Goal: Transaction & Acquisition: Subscribe to service/newsletter

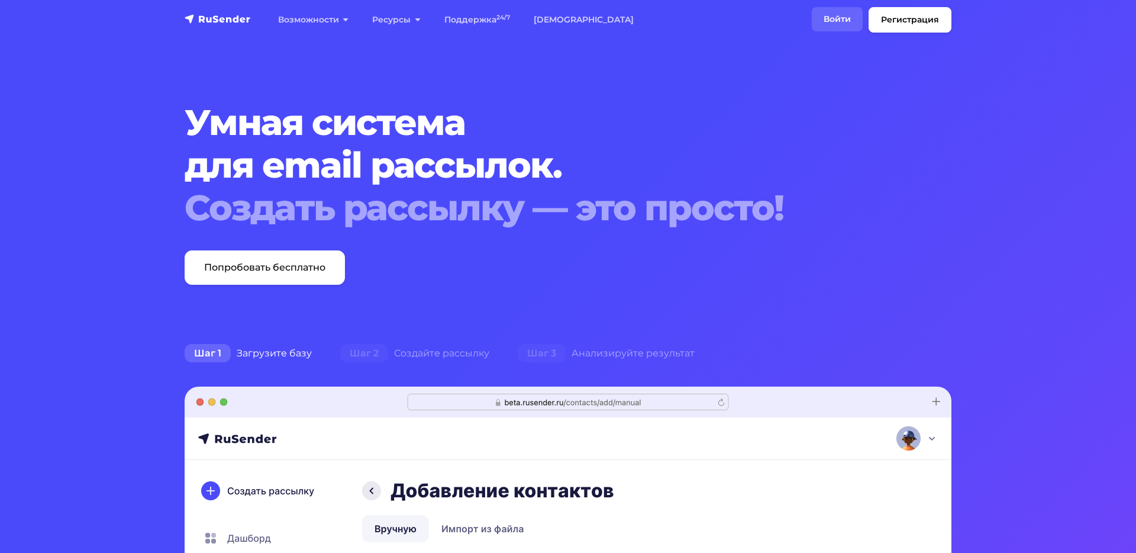
click at [837, 17] on link "Войти" at bounding box center [837, 19] width 51 height 24
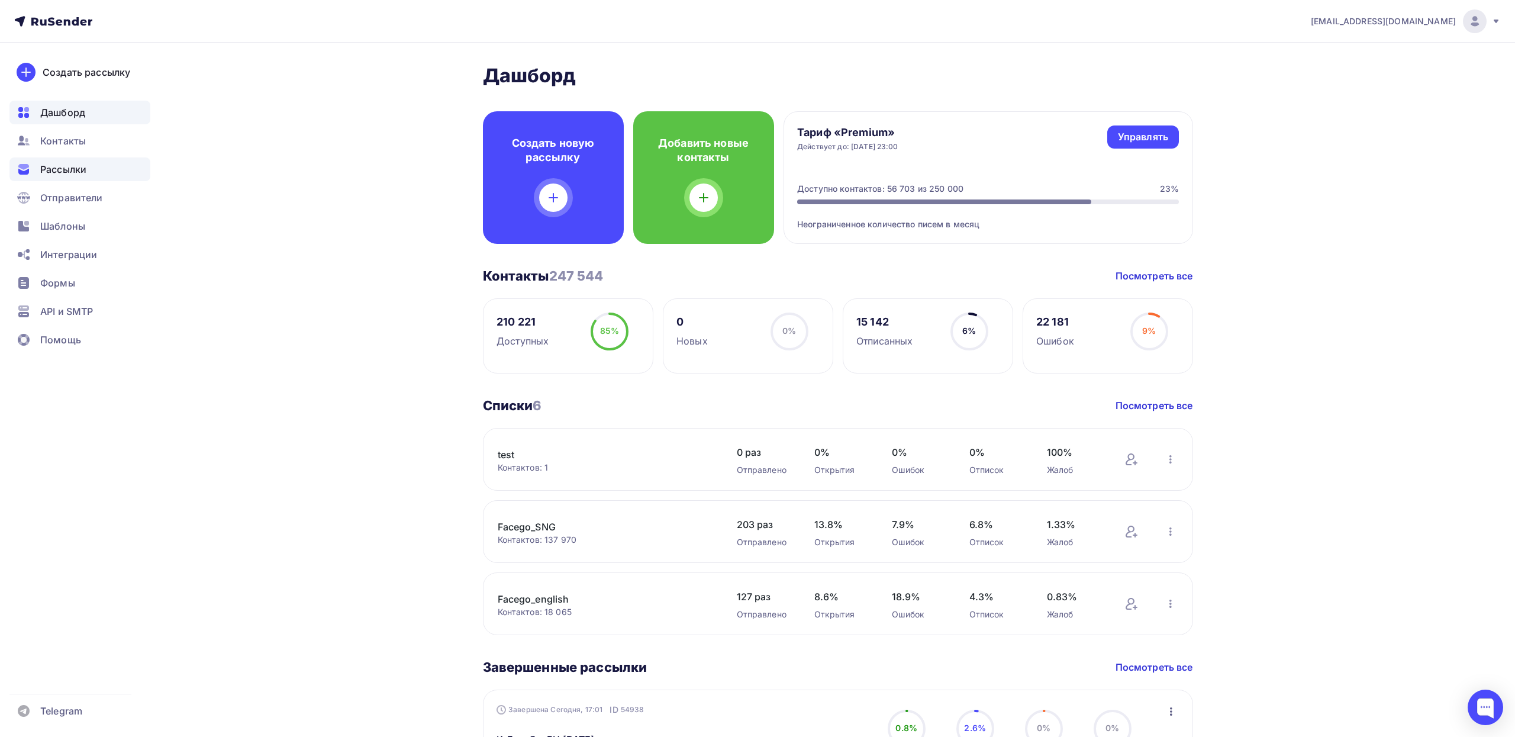
click at [70, 171] on span "Рассылки" at bounding box center [63, 169] width 46 height 14
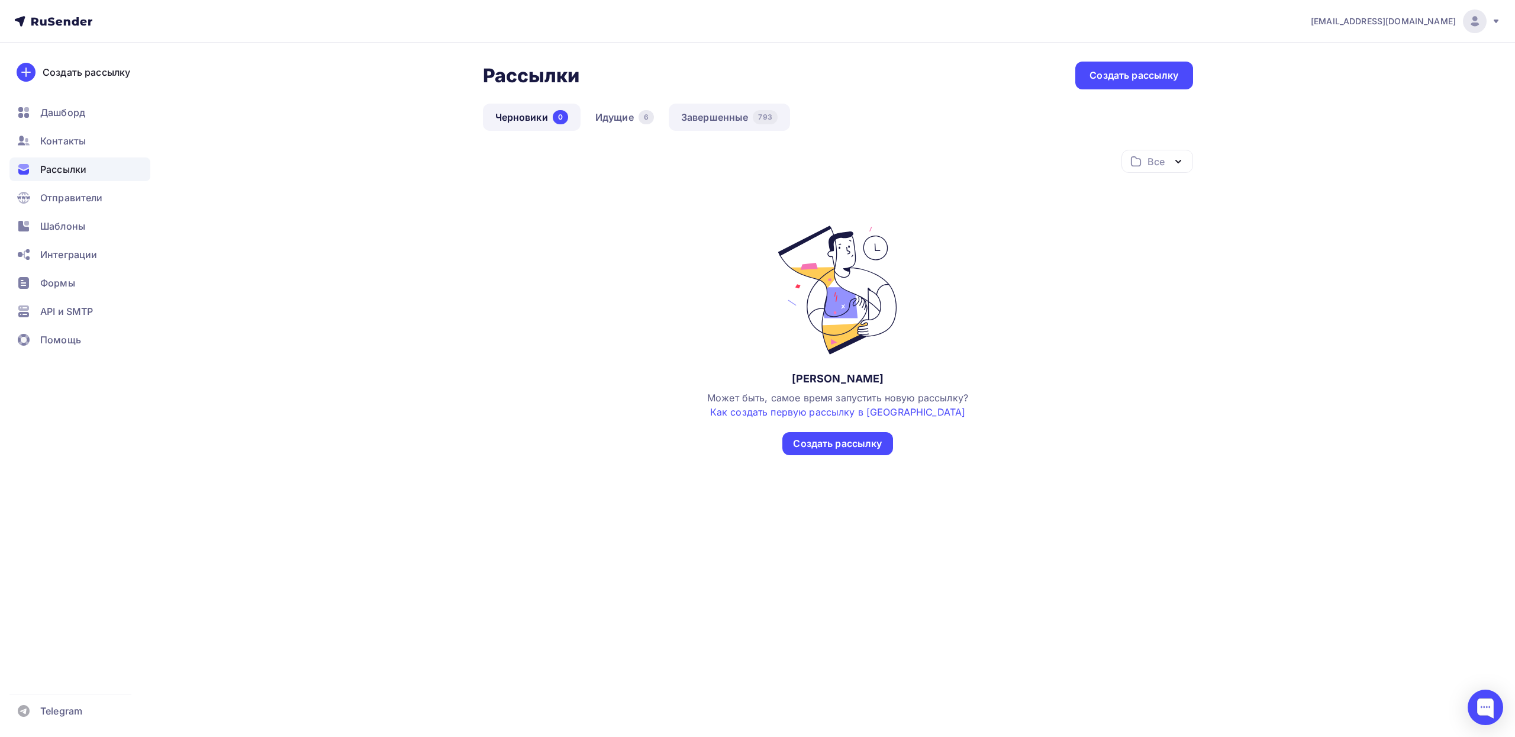
click at [719, 122] on link "Завершенные 793" at bounding box center [729, 117] width 121 height 27
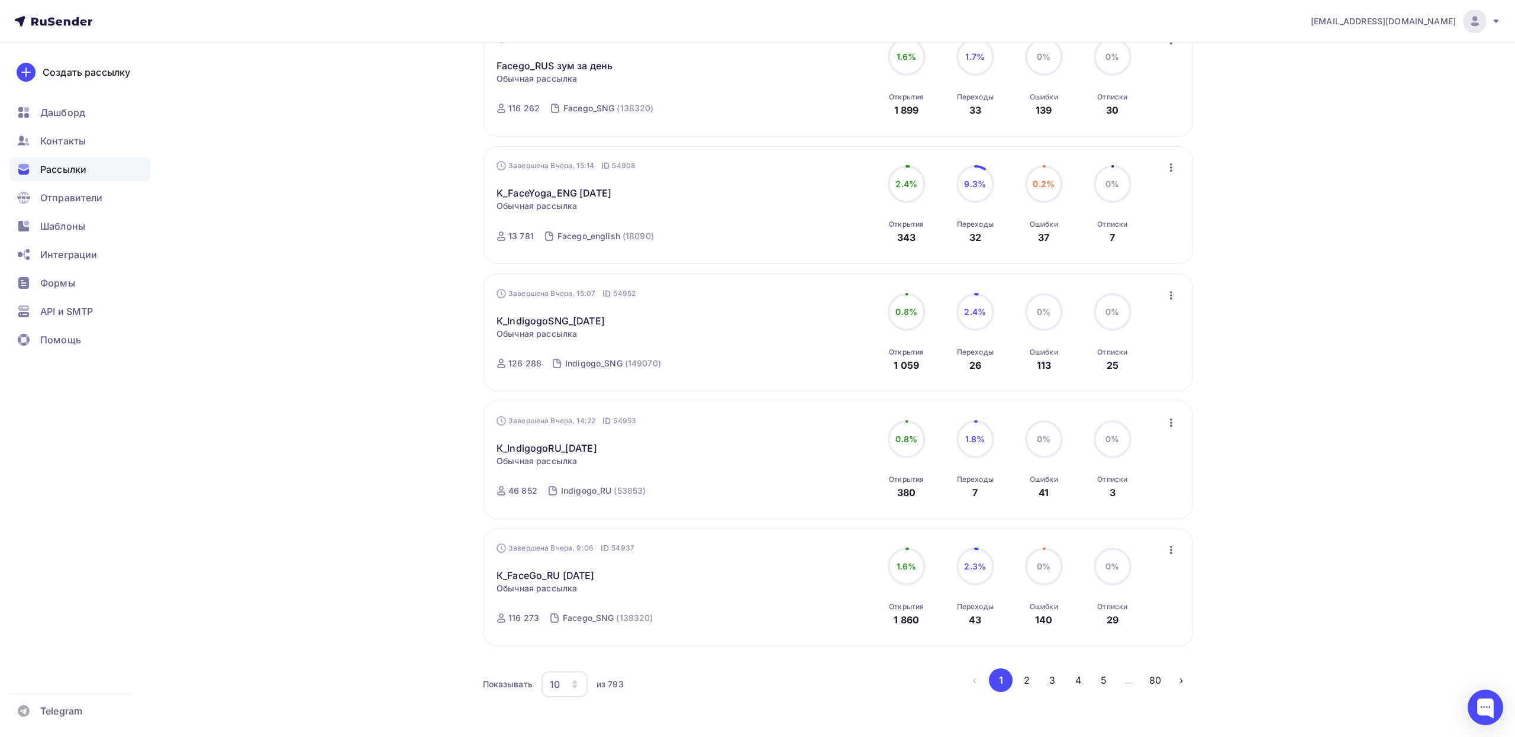
scroll to position [857, 0]
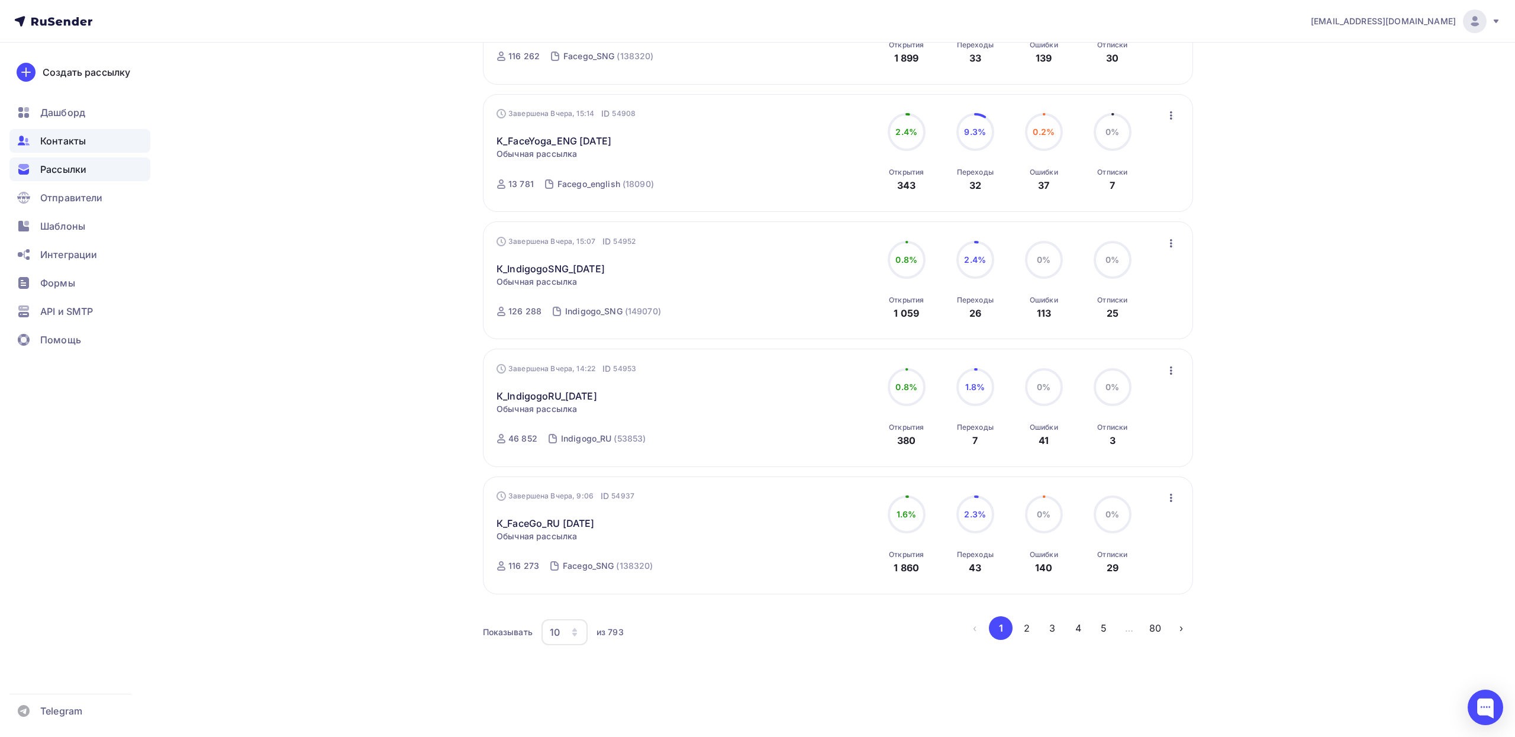
click at [71, 140] on span "Контакты" at bounding box center [63, 141] width 46 height 14
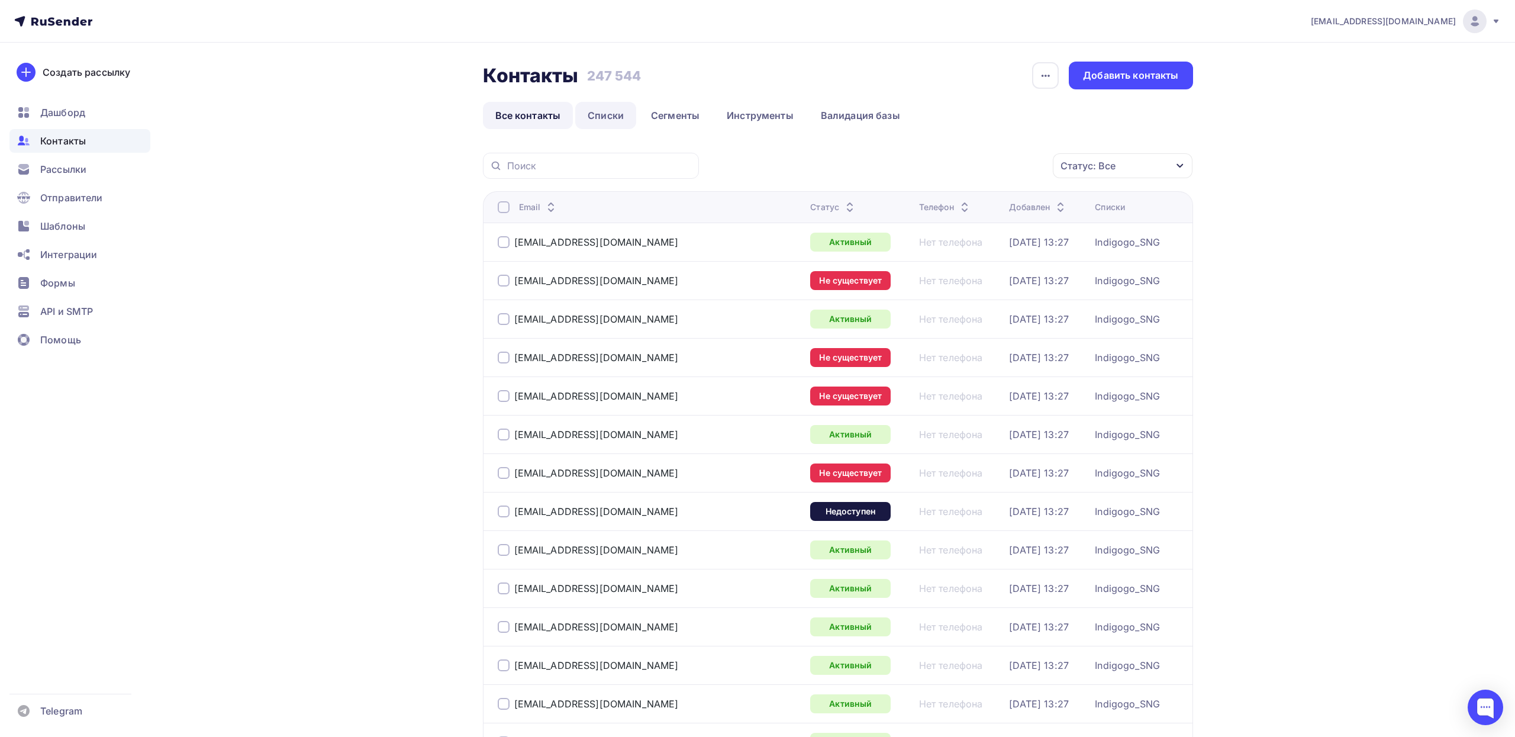
click at [599, 122] on link "Списки" at bounding box center [605, 115] width 61 height 27
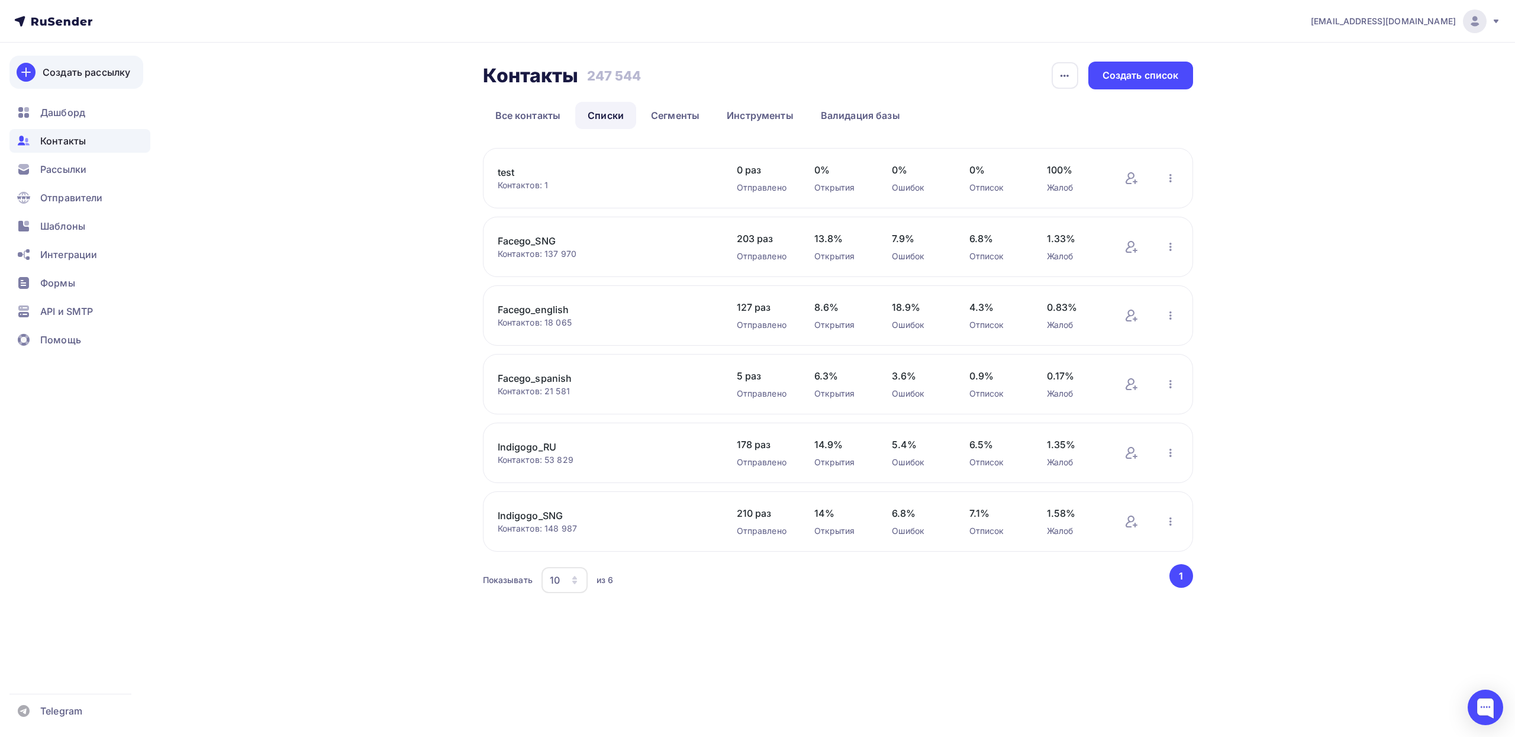
click at [88, 70] on div "Создать рассылку" at bounding box center [87, 72] width 88 height 14
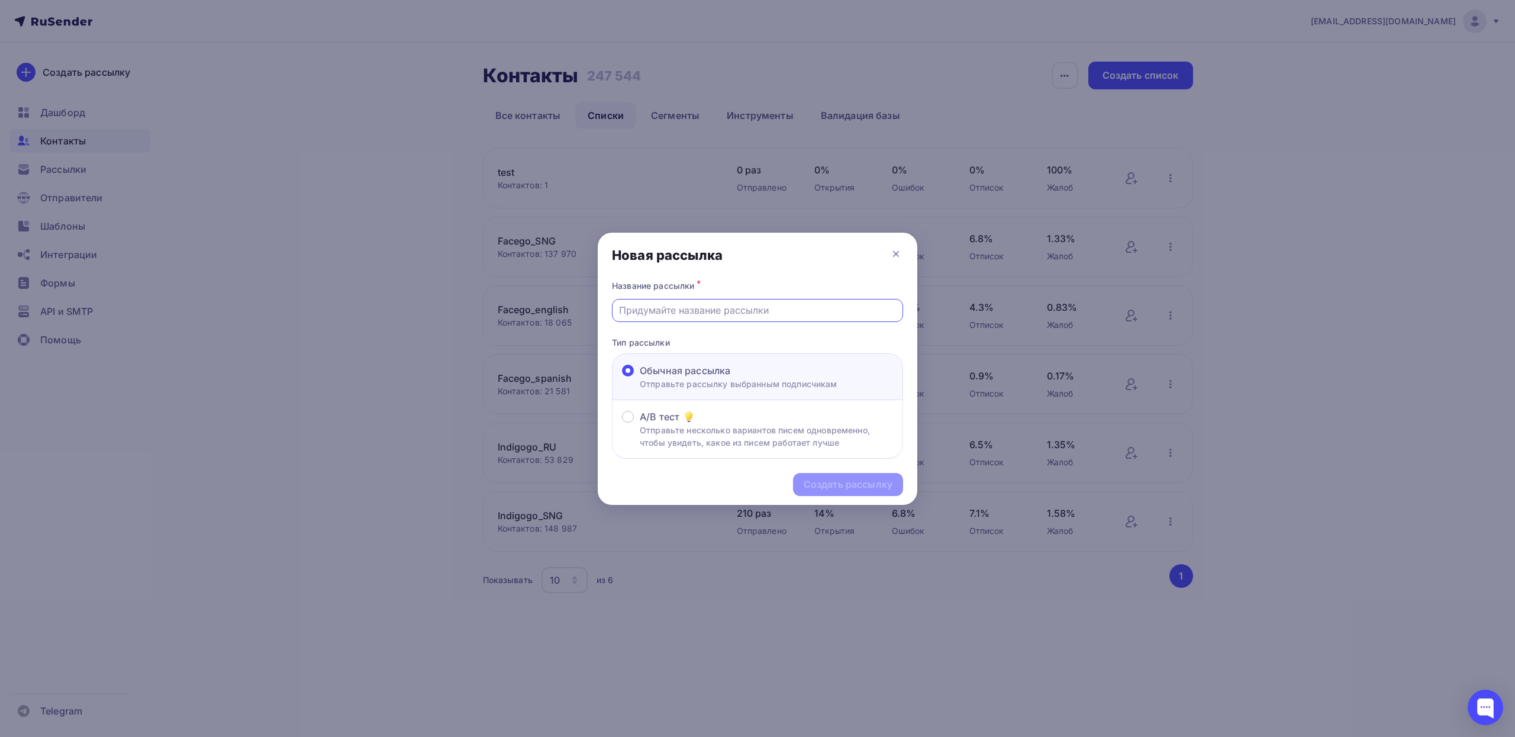
click at [736, 314] on input "text" at bounding box center [758, 310] width 278 height 14
type input "FS_до 23.08.25-1"
click at [844, 486] on div "Создать рассылку" at bounding box center [848, 485] width 89 height 14
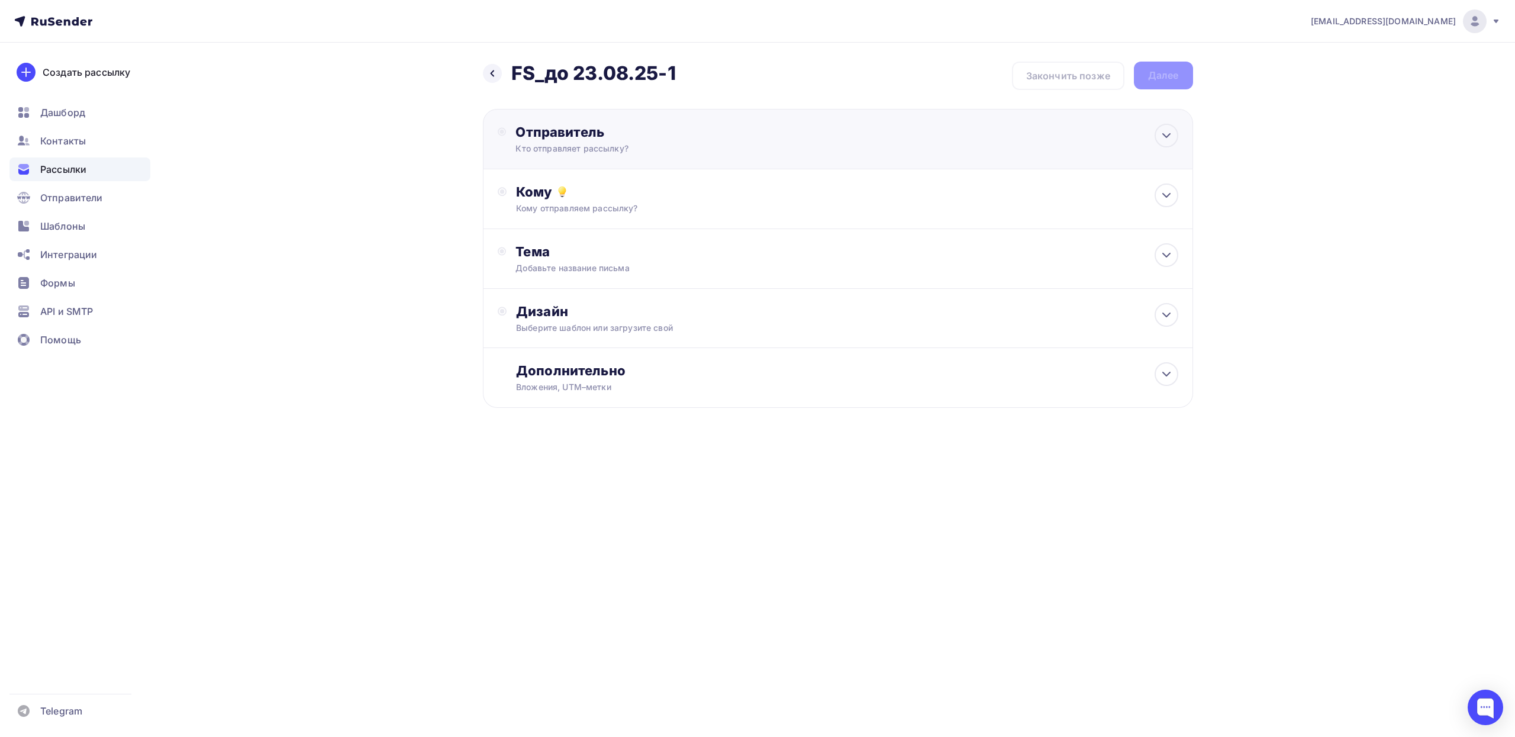
click at [1043, 134] on div "Отправитель Кто отправляет рассылку? Email * paliichukdd@facegobot.com info@fac…" at bounding box center [838, 139] width 710 height 60
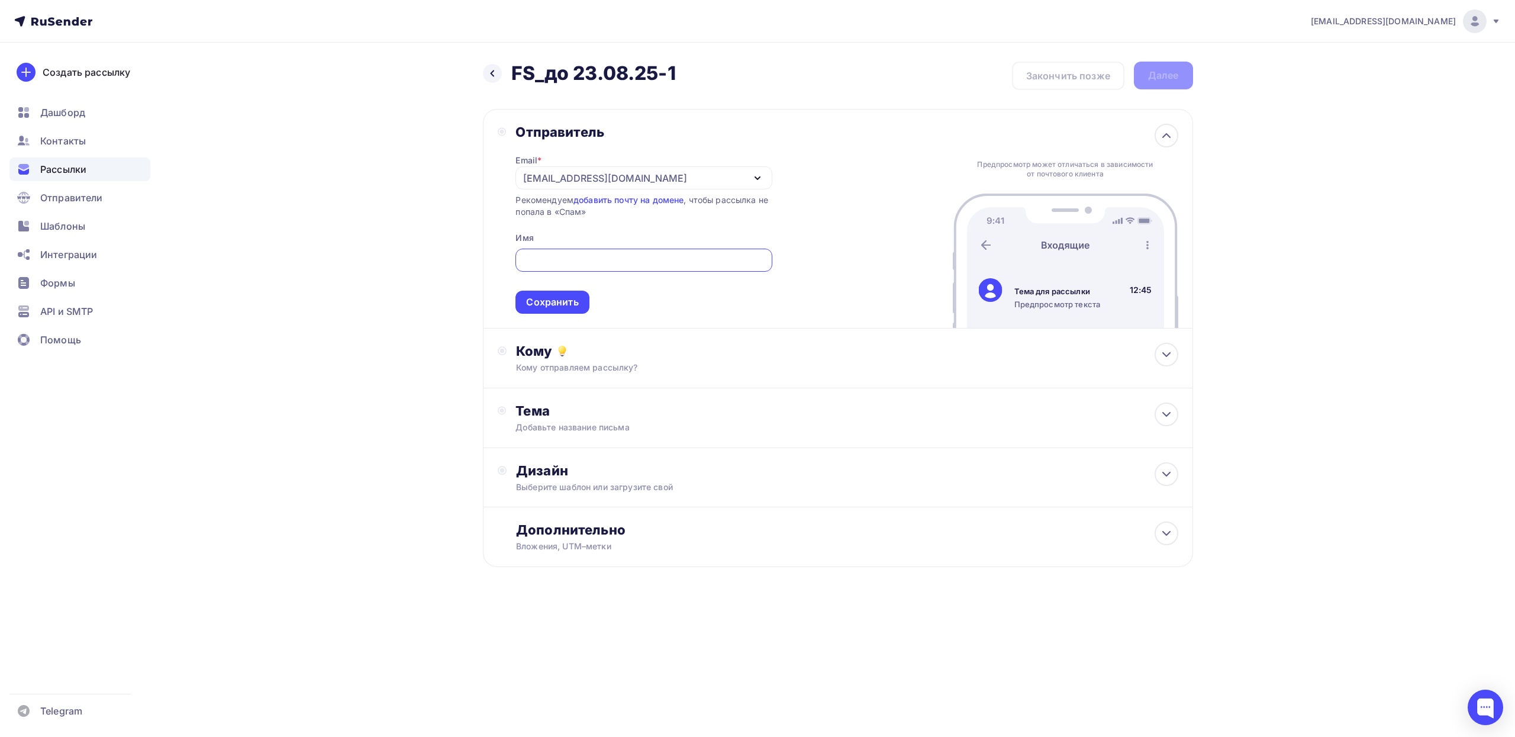
click at [753, 179] on icon "button" at bounding box center [757, 178] width 14 height 14
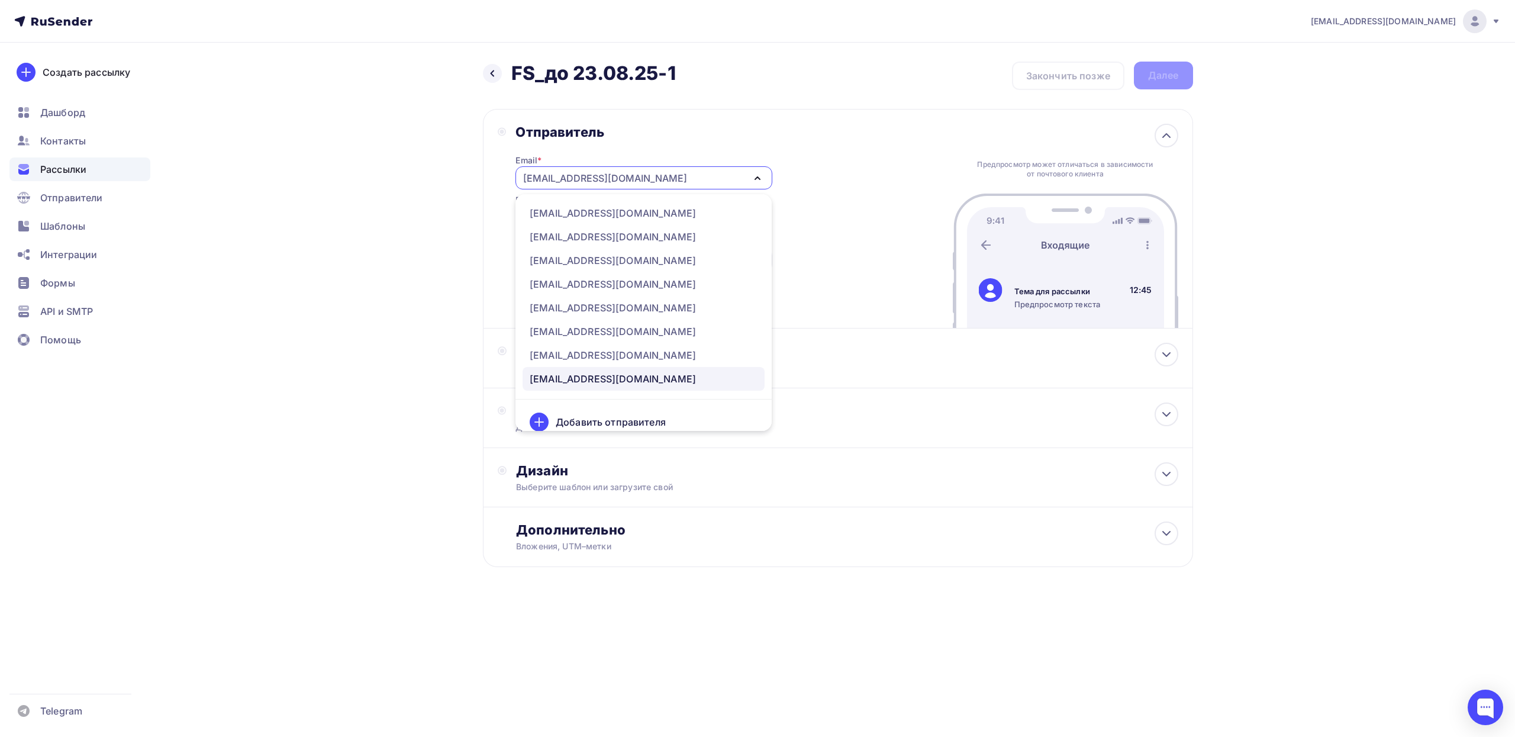
click at [352, 218] on div "Назад FS_до 23.08.25-1 FS_до 23.08.25-1 Закончить позже Далее Отправитель Email…" at bounding box center [758, 343] width 970 height 601
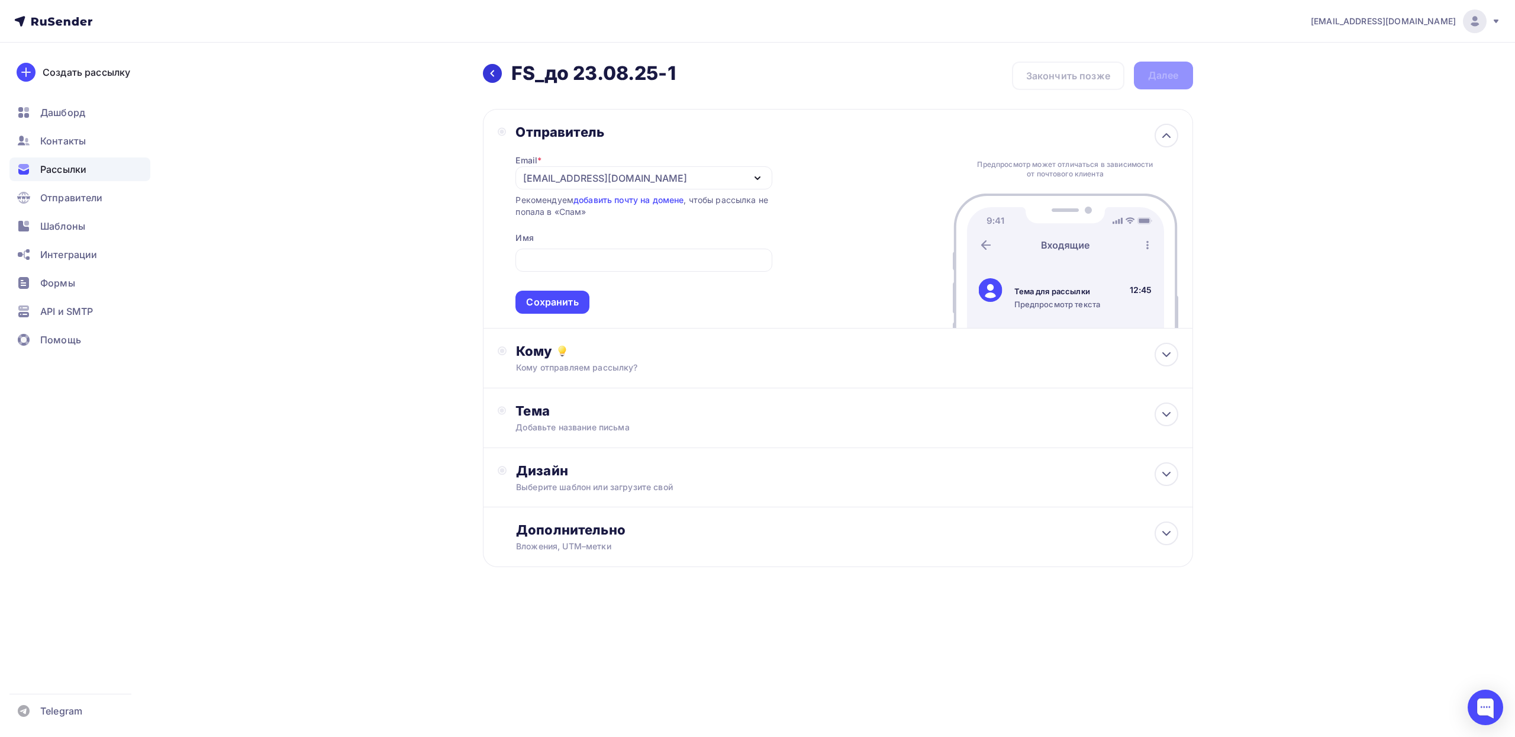
click at [491, 75] on icon at bounding box center [492, 73] width 9 height 9
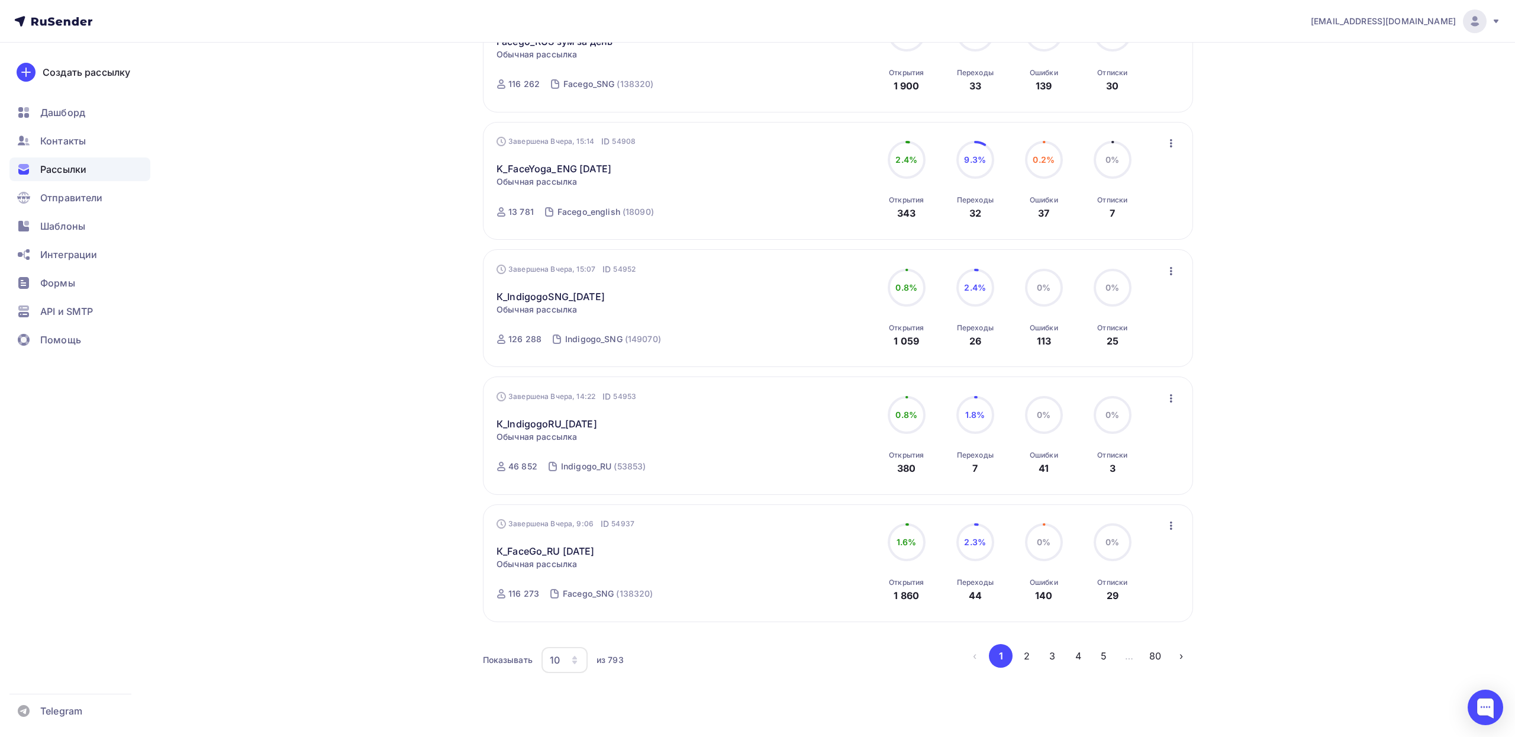
scroll to position [857, 0]
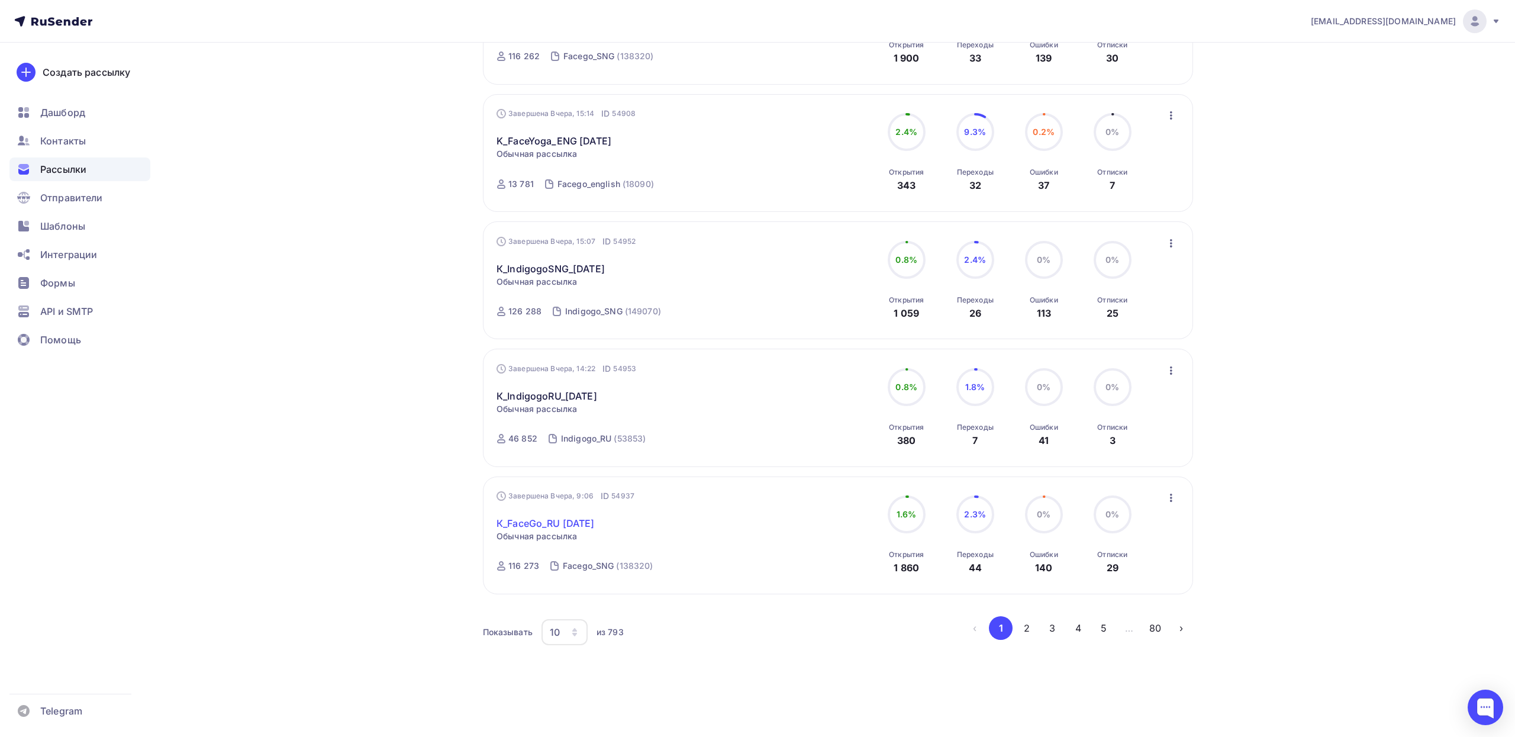
click at [564, 525] on link "К_FaceGo_RU [DATE]" at bounding box center [546, 523] width 98 height 14
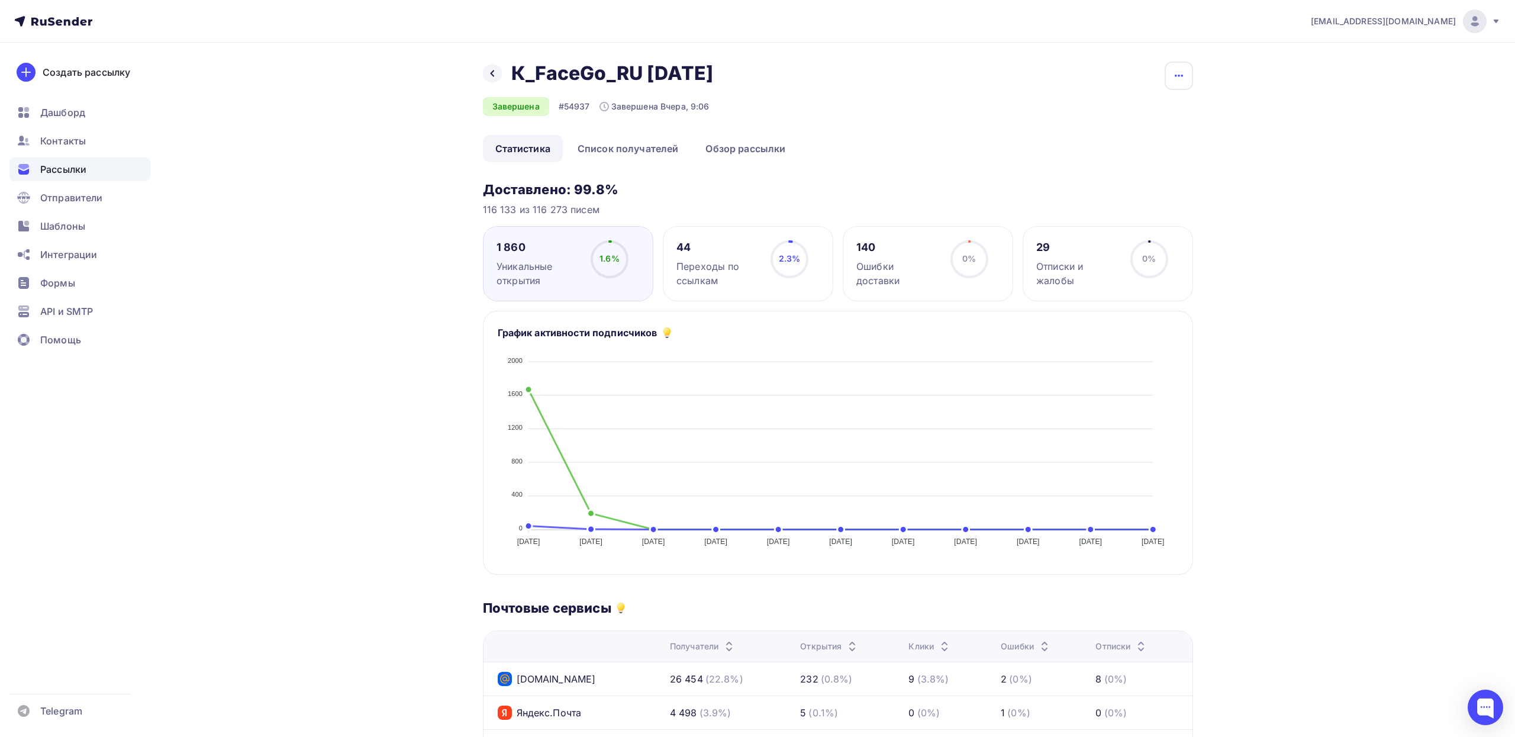
click at [1174, 70] on icon "button" at bounding box center [1179, 76] width 14 height 14
click at [1079, 113] on icon at bounding box center [1082, 114] width 7 height 7
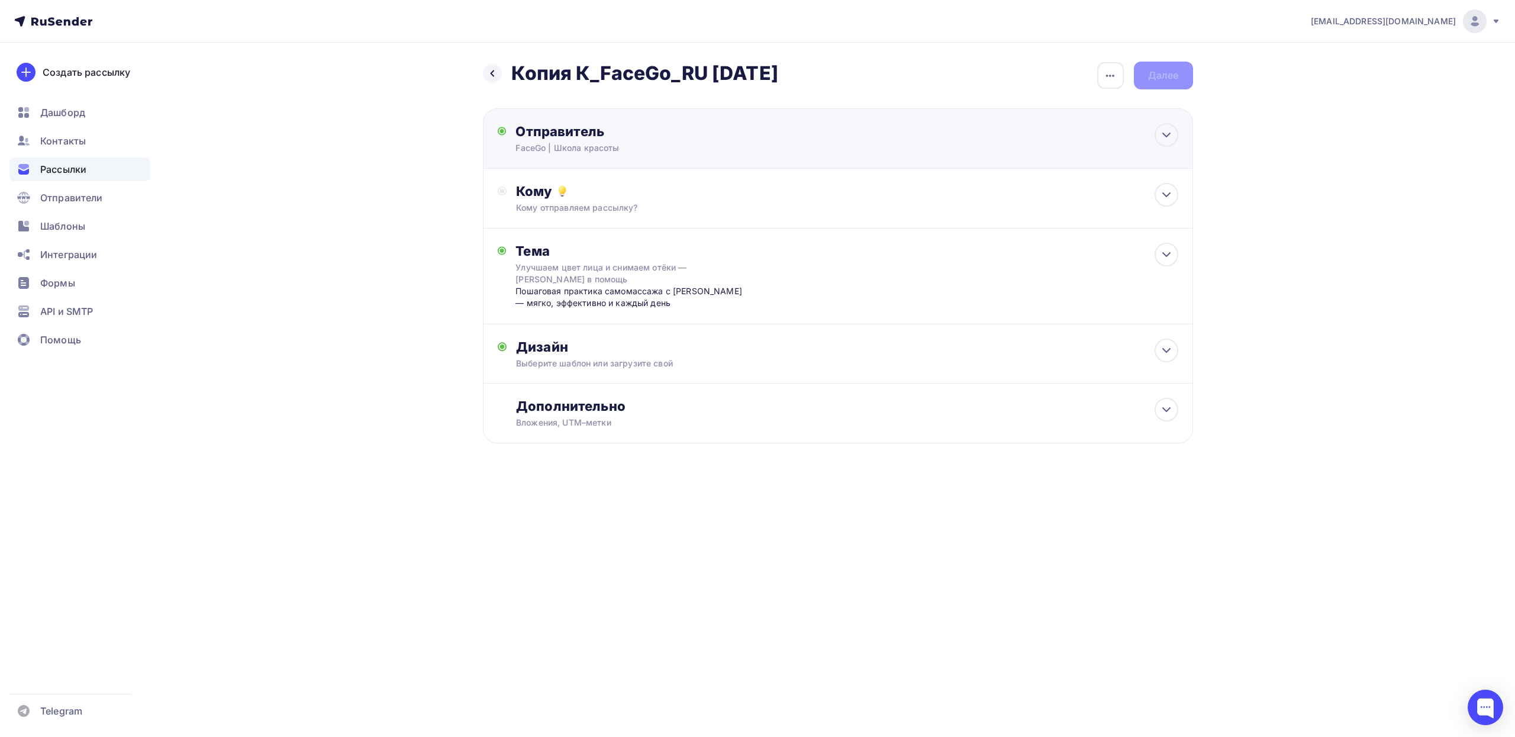
click at [1151, 128] on div "Отправитель FaceGo | Школа красоты Email * [EMAIL_ADDRESS][DOMAIN_NAME] [EMAIL_…" at bounding box center [838, 138] width 710 height 60
type input "FaceGo | Школа красоты"
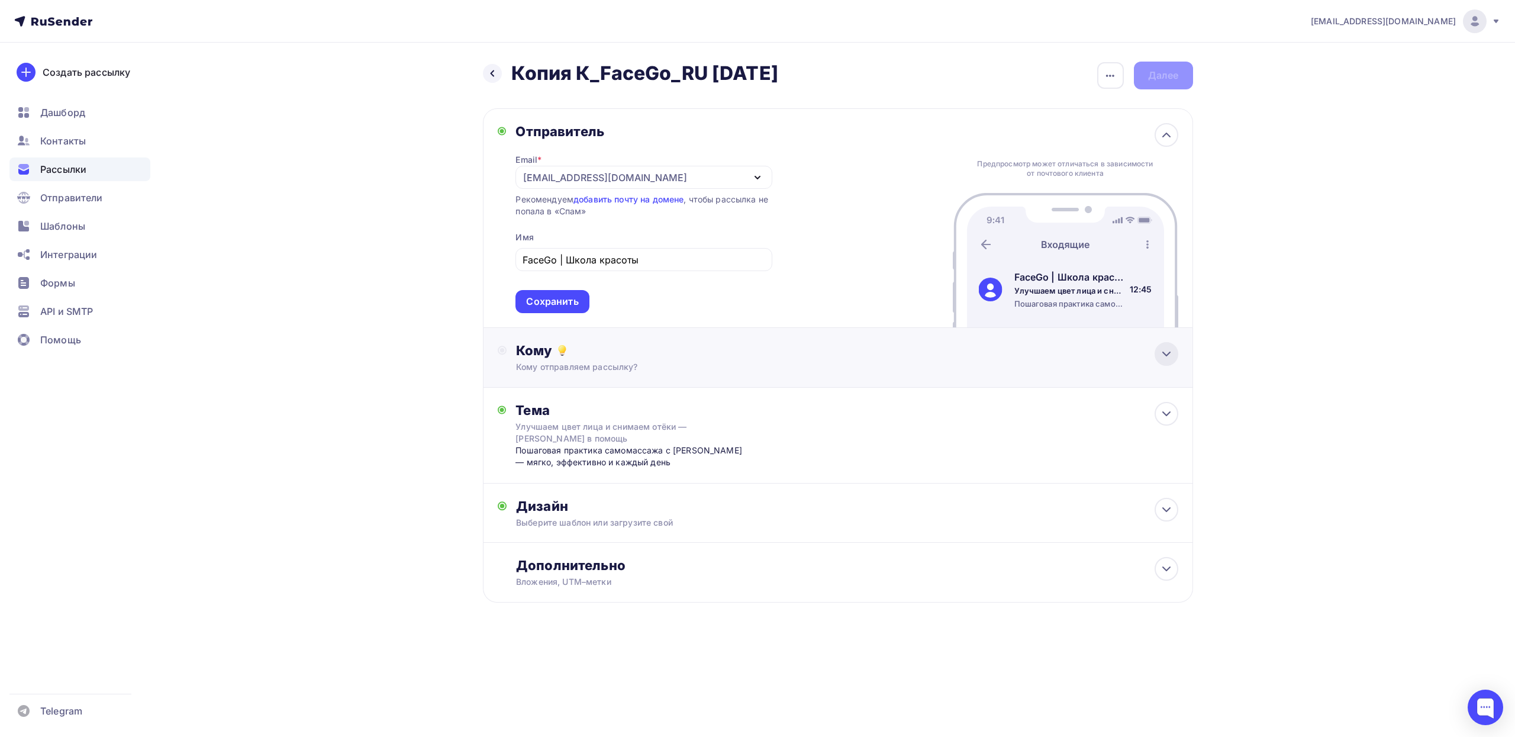
click at [1155, 353] on div at bounding box center [1167, 354] width 24 height 24
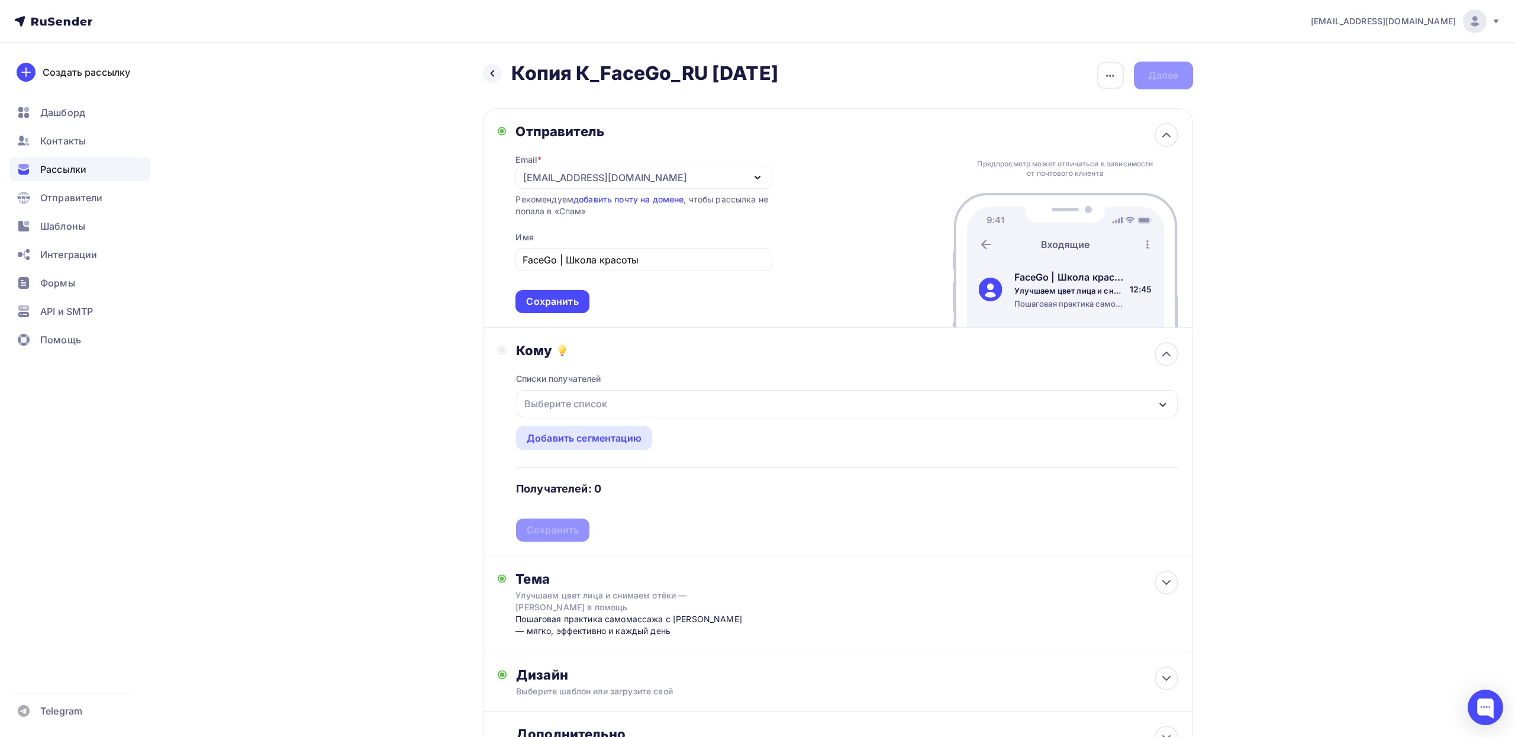
click at [1048, 402] on div "Выберите список" at bounding box center [847, 403] width 660 height 27
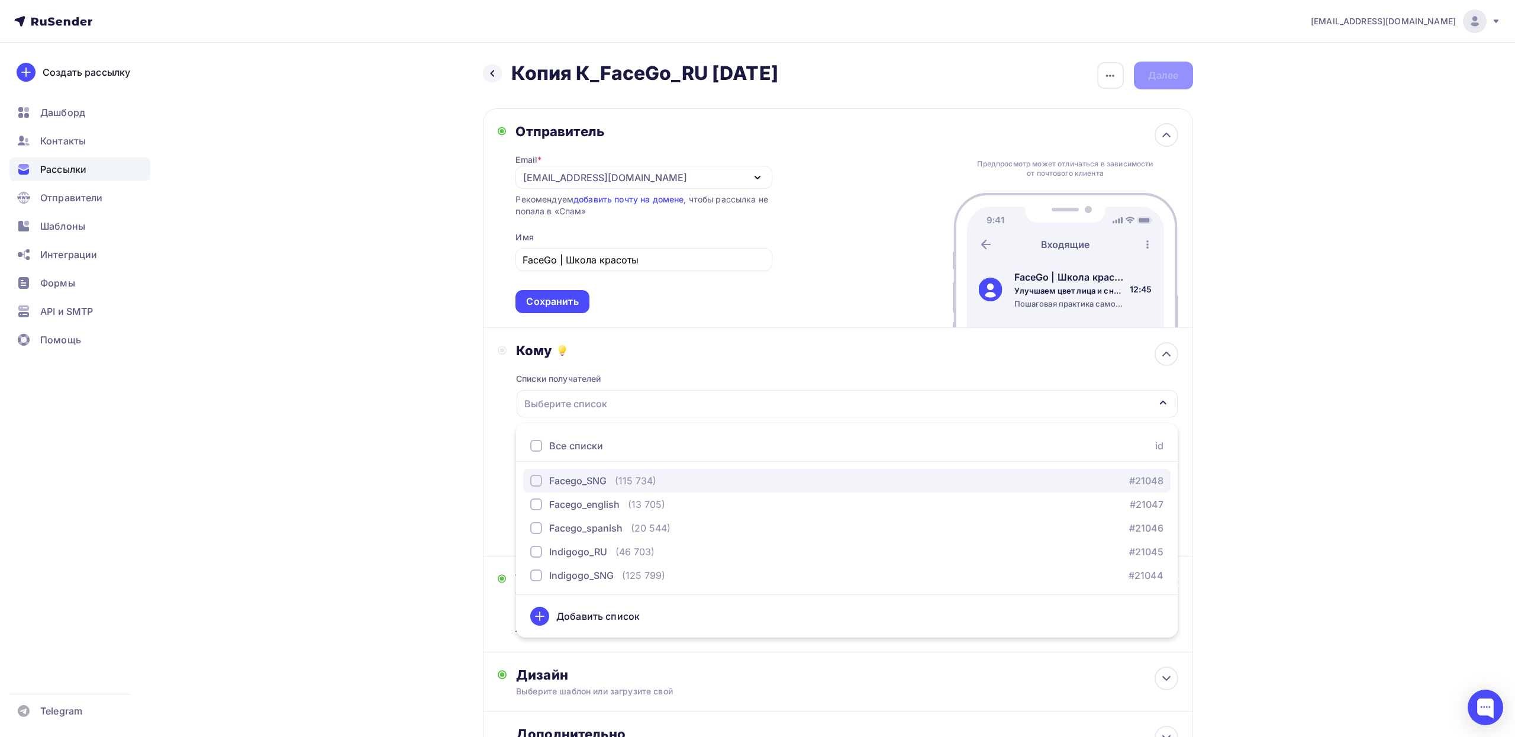
click at [536, 486] on div "button" at bounding box center [536, 481] width 12 height 12
click at [489, 472] on div "Кому Списки получателей Facego_SNG Все списки id Facego_SNG (115 734) #21048 Fa…" at bounding box center [838, 442] width 710 height 228
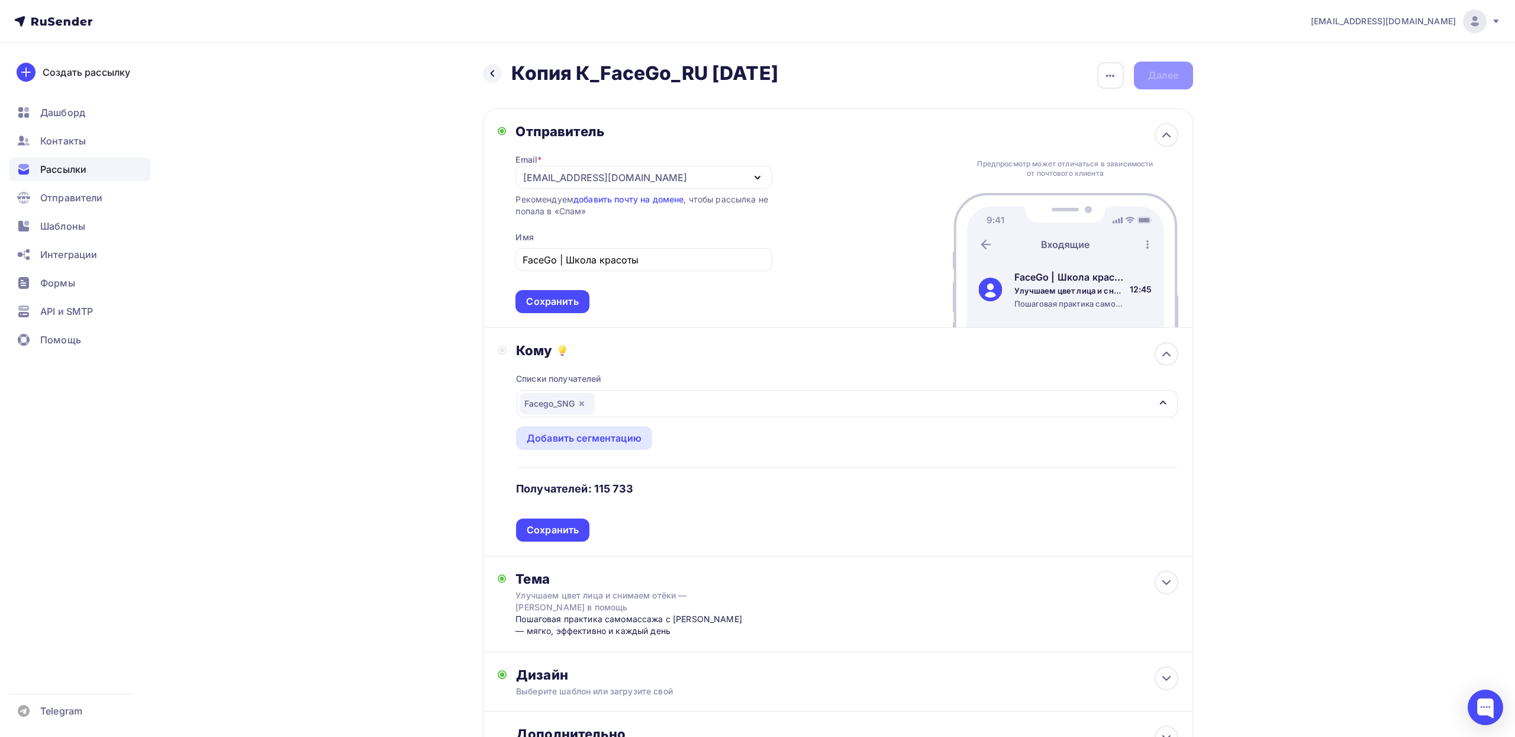
click at [730, 66] on h2 "Копия К_FaceGo_RU [DATE]" at bounding box center [644, 74] width 267 height 24
click at [730, 67] on h2 "Копия К_FaceGo_RU [DATE]" at bounding box center [644, 74] width 267 height 24
click at [1112, 70] on icon "button" at bounding box center [1110, 76] width 14 height 14
click at [1002, 138] on div "Переименовать рассылку" at bounding box center [1048, 136] width 147 height 14
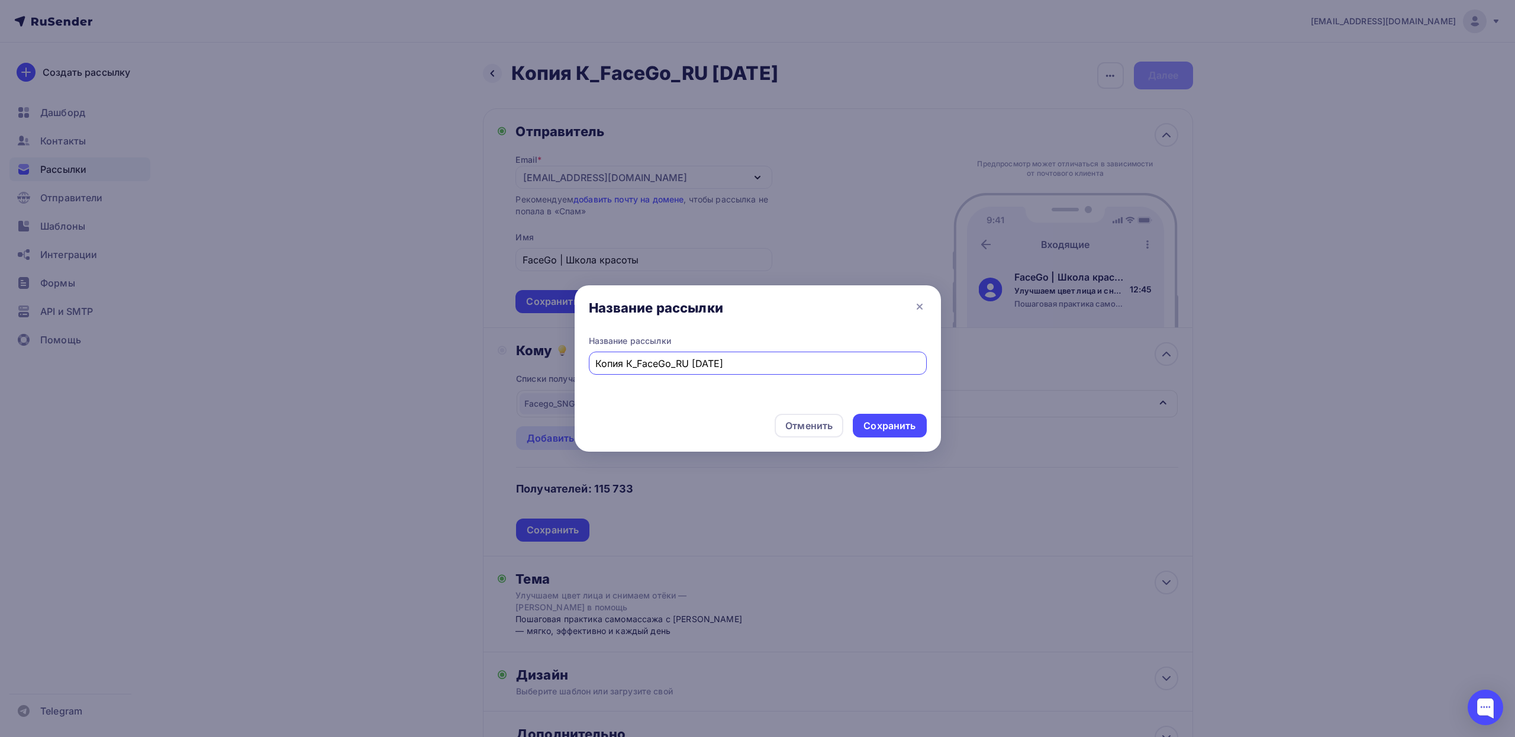
click at [745, 363] on input "Копия К_FaceGo_RU [DATE]" at bounding box center [757, 363] width 324 height 14
type input "FS_до 23.08.25-1"
click at [893, 428] on div "Сохранить" at bounding box center [889, 426] width 52 height 14
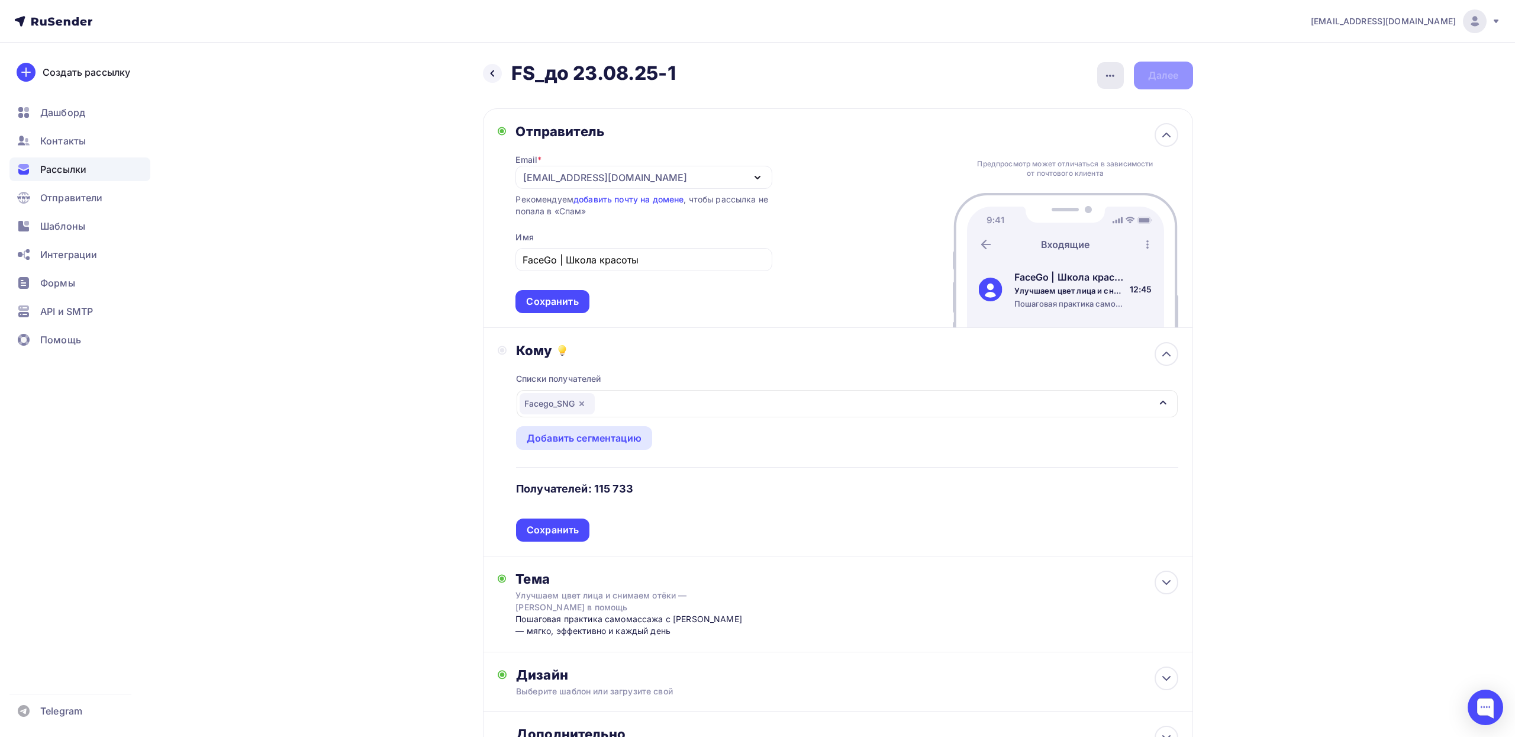
click at [1103, 83] on div "button" at bounding box center [1110, 75] width 27 height 27
click at [1042, 131] on div "Переименовать рассылку" at bounding box center [1048, 136] width 147 height 14
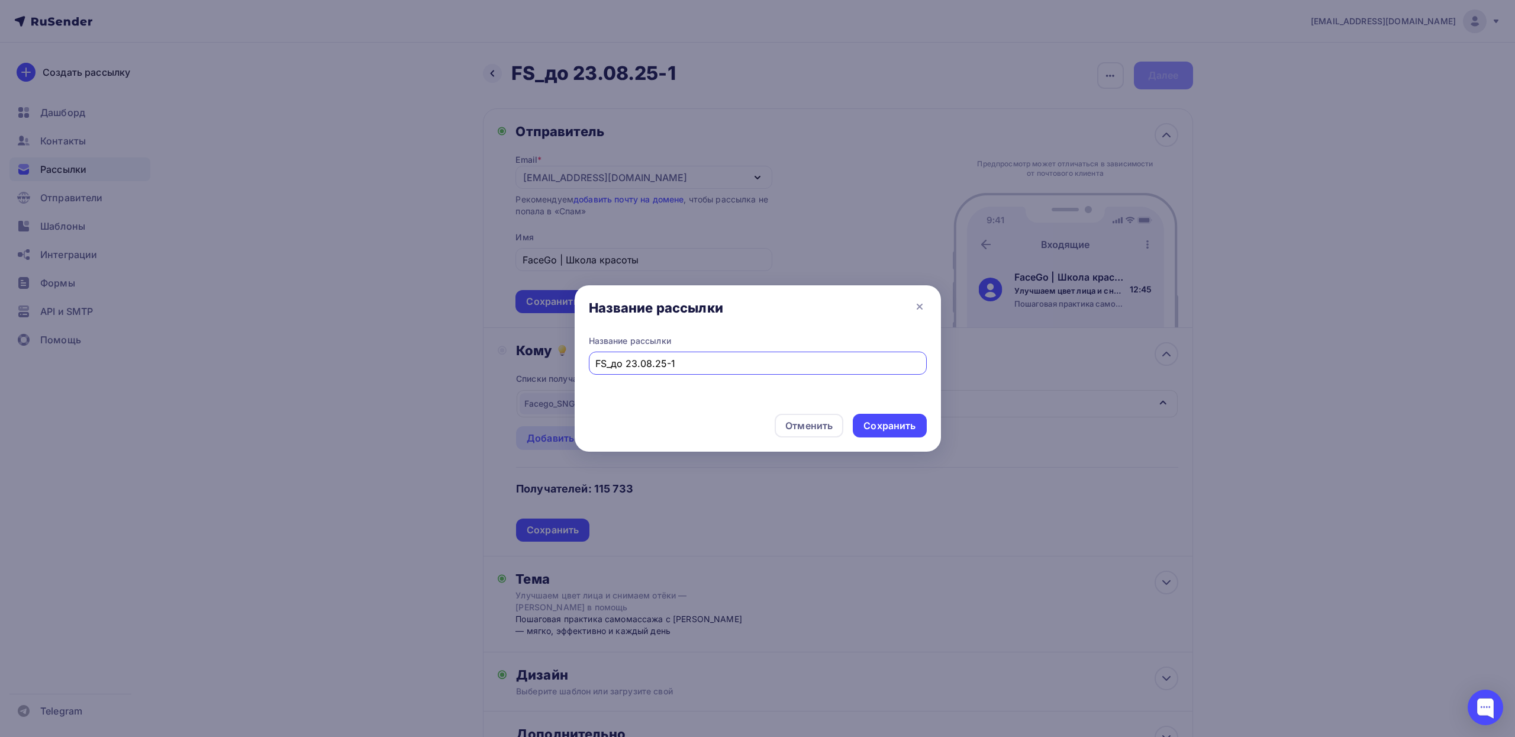
click at [596, 362] on input "FS_до 23.08.25-1" at bounding box center [757, 363] width 324 height 14
type input "[PERSON_NAME] 23.08.25-1"
click at [888, 430] on div "Сохранить" at bounding box center [889, 426] width 52 height 14
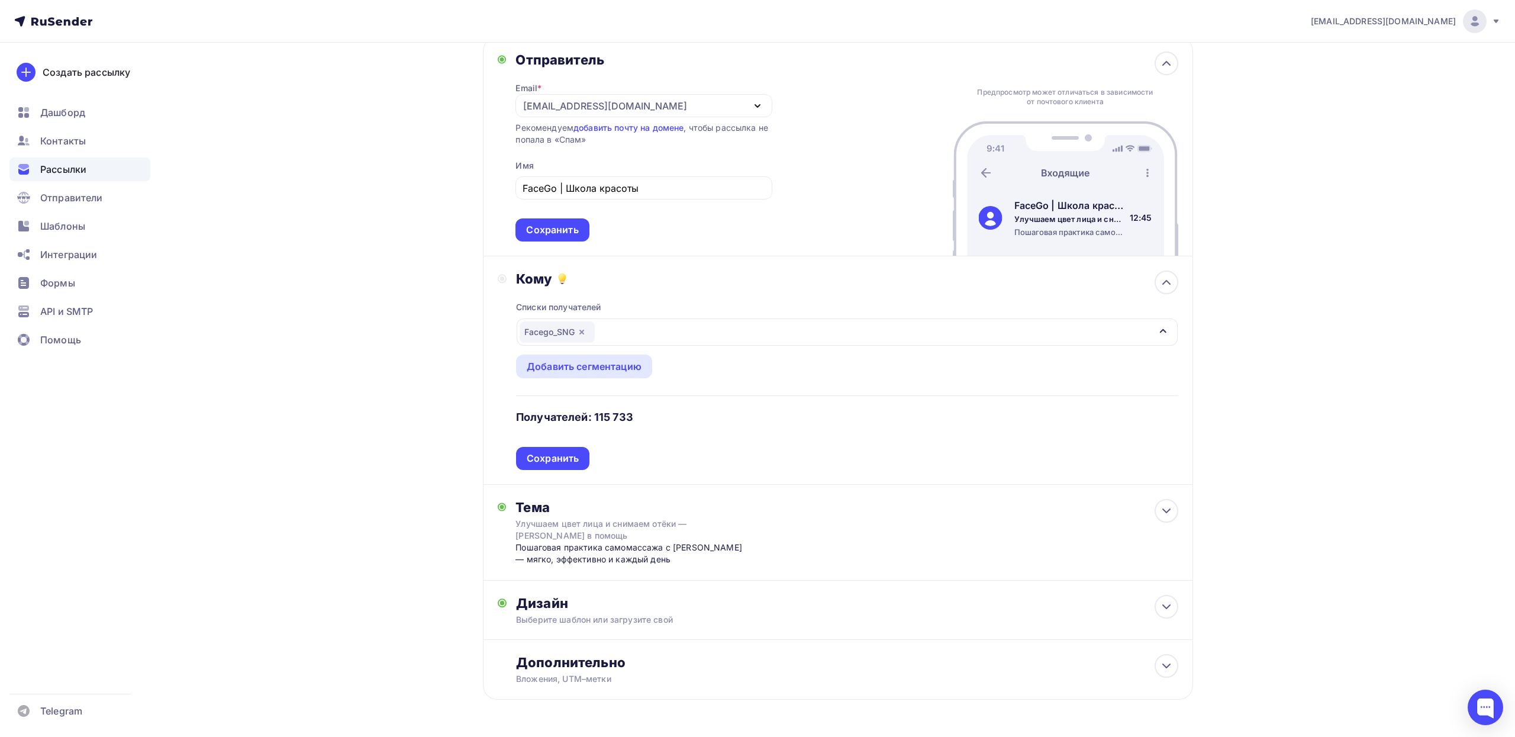
scroll to position [90, 0]
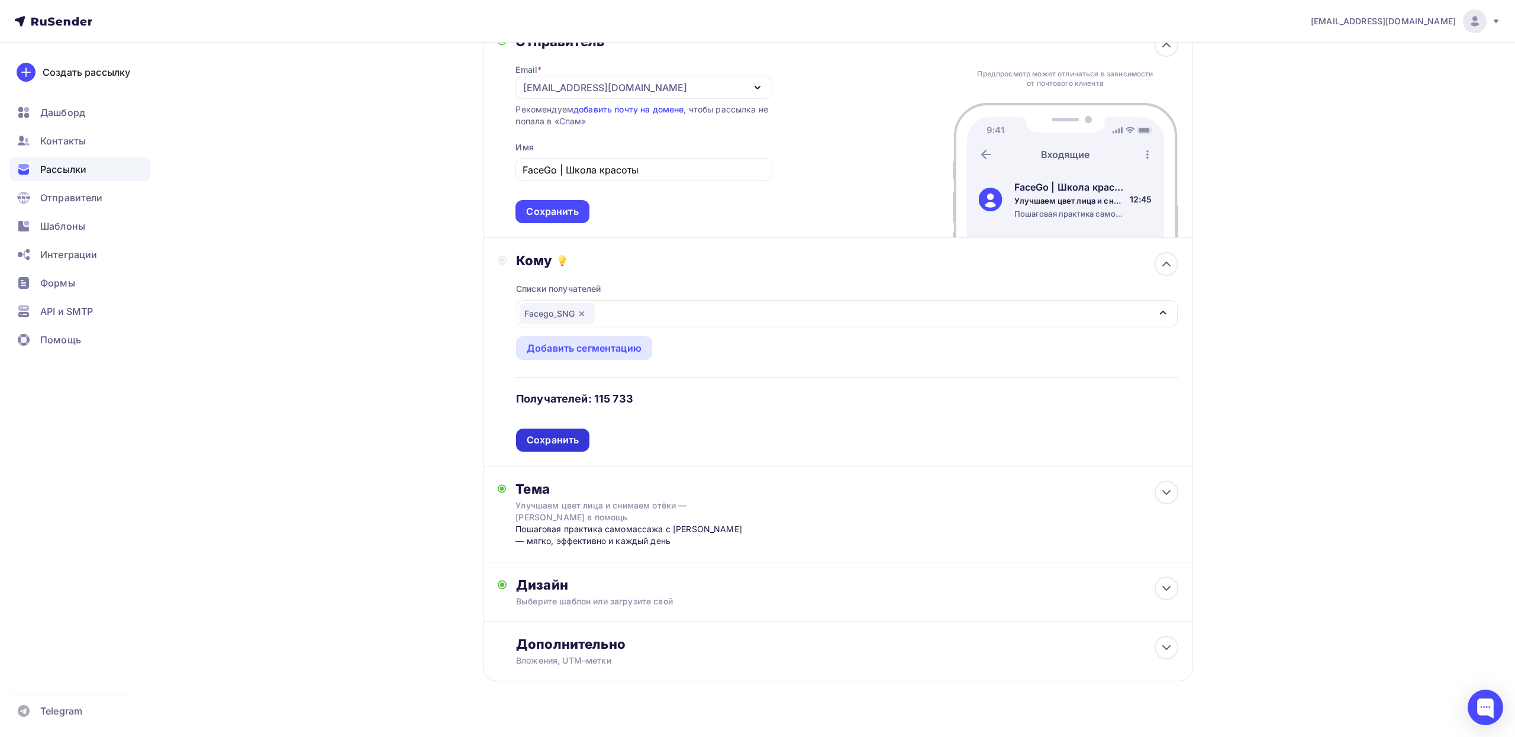
click at [565, 442] on div "Сохранить" at bounding box center [553, 440] width 52 height 14
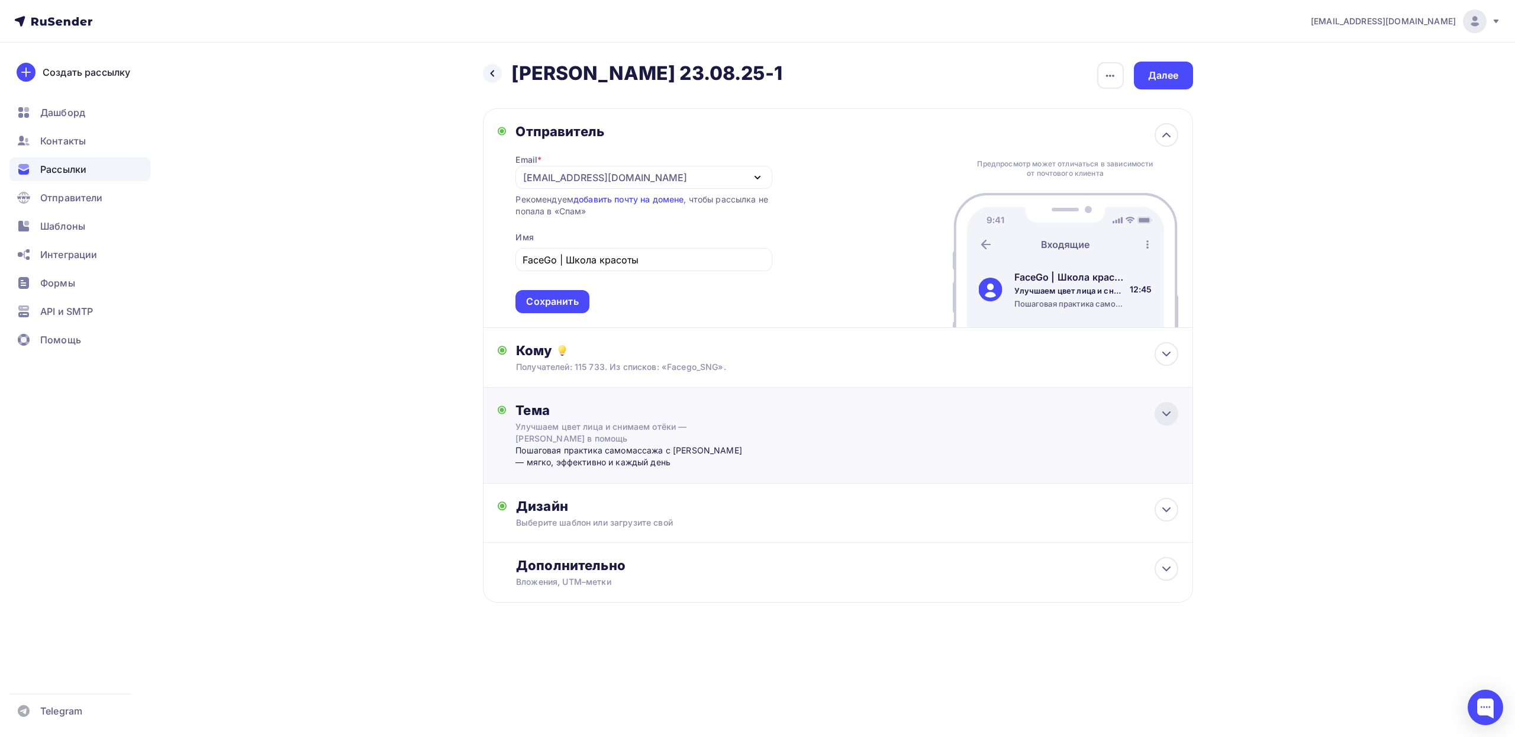
click at [1165, 419] on icon at bounding box center [1166, 414] width 14 height 14
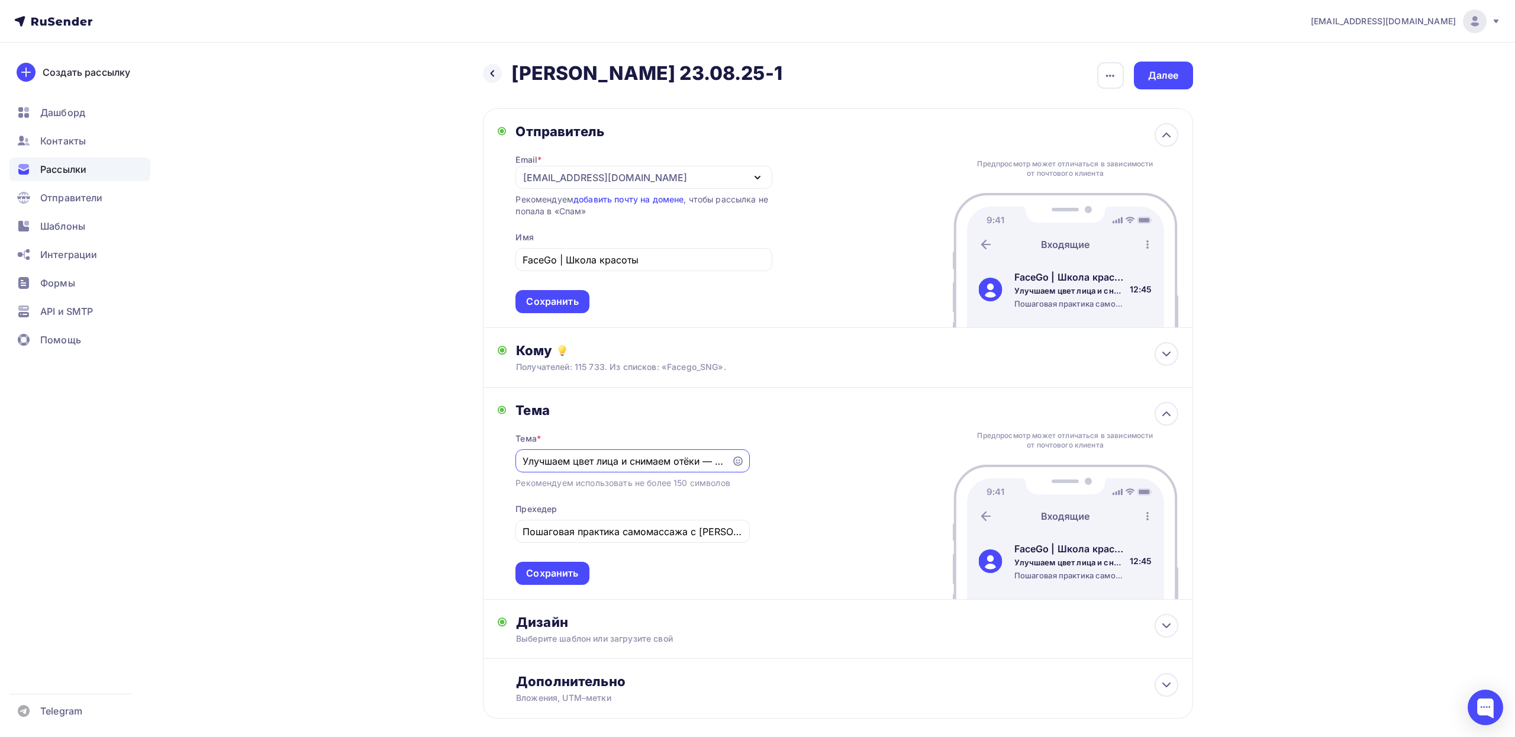
click at [604, 465] on input "Улучшаем цвет лица и снимаем отёки — [PERSON_NAME] в помощь" at bounding box center [624, 461] width 202 height 14
paste input "инус $529 на годовую программу"
type input "Минус $529 на годовую программу"
click at [577, 536] on input "Пошаговая практика самомассажа с [PERSON_NAME] — мягко, эффективно и каждый день" at bounding box center [633, 531] width 220 height 14
paste input "10–15 минут в день → меньше отёков и чётче овал"
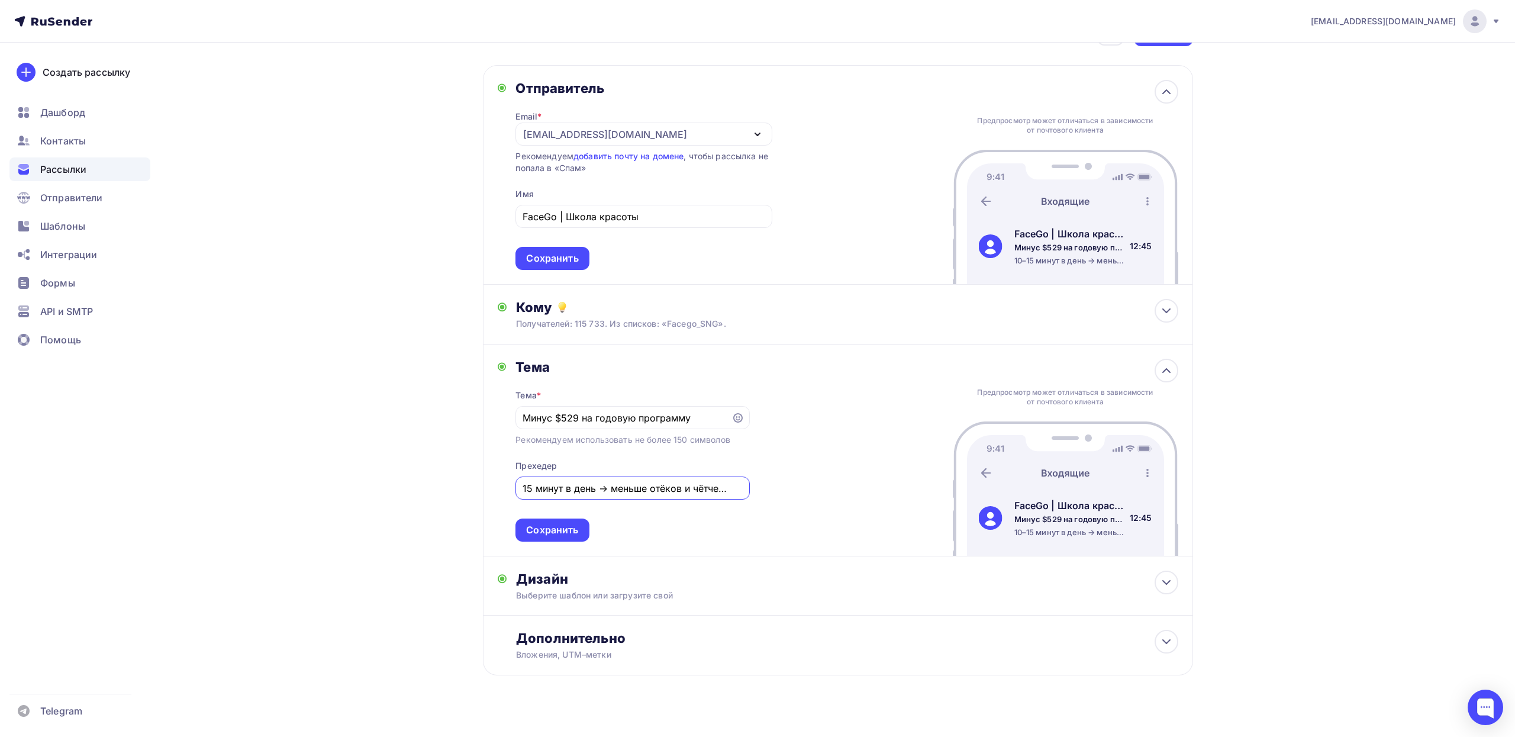
scroll to position [60, 0]
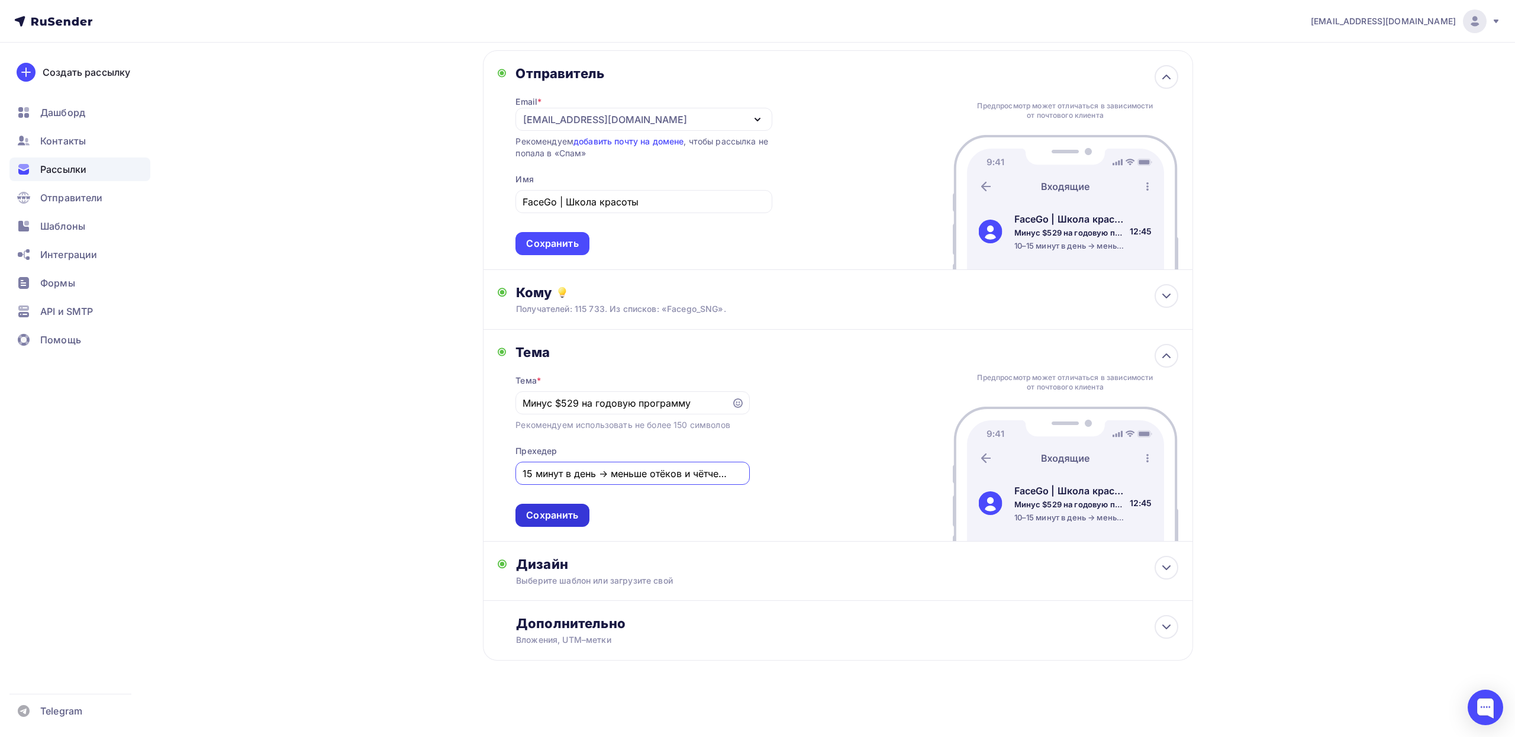
type input "10–15 минут в день → меньше отёков и чётче овал"
click at [550, 513] on div "Сохранить" at bounding box center [552, 515] width 52 height 14
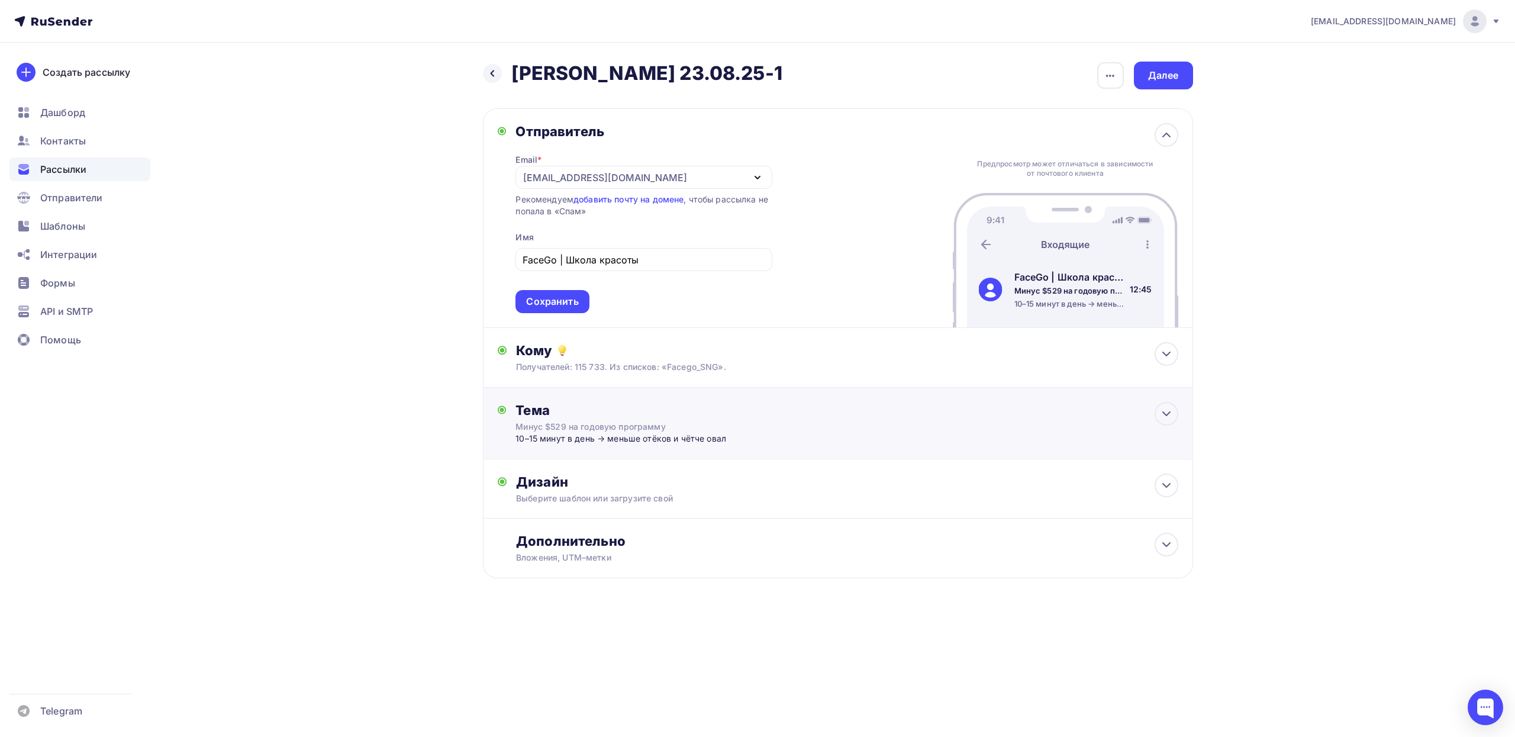
scroll to position [0, 0]
click at [939, 490] on div "Дизайн" at bounding box center [847, 481] width 662 height 17
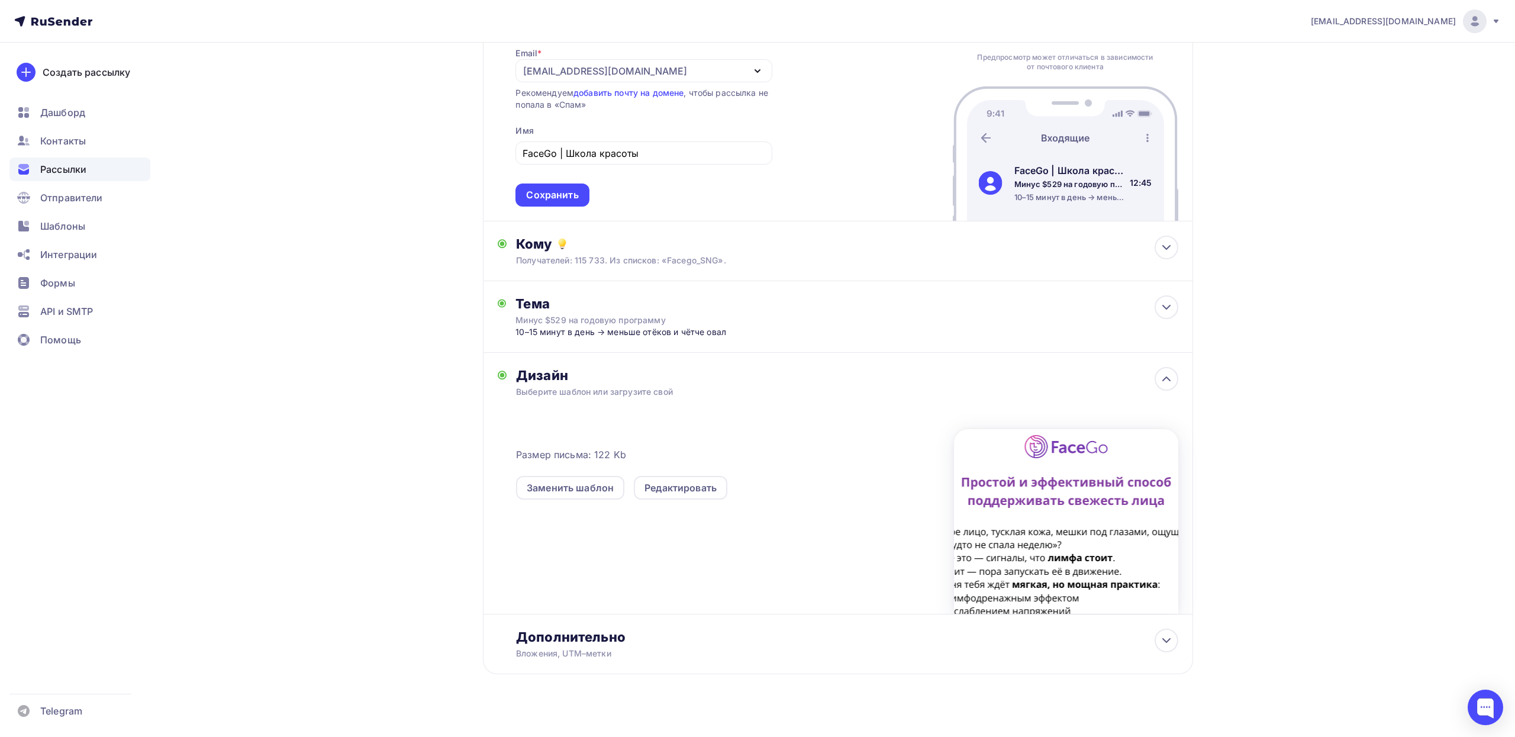
scroll to position [122, 0]
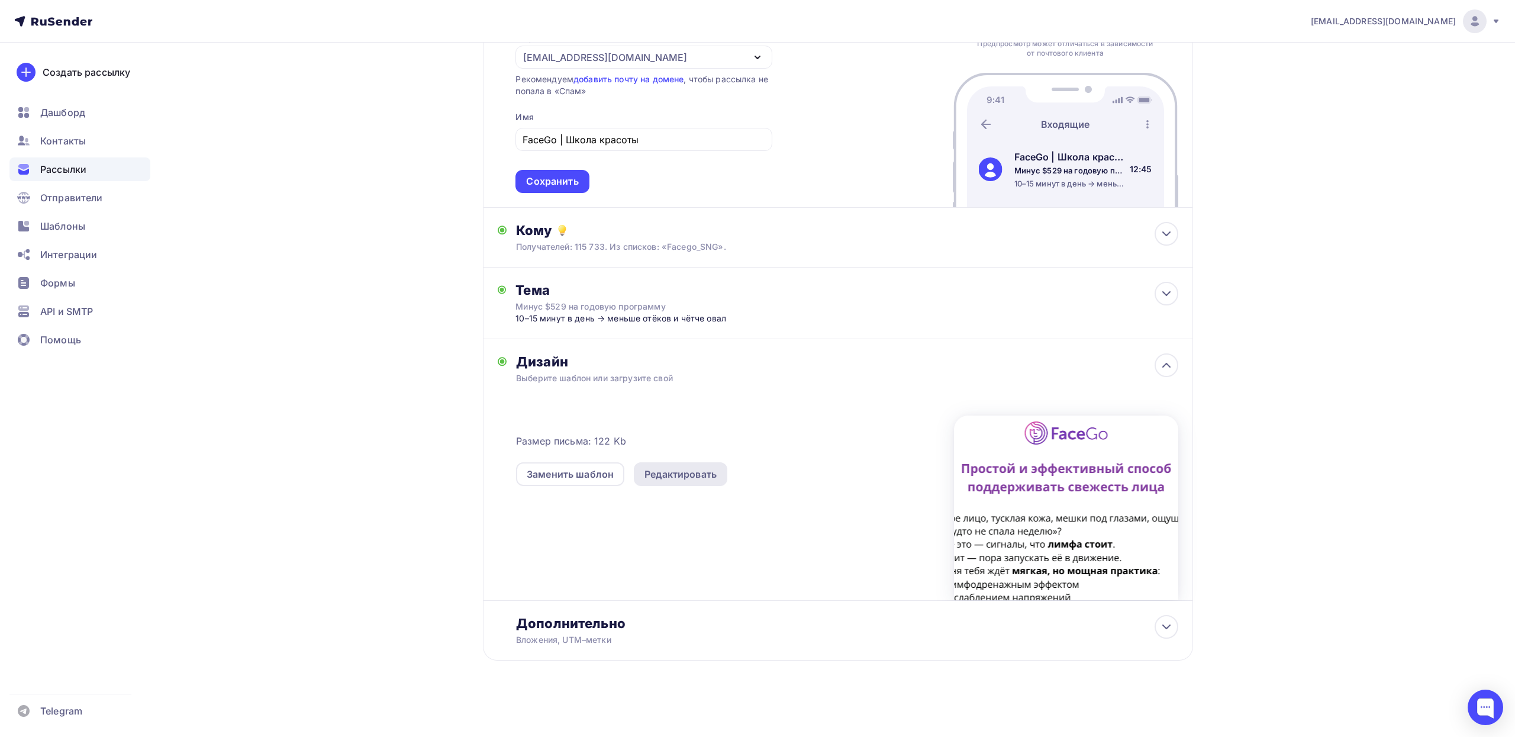
click at [679, 466] on div "Редактировать" at bounding box center [681, 474] width 94 height 24
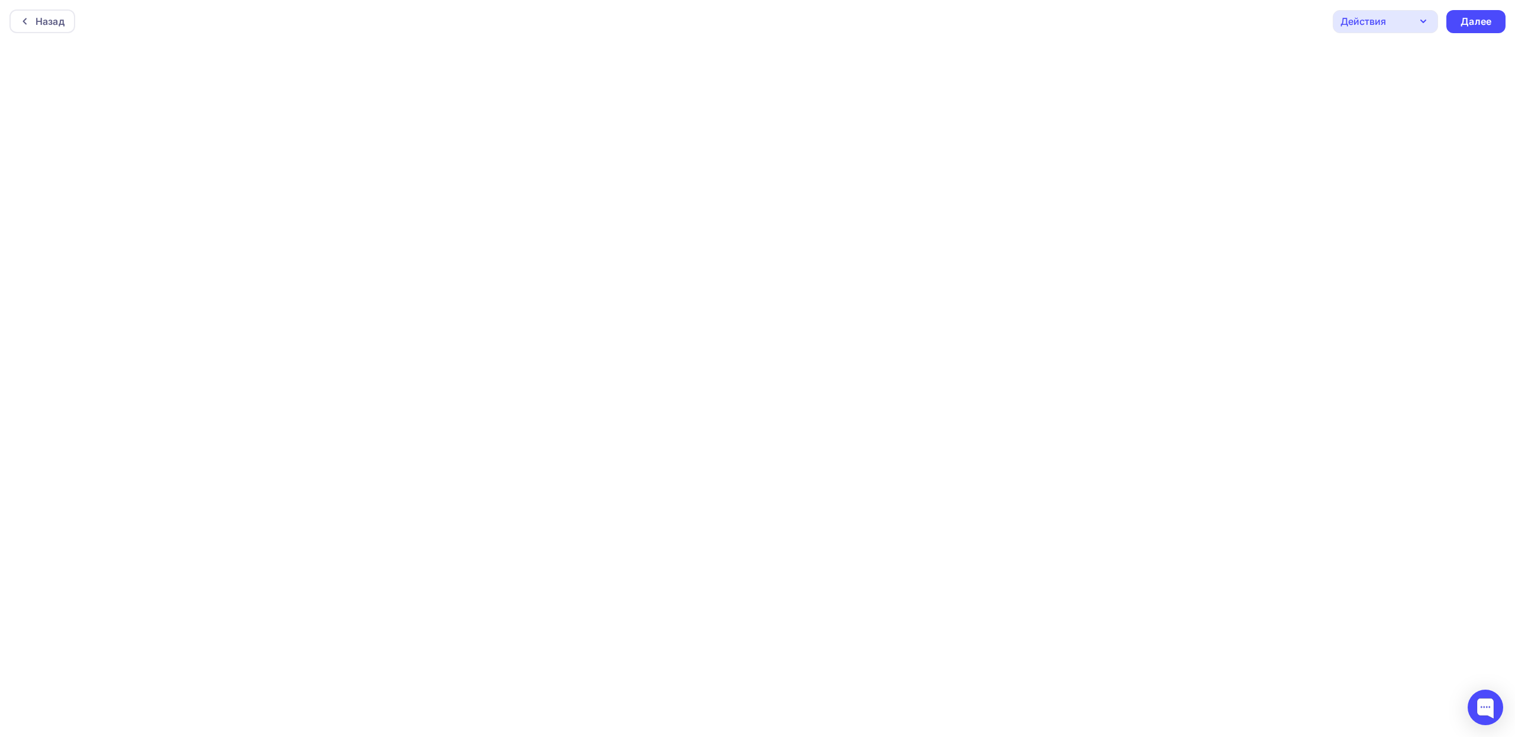
scroll to position [3, 0]
click at [1465, 22] on div "Далее" at bounding box center [1476, 19] width 31 height 14
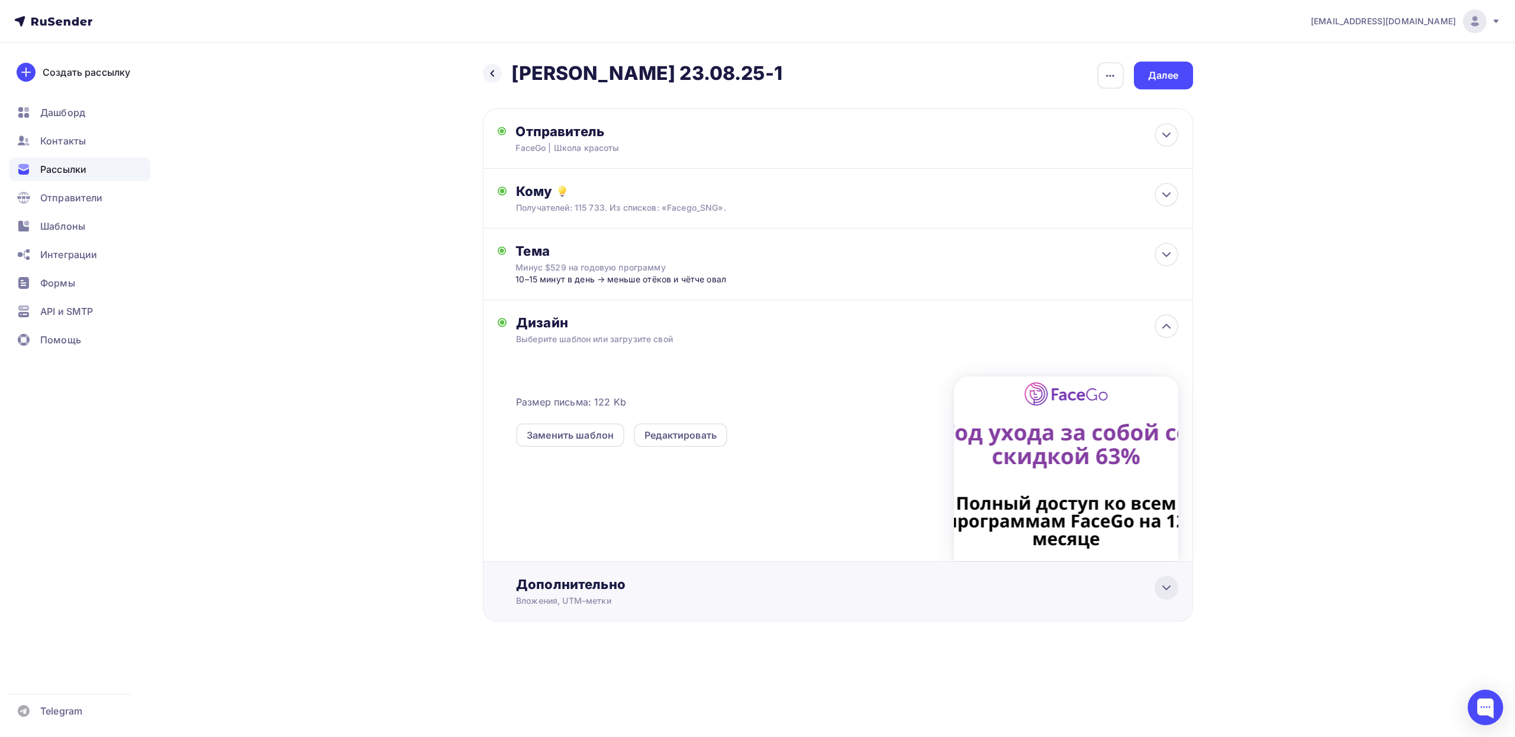
click at [1171, 589] on icon at bounding box center [1166, 588] width 14 height 14
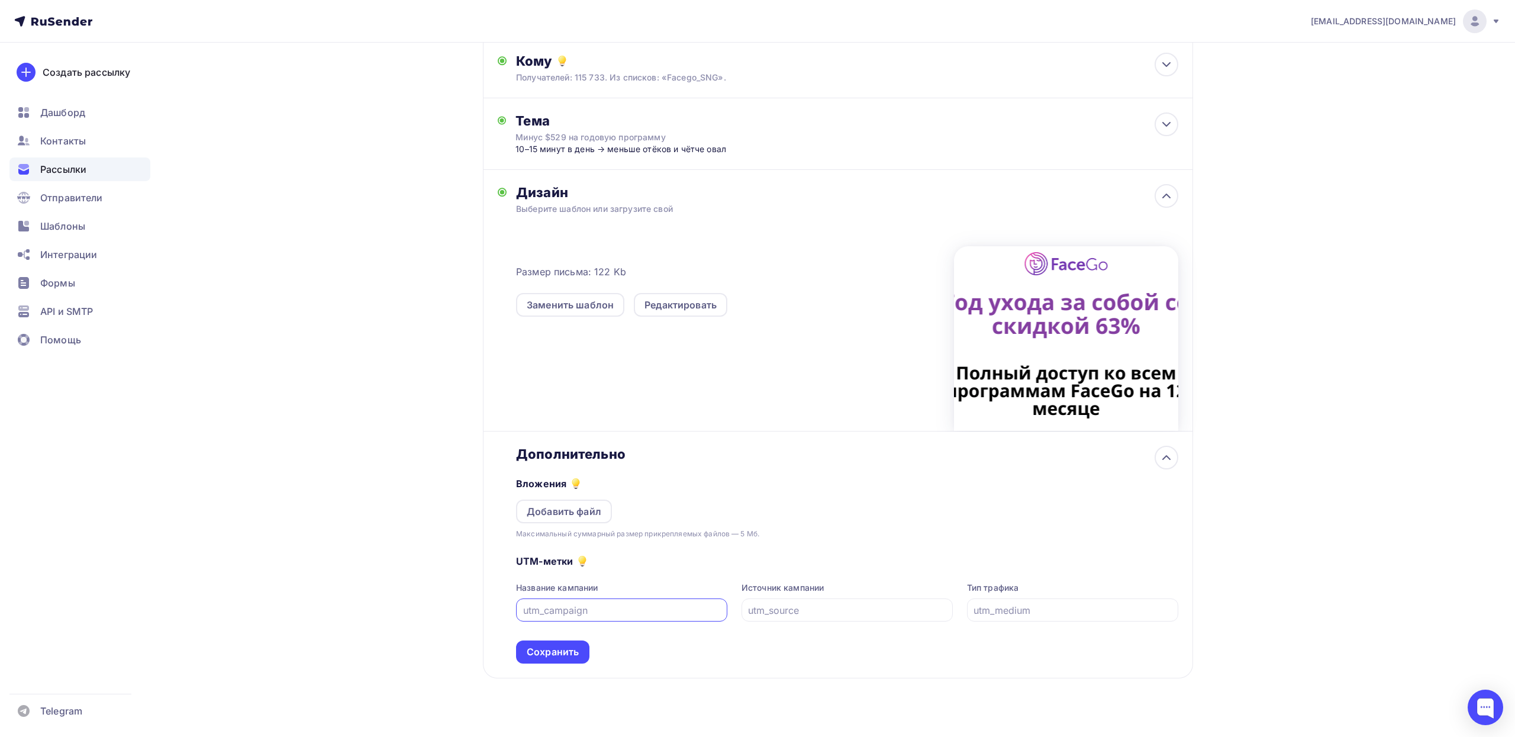
scroll to position [149, 0]
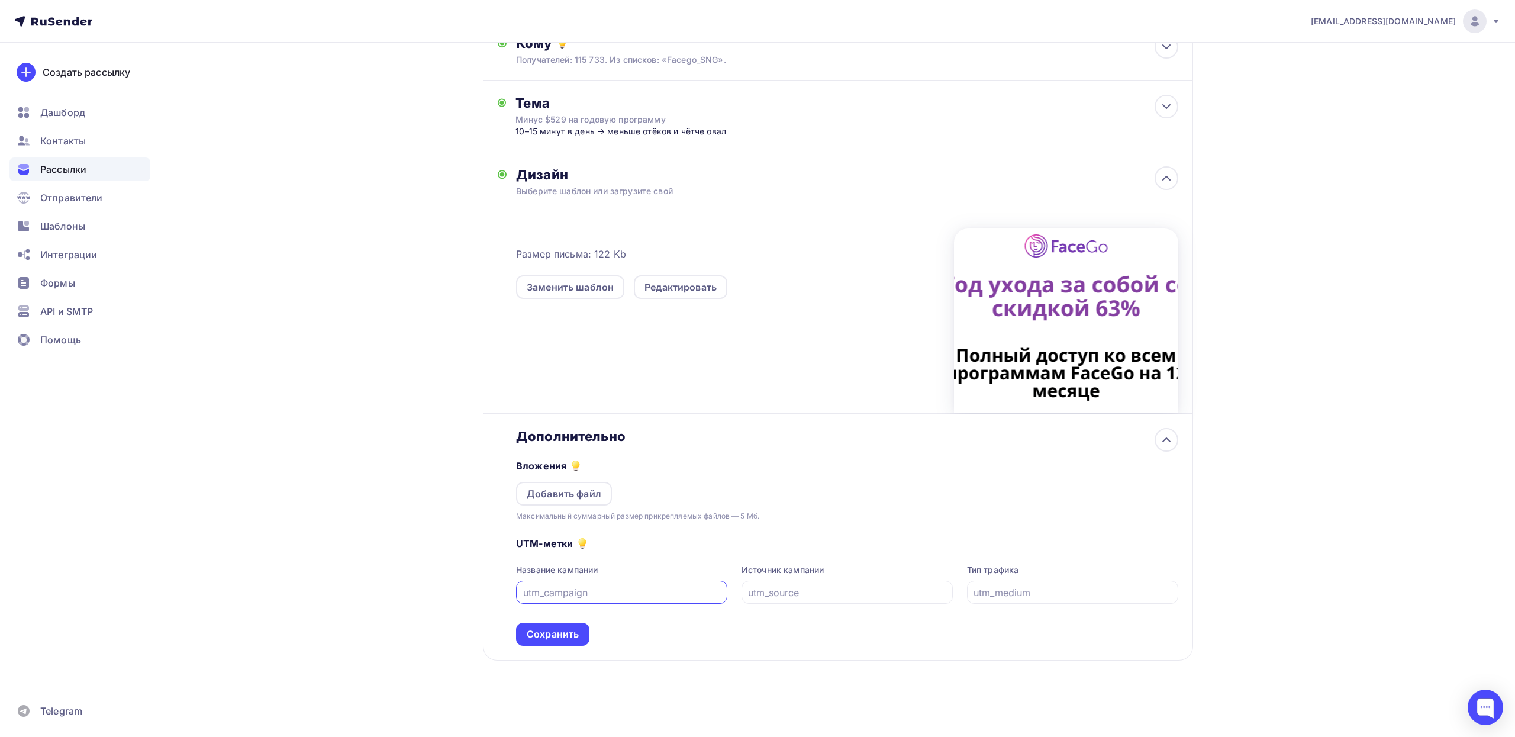
click at [396, 497] on div "Назад Vlad_FS_до 23.08.25-1 Vlad_FS_до 23.08.25-1 Закончить позже Переименовать…" at bounding box center [758, 316] width 970 height 842
click at [1162, 443] on icon at bounding box center [1166, 440] width 14 height 14
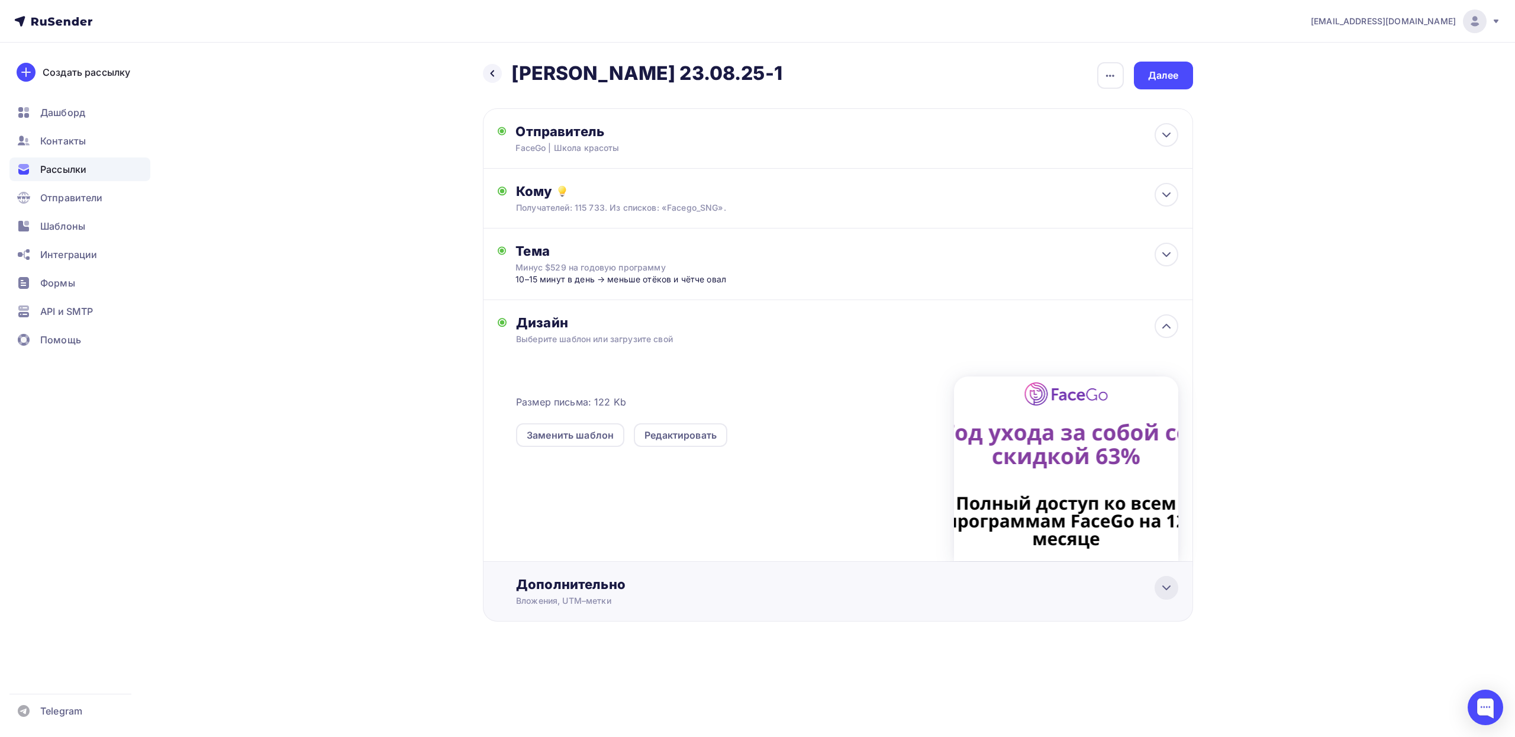
scroll to position [0, 0]
click at [1165, 75] on div "Далее" at bounding box center [1163, 76] width 31 height 14
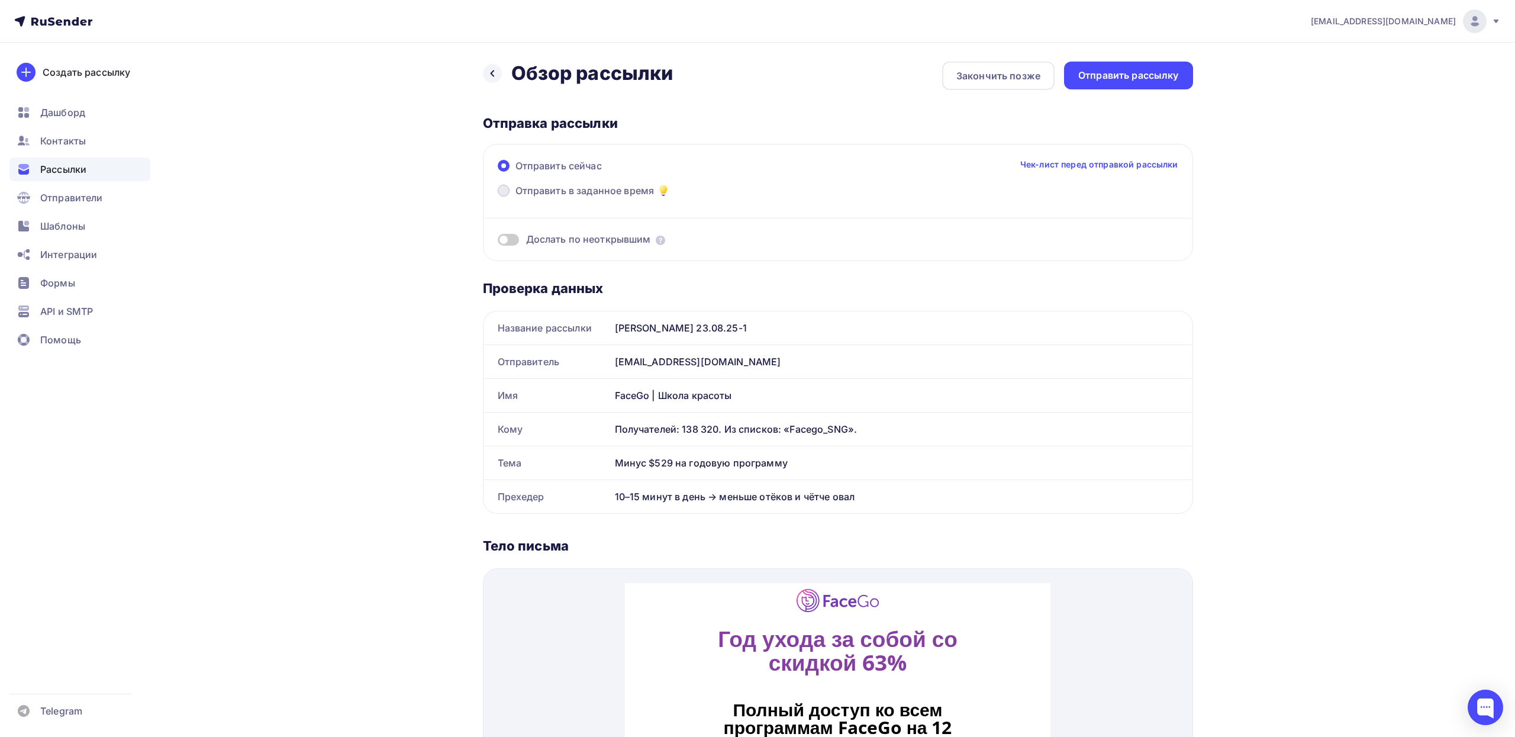
click at [589, 189] on span "Отправить в заданное время" at bounding box center [584, 190] width 139 height 14
click at [515, 198] on input "Отправить в заданное время" at bounding box center [515, 198] width 0 height 0
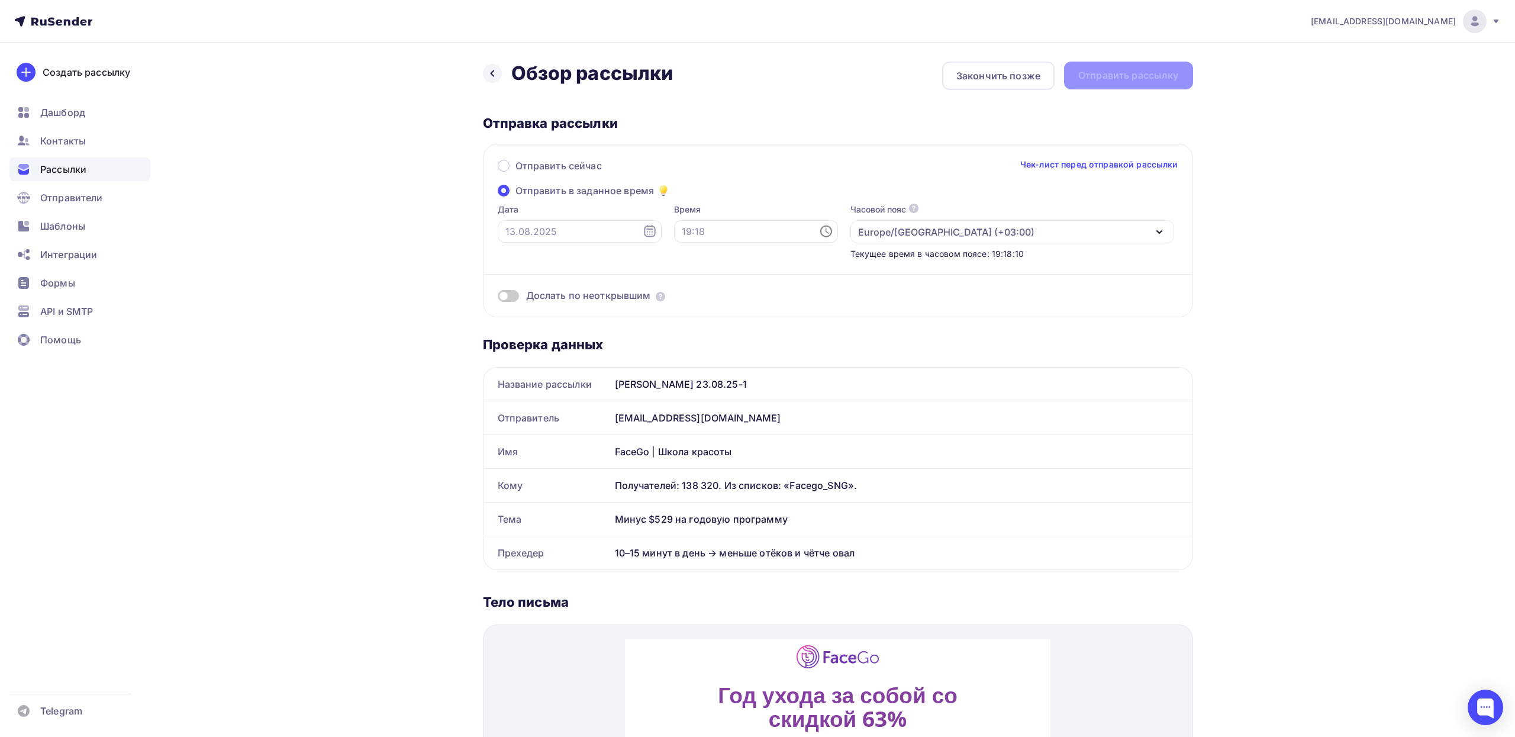
click at [564, 243] on div "Дата" at bounding box center [580, 232] width 164 height 56
click at [556, 233] on input "text" at bounding box center [580, 231] width 164 height 22
click at [570, 331] on div "14" at bounding box center [571, 333] width 19 height 11
type input "[DATE]"
drag, startPoint x: 656, startPoint y: 230, endPoint x: 647, endPoint y: 230, distance: 8.3
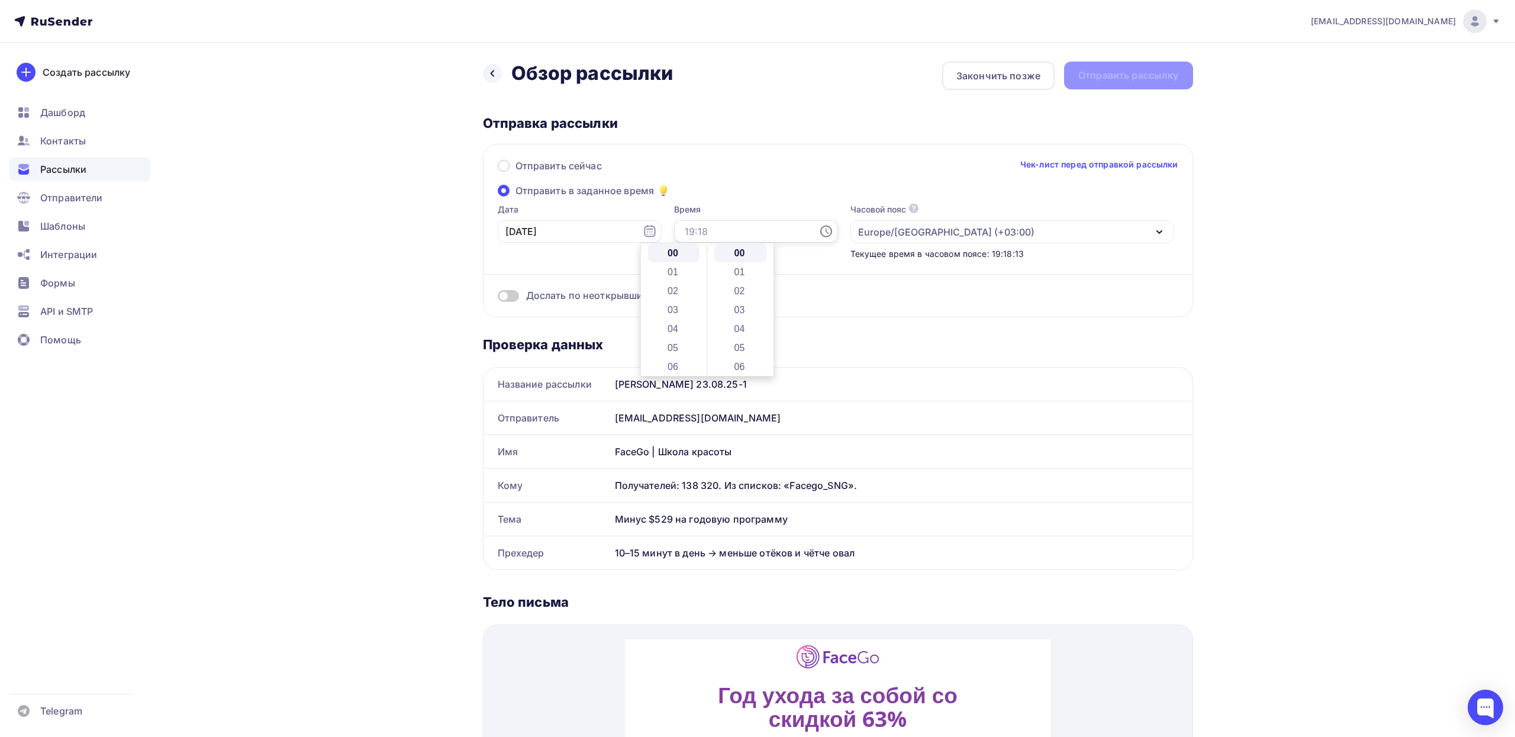
click at [674, 230] on input "text" at bounding box center [756, 231] width 164 height 22
click at [668, 304] on li "09" at bounding box center [674, 306] width 52 height 19
click at [748, 289] on li "02" at bounding box center [740, 290] width 52 height 19
type input "09:02"
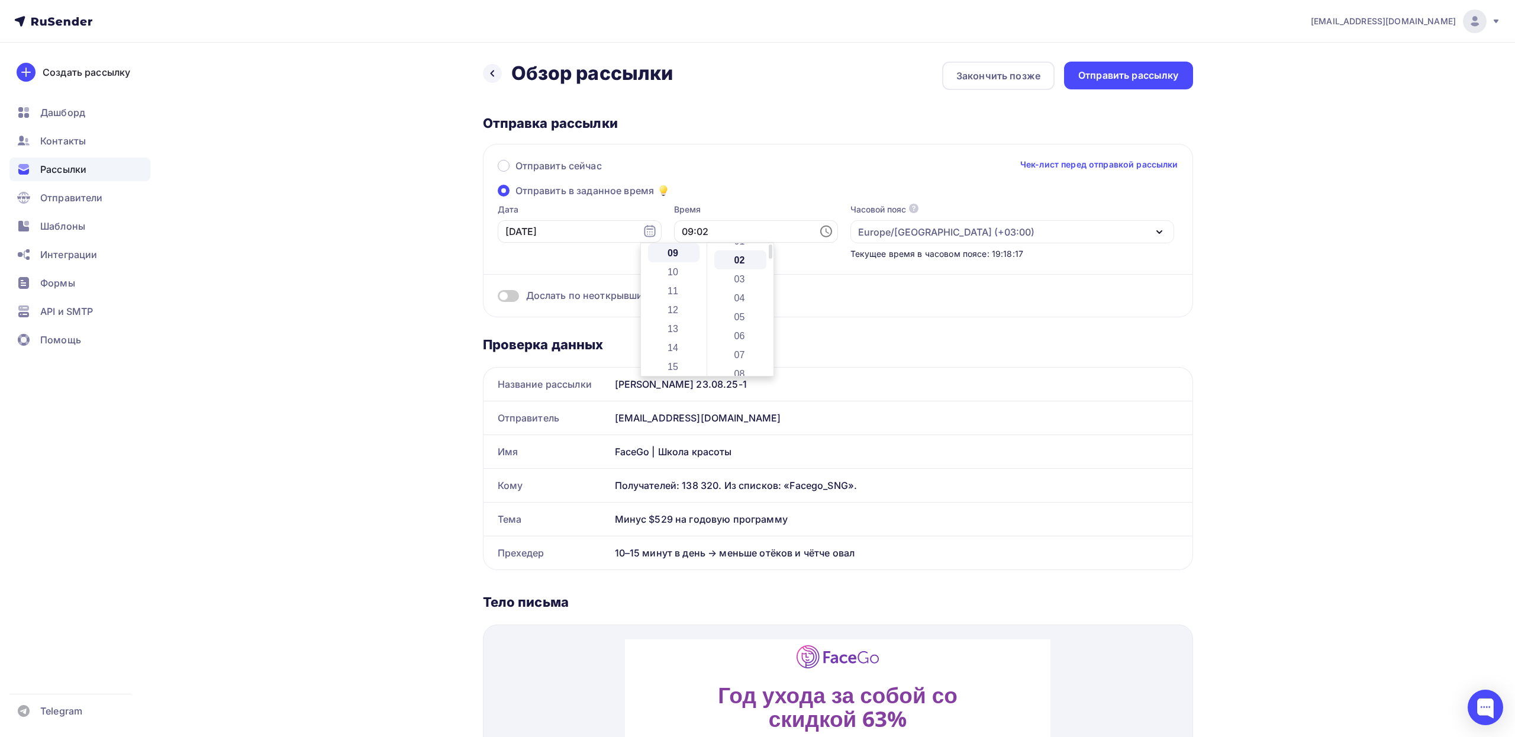
scroll to position [38, 0]
click at [905, 182] on div "Отправить сейчас Чек-лист перед отправкой рассылки" at bounding box center [838, 171] width 681 height 25
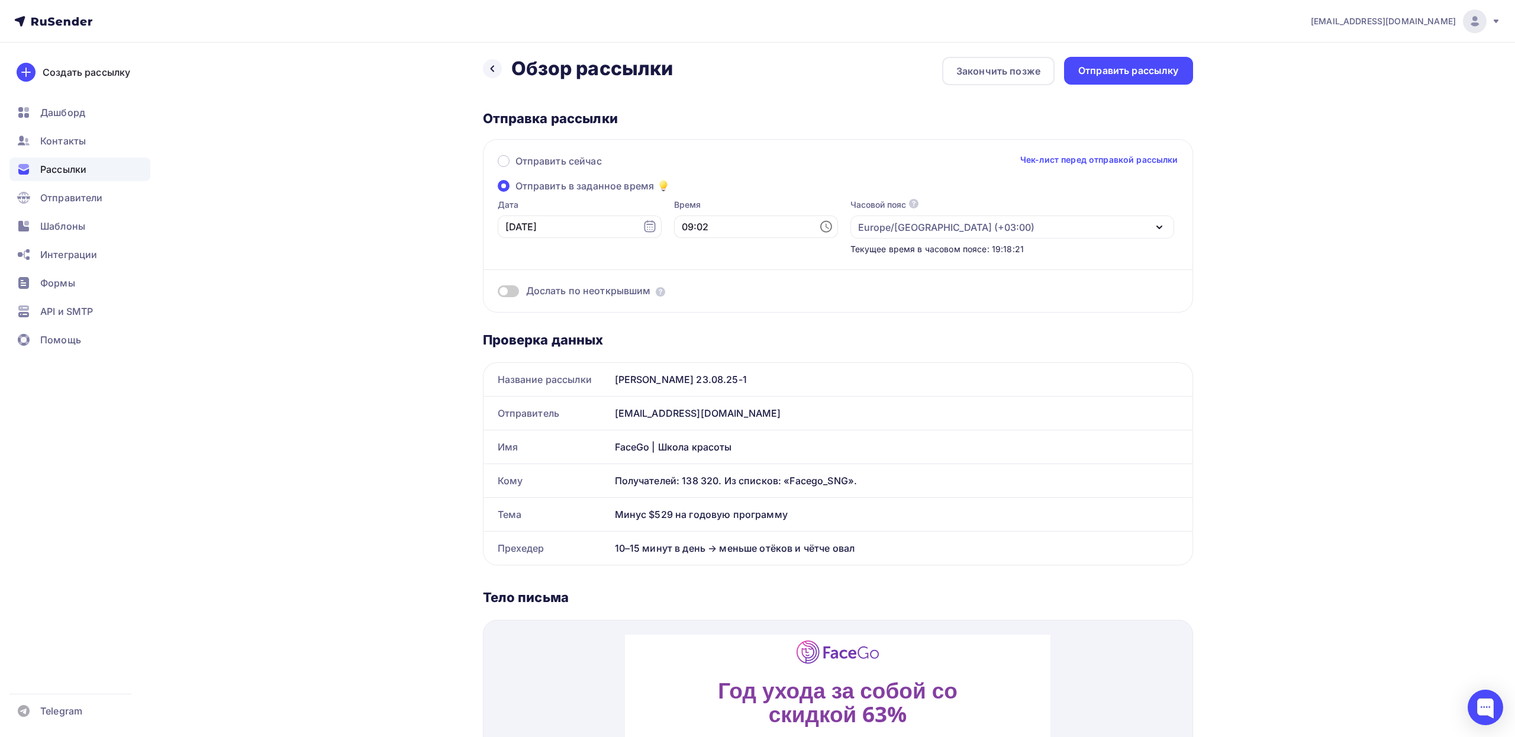
scroll to position [5, 0]
click at [513, 289] on span at bounding box center [508, 291] width 21 height 12
click at [498, 292] on input "checkbox" at bounding box center [498, 292] width 0 height 0
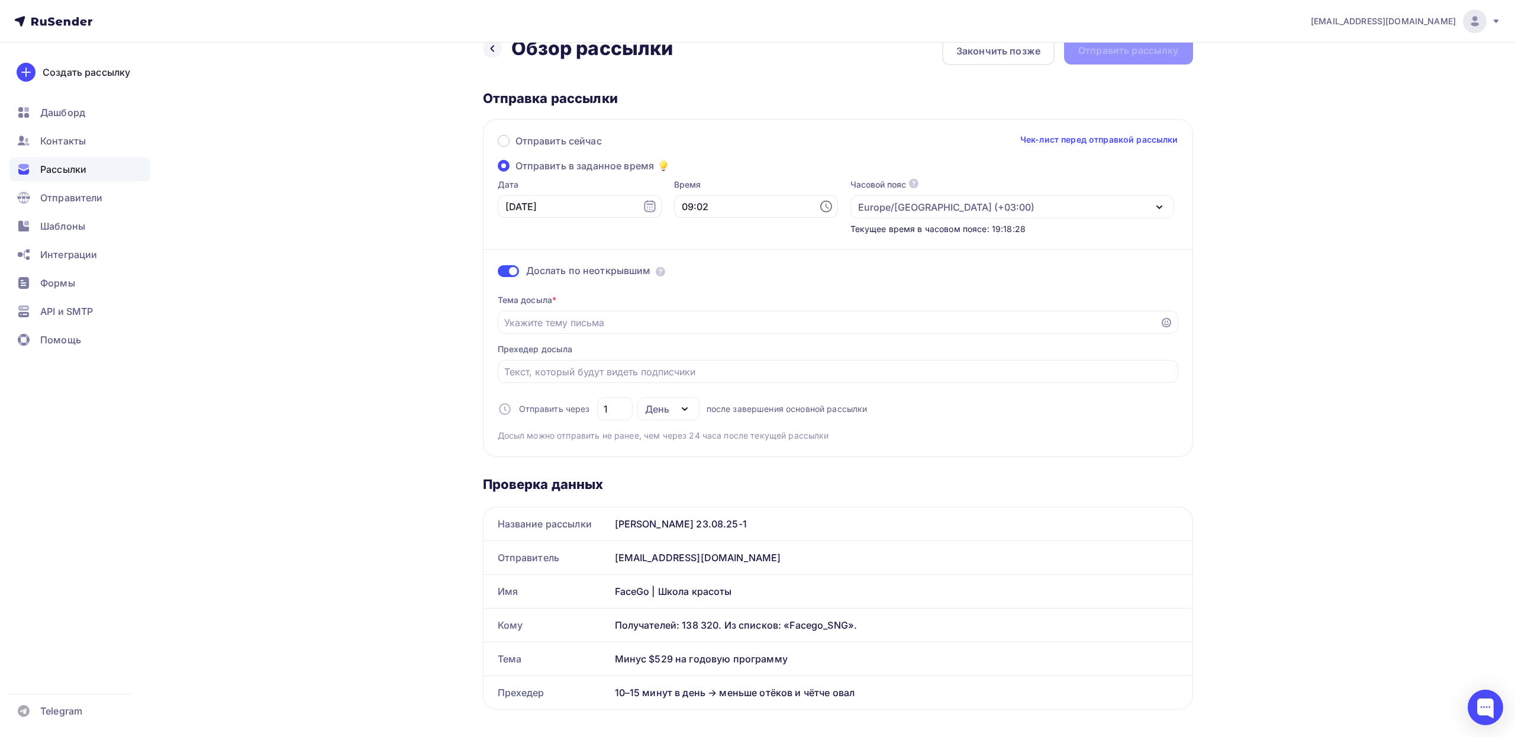
scroll to position [27, 0]
click at [702, 316] on input "Отправить в заданное время" at bounding box center [828, 321] width 649 height 14
click at [544, 317] on input "Отправить в заданное время" at bounding box center [828, 321] width 649 height 14
paste input "Годовой доступ –63% до [DATE]"
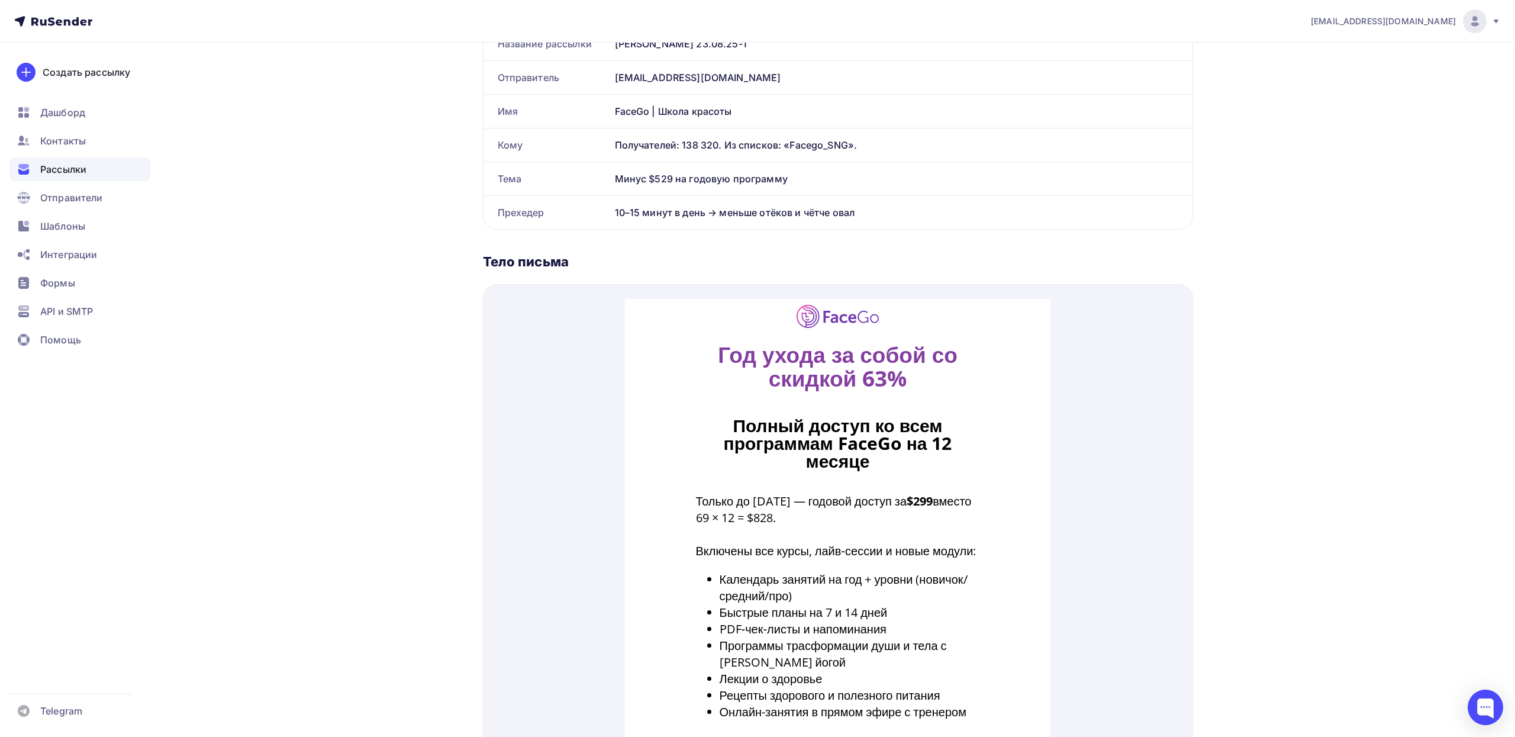
scroll to position [0, 0]
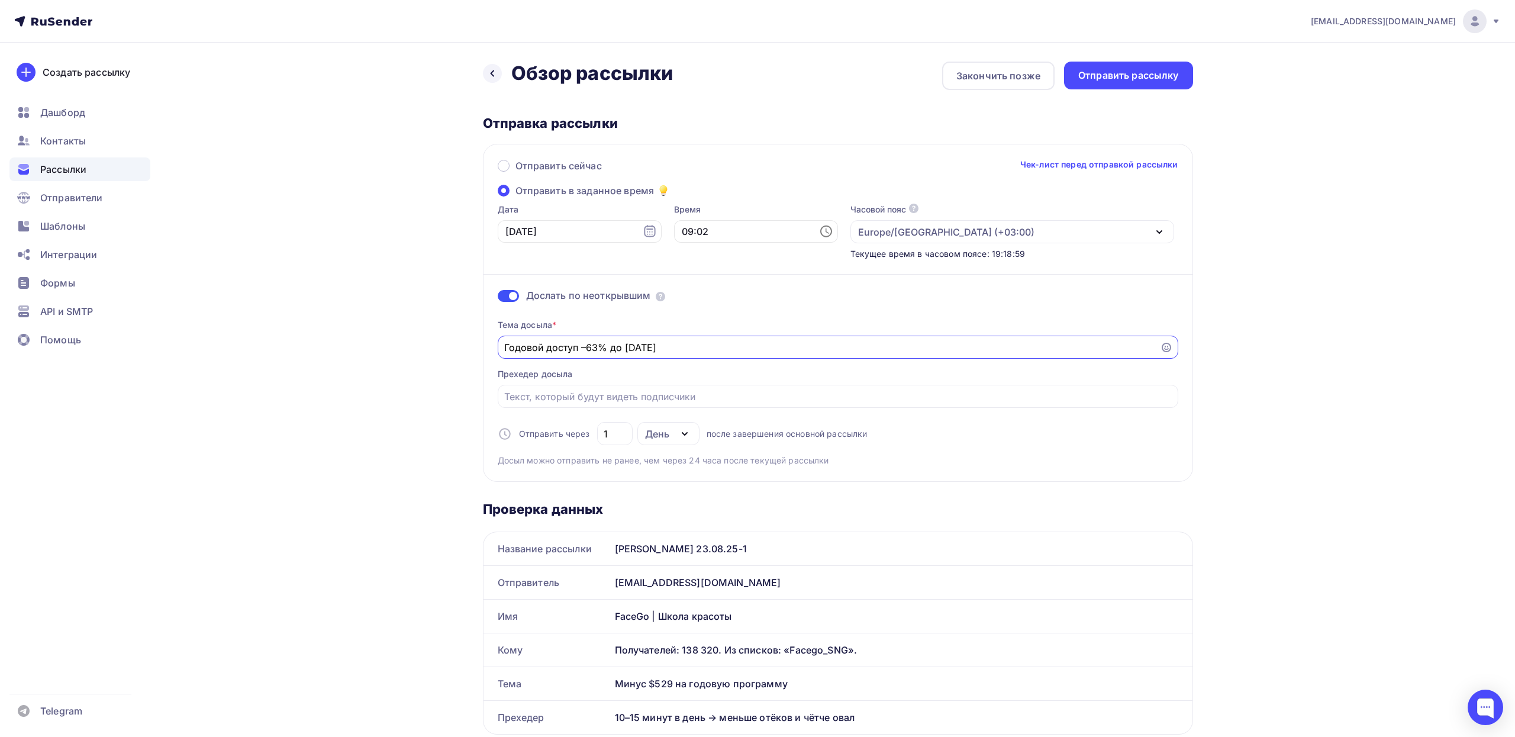
type input "Годовой доступ –63% до [DATE]"
click at [1143, 78] on div "Отправить рассылку" at bounding box center [1128, 76] width 101 height 14
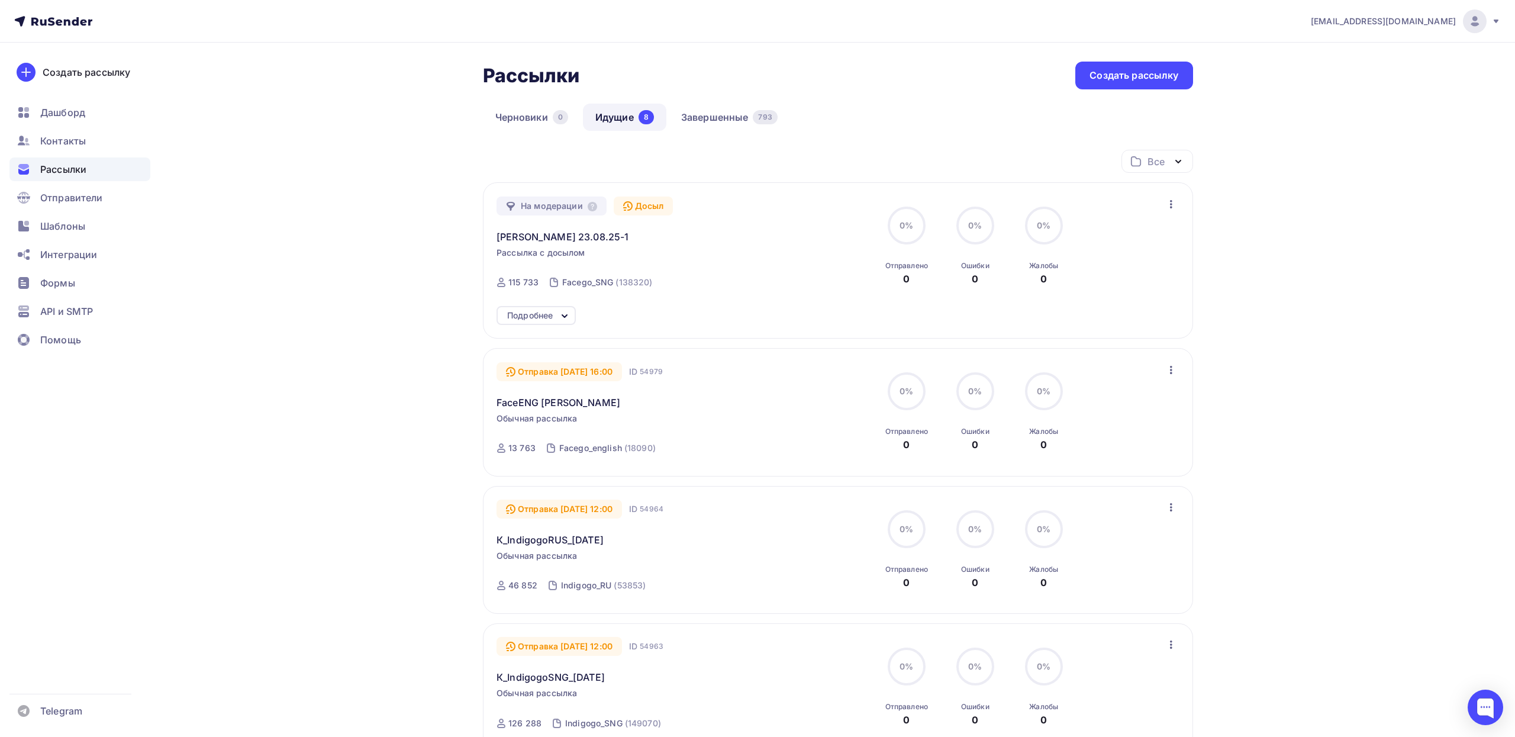
click at [1169, 202] on icon "button" at bounding box center [1171, 204] width 14 height 14
click at [557, 233] on span "[PERSON_NAME] 23.08.25-1" at bounding box center [563, 237] width 132 height 14
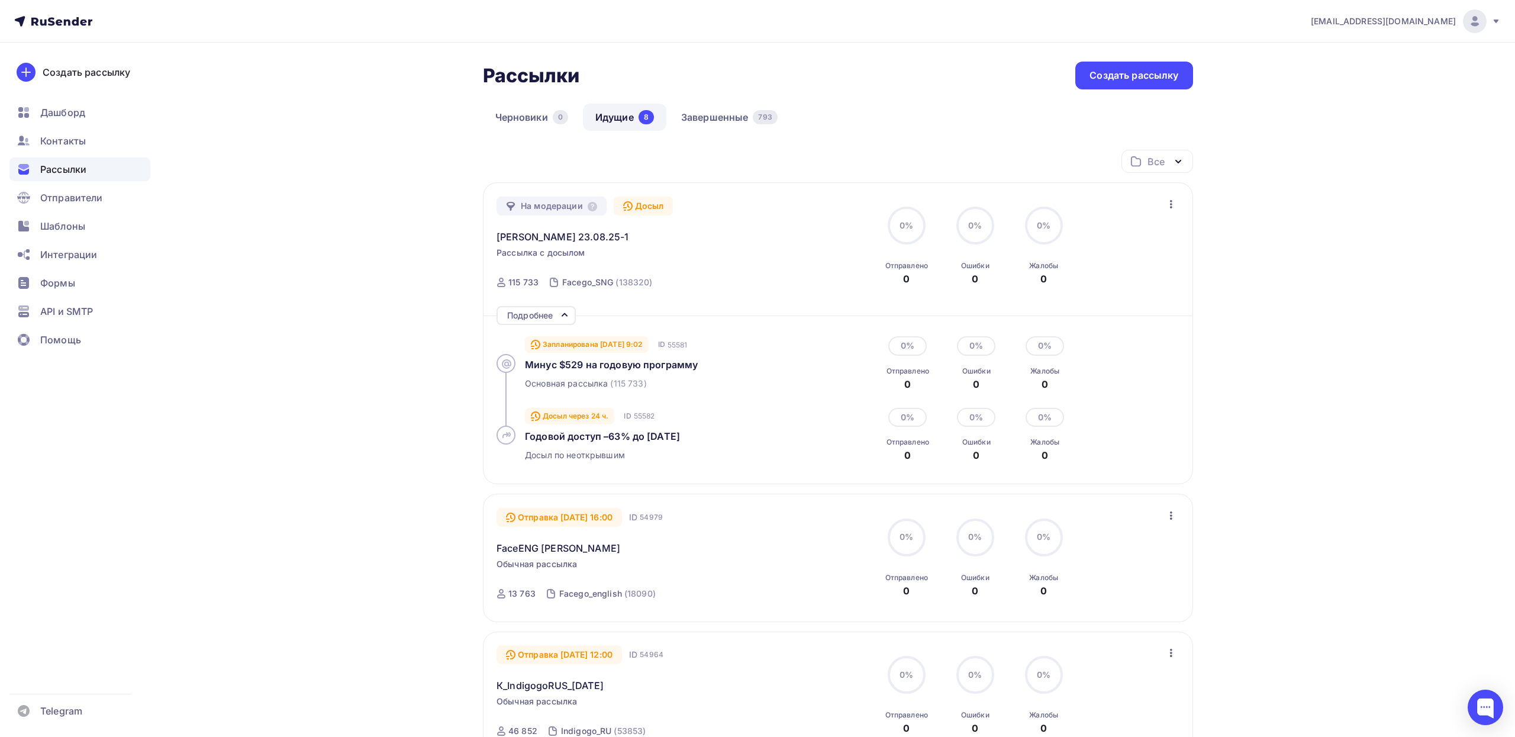
click at [1170, 200] on icon "button" at bounding box center [1171, 204] width 14 height 14
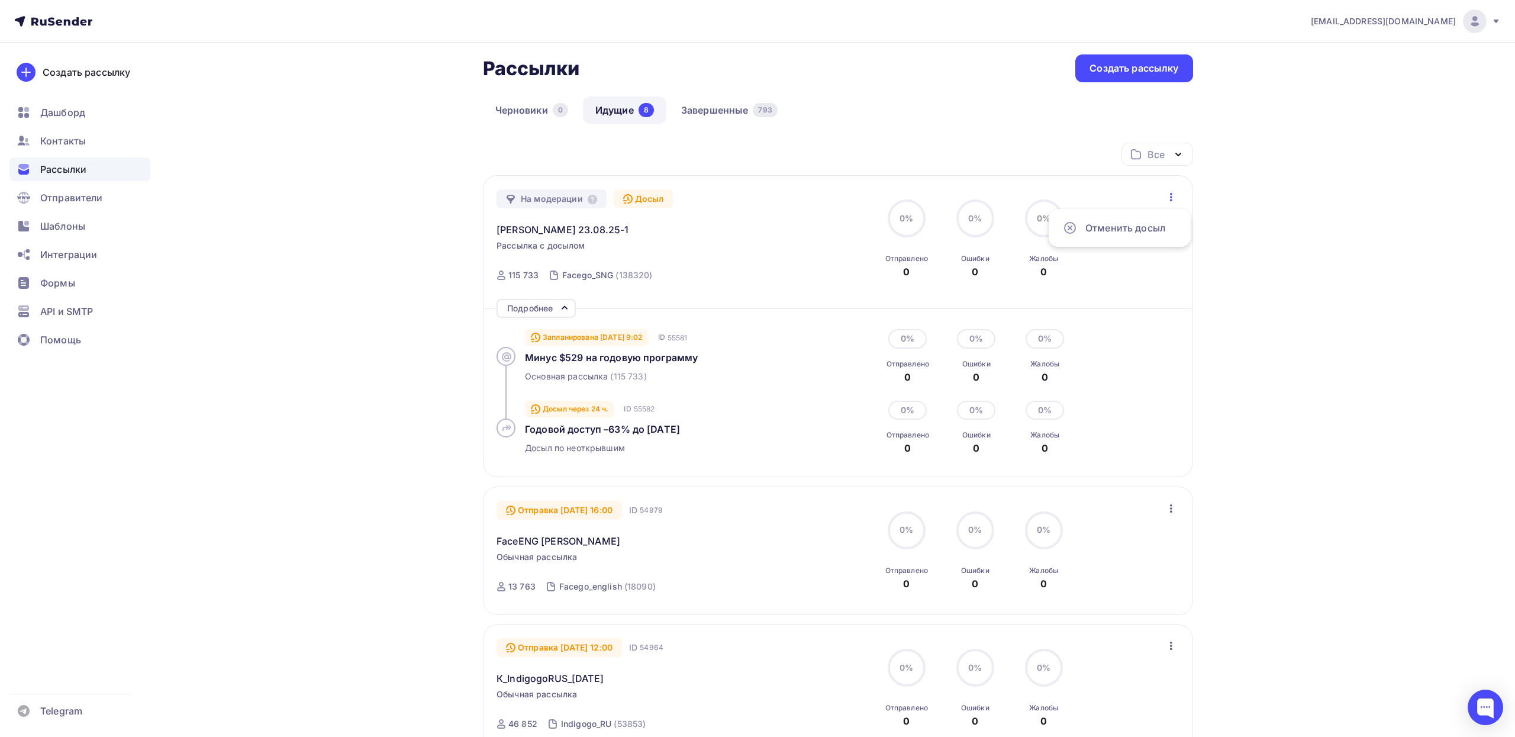
click at [1168, 501] on icon "button" at bounding box center [1171, 508] width 14 height 14
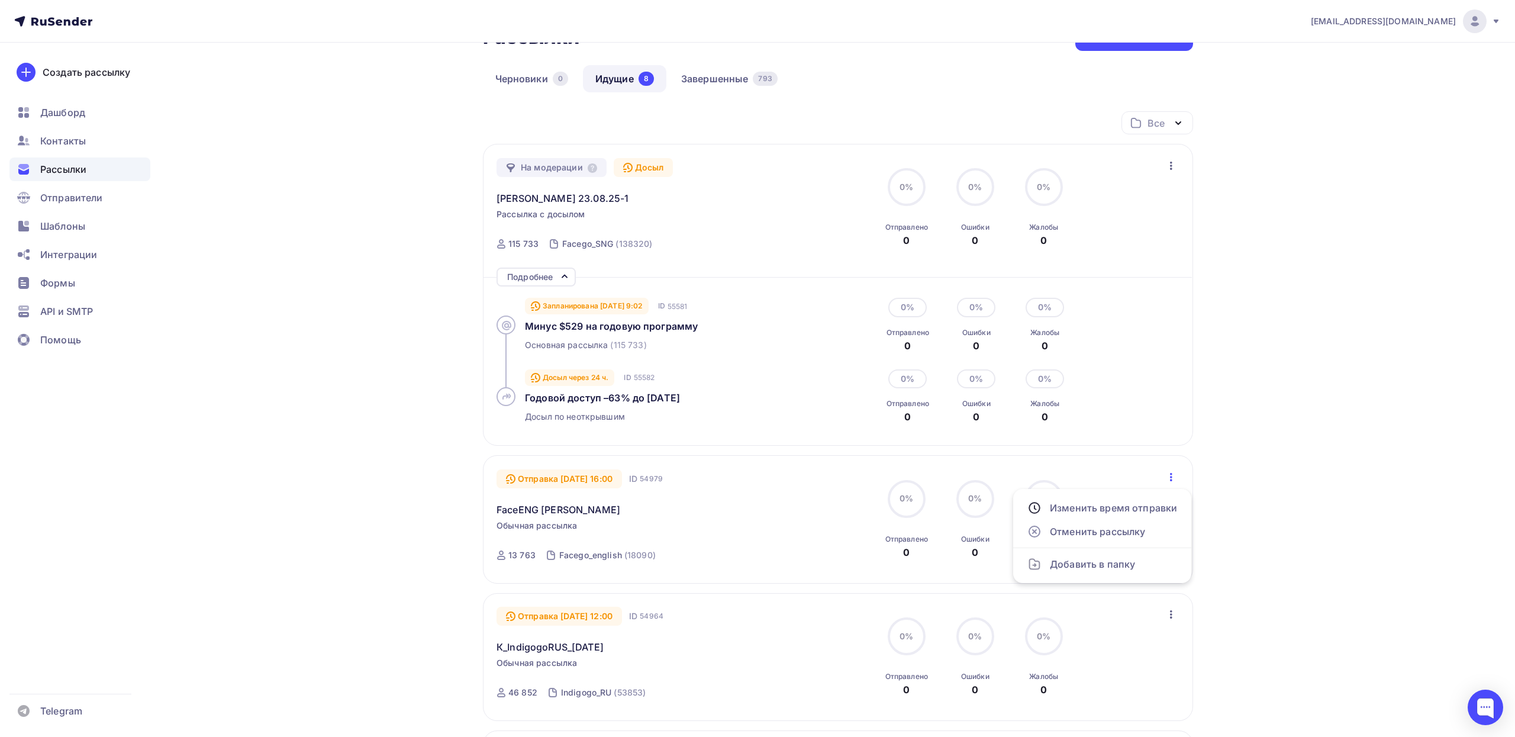
scroll to position [40, 0]
click at [1281, 441] on div "[EMAIL_ADDRESS][DOMAIN_NAME] Аккаунт Тарифы Выйти Создать рассылку [GEOGRAPHIC_…" at bounding box center [757, 700] width 1515 height 1481
click at [532, 195] on span "[PERSON_NAME] 23.08.25-1" at bounding box center [563, 196] width 132 height 14
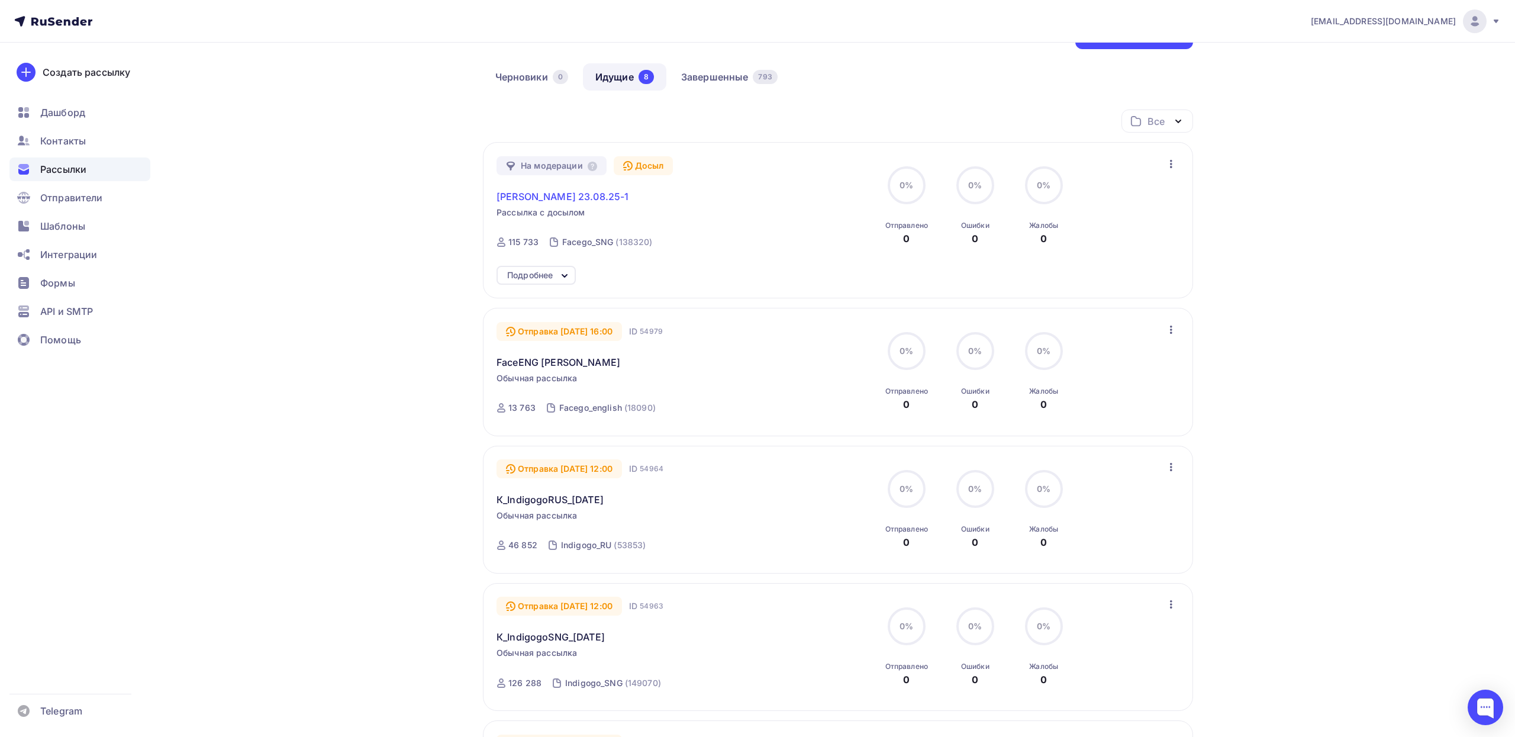
click at [532, 195] on span "[PERSON_NAME] 23.08.25-1" at bounding box center [563, 196] width 132 height 14
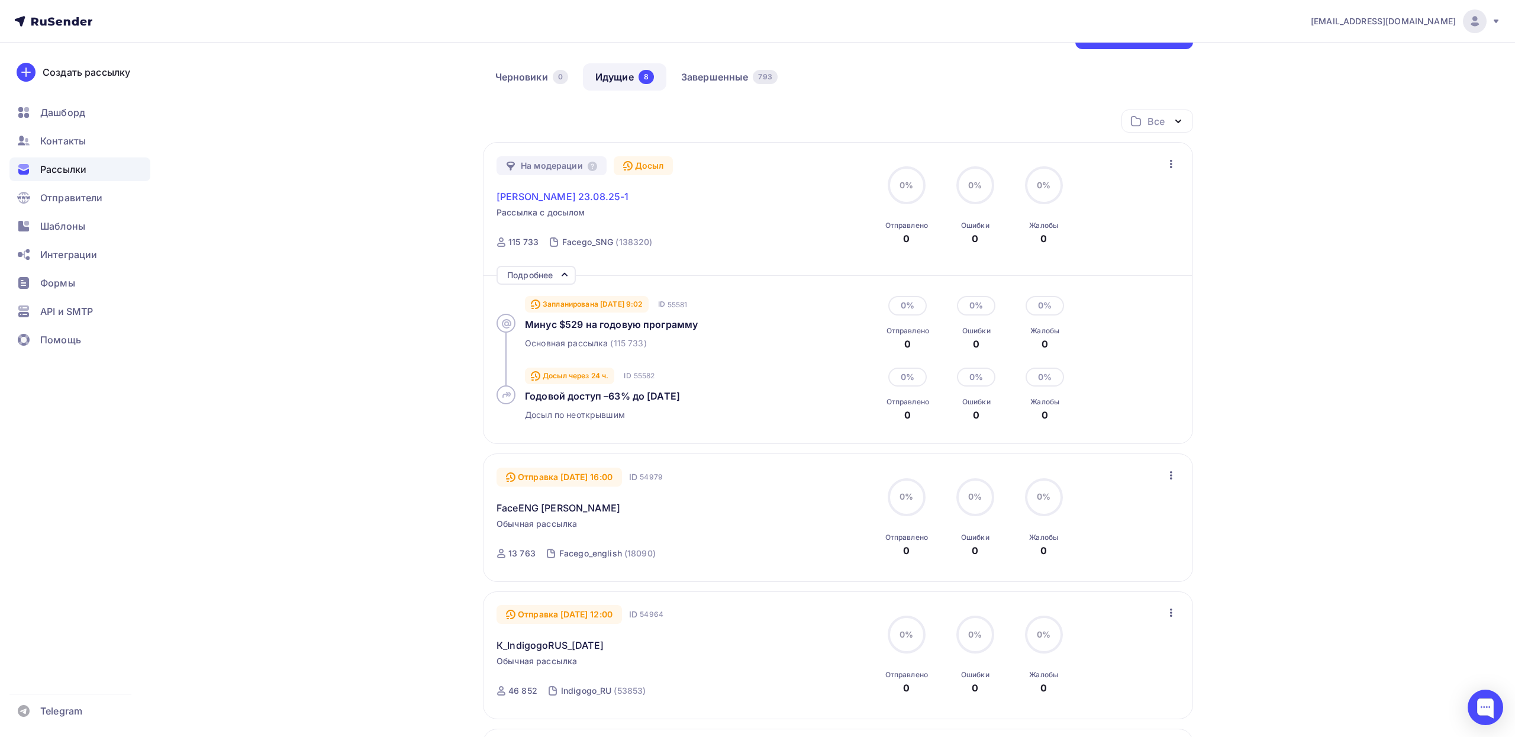
click at [532, 195] on span "[PERSON_NAME] 23.08.25-1" at bounding box center [563, 196] width 132 height 14
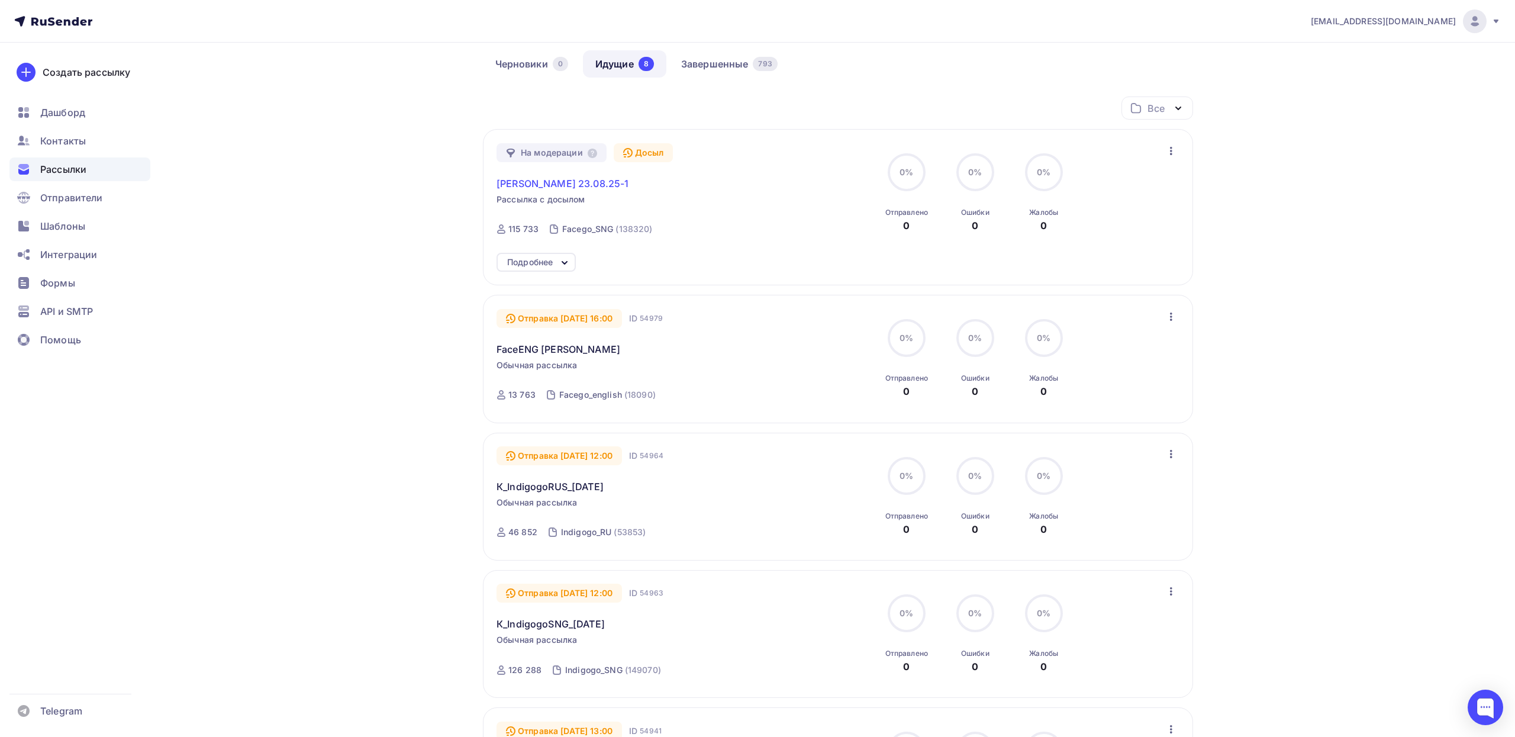
scroll to position [0, 0]
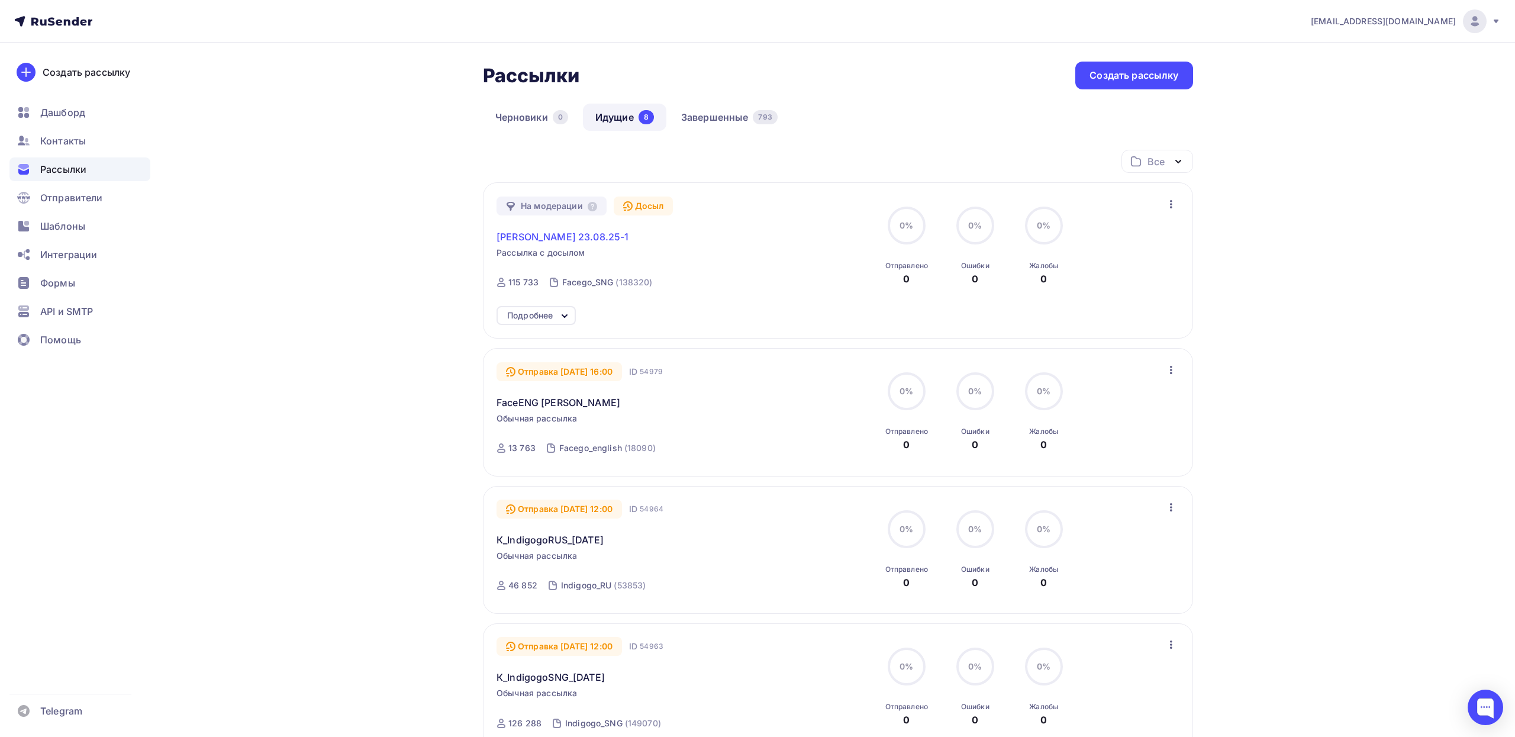
click at [547, 236] on span "[PERSON_NAME] 23.08.25-1" at bounding box center [563, 237] width 132 height 14
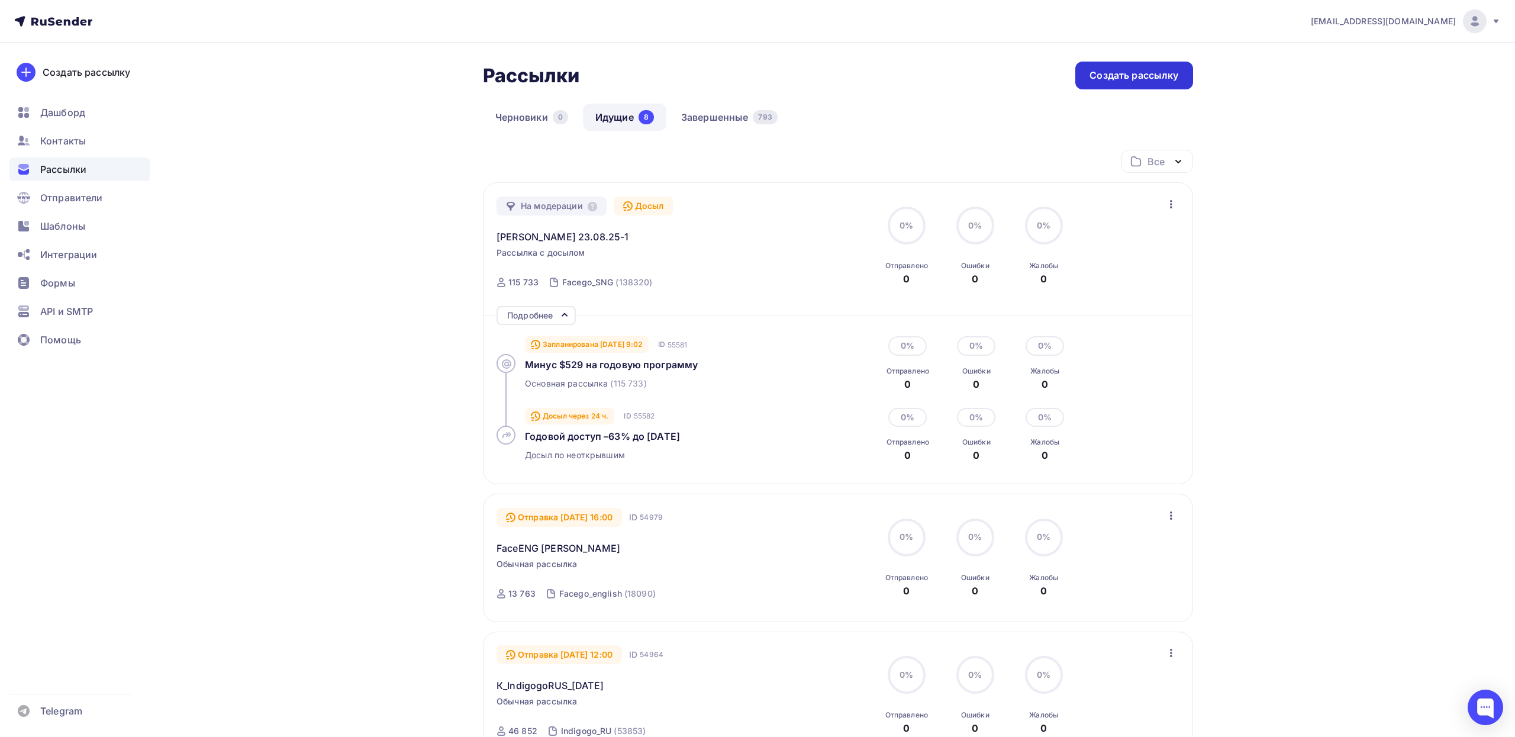
click at [1108, 76] on div "Создать рассылку" at bounding box center [1134, 76] width 89 height 14
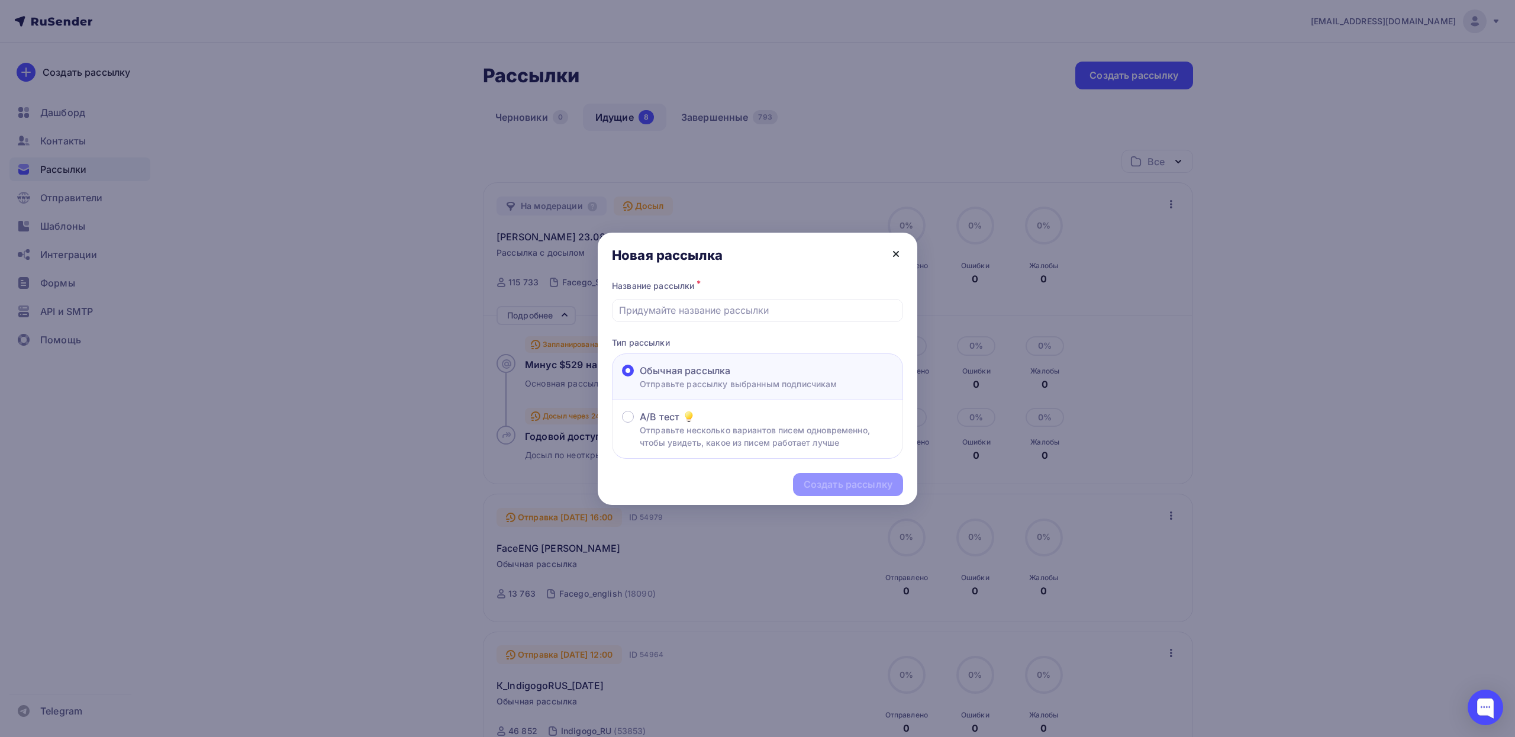
click at [893, 249] on icon at bounding box center [896, 254] width 14 height 14
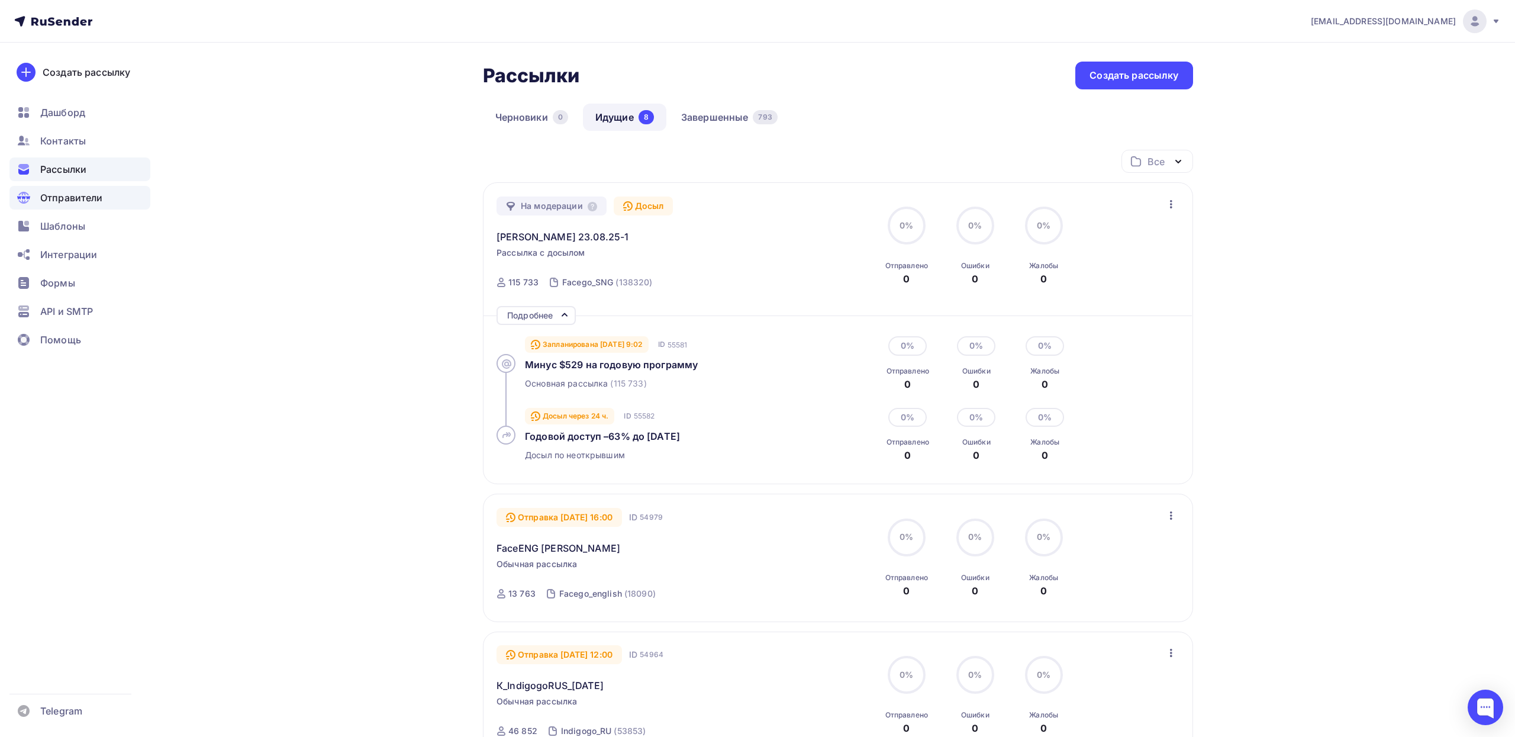
click at [80, 196] on span "Отправители" at bounding box center [71, 198] width 63 height 14
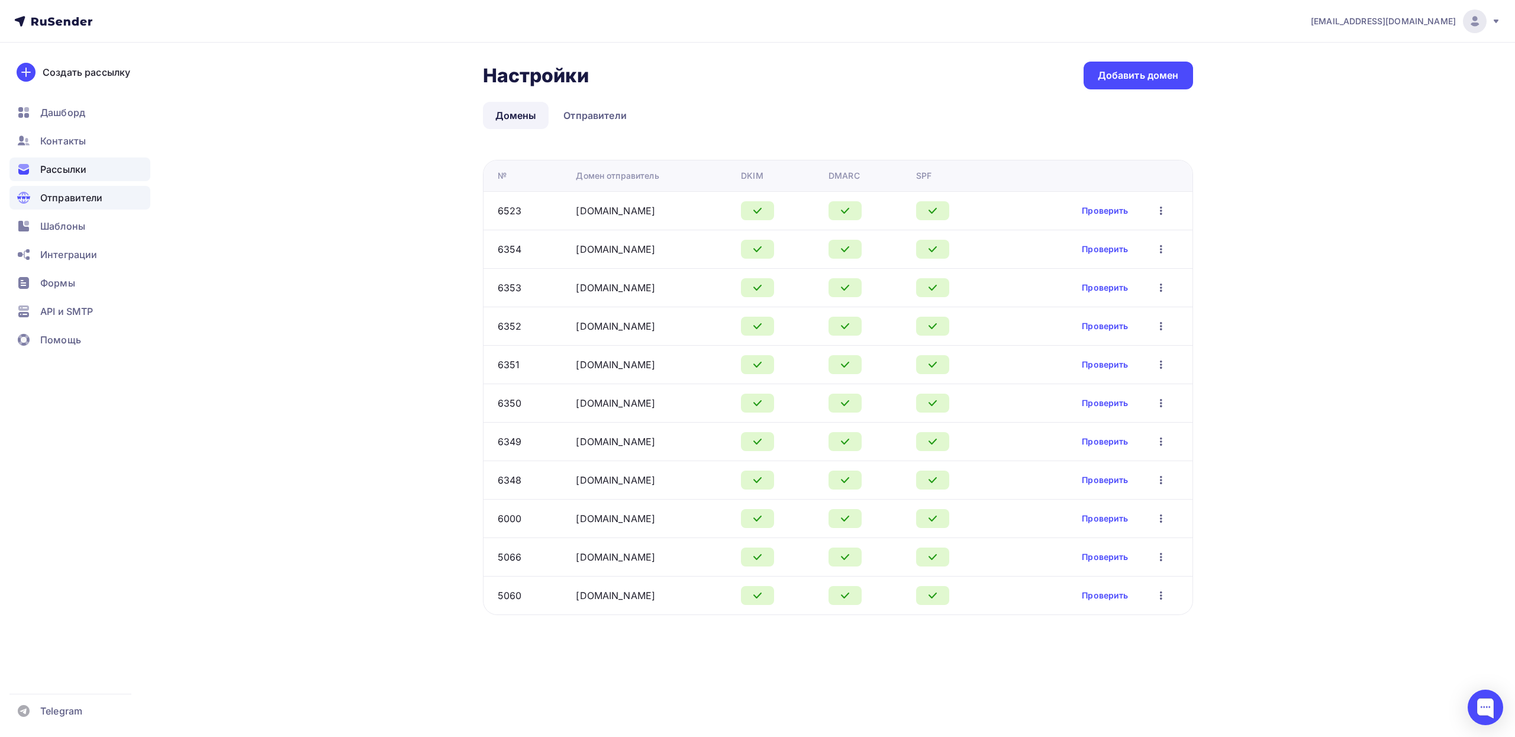
click at [72, 166] on span "Рассылки" at bounding box center [63, 169] width 46 height 14
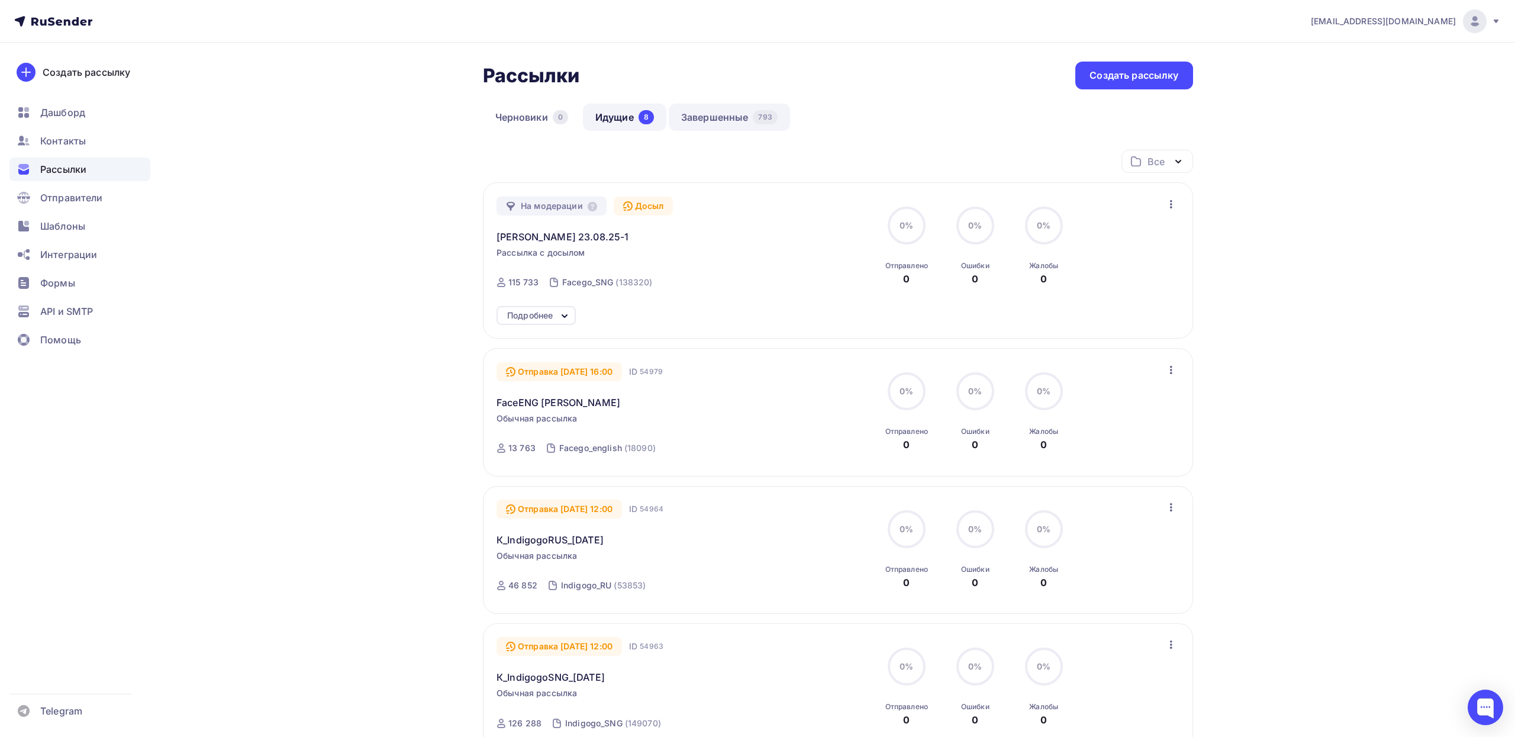
click at [730, 114] on link "Завершенные 793" at bounding box center [729, 117] width 121 height 27
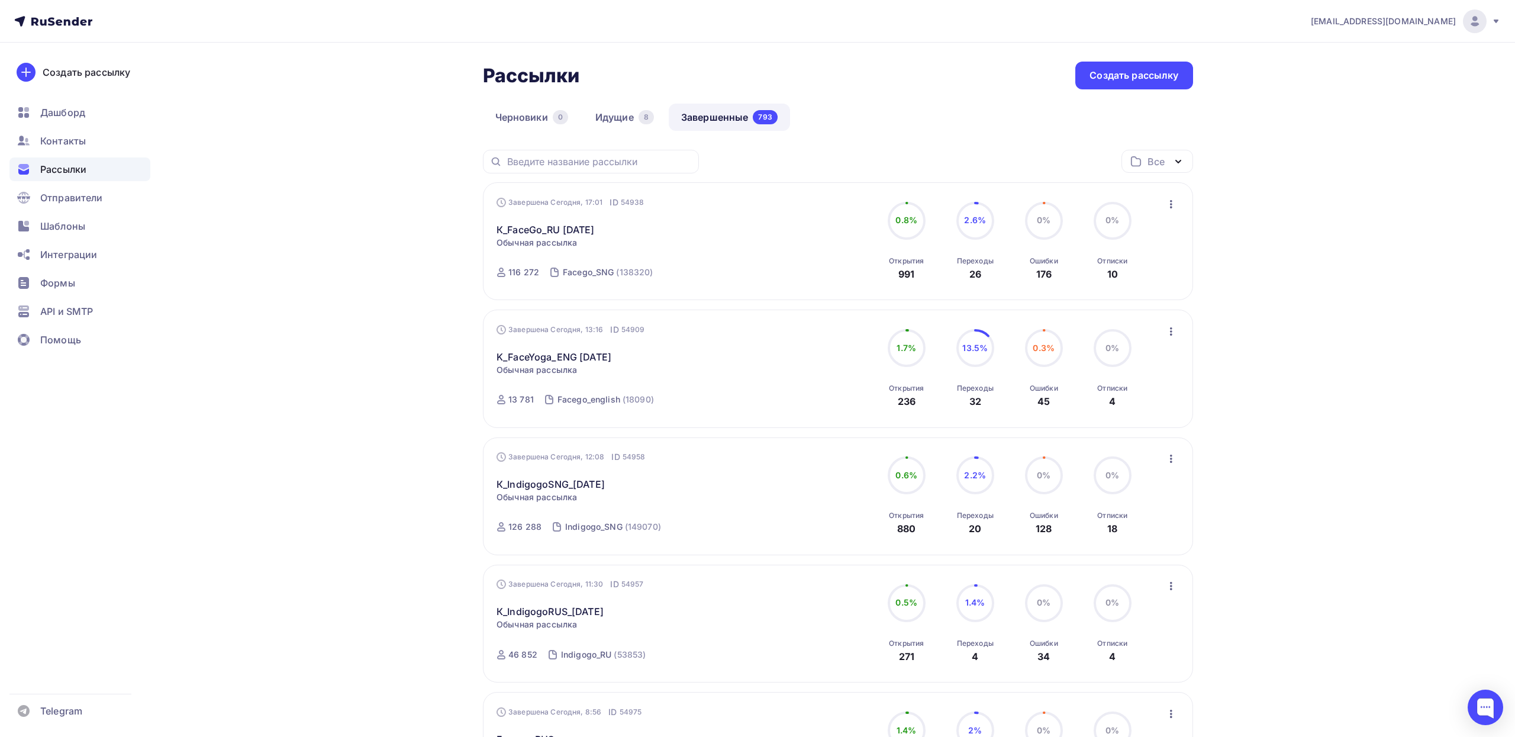
click at [1171, 203] on icon "button" at bounding box center [1171, 204] width 14 height 14
click at [1126, 284] on div "Копировать в новую" at bounding box center [1116, 282] width 121 height 14
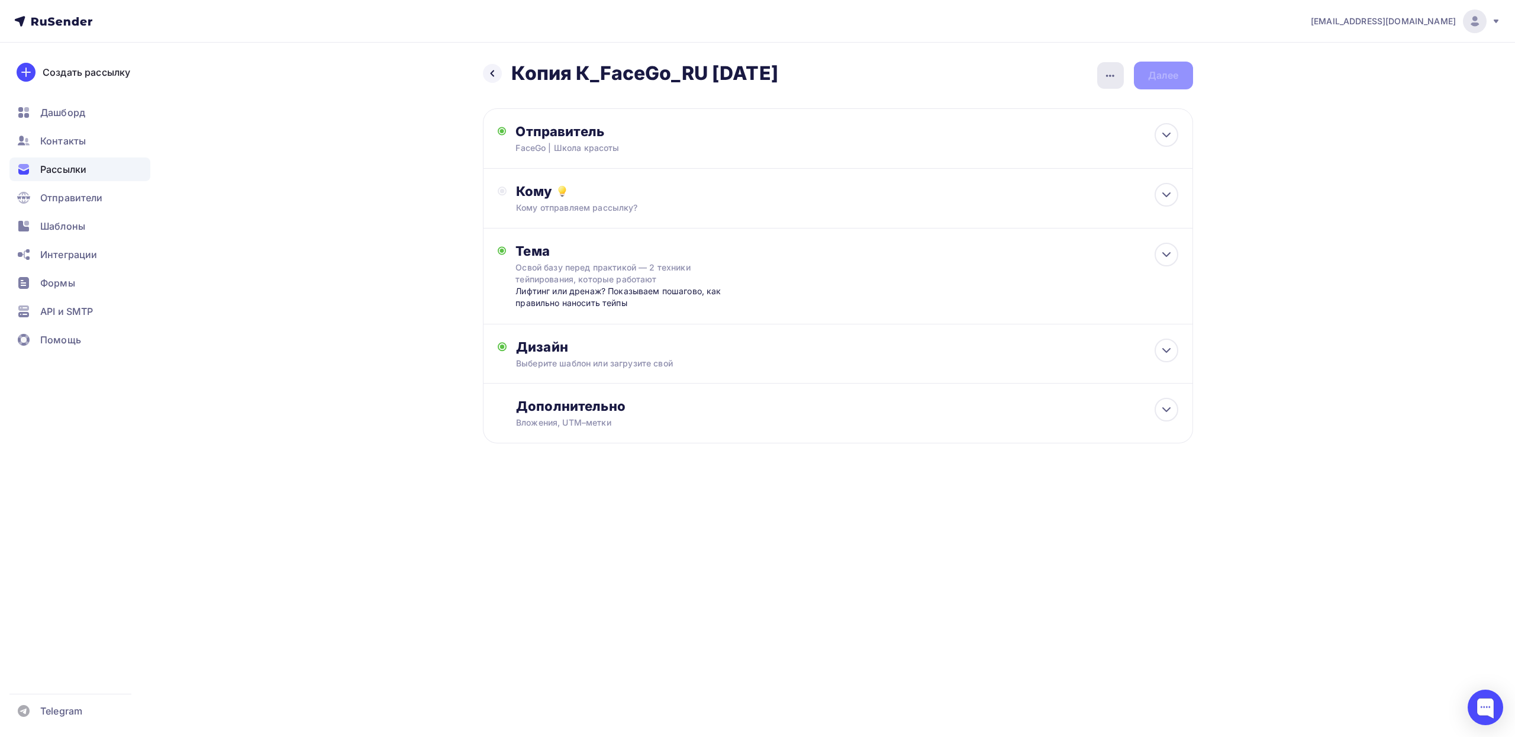
click at [1113, 76] on icon "button" at bounding box center [1110, 76] width 8 height 2
click at [998, 136] on div "Переименовать рассылку" at bounding box center [1048, 136] width 147 height 14
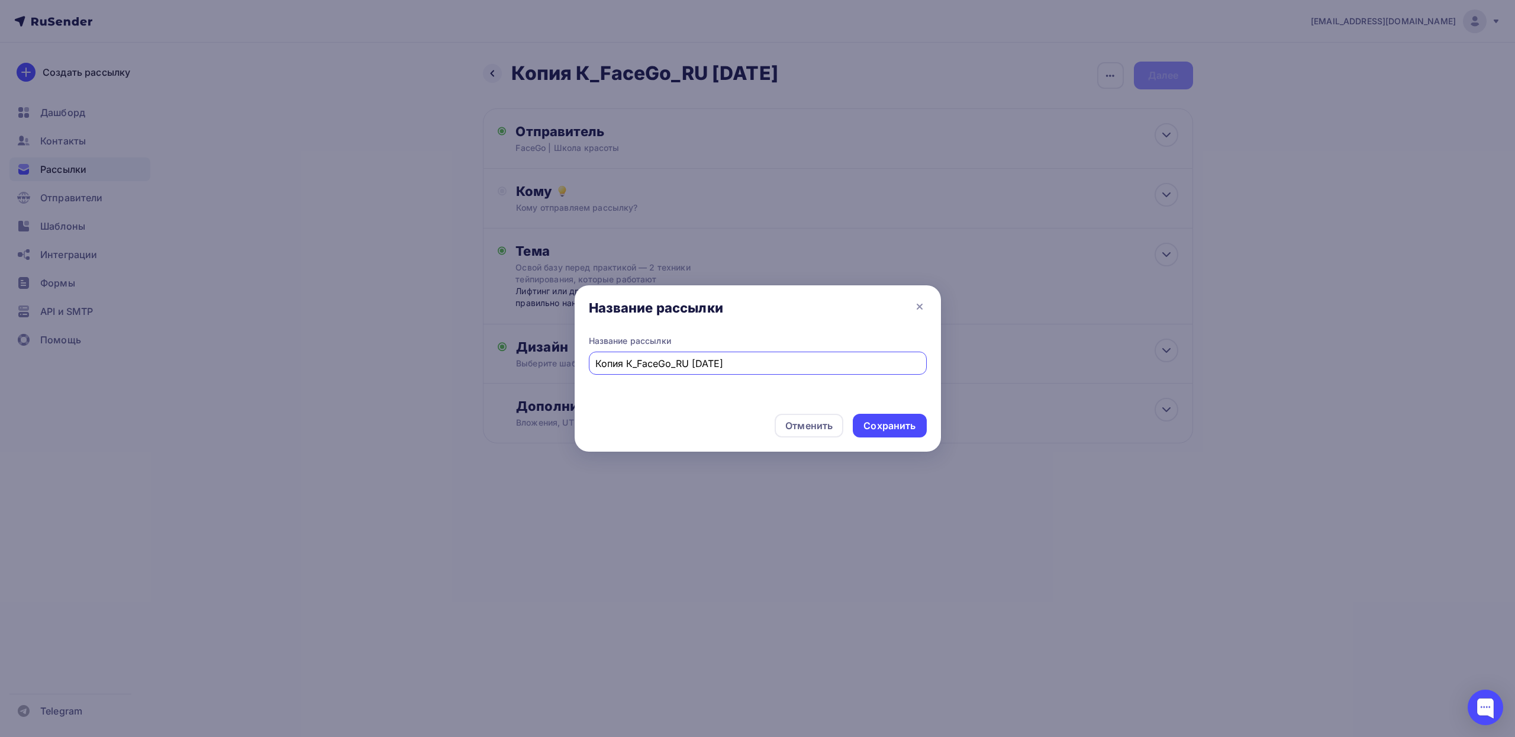
click at [676, 360] on input "Копия К_FaceGo_RU [DATE]" at bounding box center [757, 363] width 324 height 14
paste input "FS_до 23.08.25-1"
click at [596, 364] on input "FS_до 23.08.25-1" at bounding box center [757, 363] width 324 height 14
click at [729, 353] on div "[PERSON_NAME] 23.08.25-1" at bounding box center [758, 363] width 338 height 23
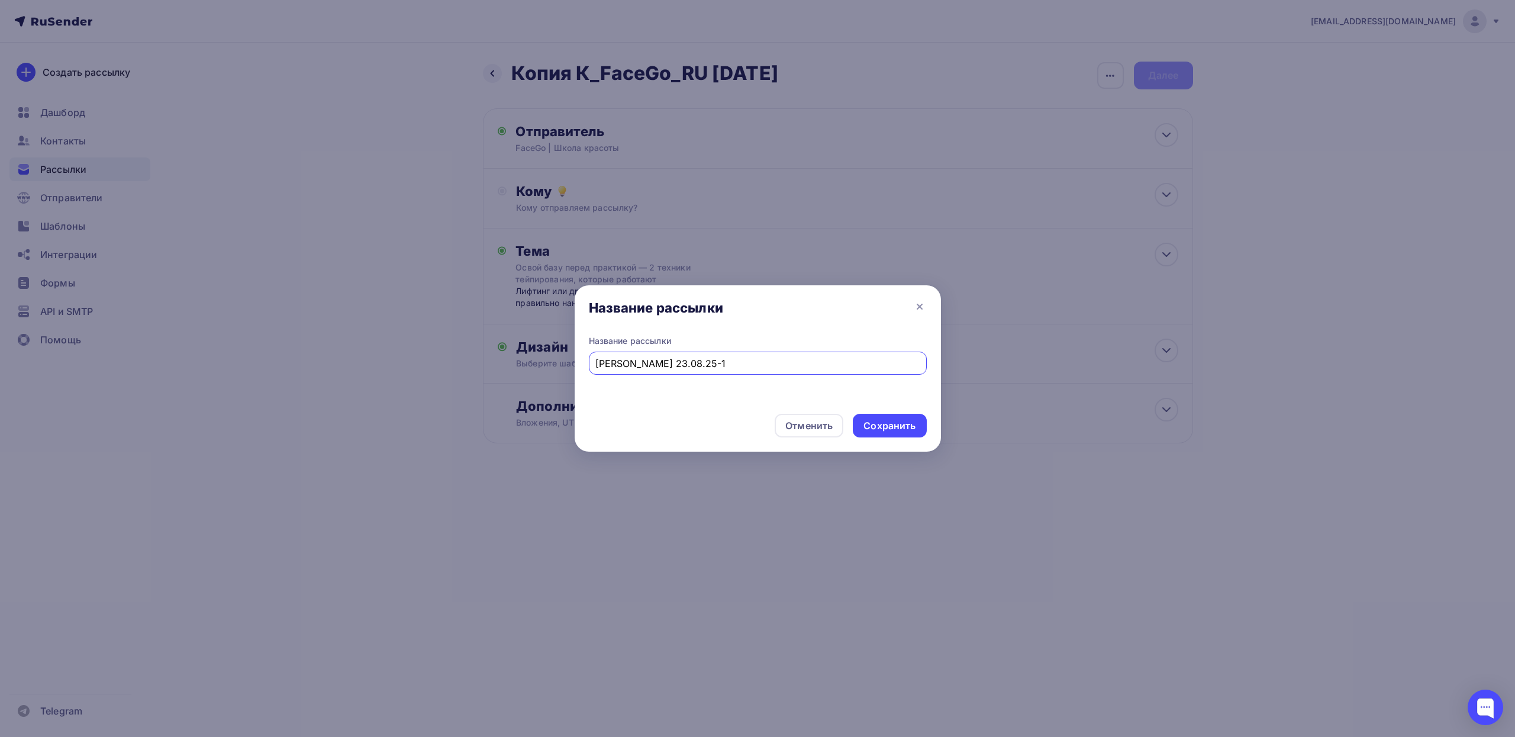
click at [727, 360] on input "[PERSON_NAME] 23.08.25-1" at bounding box center [757, 363] width 324 height 14
type input "[PERSON_NAME] 23.08.25-2"
click at [884, 429] on div "Сохранить" at bounding box center [889, 426] width 52 height 14
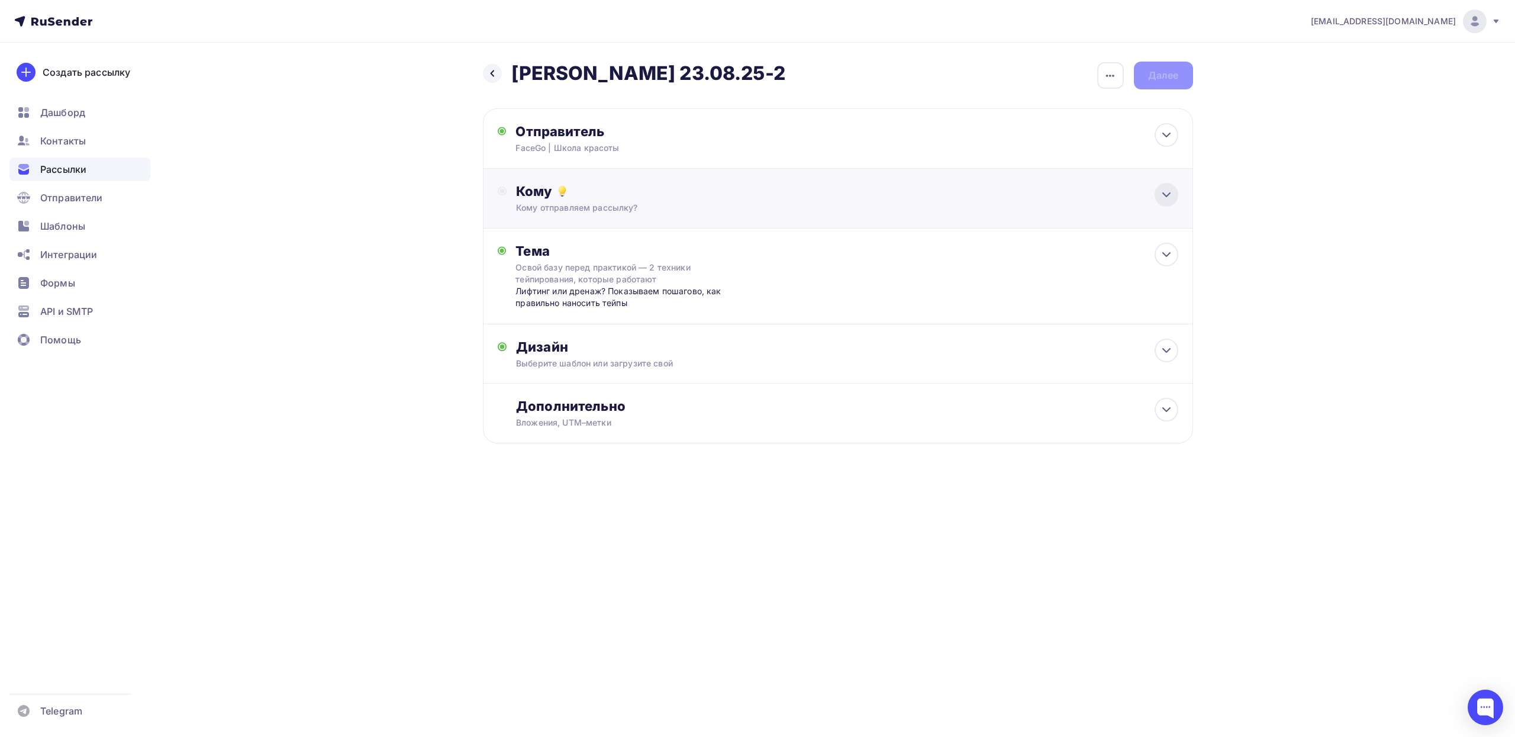
click at [1157, 193] on div at bounding box center [1167, 195] width 24 height 24
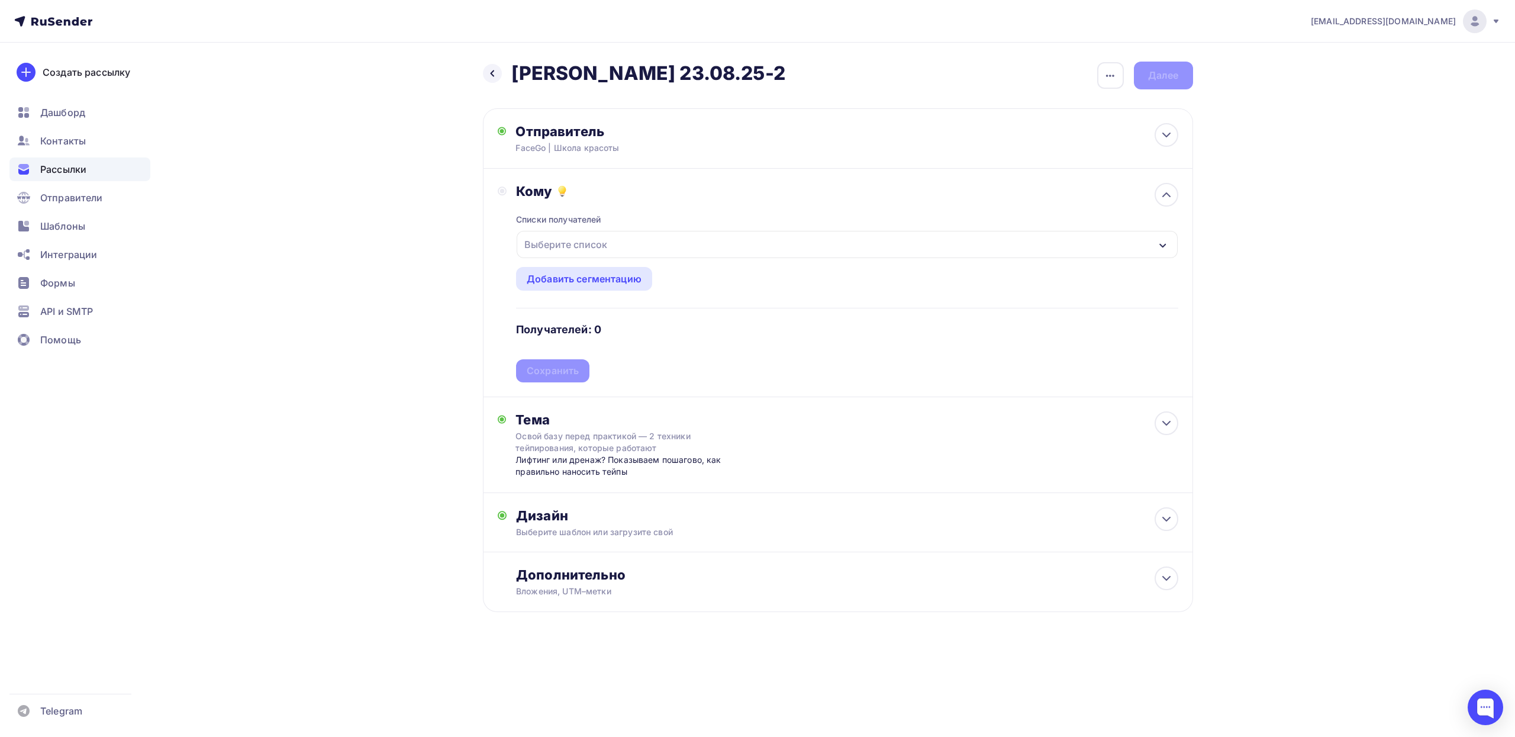
click at [715, 257] on div "Выберите список" at bounding box center [847, 244] width 660 height 27
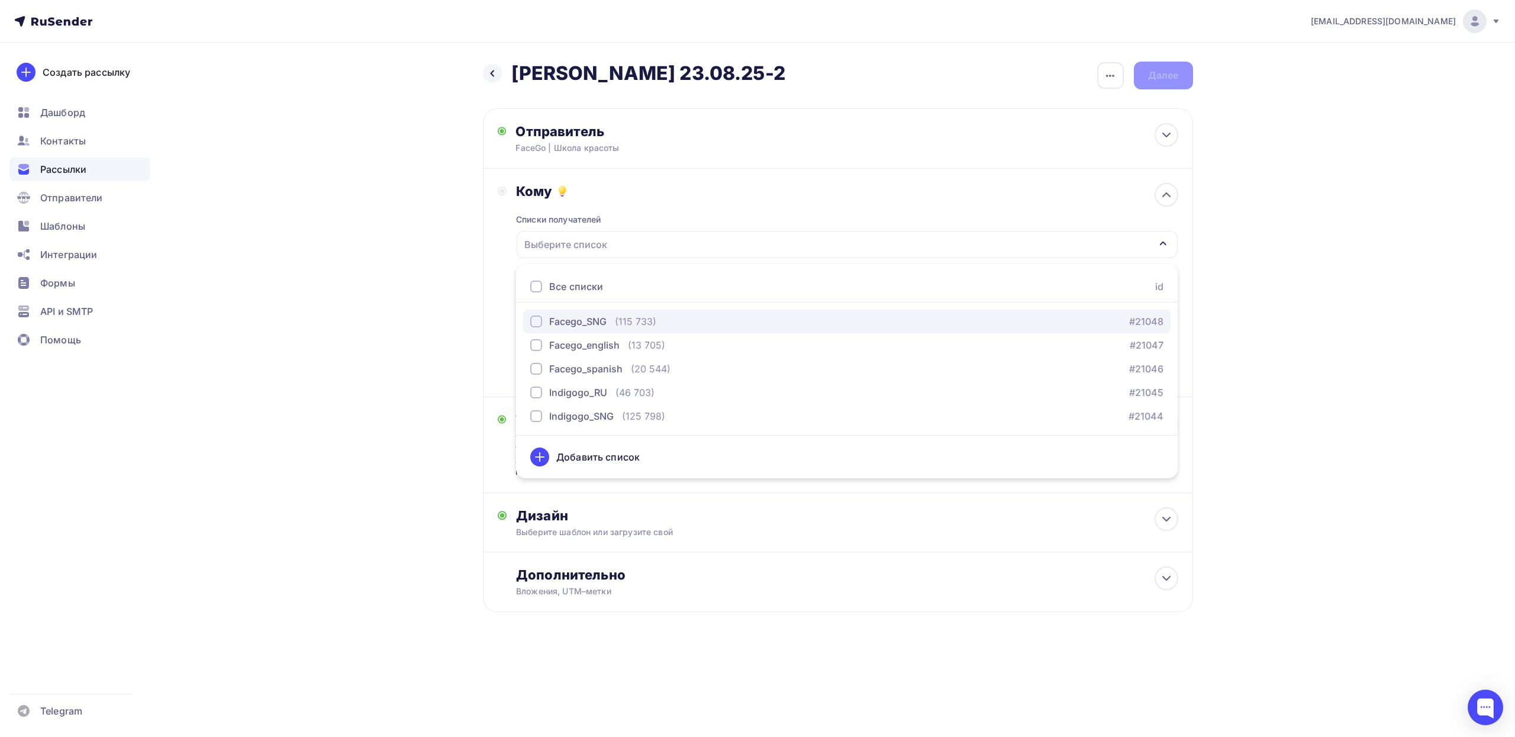
click at [537, 325] on div "button" at bounding box center [536, 321] width 12 height 12
click at [494, 334] on div "Кому Списки получателей Facego_SNG Все списки id Facego_SNG (115 733) #21048 Fa…" at bounding box center [838, 283] width 710 height 228
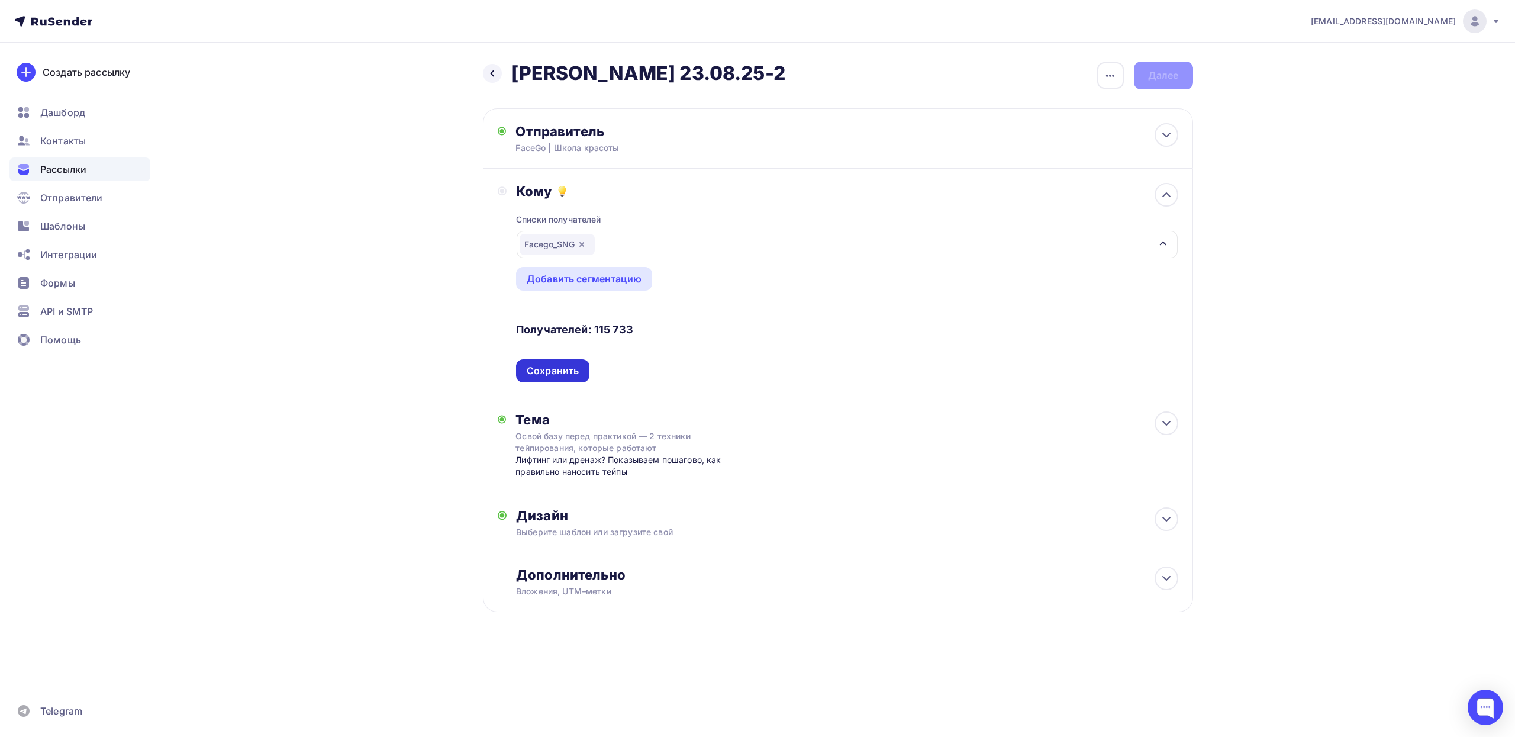
click at [566, 374] on div "Сохранить" at bounding box center [553, 371] width 52 height 14
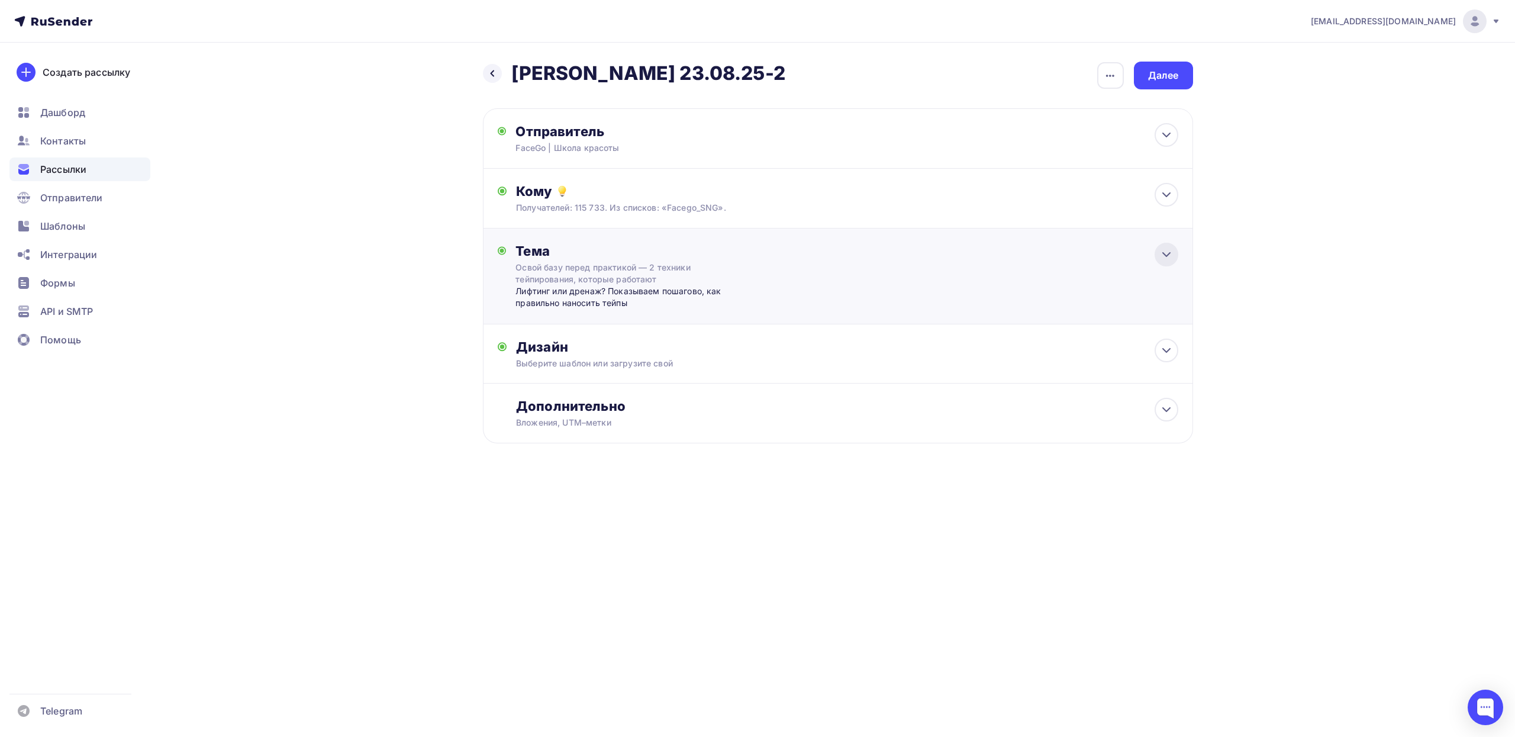
click at [1166, 259] on icon at bounding box center [1166, 254] width 14 height 14
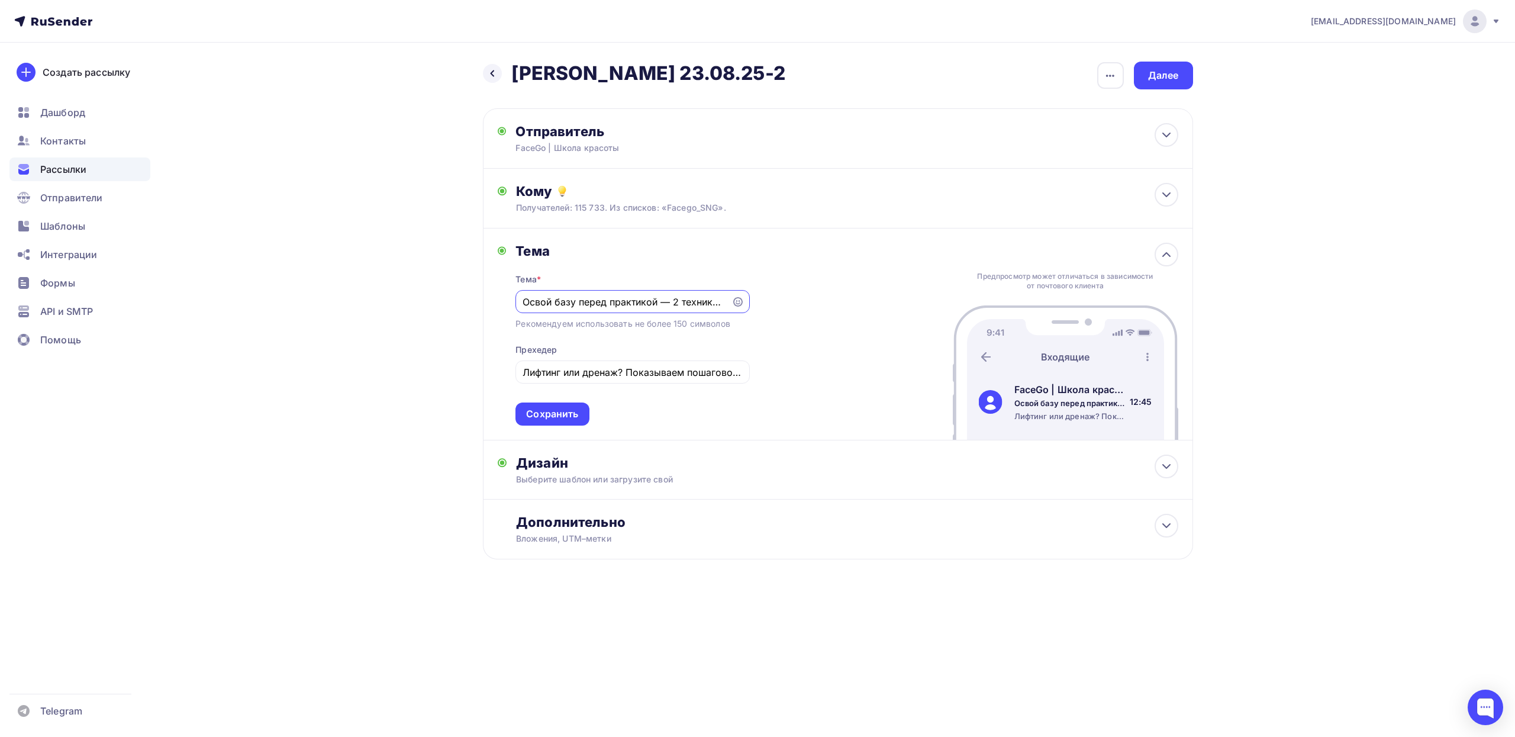
click at [611, 308] on input "Освой базу перед практикой — 2 техники тейпирования, которые работают" at bounding box center [624, 302] width 202 height 14
paste input "ак [PERSON_NAME] убрала второй подбородок за 8 недель"
paste input "text"
type input "Как [PERSON_NAME] убрала второй подбородок за 8 недель"
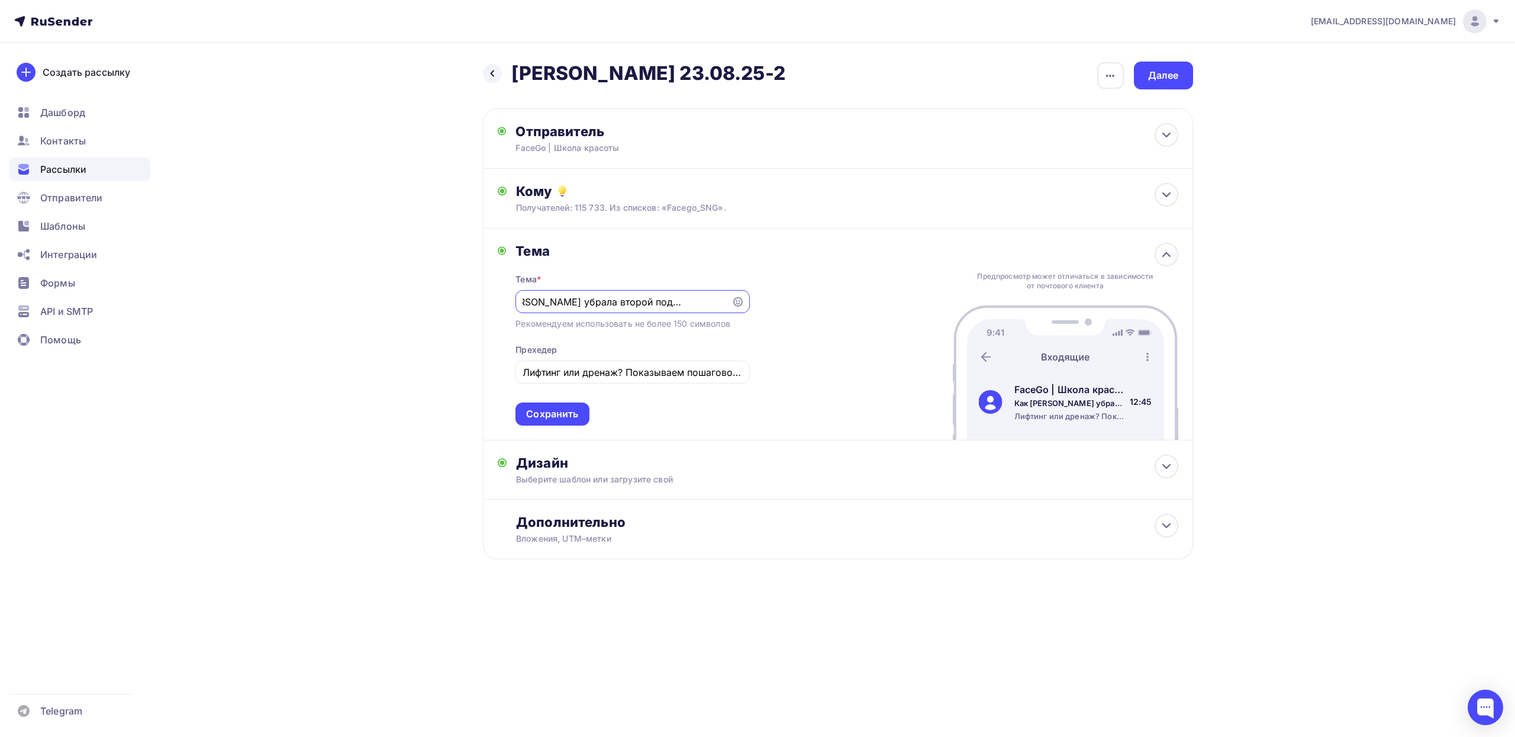
scroll to position [0, 0]
click at [553, 375] on input "Лифтинг или дренаж? Показываем пошагово, как правильно наносить тейпы" at bounding box center [633, 372] width 220 height 14
paste input "стория участницы и полный список модулей"
type input "История участницы и полный список модулей"
click at [557, 420] on div "Сохранить" at bounding box center [552, 414] width 52 height 14
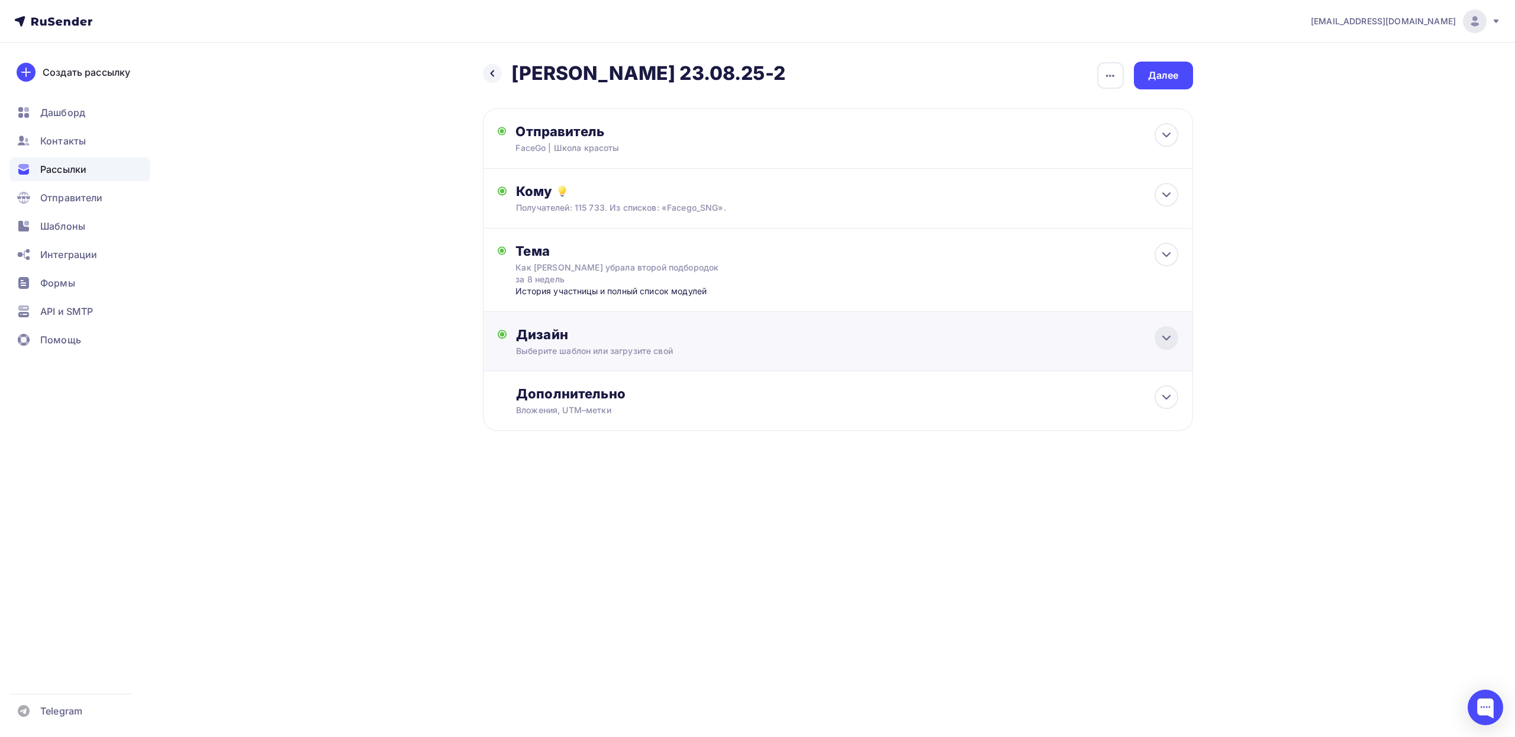
click at [1168, 336] on icon at bounding box center [1166, 338] width 14 height 14
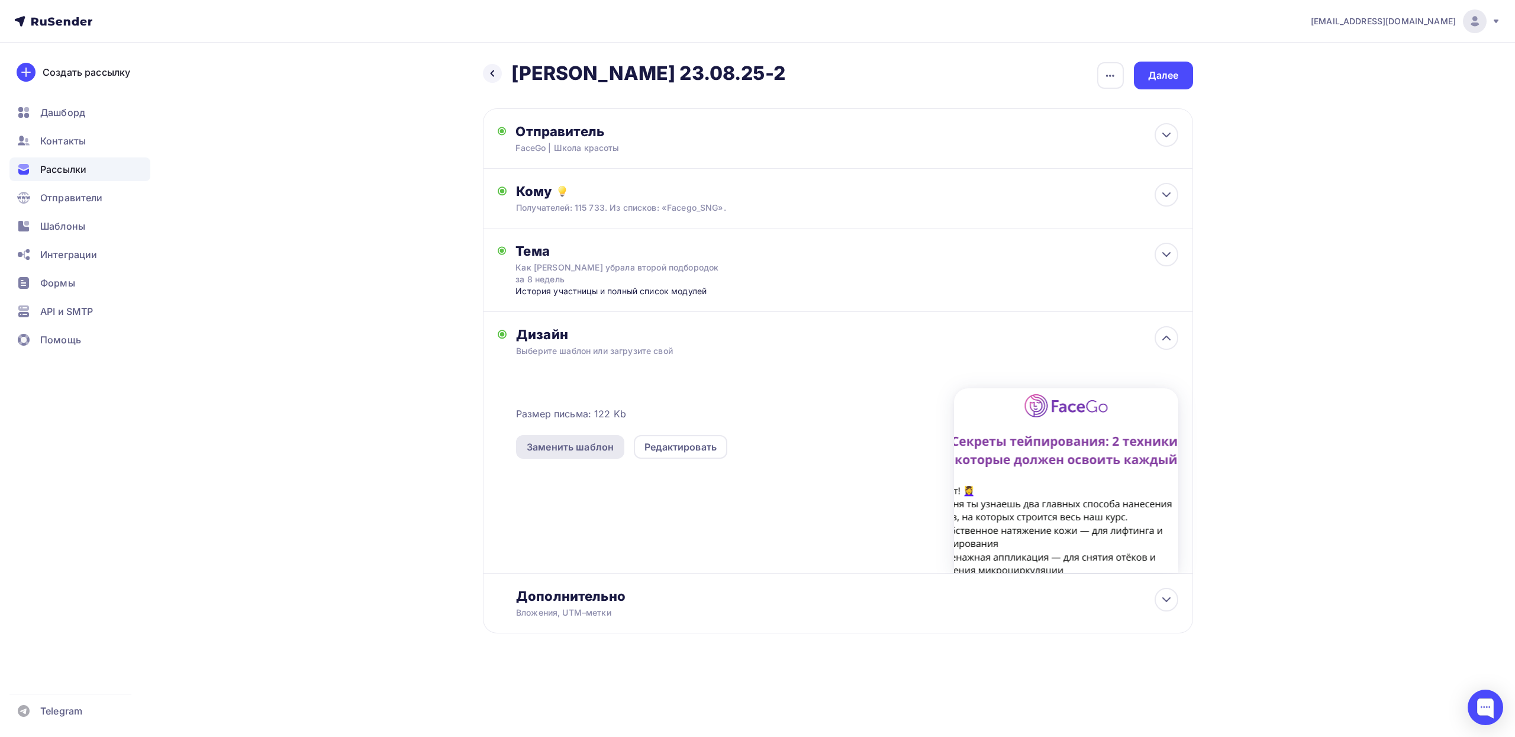
click at [572, 452] on div "Заменить шаблон" at bounding box center [570, 447] width 87 height 14
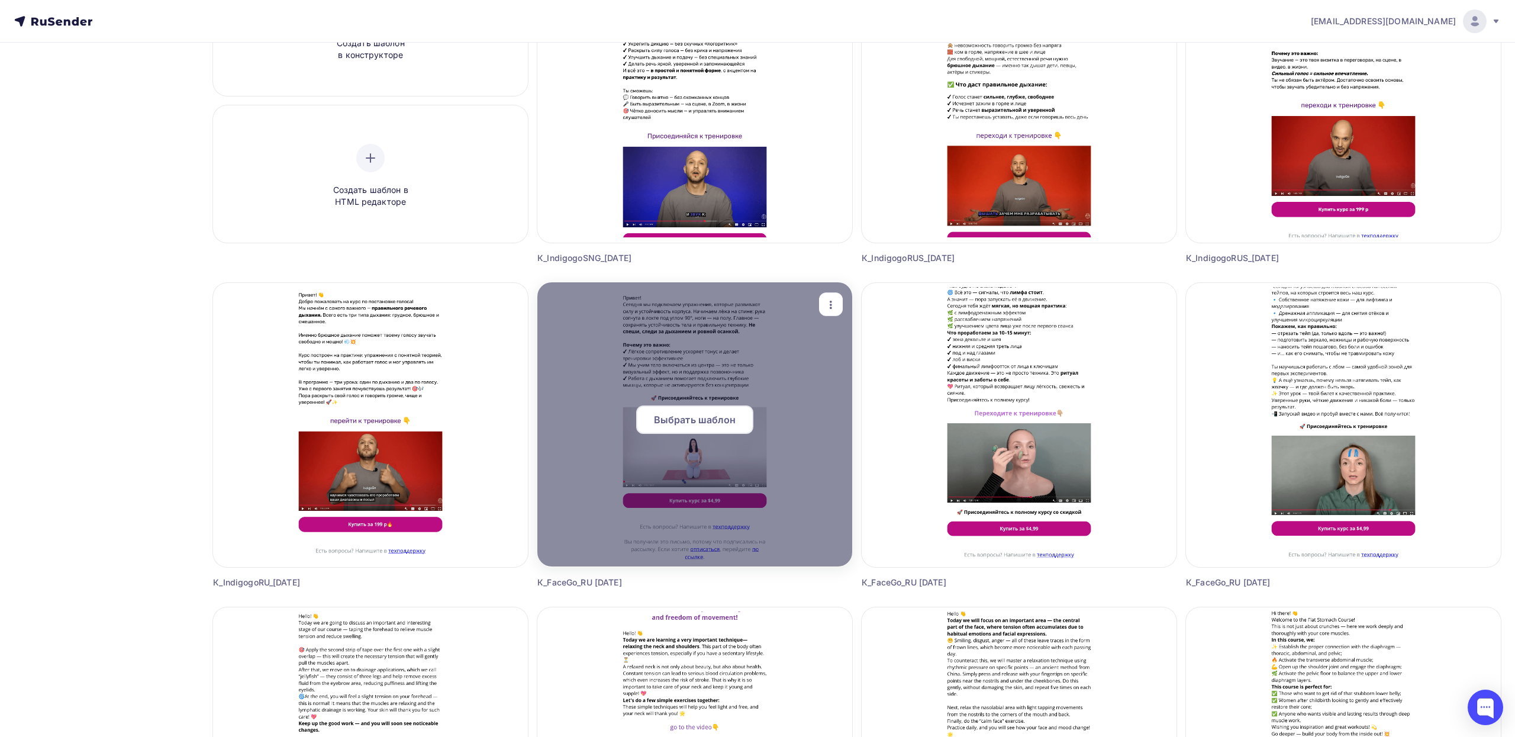
scroll to position [192, 0]
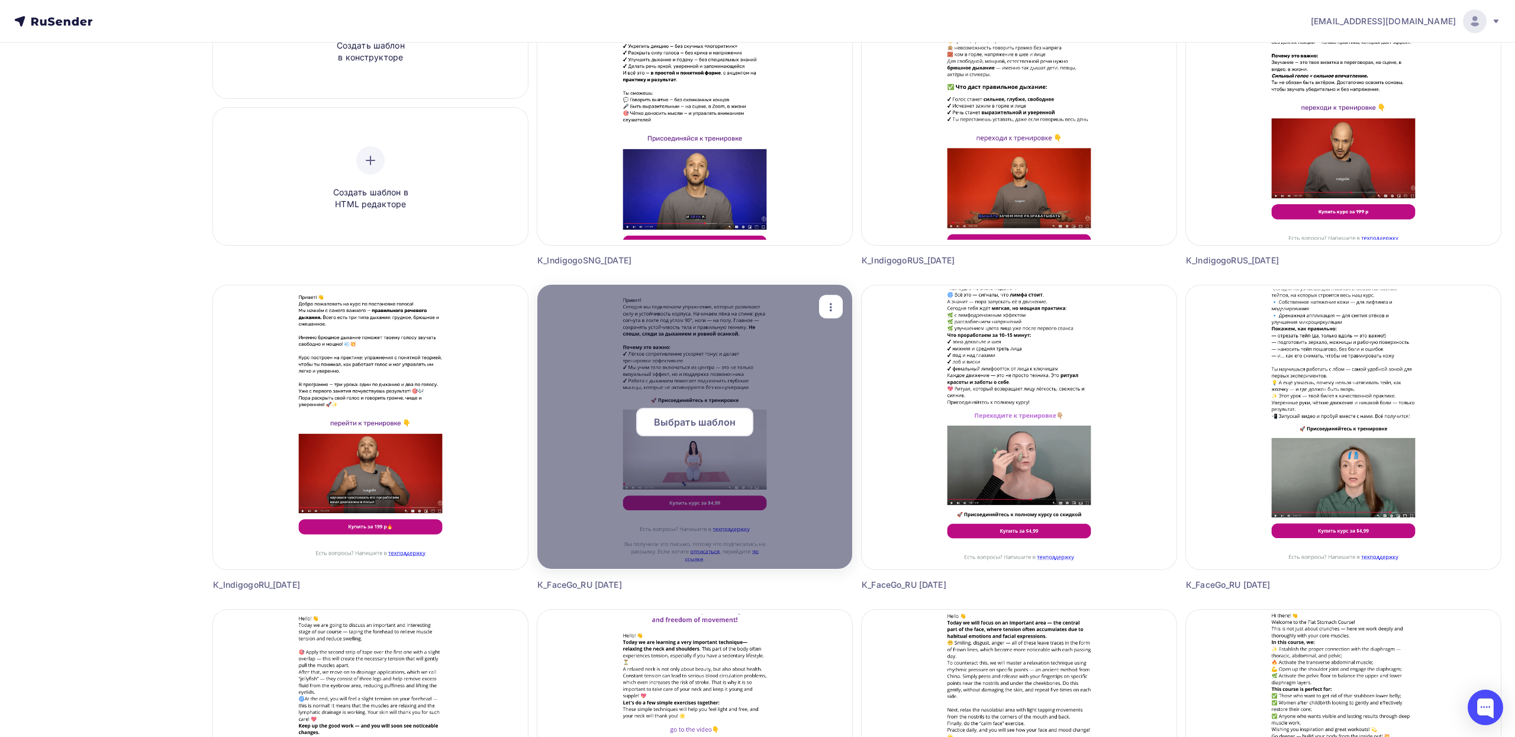
click at [715, 421] on span "Выбрать шаблон" at bounding box center [695, 422] width 82 height 14
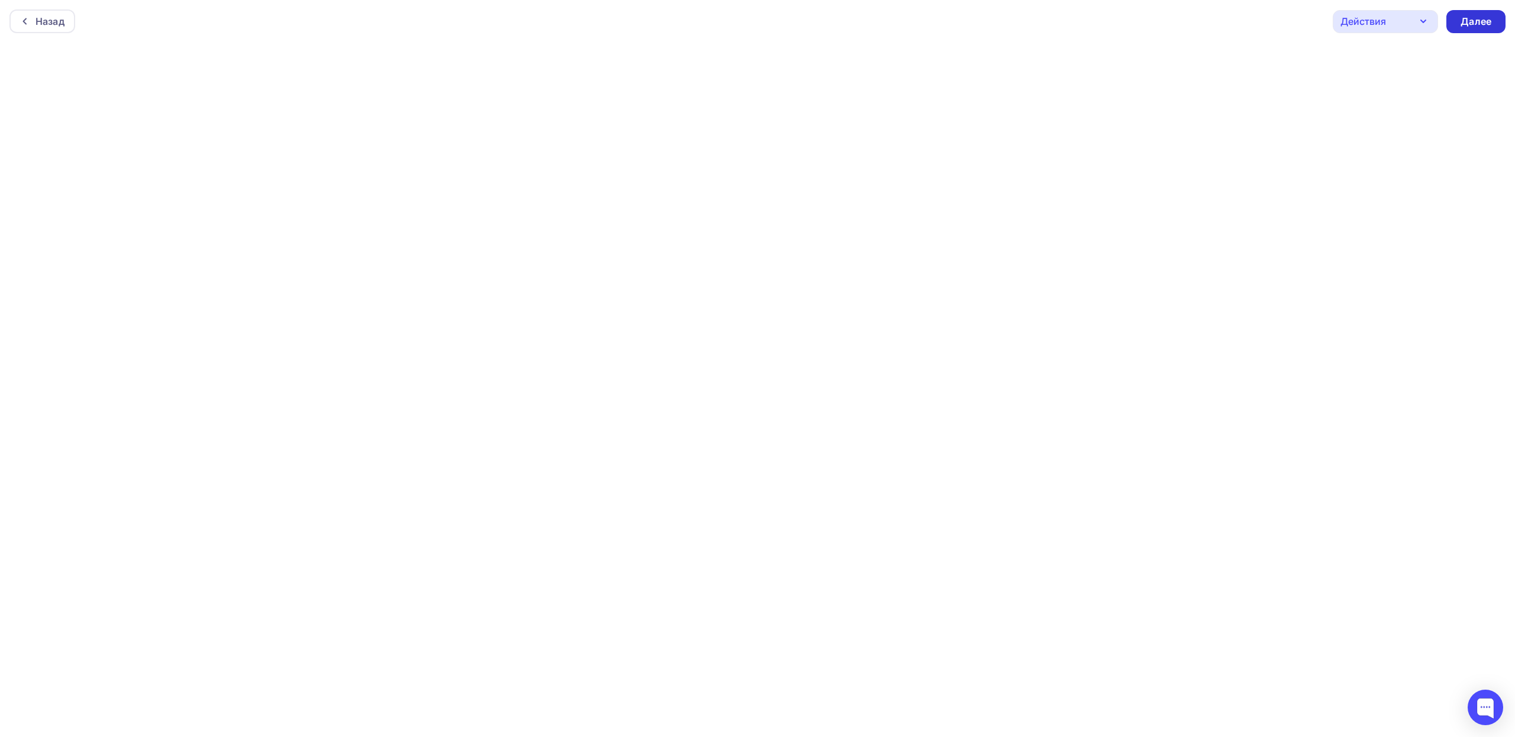
click at [1478, 20] on div "Далее" at bounding box center [1476, 22] width 31 height 14
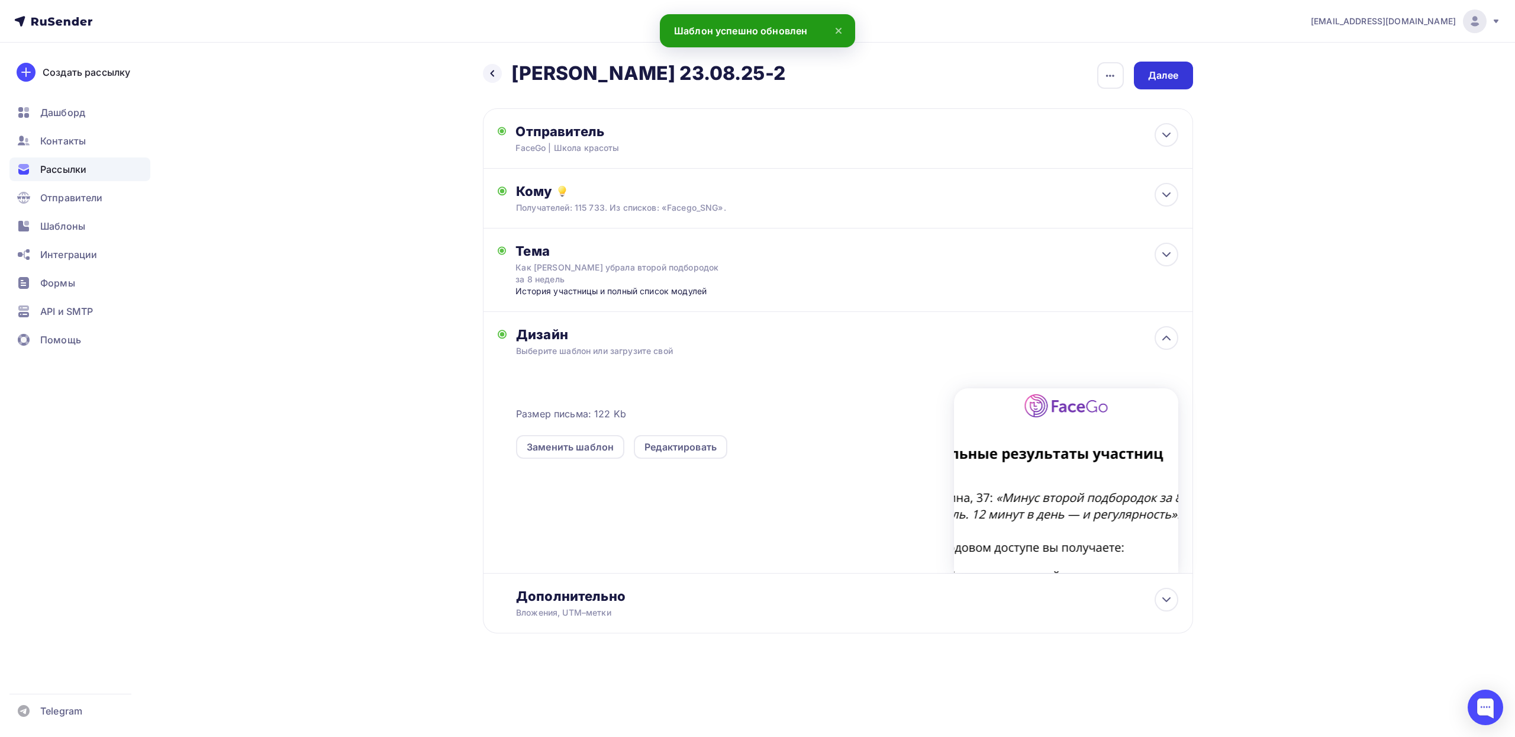
click at [1165, 78] on div "Далее" at bounding box center [1163, 76] width 31 height 14
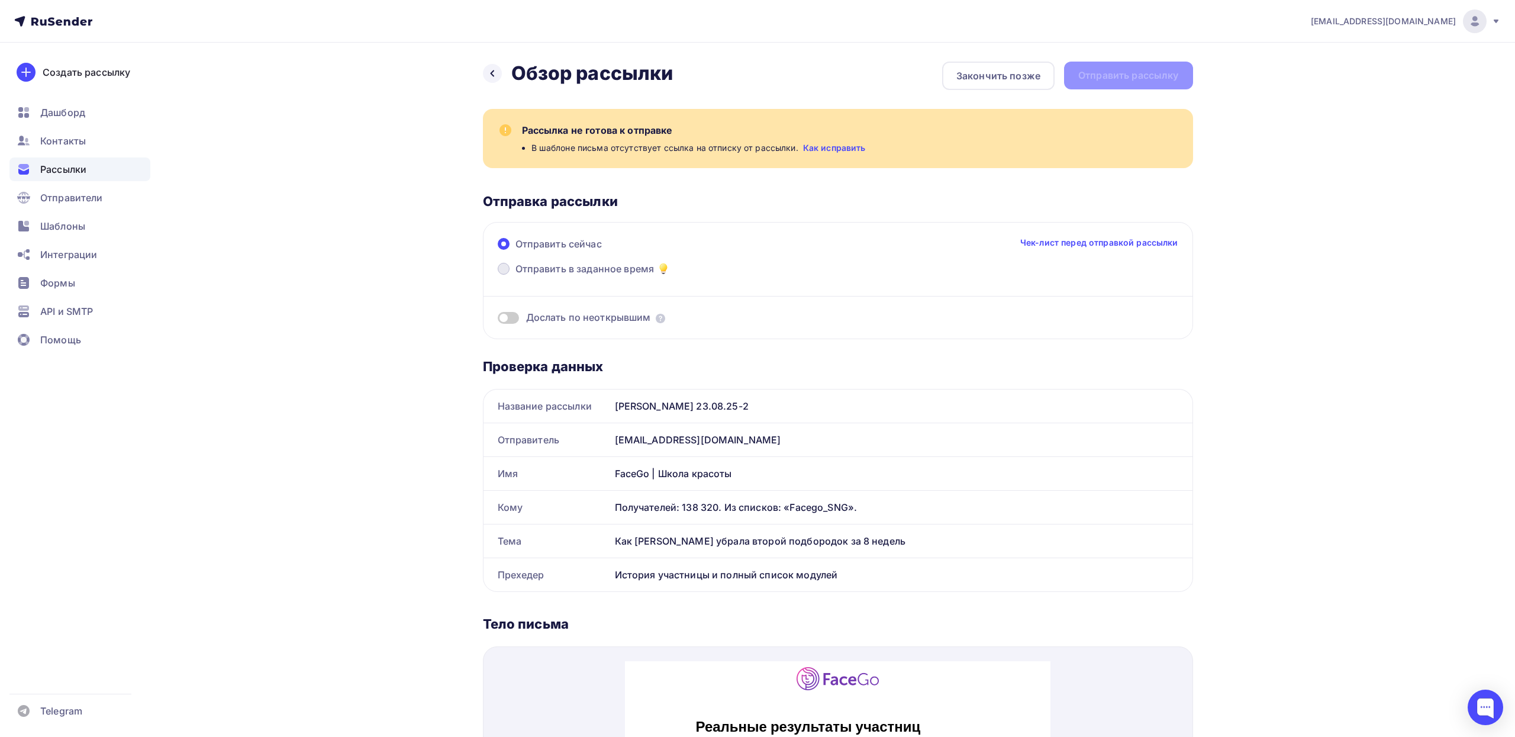
click at [594, 269] on span "Отправить в заданное время" at bounding box center [584, 269] width 139 height 14
click at [515, 276] on input "Отправить в заданное время" at bounding box center [515, 276] width 0 height 0
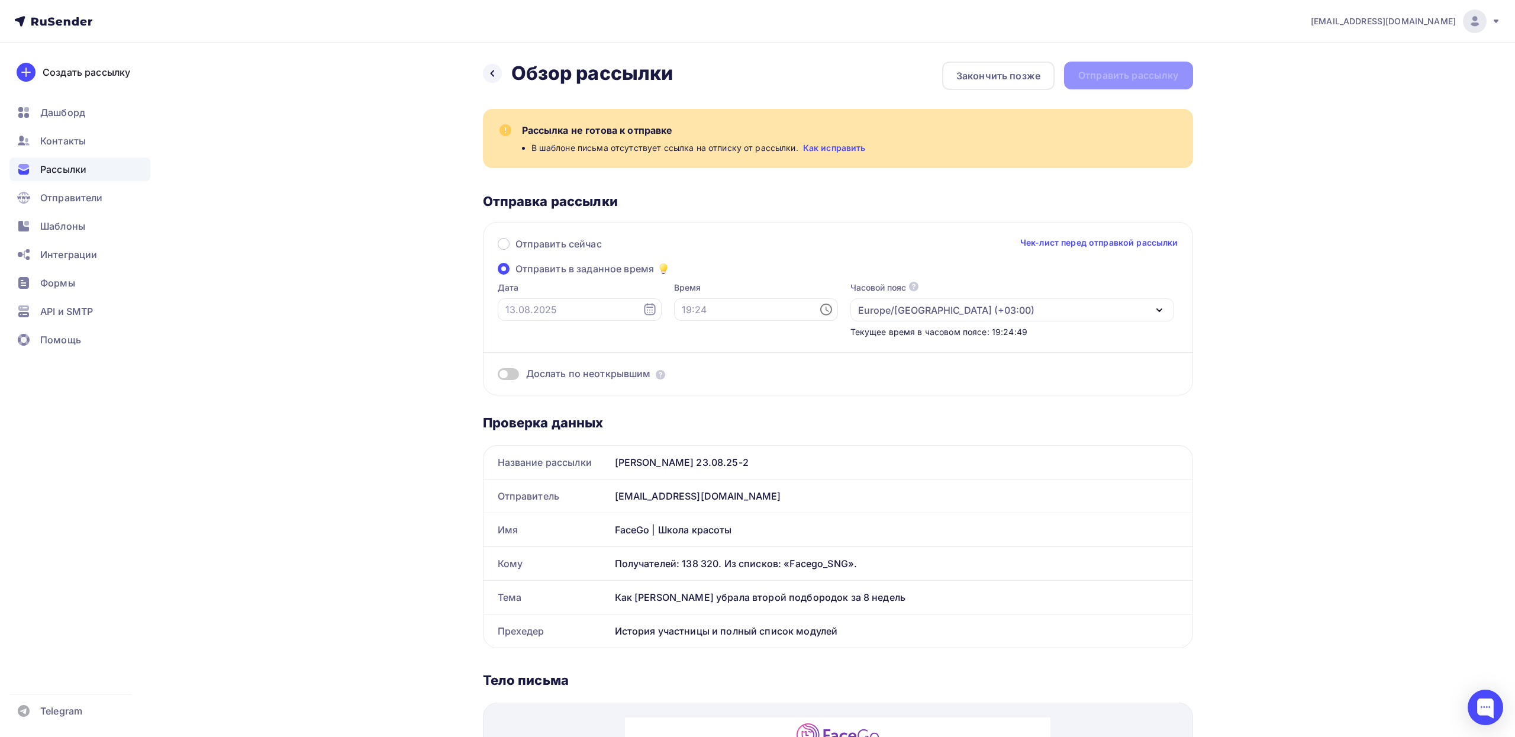
click at [812, 145] on link "Как исправить" at bounding box center [834, 148] width 63 height 12
click at [494, 75] on icon at bounding box center [492, 73] width 9 height 9
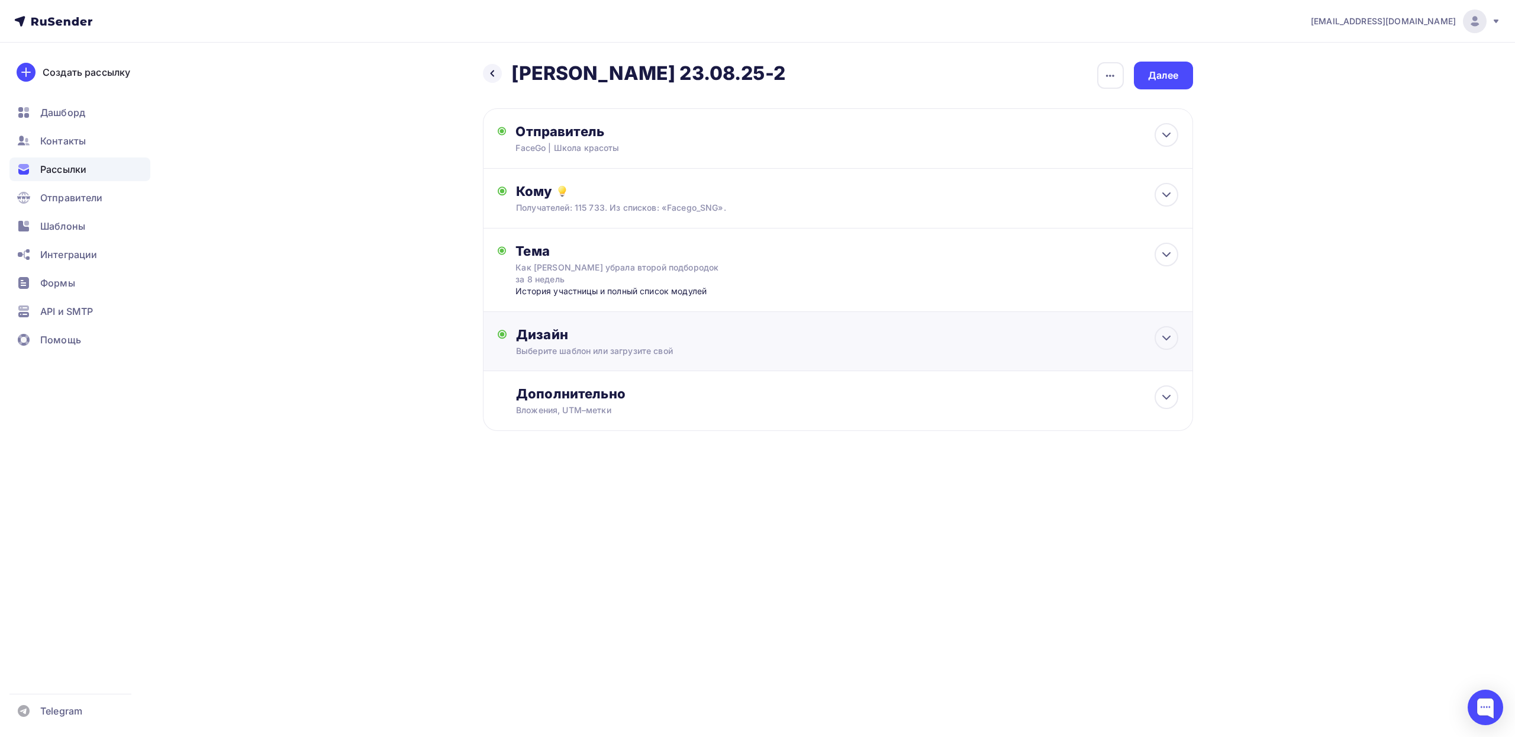
click at [762, 343] on div "Дизайн" at bounding box center [847, 334] width 662 height 17
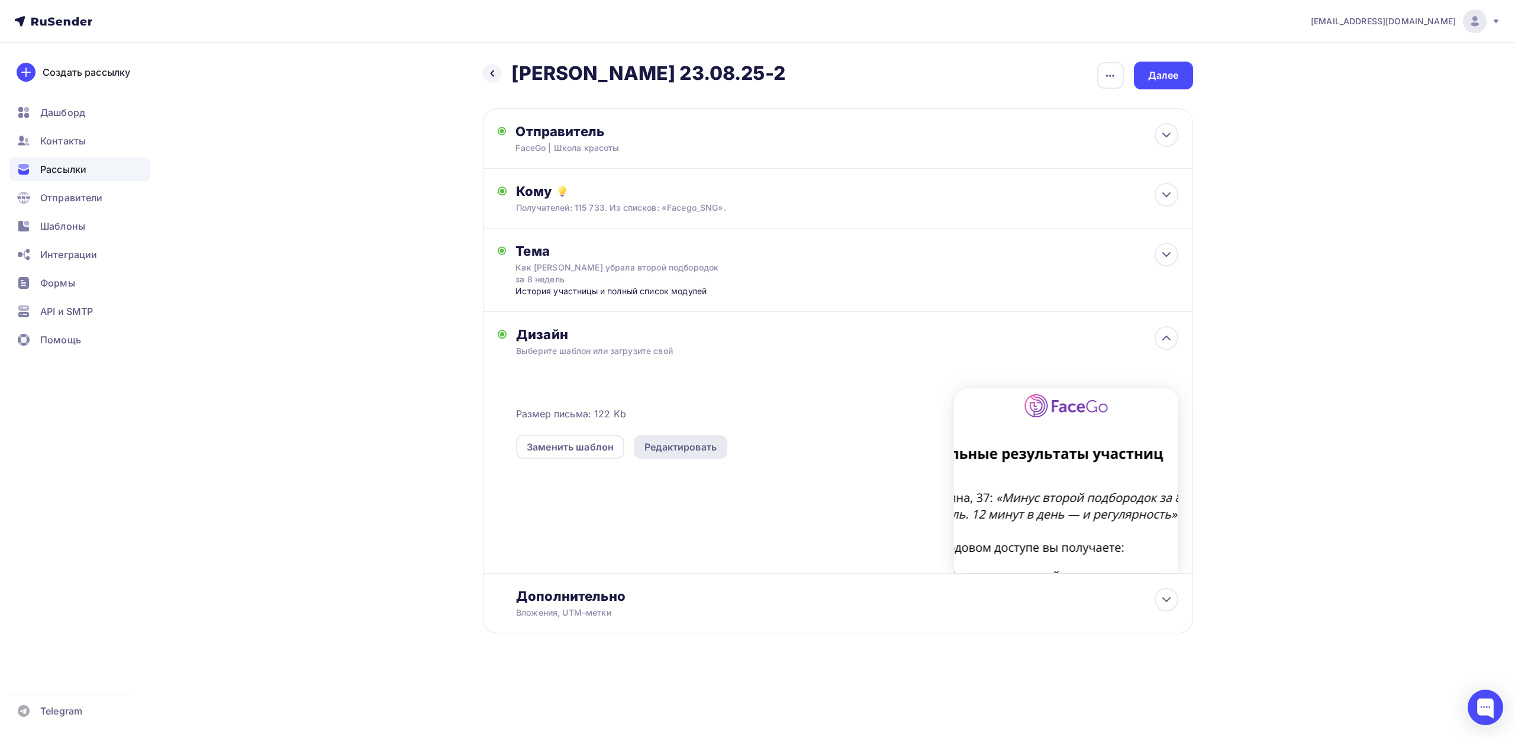
click at [701, 442] on div "Редактировать" at bounding box center [680, 447] width 72 height 14
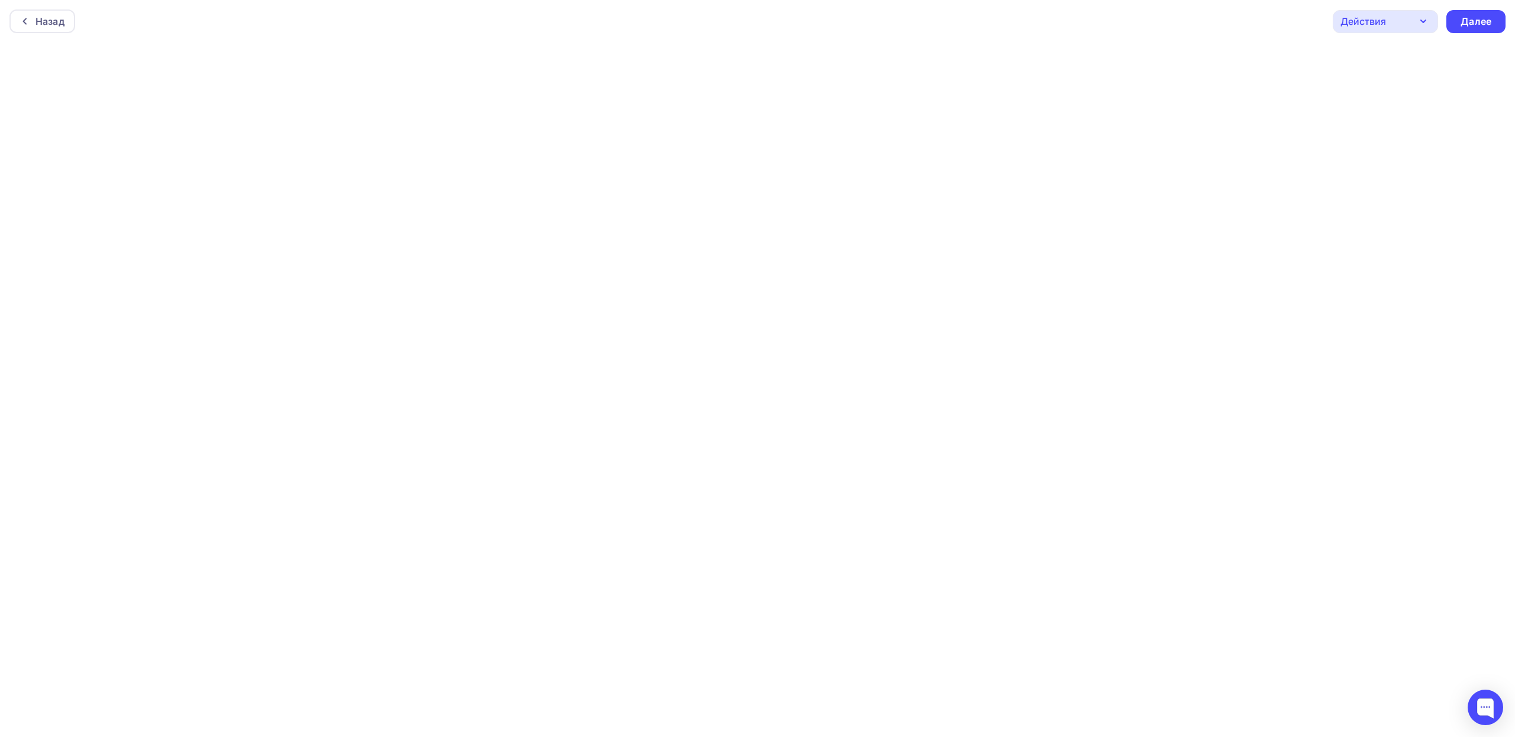
scroll to position [3, 0]
click at [1475, 13] on div "Далее" at bounding box center [1476, 19] width 31 height 14
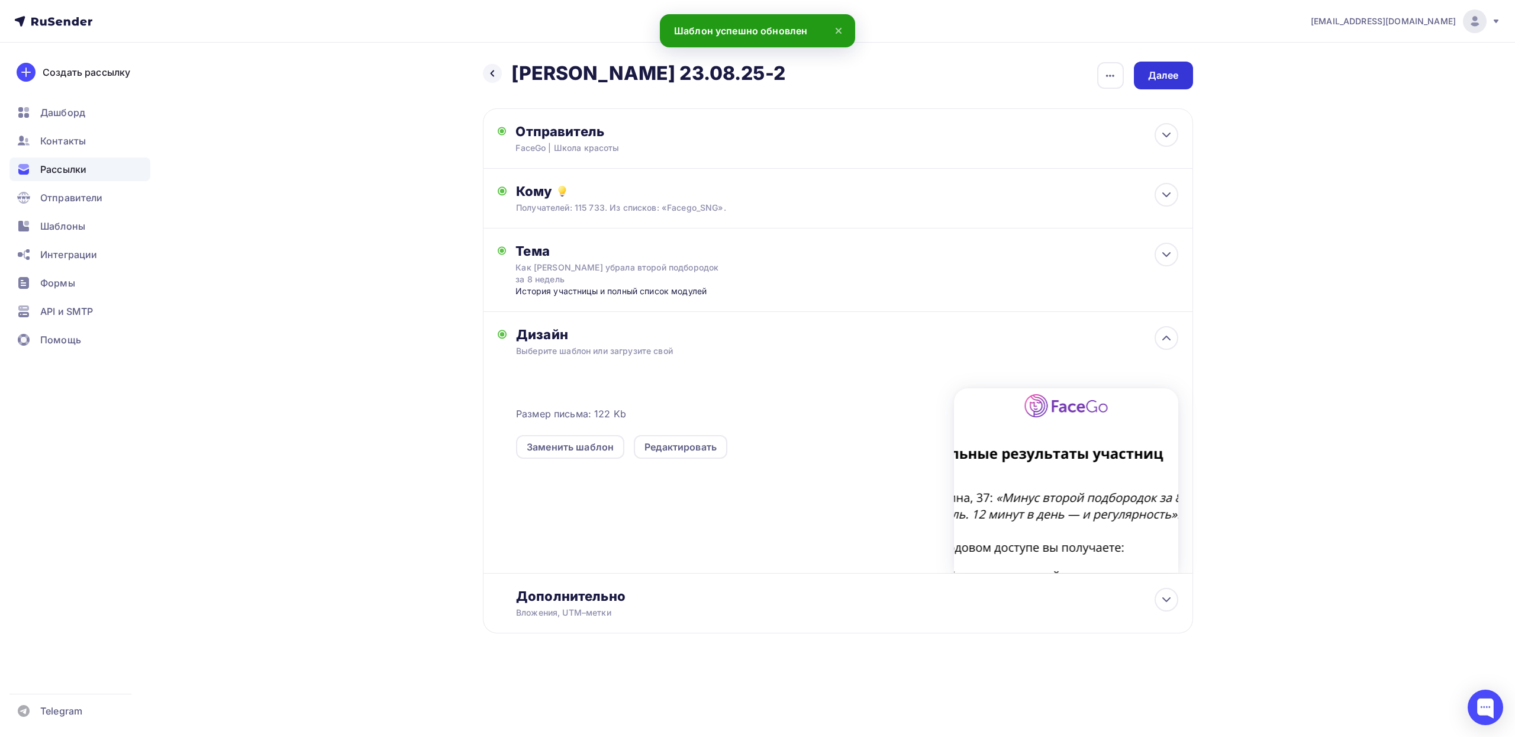
click at [1180, 78] on div "Далее" at bounding box center [1163, 76] width 59 height 28
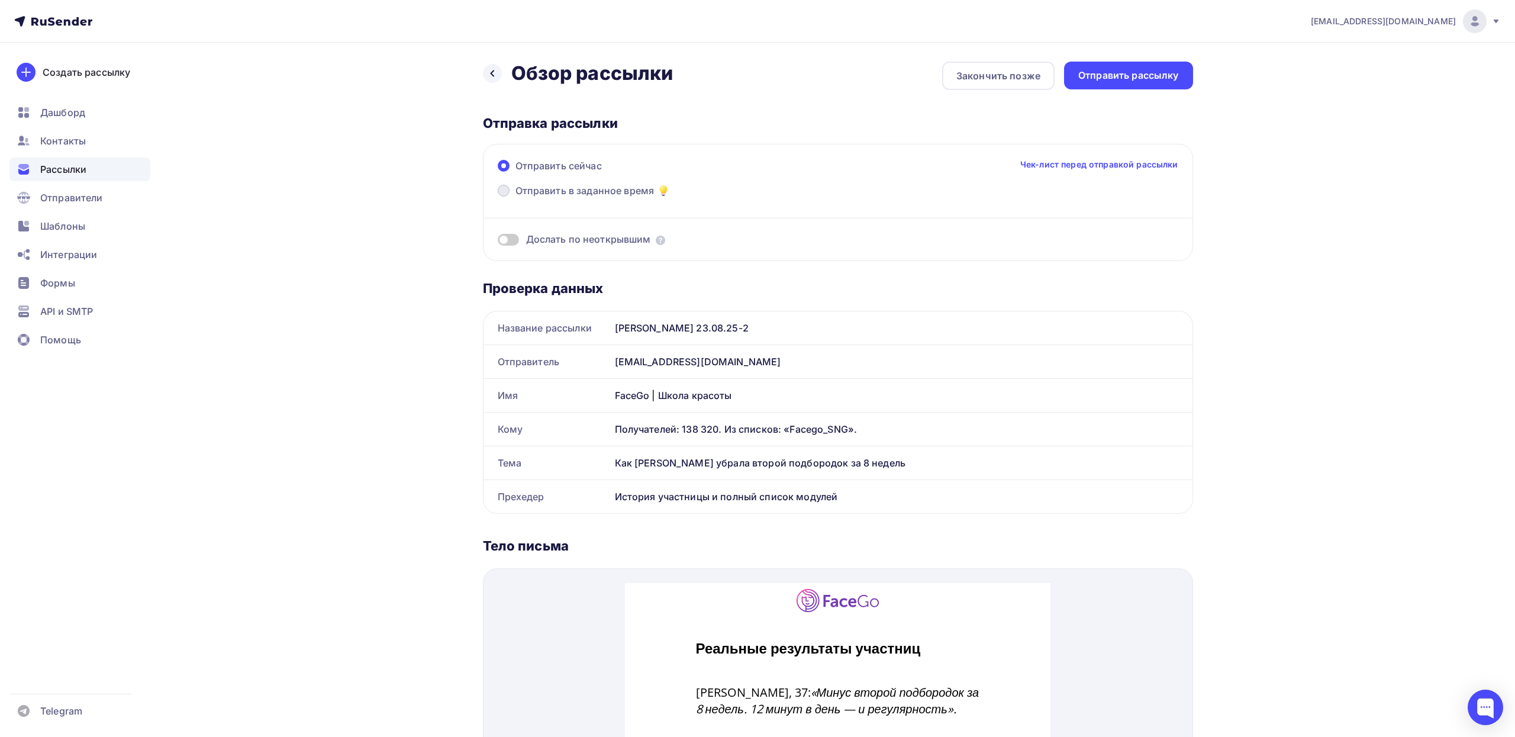
click at [611, 191] on span "Отправить в заданное время" at bounding box center [584, 190] width 139 height 14
click at [515, 198] on input "Отправить в заданное время" at bounding box center [515, 198] width 0 height 0
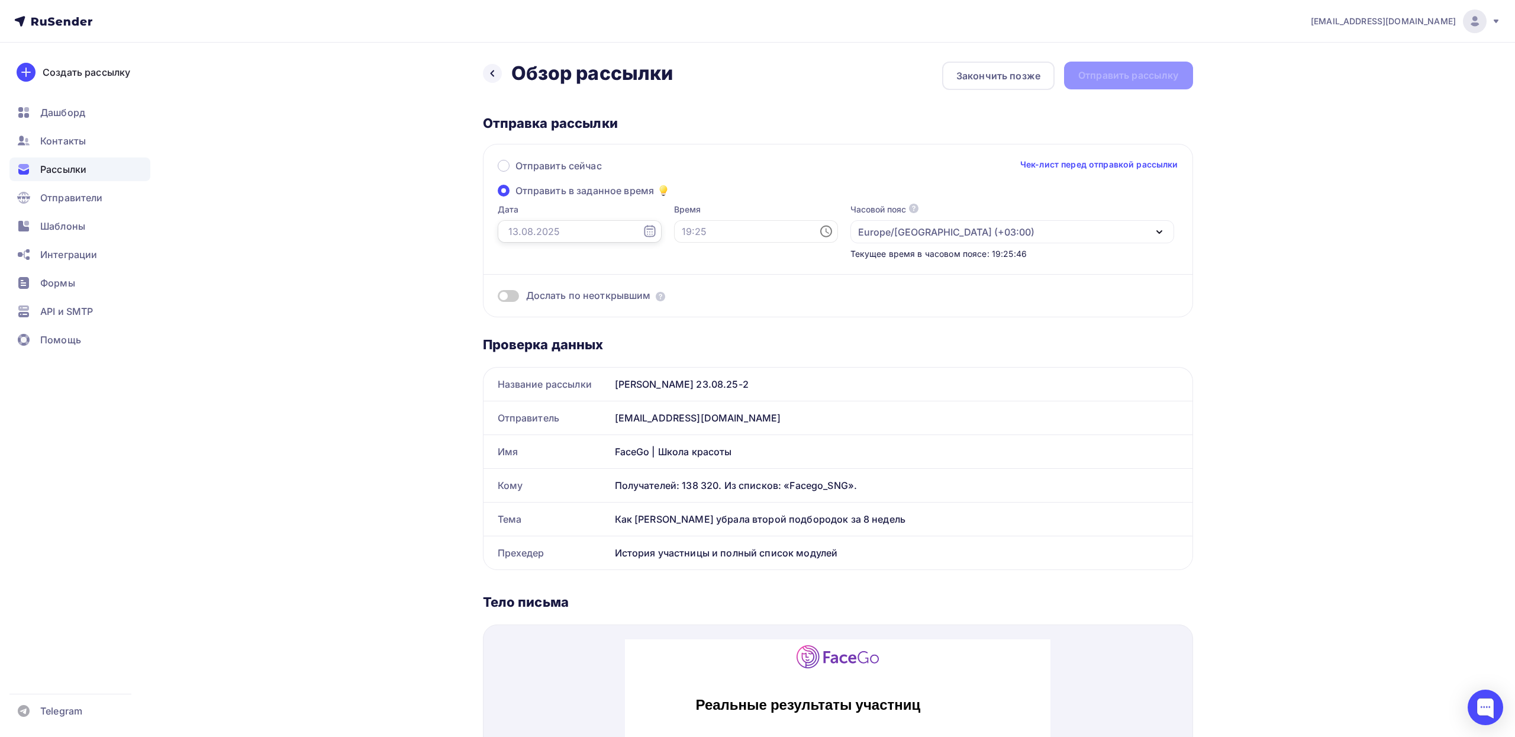
click at [525, 228] on input "text" at bounding box center [580, 231] width 164 height 22
click at [611, 334] on div "16" at bounding box center [609, 333] width 19 height 11
type input "[DATE]"
click at [674, 234] on input "text" at bounding box center [756, 231] width 164 height 22
click at [669, 332] on li "18" at bounding box center [674, 330] width 52 height 19
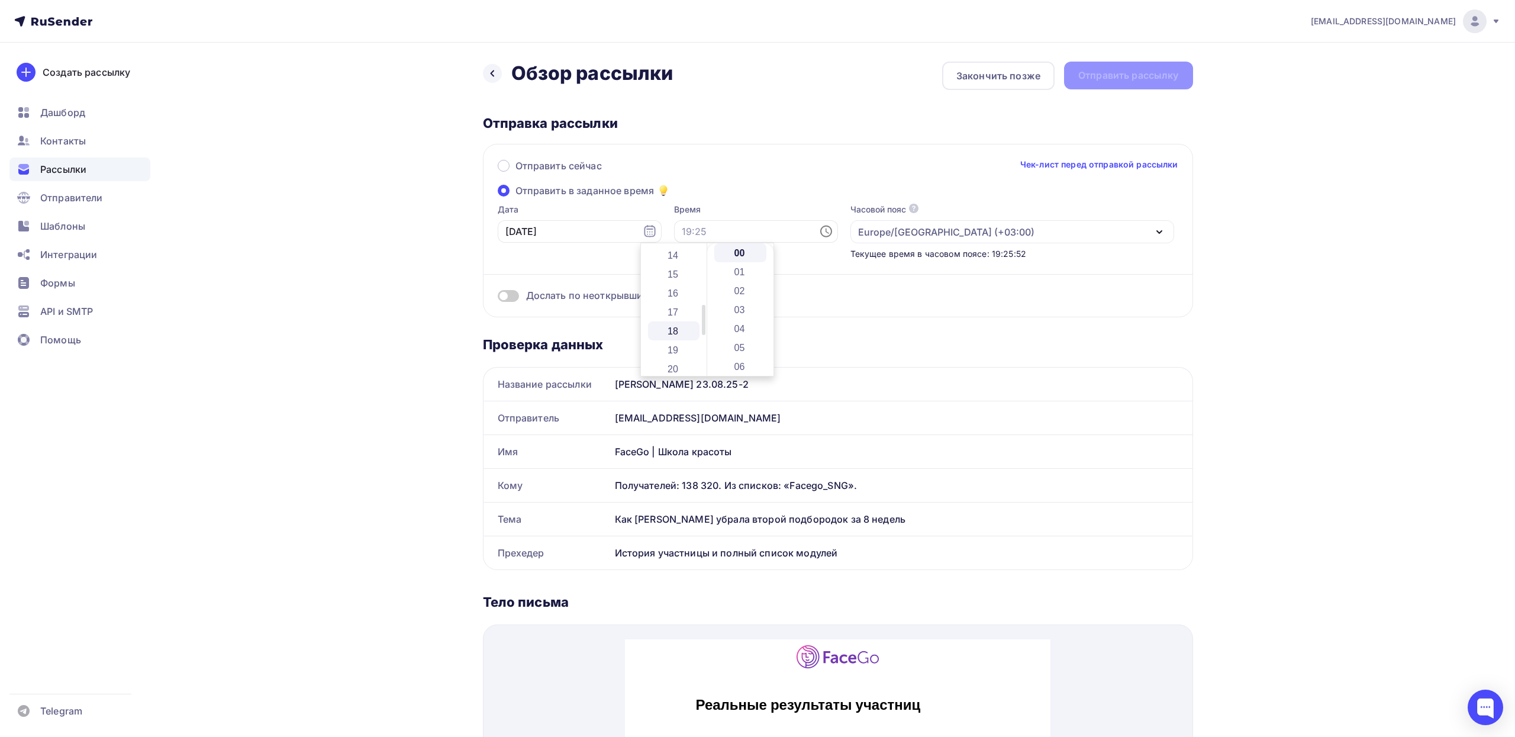
type input "18:00"
click at [831, 169] on div "Отправить сейчас Чек-лист перед отправкой рассылки" at bounding box center [838, 171] width 681 height 25
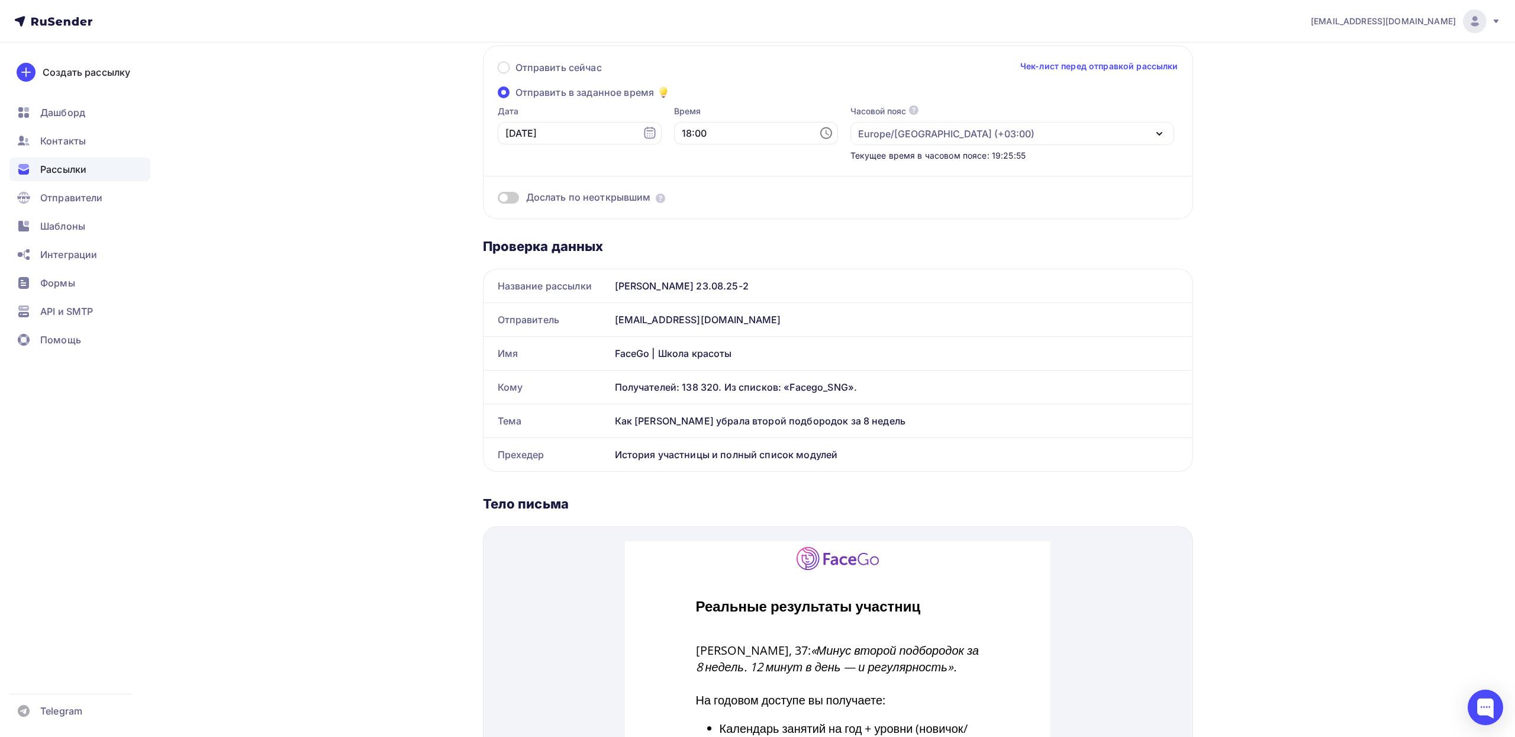
scroll to position [99, 0]
click at [510, 197] on span at bounding box center [508, 197] width 21 height 12
click at [498, 198] on input "checkbox" at bounding box center [498, 198] width 0 height 0
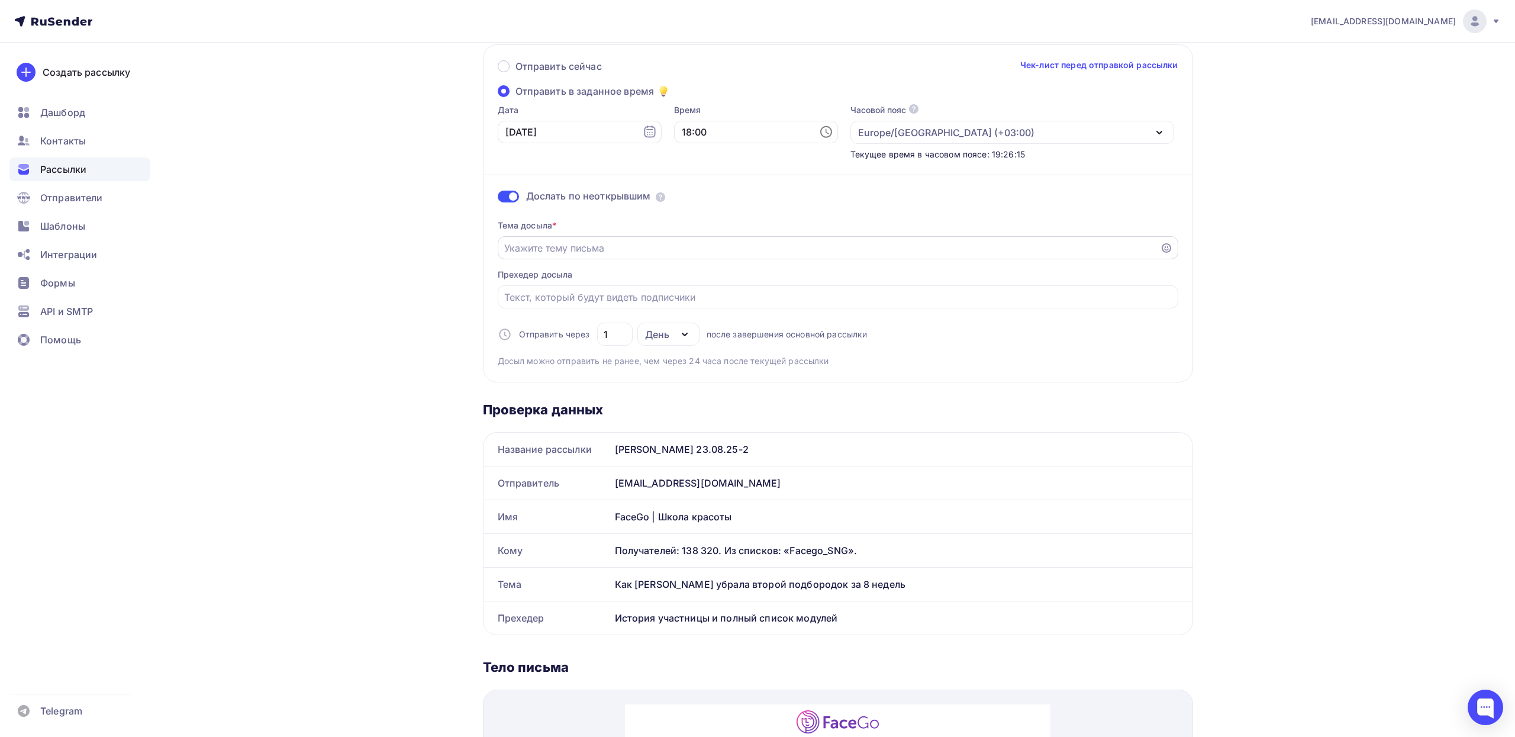
click at [591, 247] on input "Отправить в заданное время" at bounding box center [828, 248] width 649 height 14
paste input "Реальные результаты + что вы получите на годовом доступе"
type input "Реальные результаты + что вы получите на годовом доступе"
click at [542, 296] on input "Отправить в заданное время" at bounding box center [837, 297] width 667 height 14
paste input "История участницы и полный список модулей"
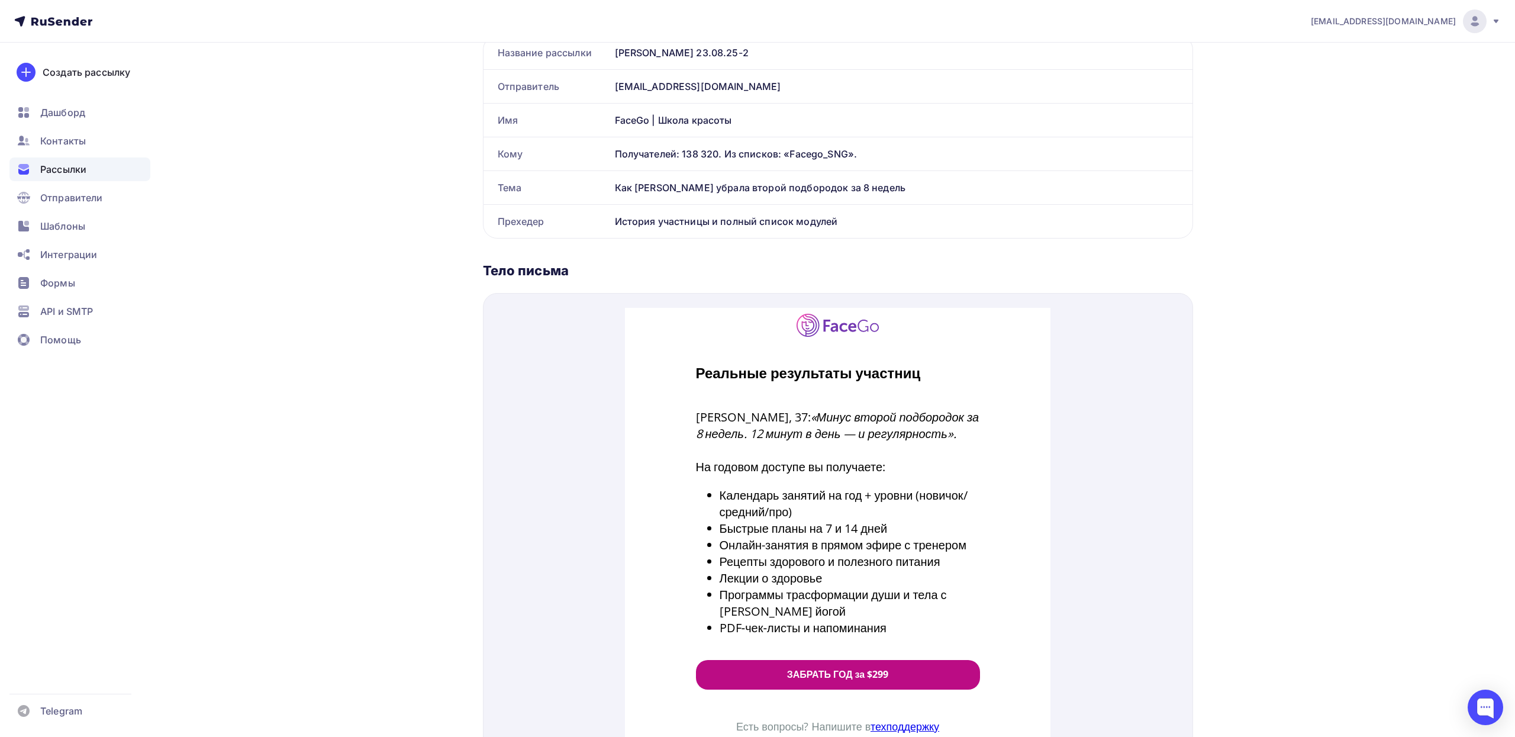
scroll to position [475, 0]
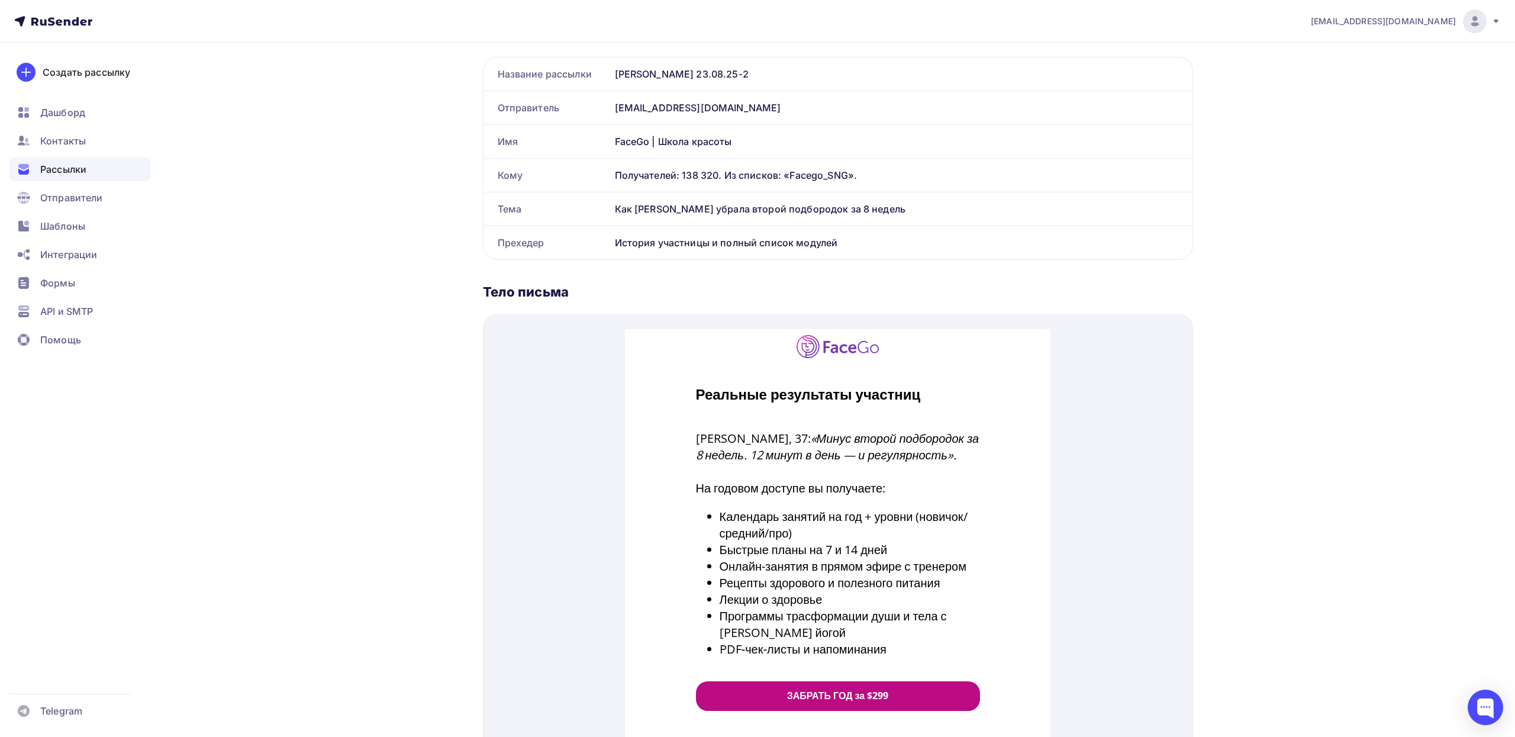
type input "История участницы и полный список модулей"
click at [1263, 215] on div "[EMAIL_ADDRESS][DOMAIN_NAME] Аккаунт Тарифы Выйти Создать рассылку [GEOGRAPHIC_…" at bounding box center [757, 269] width 1515 height 1488
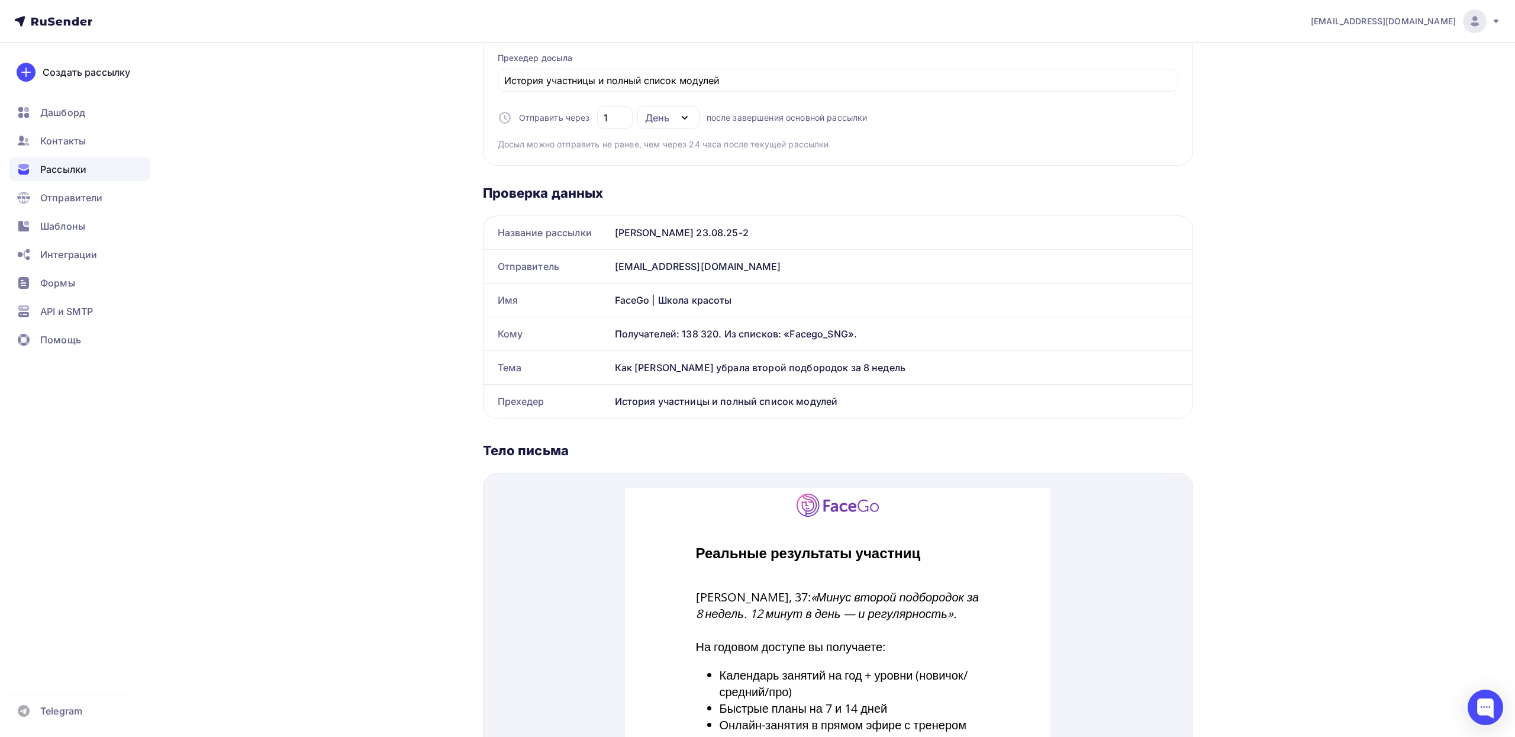
scroll to position [0, 0]
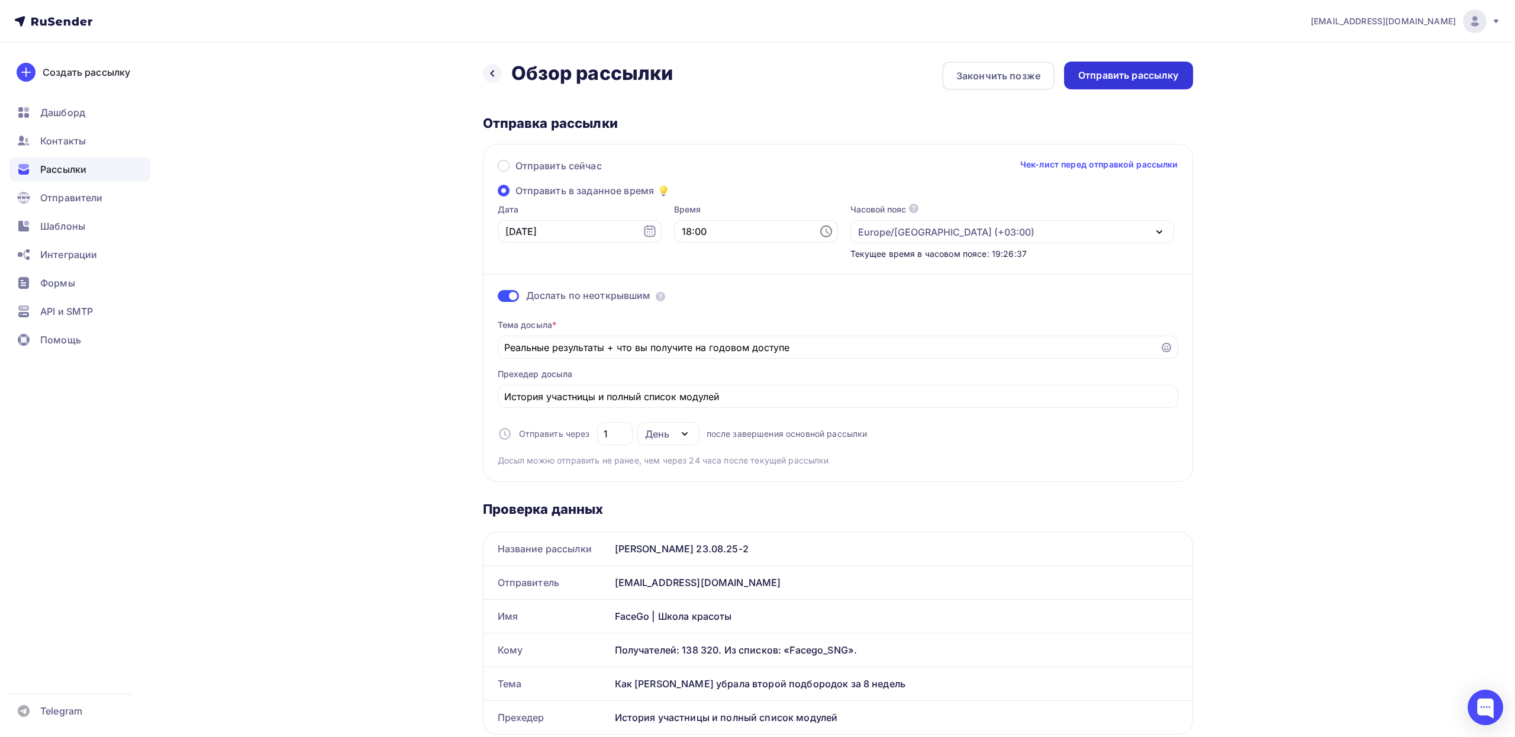
click at [1152, 76] on div "Отправить рассылку" at bounding box center [1128, 76] width 101 height 14
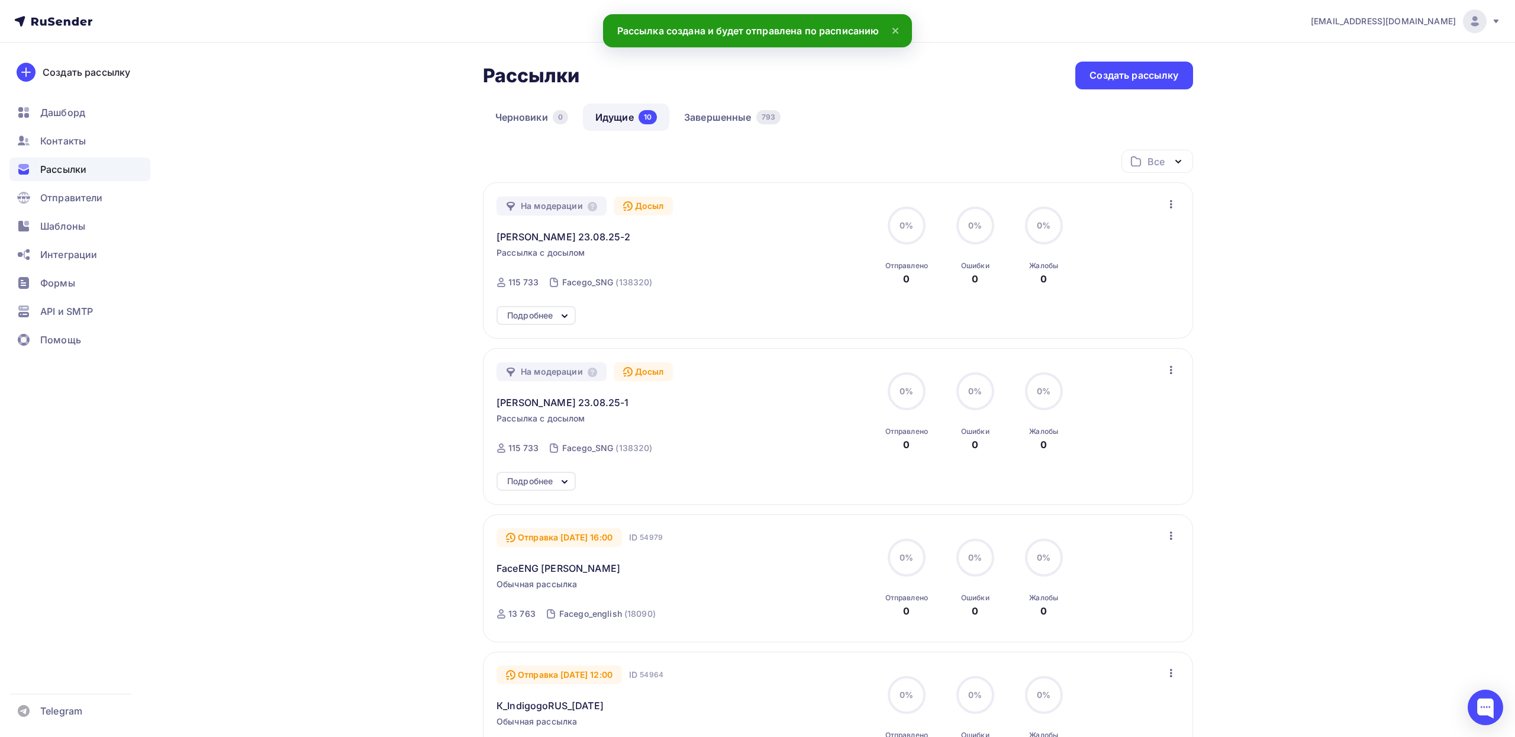
click at [66, 166] on span "Рассылки" at bounding box center [63, 169] width 46 height 14
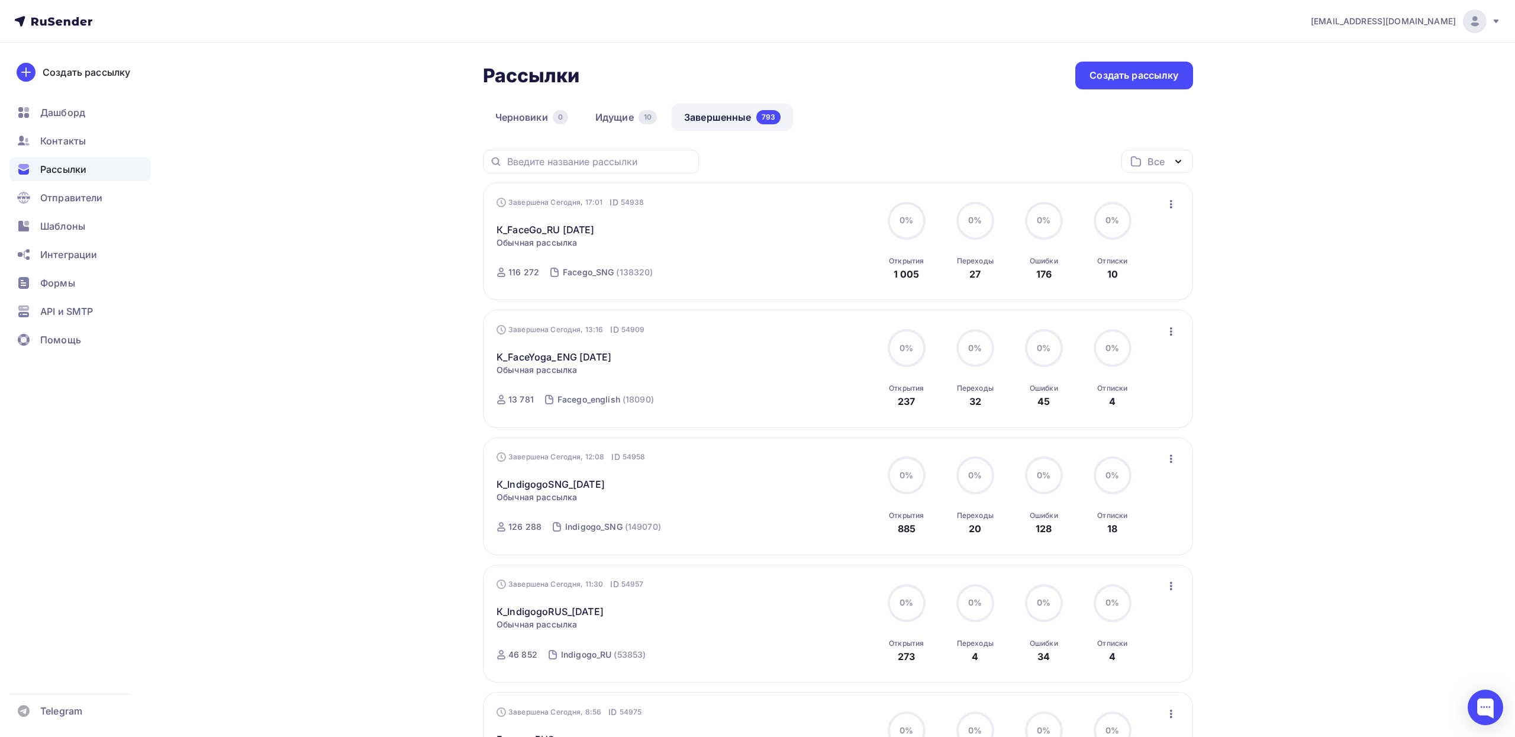
click at [1174, 207] on icon "button" at bounding box center [1171, 204] width 14 height 14
click at [1128, 283] on div "Копировать в новую" at bounding box center [1116, 282] width 121 height 14
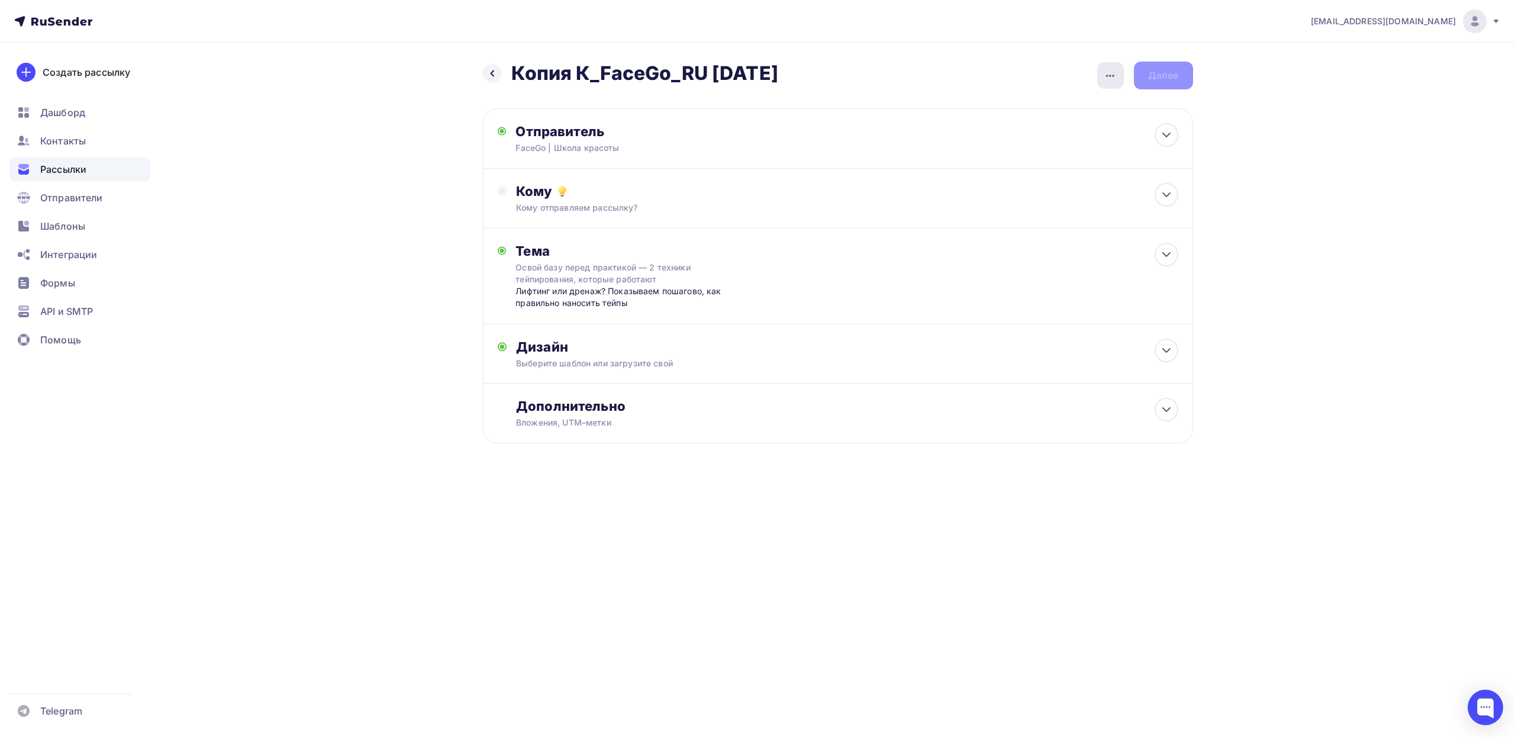
click at [1106, 76] on icon "button" at bounding box center [1110, 76] width 14 height 14
click at [992, 133] on div "Переименовать рассылку" at bounding box center [1048, 136] width 147 height 14
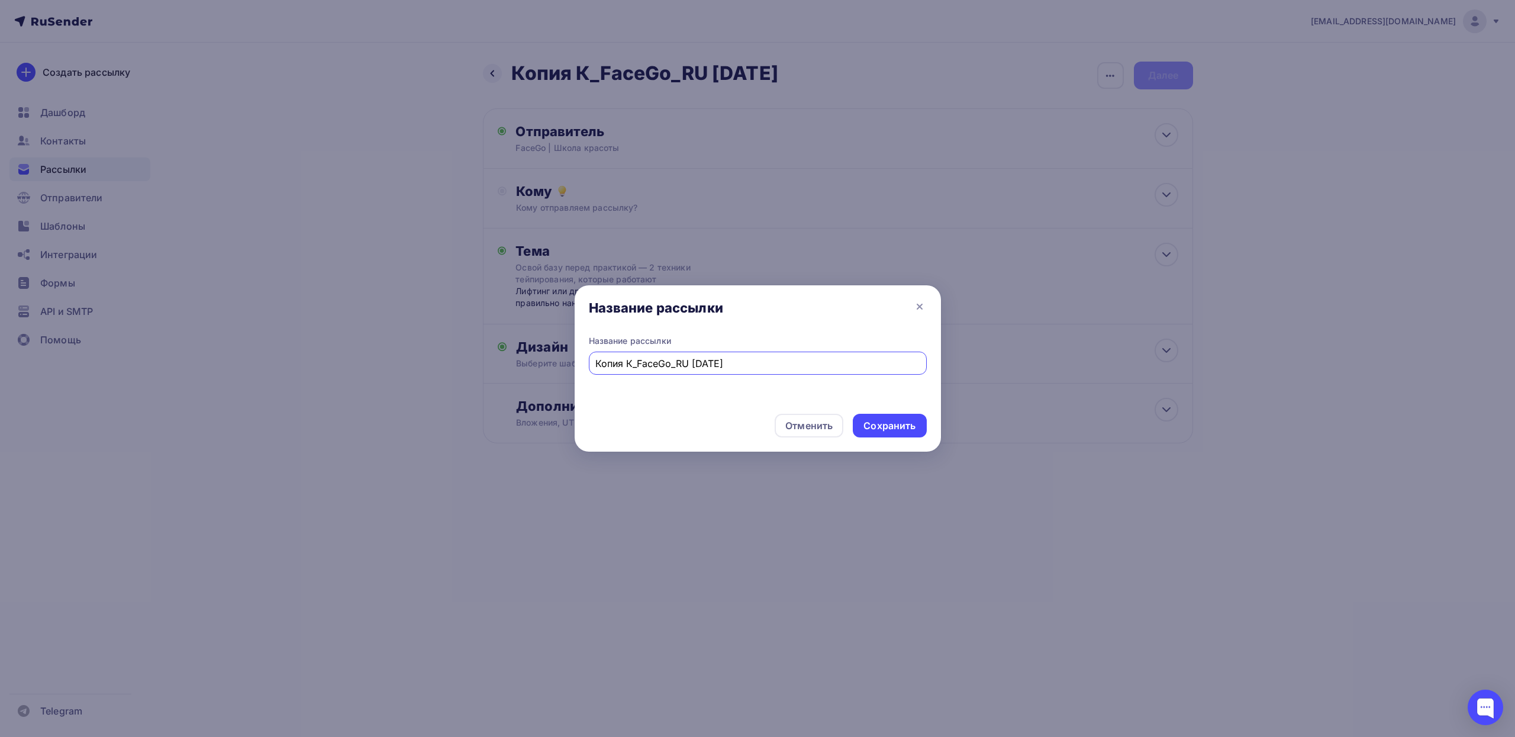
click at [626, 363] on input "Копия К_FaceGo_RU [DATE]" at bounding box center [757, 363] width 324 height 14
paste input "[PERSON_NAME] 23.08.25-1"
type input "[PERSON_NAME] 23.08.25-3"
click at [888, 426] on div "Сохранить" at bounding box center [889, 426] width 52 height 14
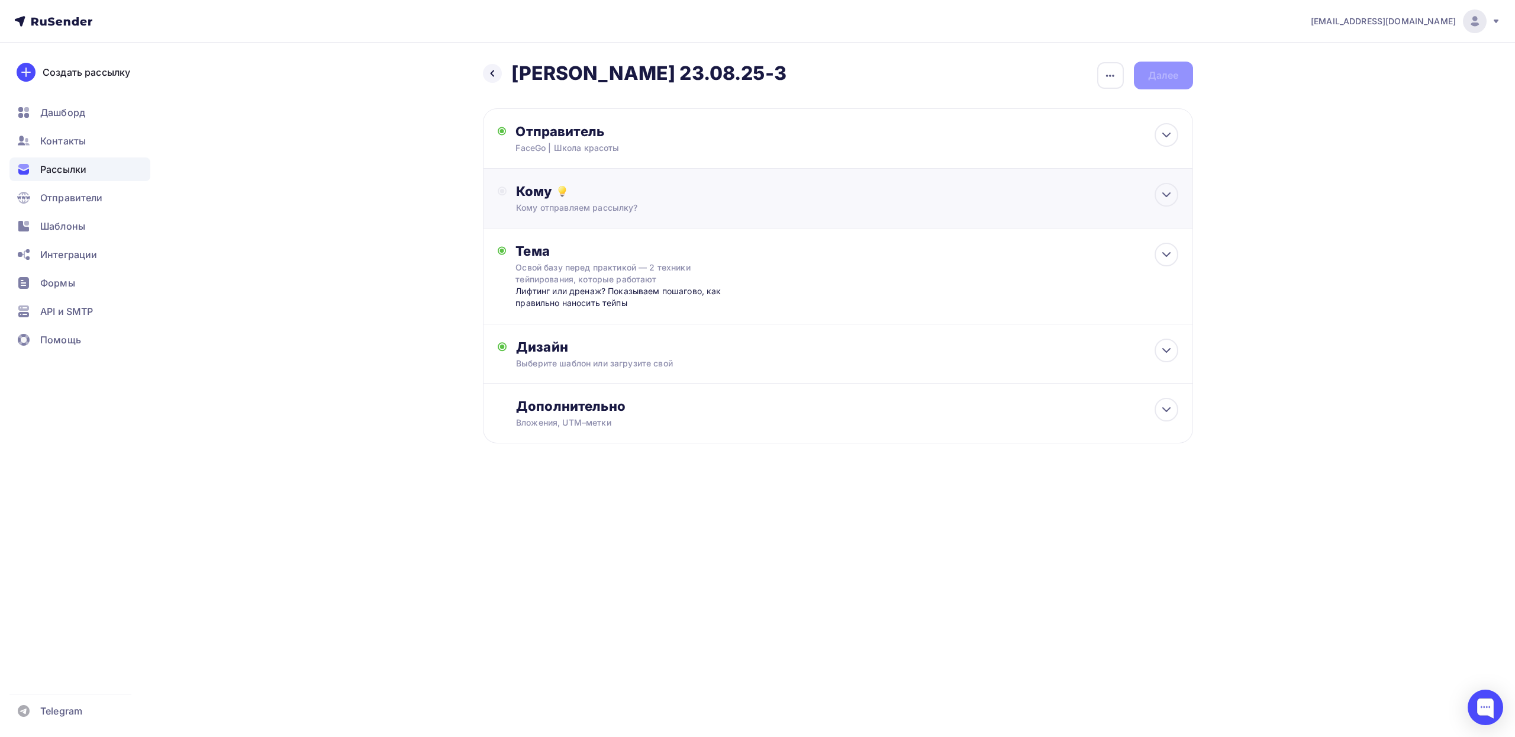
click at [860, 195] on div "Кому" at bounding box center [847, 191] width 662 height 17
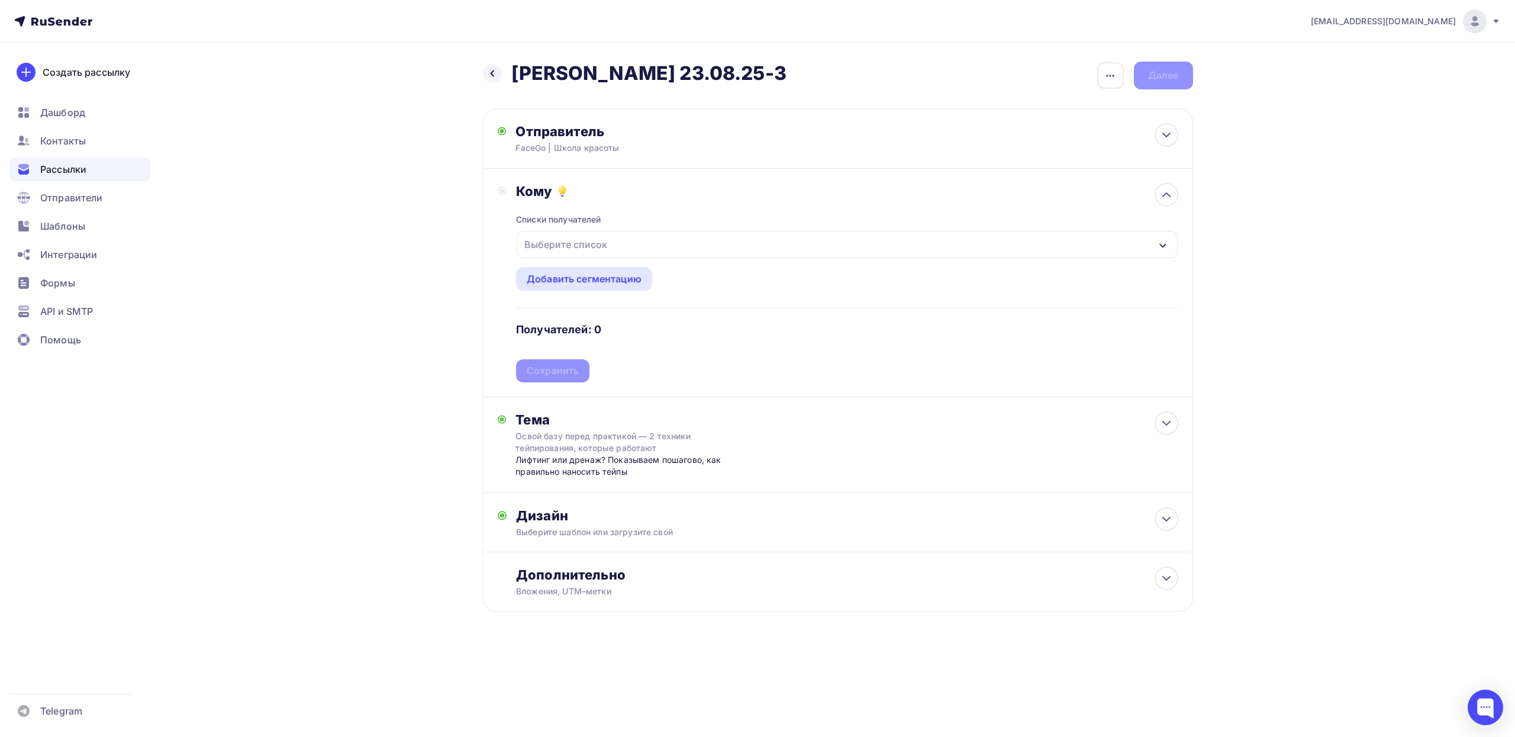
click at [700, 239] on div "Выберите список" at bounding box center [847, 244] width 660 height 27
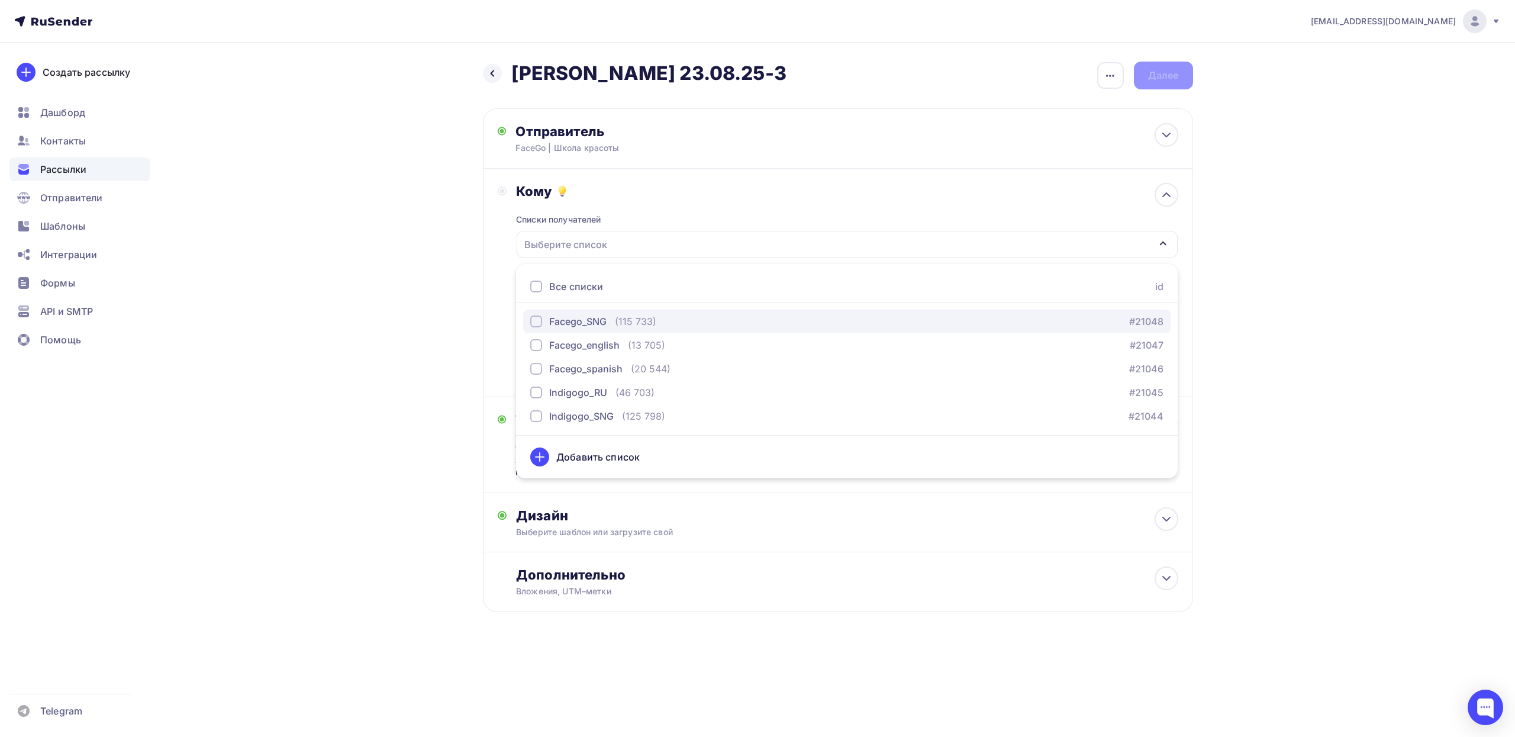
click at [537, 325] on div "button" at bounding box center [536, 321] width 12 height 12
click at [500, 313] on div "Кому Списки получателей Facego_SNG Все списки id Facego_SNG (115 733) #21048 Fa…" at bounding box center [838, 282] width 681 height 199
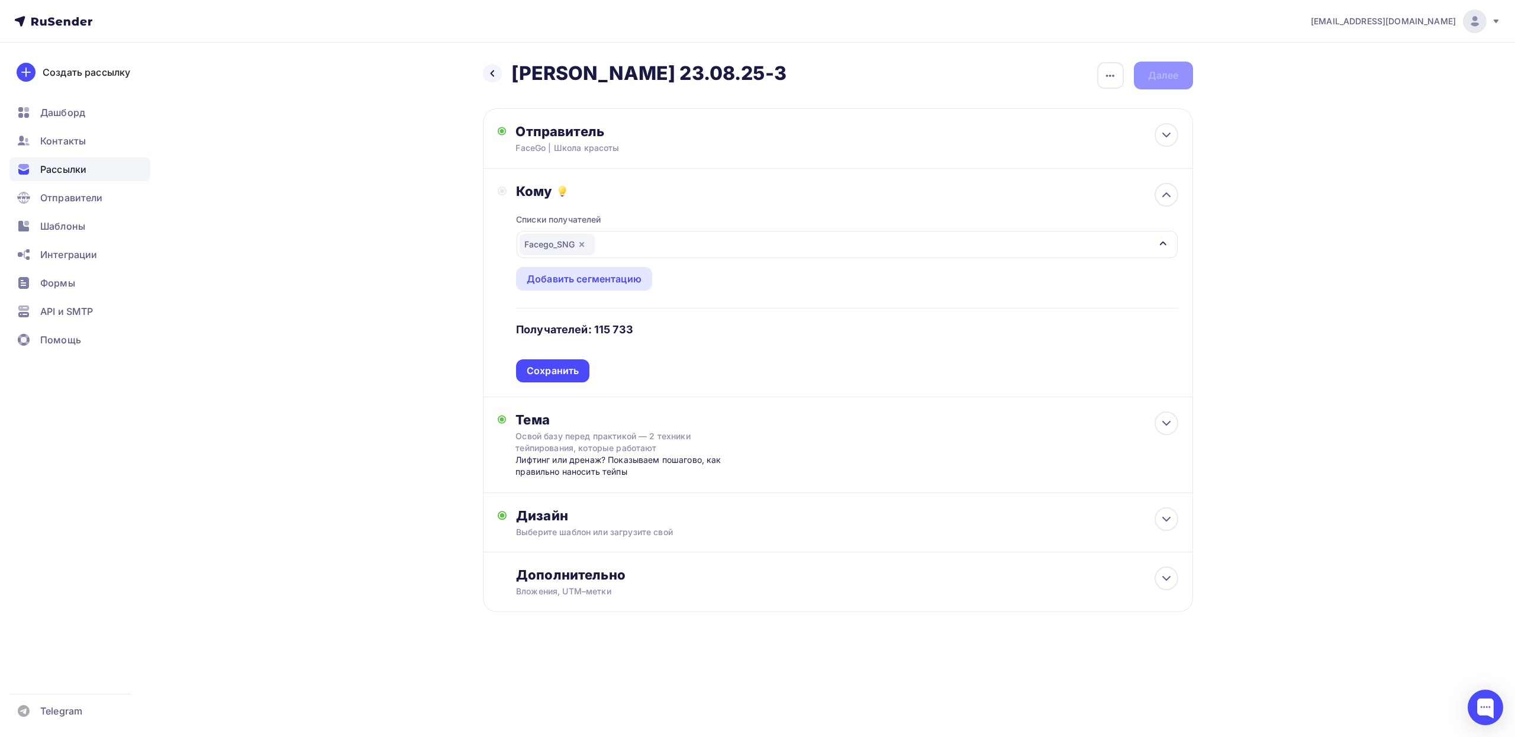
click at [565, 369] on div "Сохранить" at bounding box center [553, 371] width 52 height 14
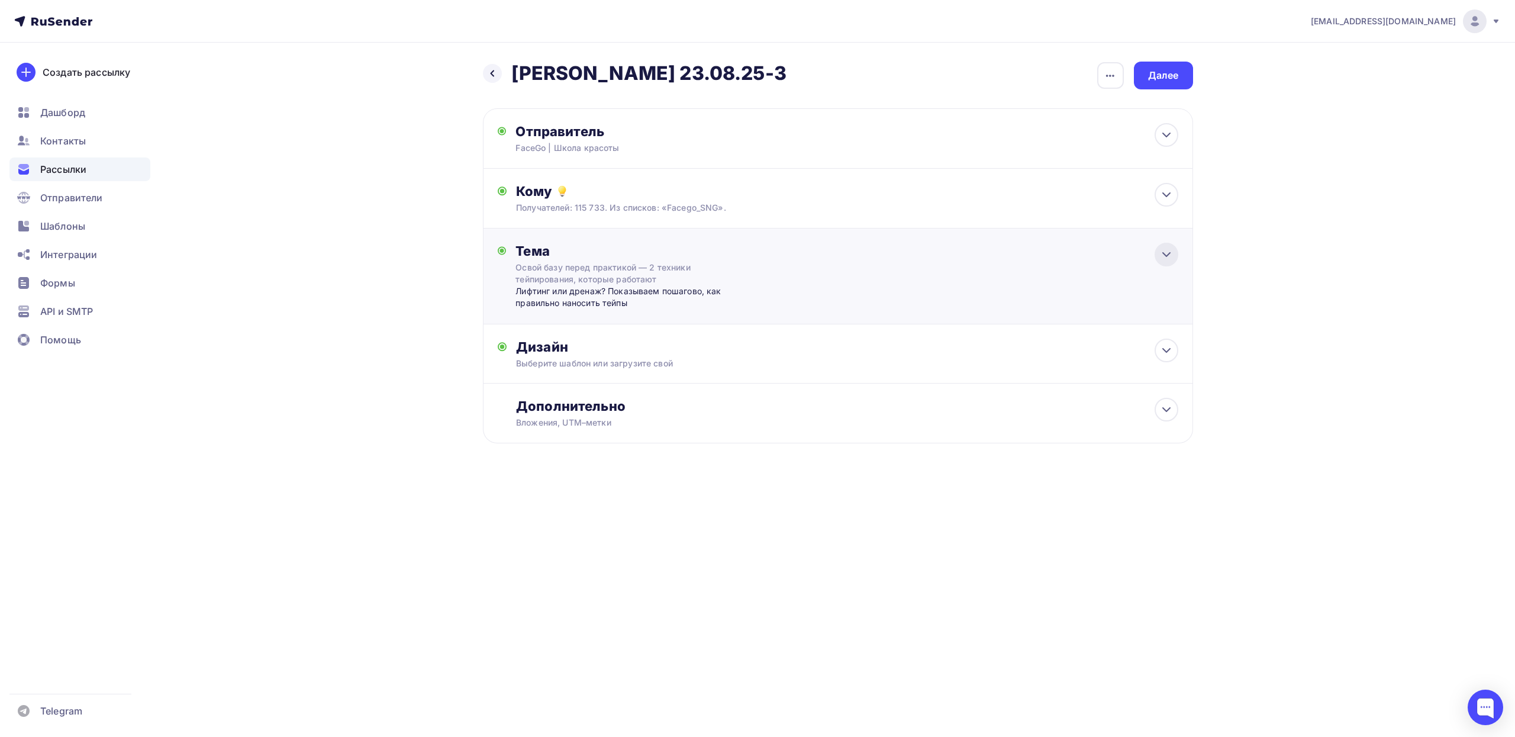
click at [1168, 259] on icon at bounding box center [1166, 254] width 14 height 14
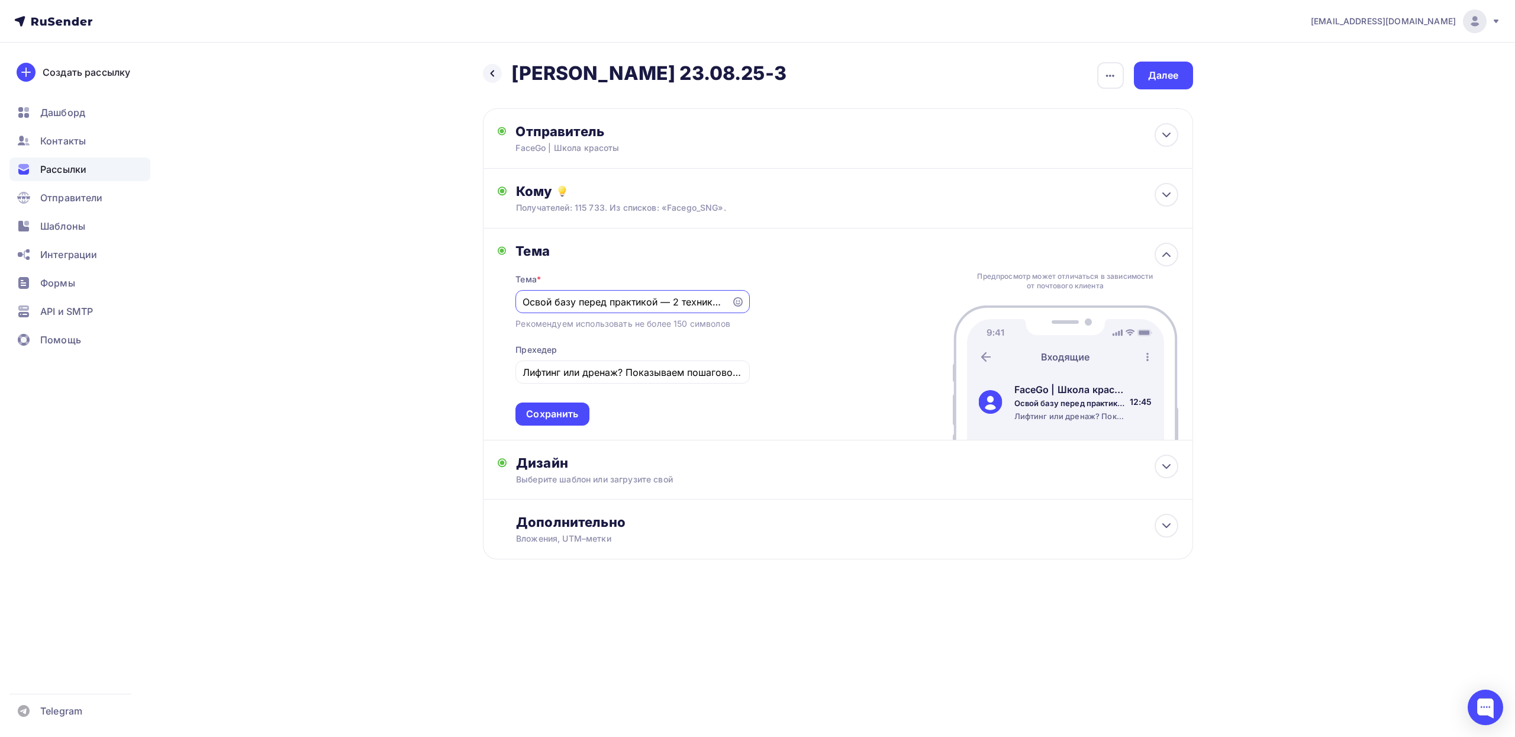
click at [595, 297] on input "Освой базу перед практикой — 2 техники тейпирования, которые работают" at bounding box center [624, 302] width 202 height 14
paste input "3 главных вопроса перед стартом — [PERSON_NAME] отвечаем"
type input "3 главных вопроса перед стартом — [PERSON_NAME] отвечаем"
click at [569, 372] on input "Лифтинг или дренаж? Показываем пошагово, как правильно наносить тейпы" at bounding box center [633, 372] width 220 height 14
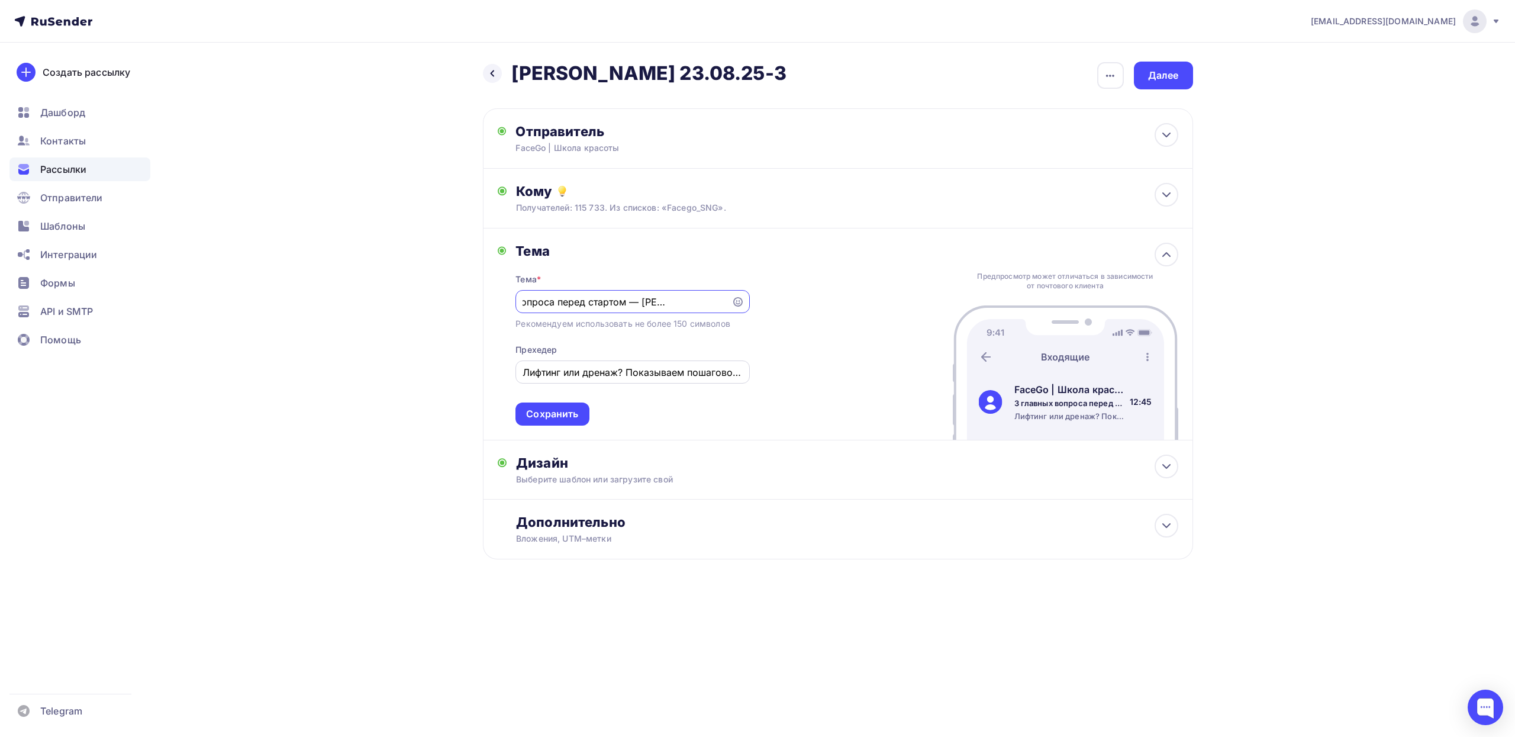
scroll to position [0, 0]
click at [552, 412] on div "Сохранить" at bounding box center [552, 414] width 52 height 14
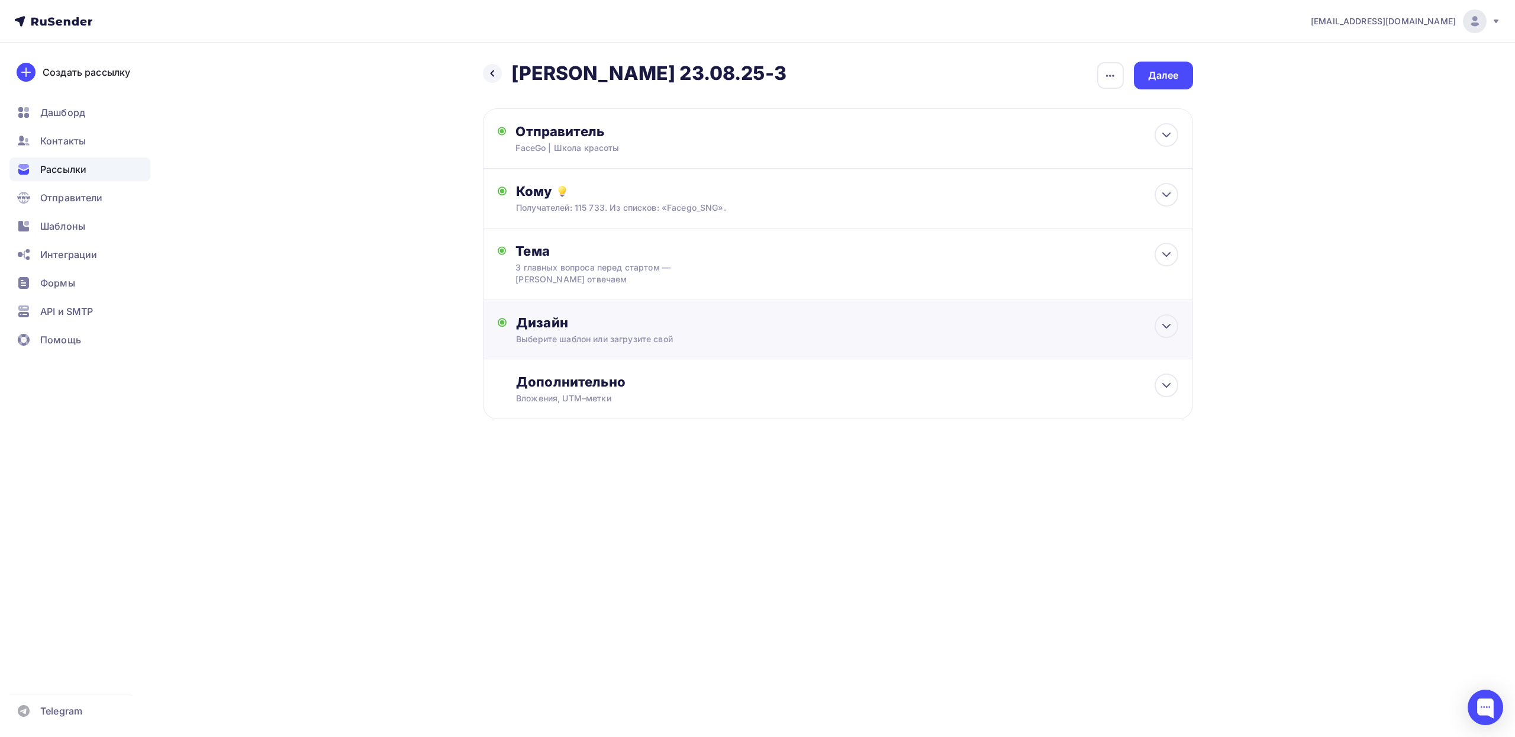
click at [740, 328] on div "Дизайн" at bounding box center [847, 322] width 662 height 17
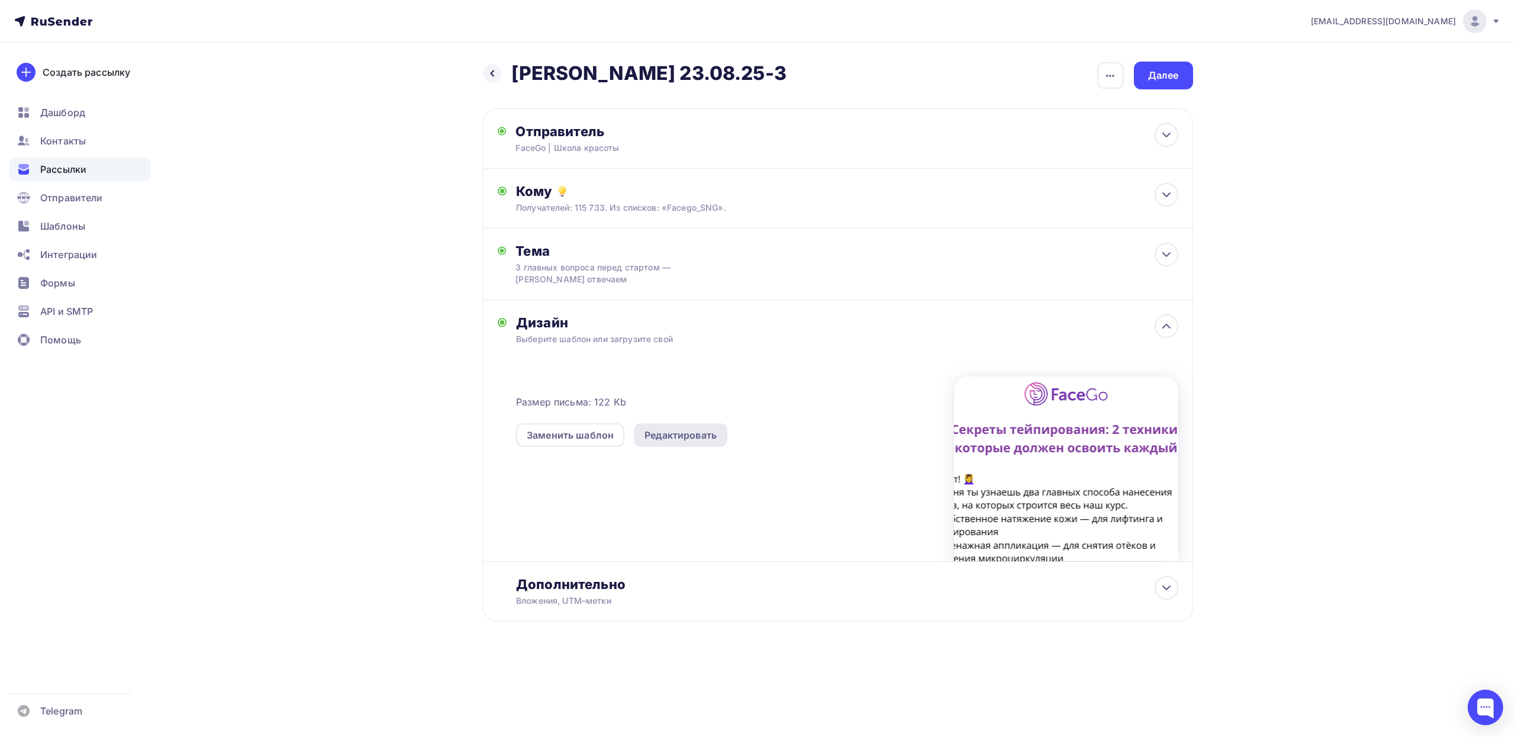
click at [697, 433] on div "Редактировать" at bounding box center [680, 435] width 72 height 14
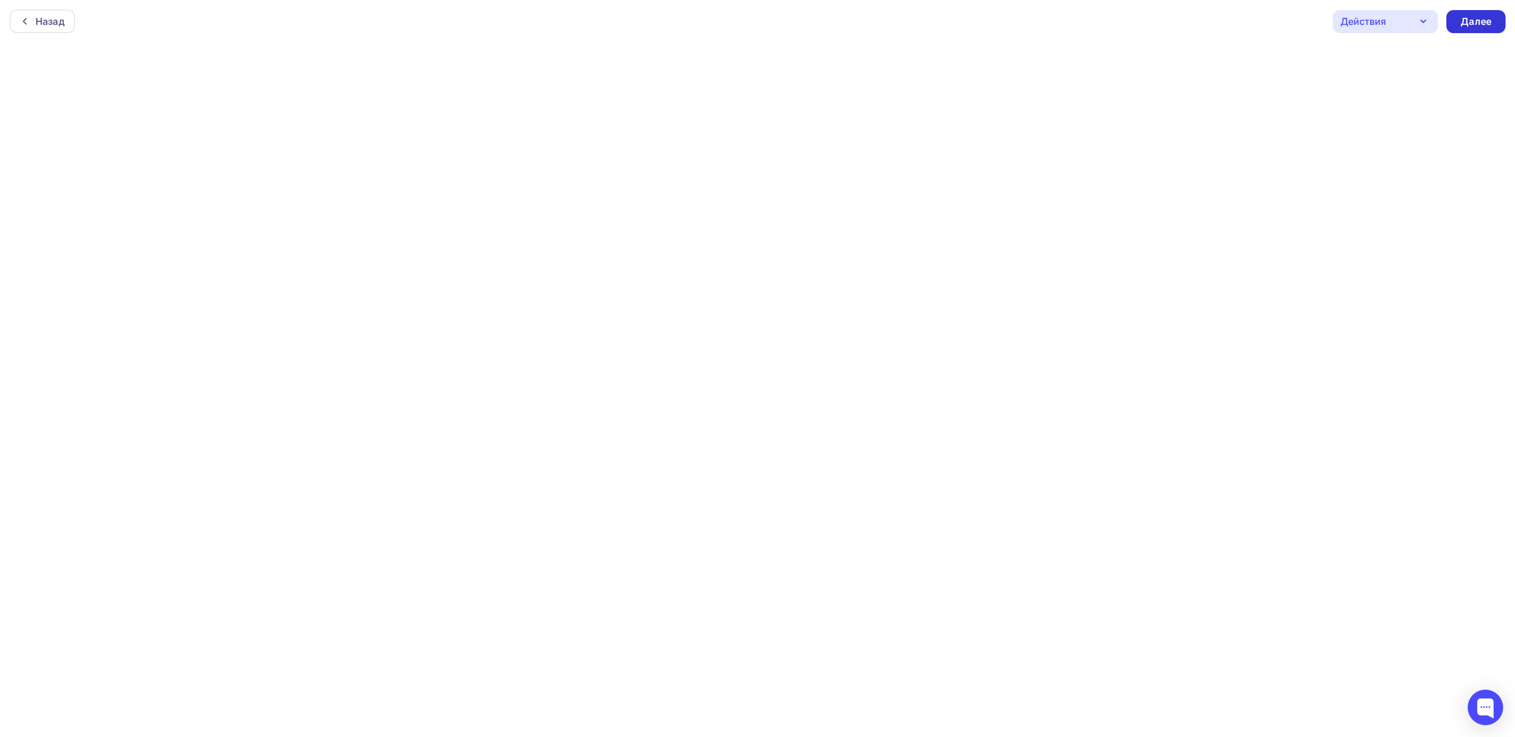
click at [1475, 18] on div "Далее" at bounding box center [1476, 22] width 31 height 14
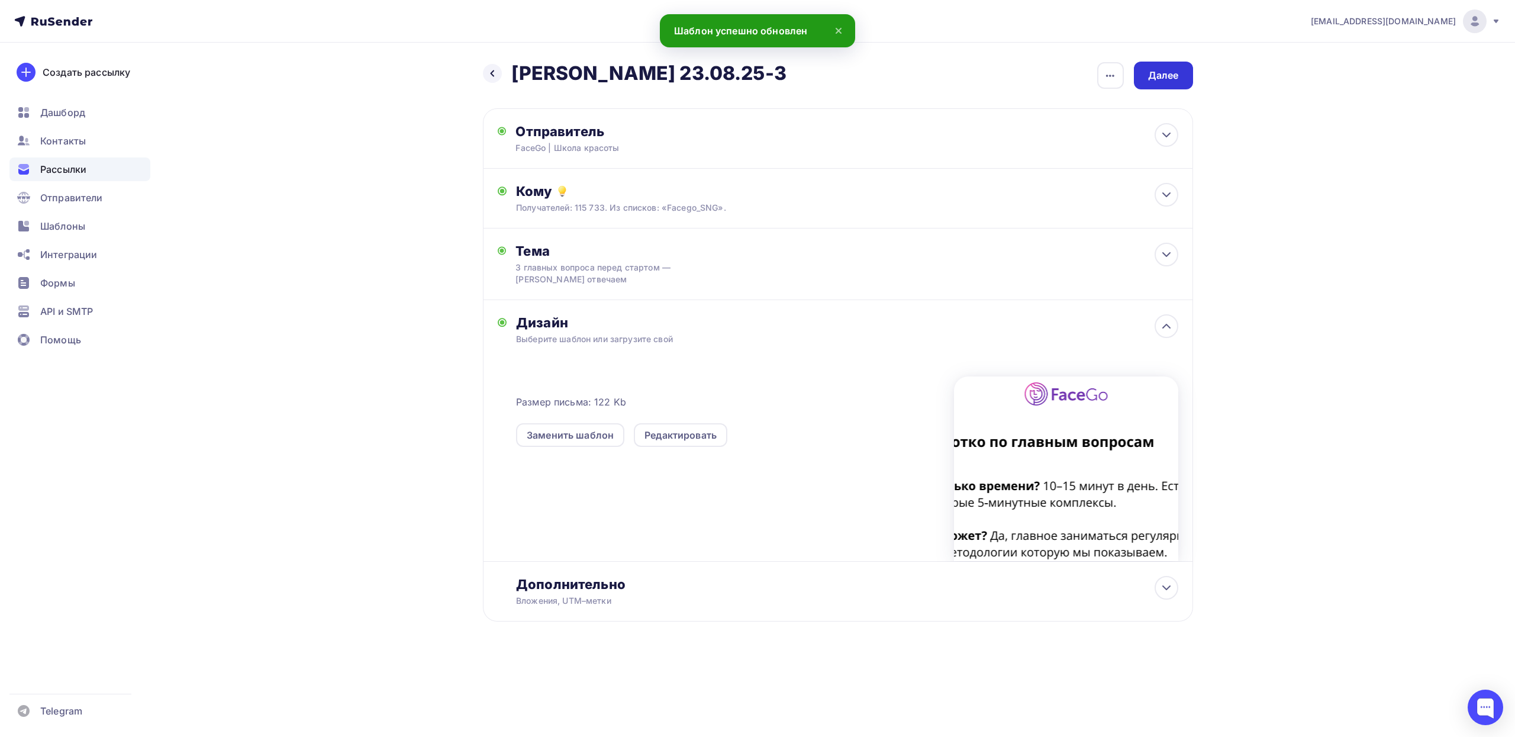
click at [1149, 71] on div "Далее" at bounding box center [1163, 76] width 31 height 14
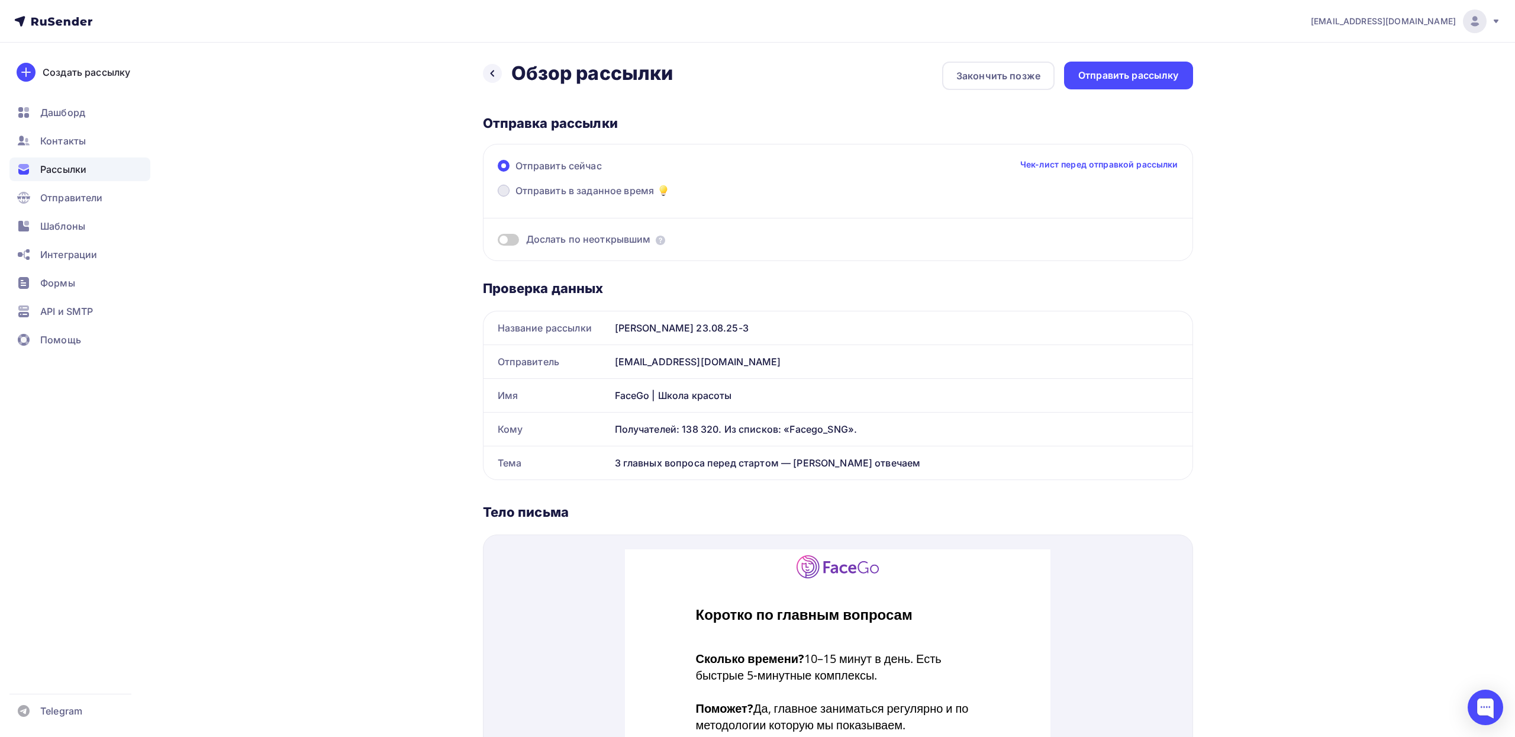
click at [577, 191] on span "Отправить в заданное время" at bounding box center [584, 190] width 139 height 14
click at [515, 198] on input "Отправить в заданное время" at bounding box center [515, 198] width 0 height 0
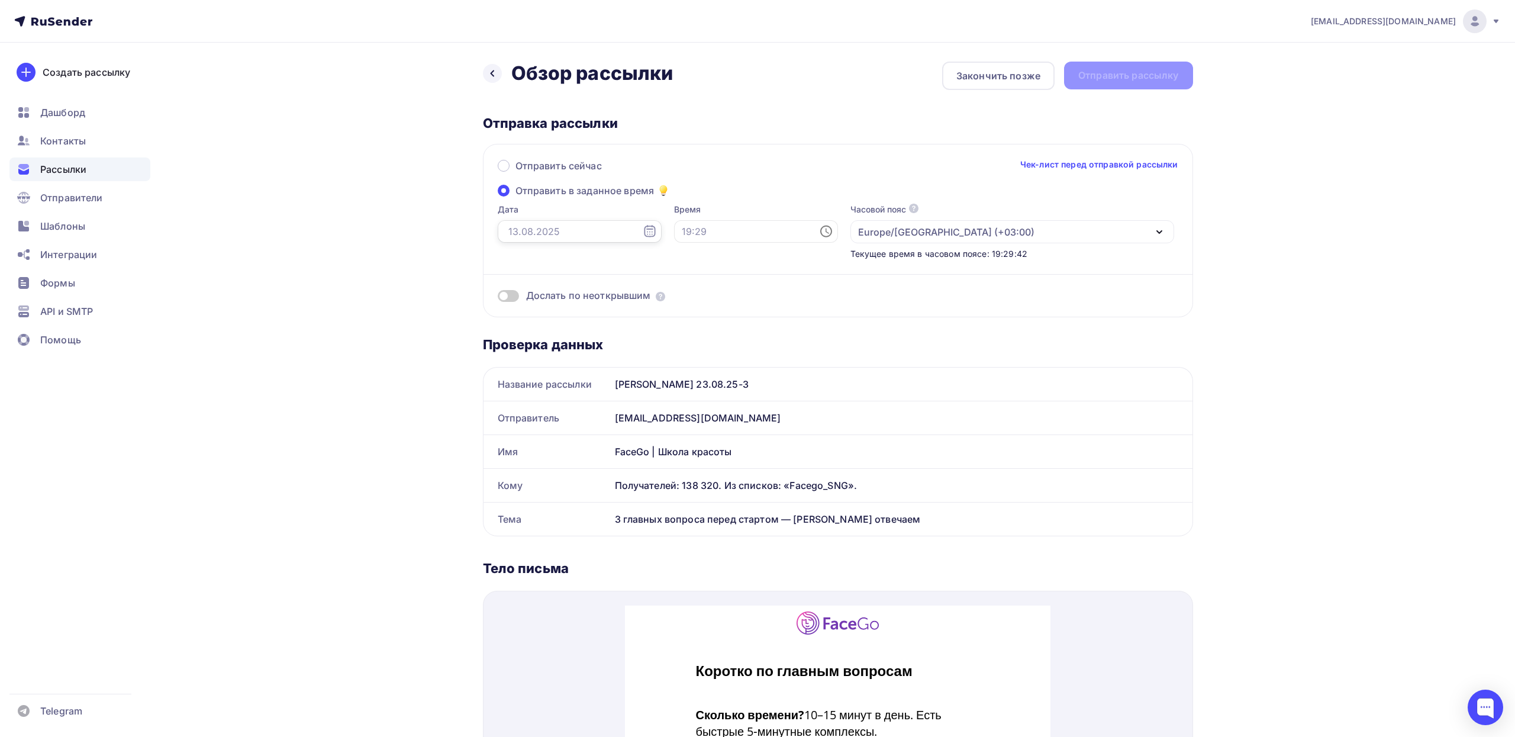
click at [563, 234] on input "text" at bounding box center [580, 231] width 164 height 22
click at [553, 353] on div "20" at bounding box center [552, 352] width 19 height 11
type input "[DATE]"
click at [674, 230] on input "text" at bounding box center [756, 231] width 164 height 22
click at [668, 330] on li "11" at bounding box center [674, 330] width 52 height 19
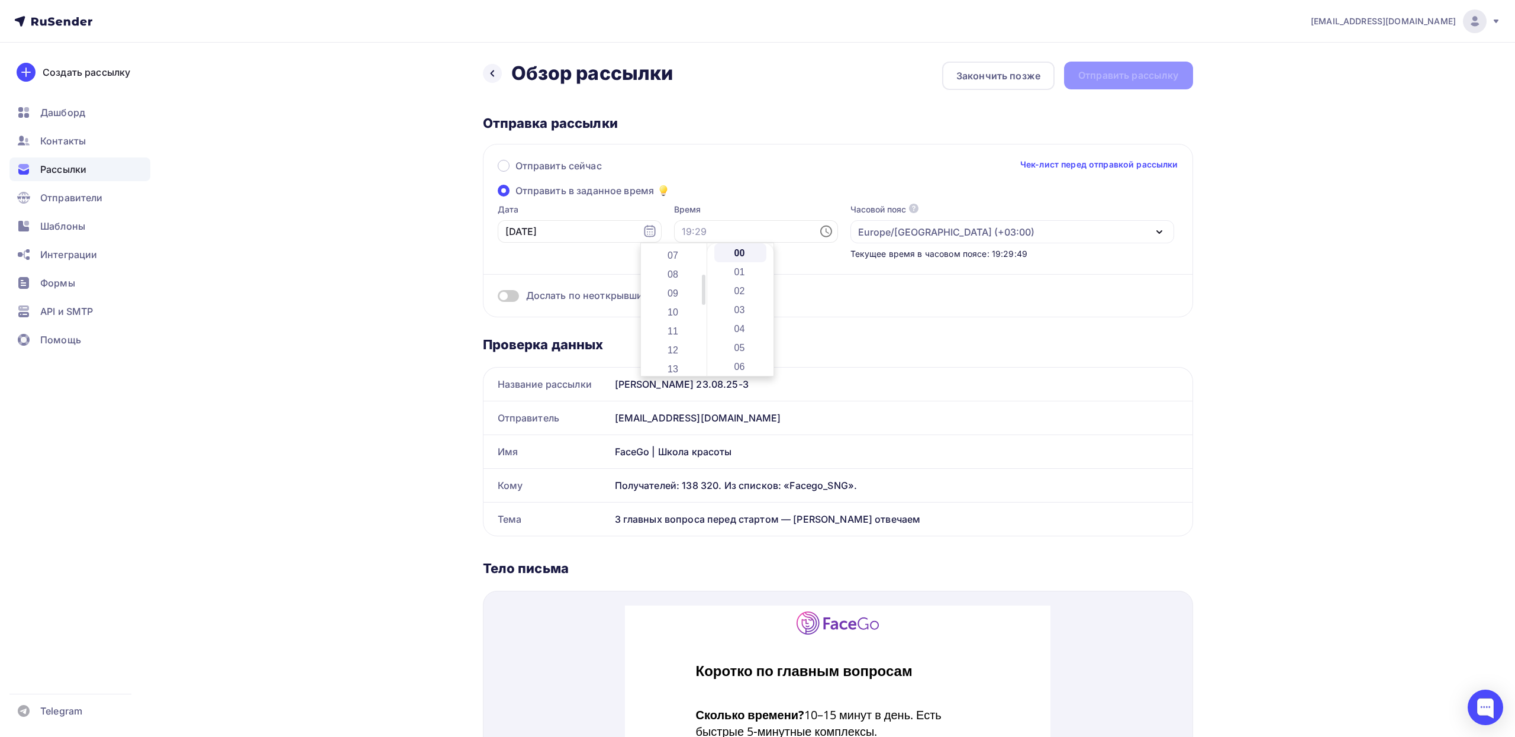
type input "11:00"
click at [1014, 262] on div "Дослать по неоткрывшим" at bounding box center [838, 281] width 681 height 43
click at [506, 295] on span at bounding box center [508, 296] width 21 height 12
click at [498, 298] on input "checkbox" at bounding box center [498, 298] width 0 height 0
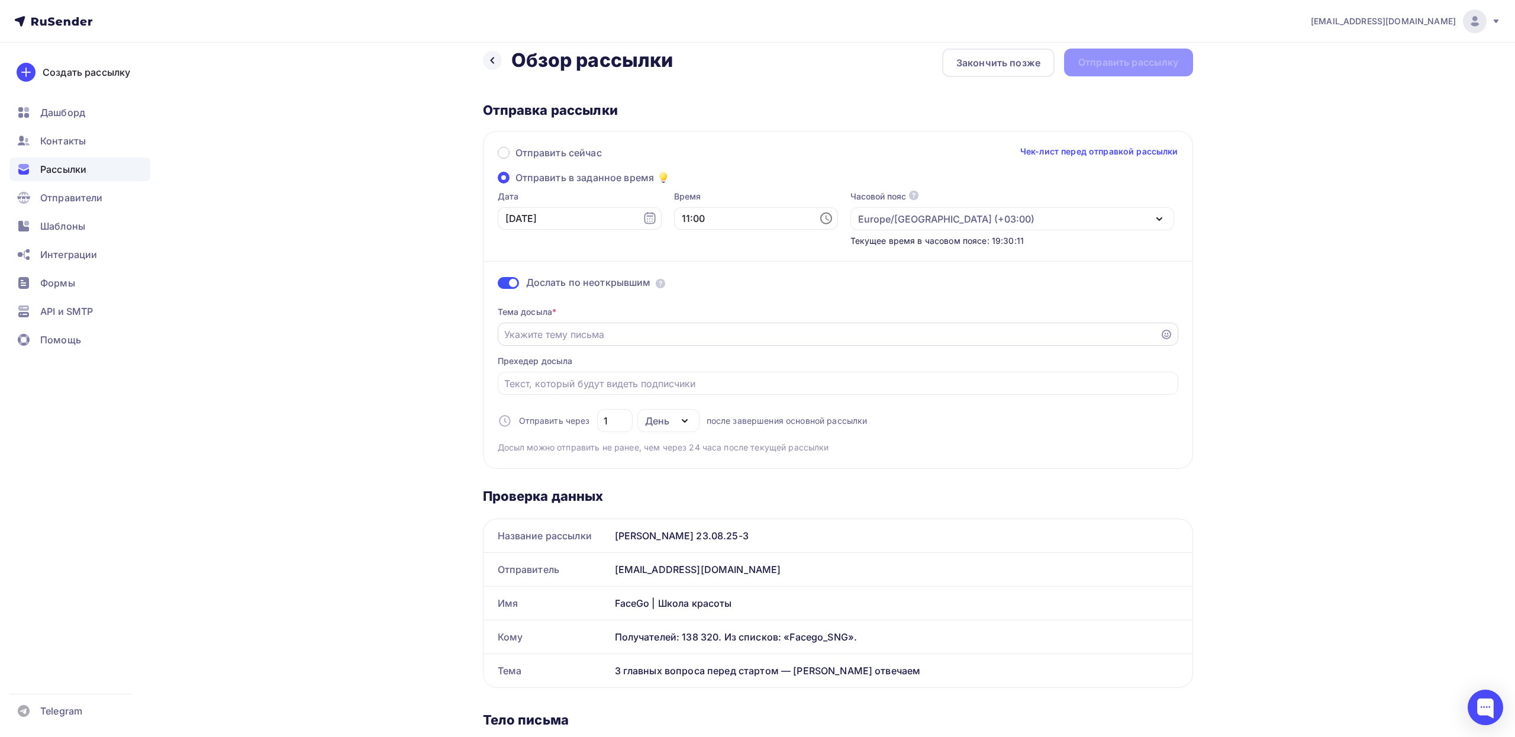
scroll to position [0, 0]
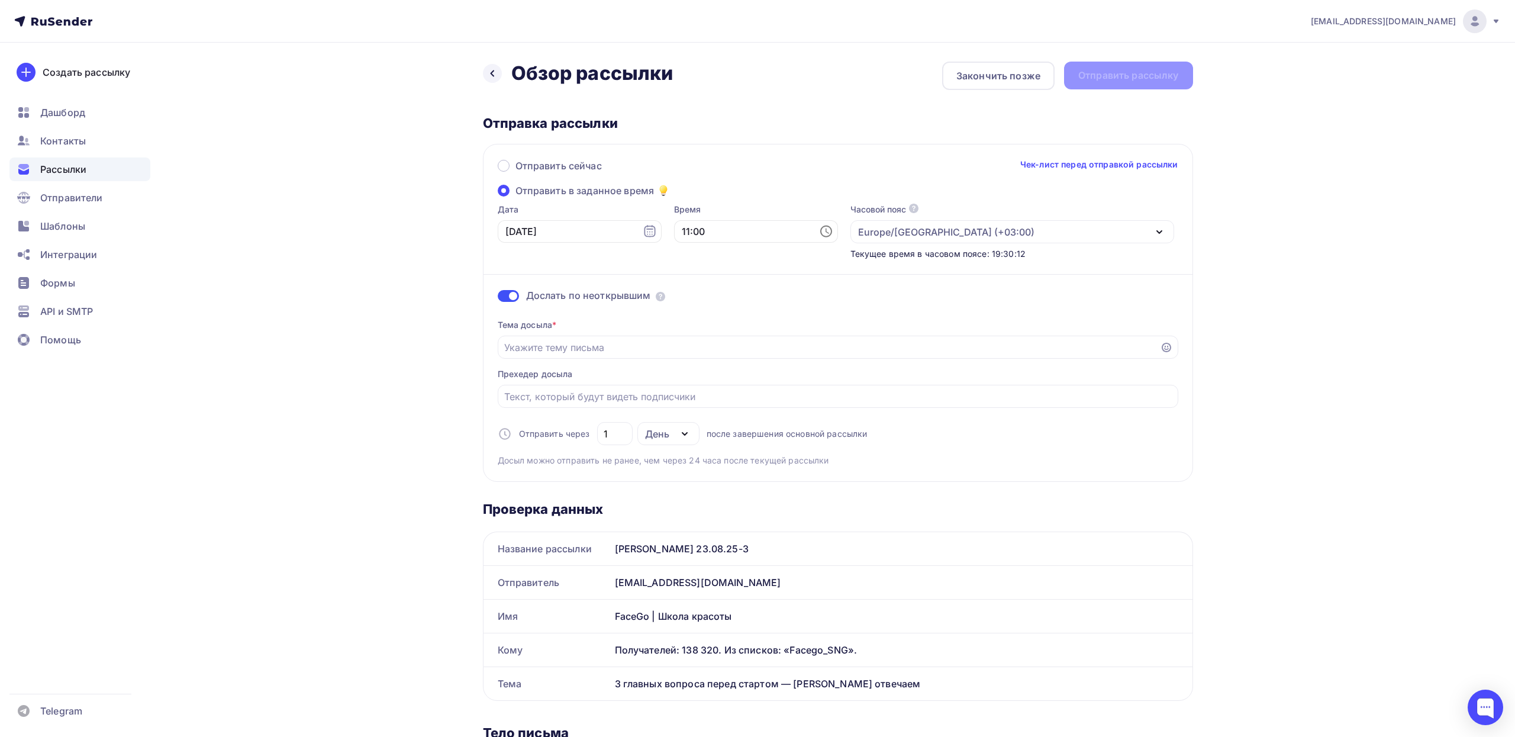
click at [1231, 179] on div "Назад Обзор рассылки Обзор рассылки Закончить позже Отправить рассылку Отправка…" at bounding box center [758, 748] width 970 height 1411
click at [1103, 83] on div "Назад Обзор рассылки Обзор рассылки Закончить позже Отправить рассылку" at bounding box center [838, 76] width 710 height 28
click at [1188, 112] on div "Назад Обзор рассылки Обзор рассылки Закончить позже Отправить рассылку Отправка…" at bounding box center [838, 734] width 710 height 1345
click at [1146, 82] on div "Назад Обзор рассылки Обзор рассылки Закончить позже Отправить рассылку" at bounding box center [838, 76] width 710 height 28
click at [1026, 80] on div "Закончить позже" at bounding box center [998, 76] width 84 height 14
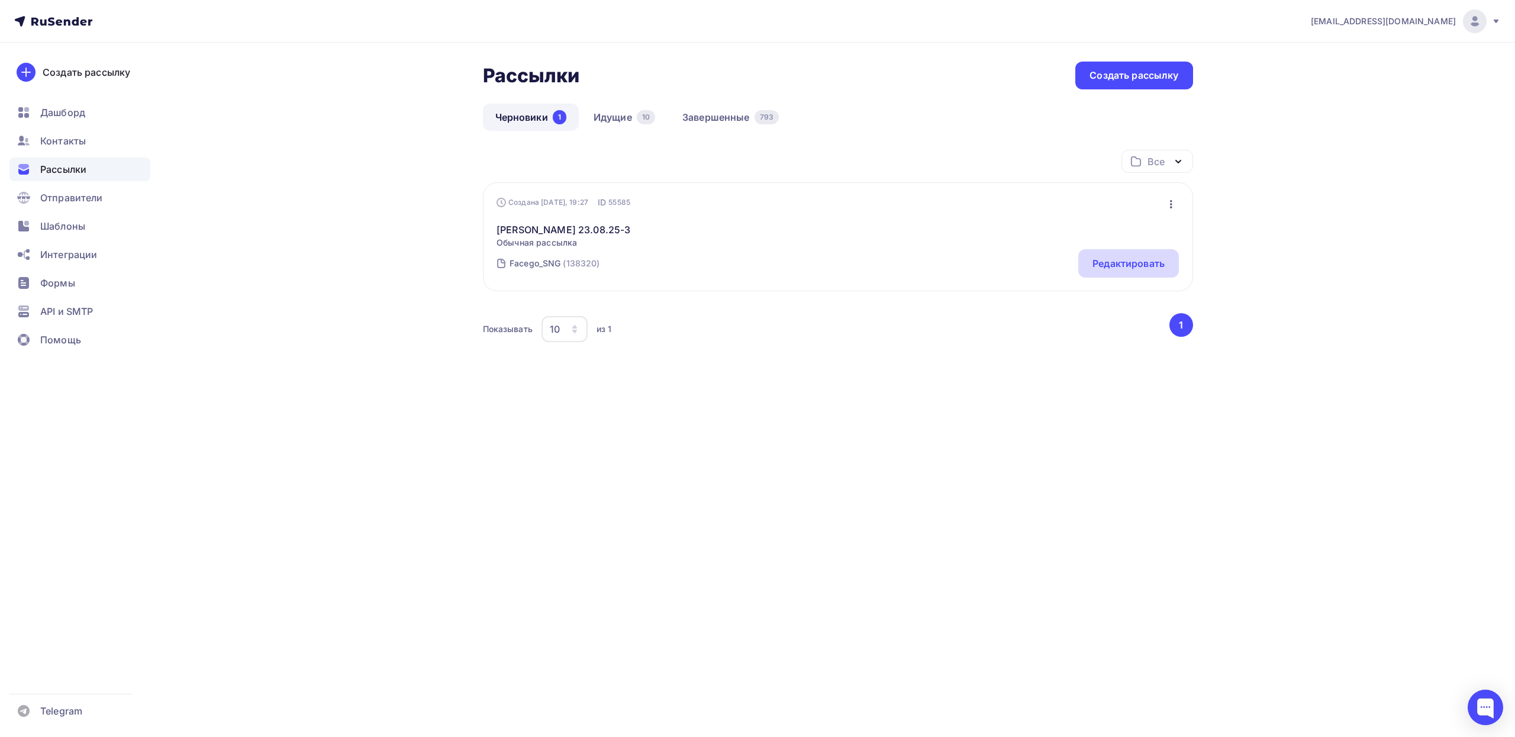
click at [1100, 263] on div "Редактировать" at bounding box center [1128, 263] width 72 height 14
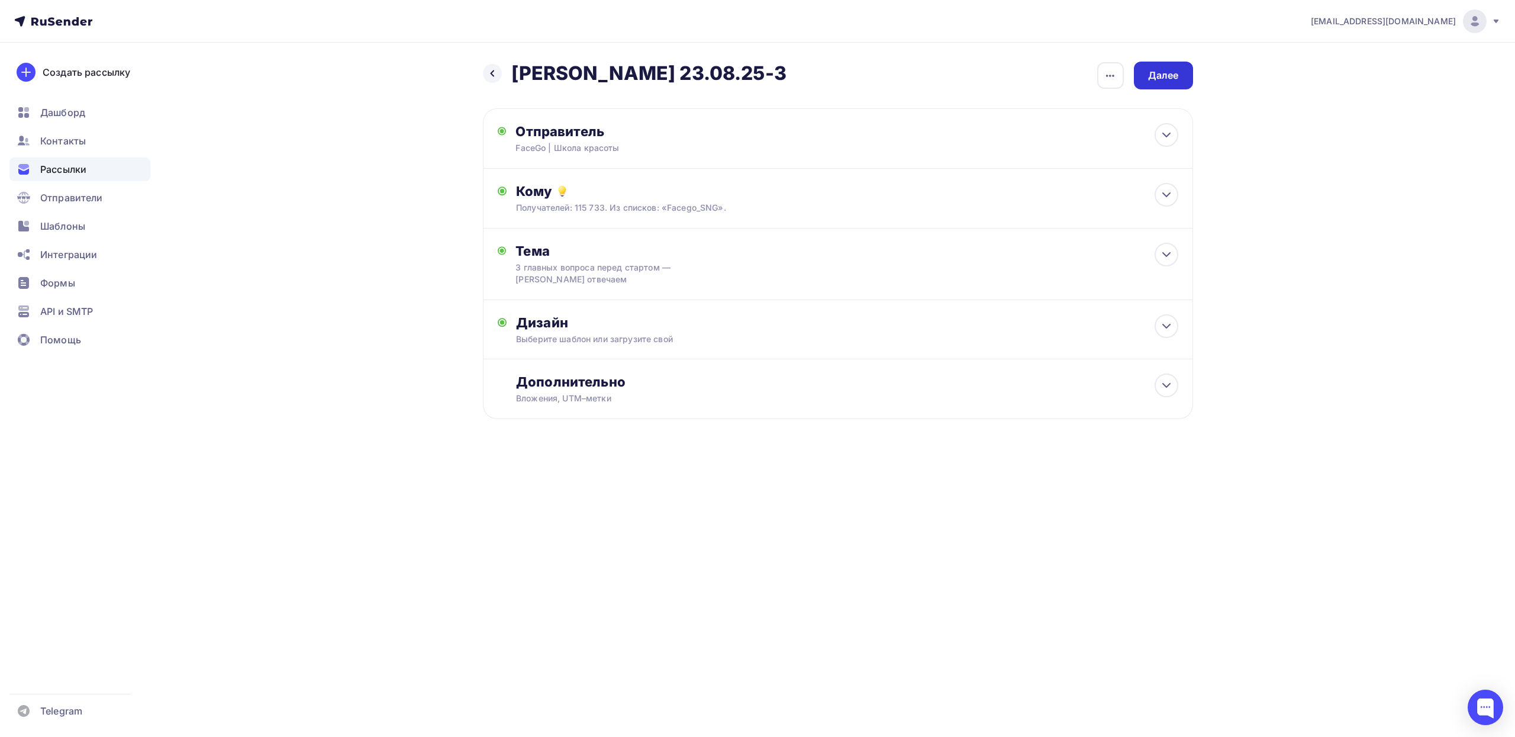
click at [1151, 76] on div "Далее" at bounding box center [1163, 76] width 31 height 14
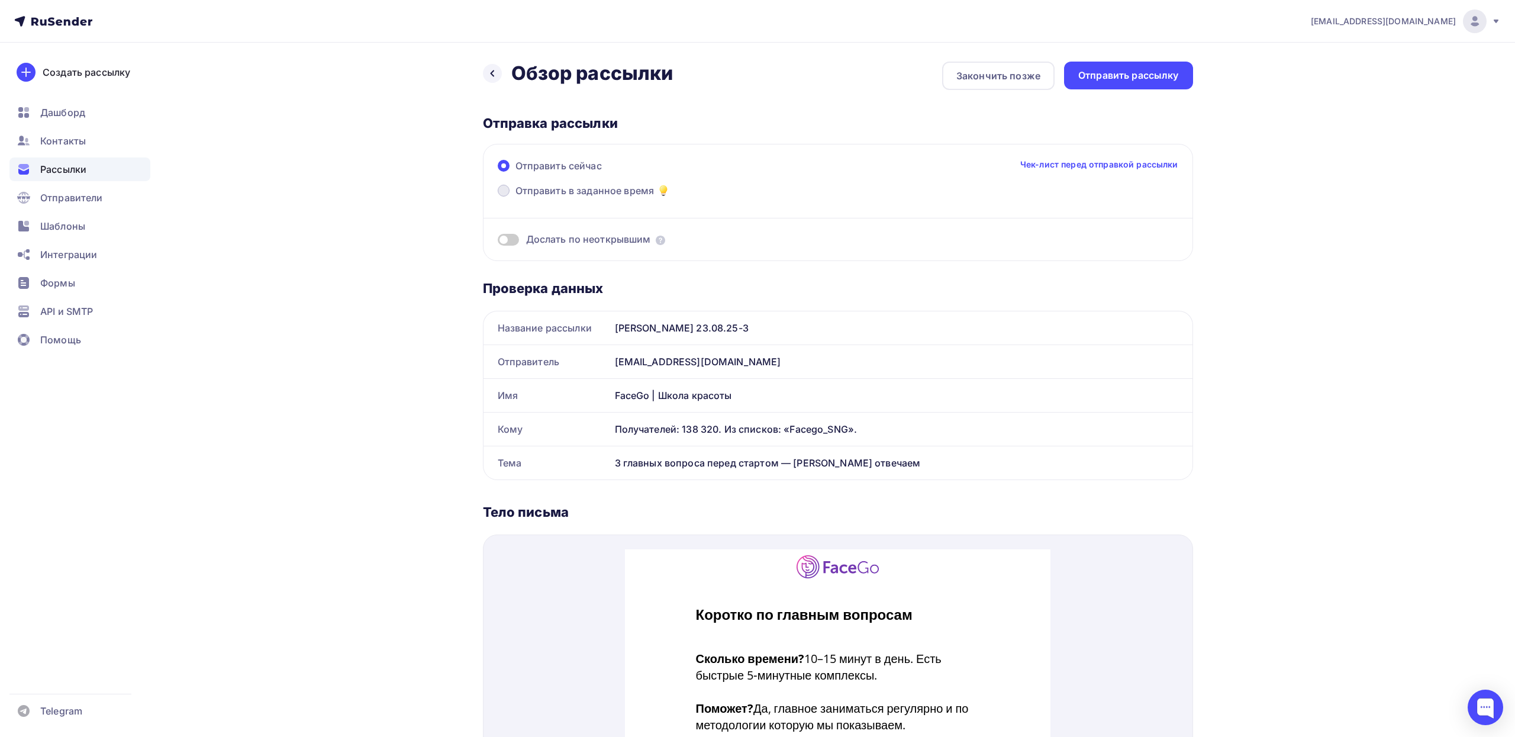
click at [609, 194] on span "Отправить в заданное время" at bounding box center [584, 190] width 139 height 14
click at [515, 198] on input "Отправить в заданное время" at bounding box center [515, 198] width 0 height 0
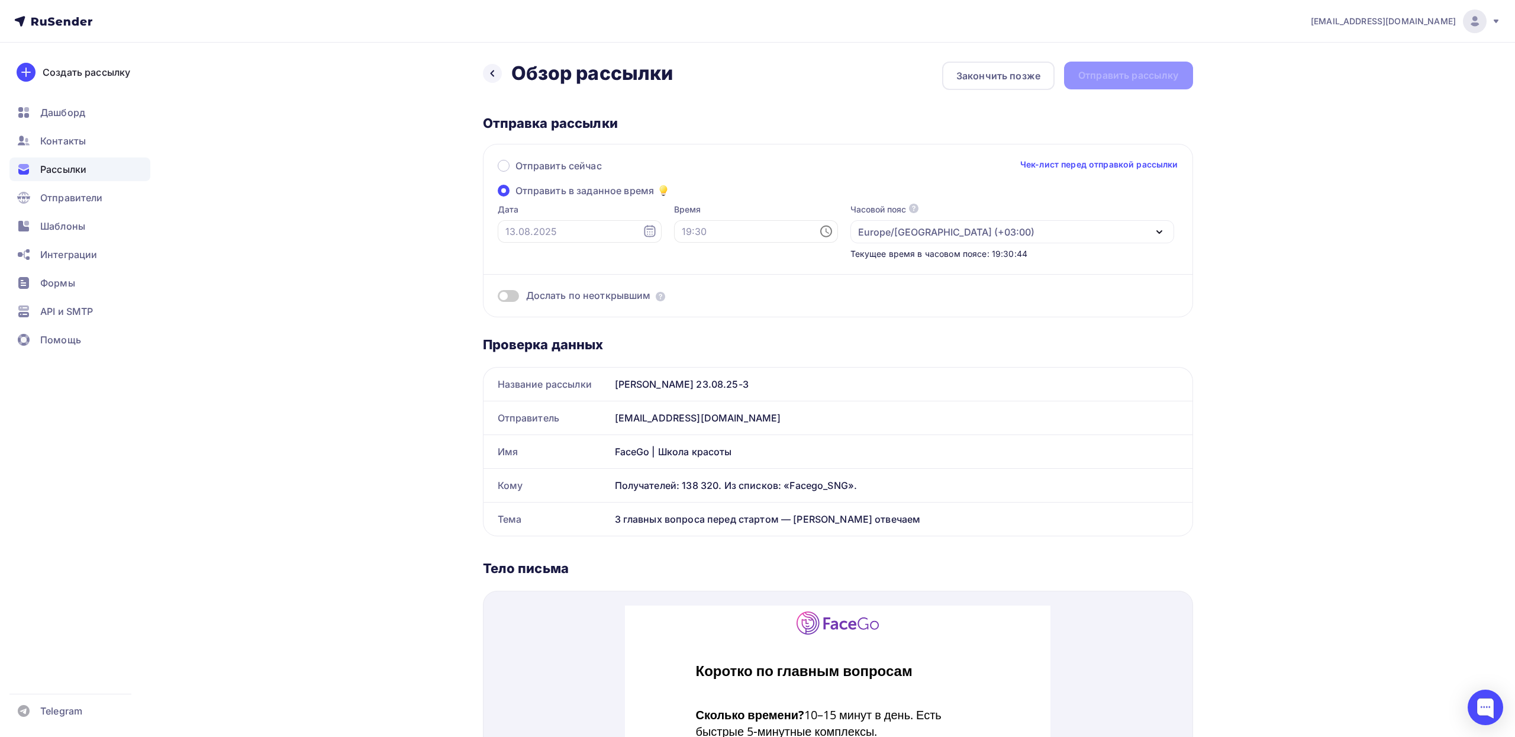
click at [643, 234] on icon at bounding box center [650, 231] width 14 height 14
click at [556, 354] on div "20" at bounding box center [552, 352] width 19 height 11
type input "[DATE]"
click at [733, 230] on input "text" at bounding box center [756, 231] width 164 height 22
click at [685, 325] on li "11" at bounding box center [674, 329] width 52 height 19
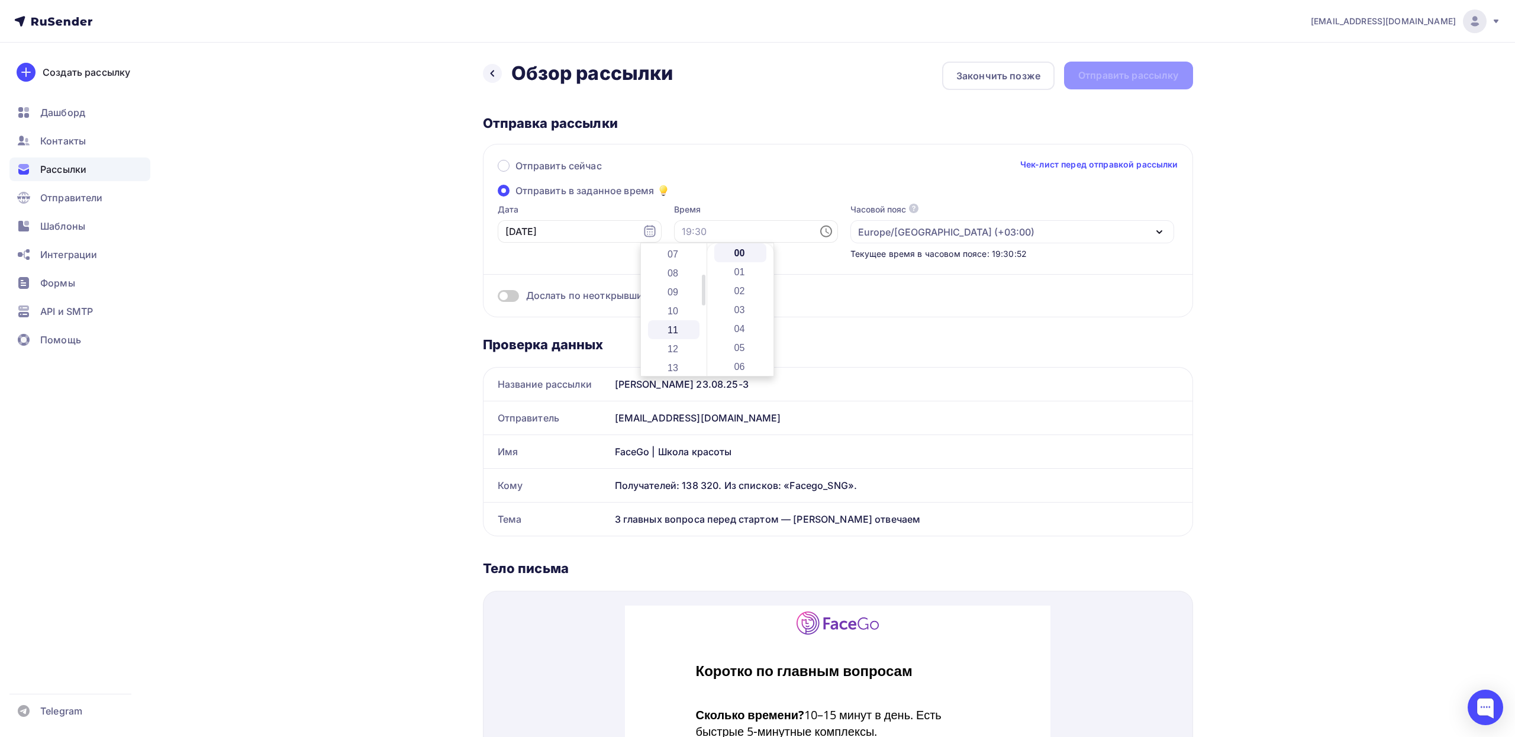
type input "11:00"
click at [1270, 233] on div "[EMAIL_ADDRESS][DOMAIN_NAME] Аккаунт Тарифы Выйти Создать рассылку [GEOGRAPHIC_…" at bounding box center [757, 645] width 1515 height 1290
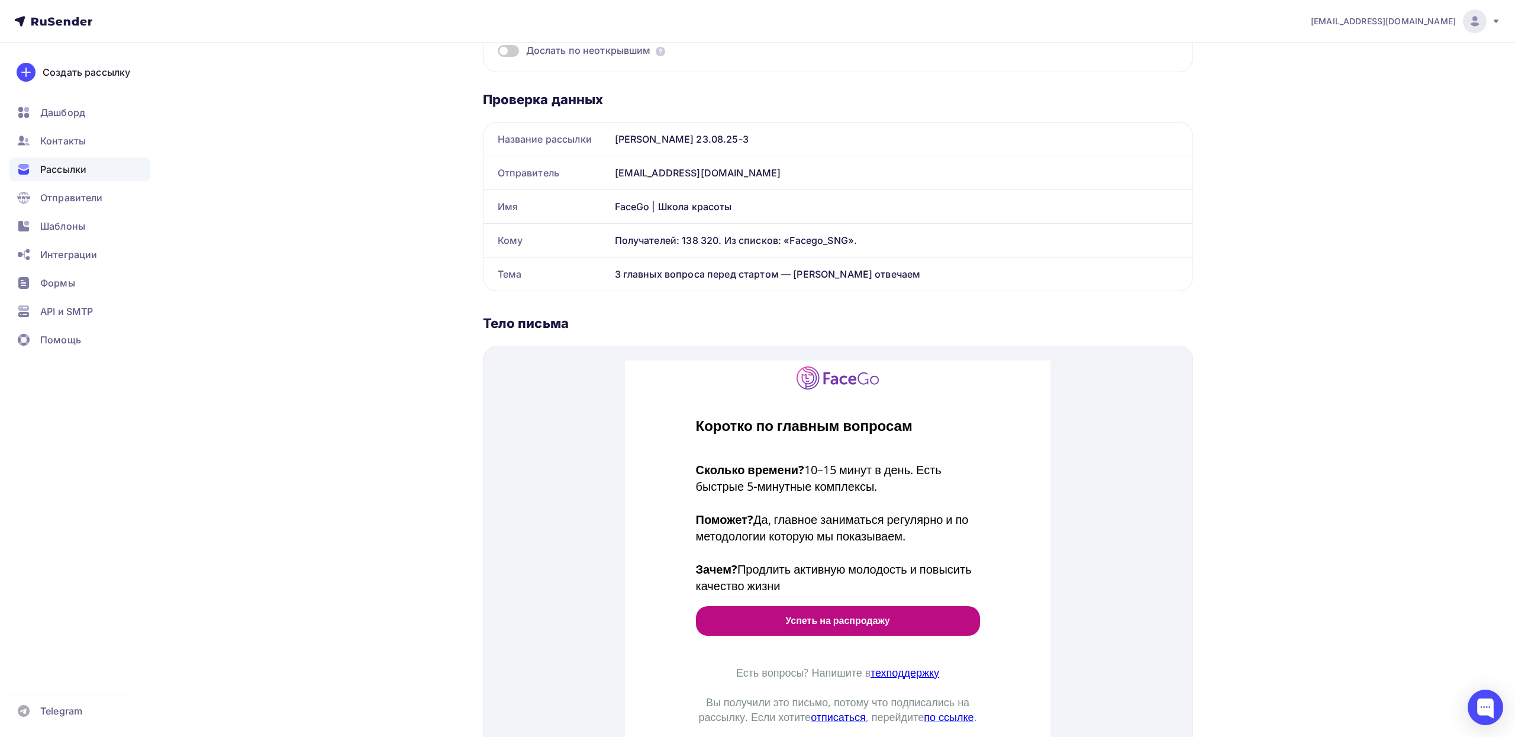
scroll to position [0, 0]
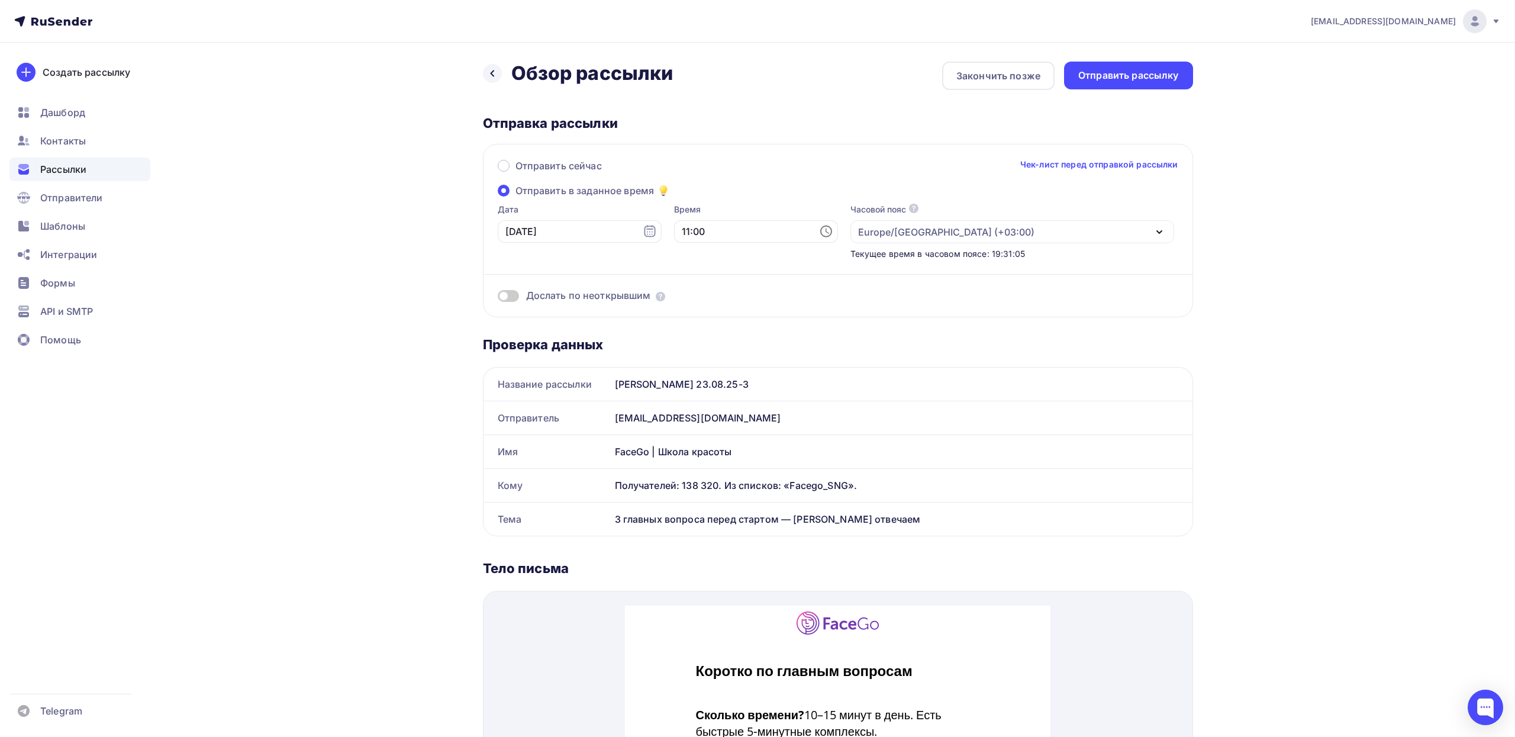
click at [601, 299] on span "Дослать по неоткрывшим" at bounding box center [588, 296] width 125 height 14
click at [510, 295] on span at bounding box center [508, 296] width 21 height 12
click at [498, 298] on input "checkbox" at bounding box center [498, 298] width 0 height 0
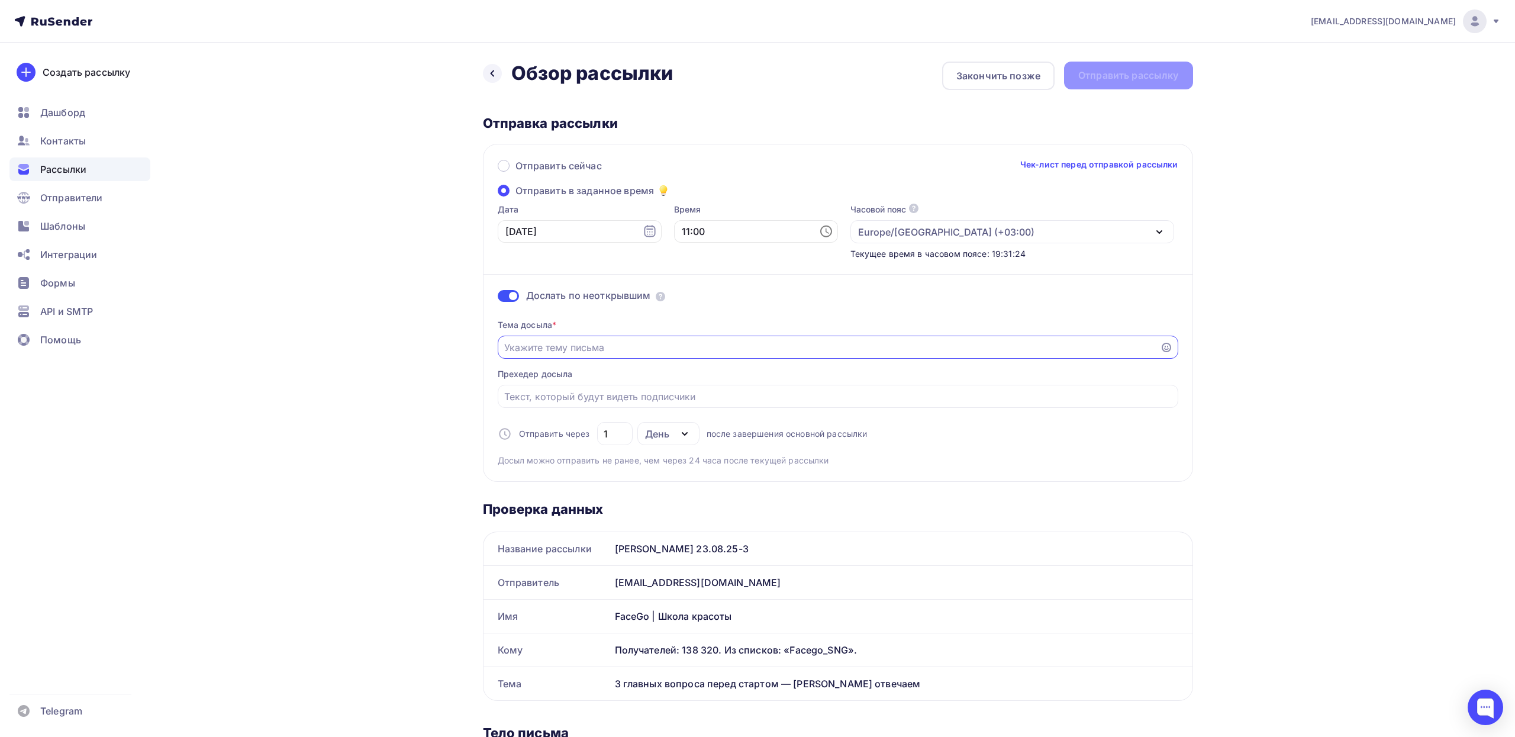
click at [666, 343] on input "Отправить в заданное время" at bounding box center [828, 347] width 649 height 14
paste input "Сколько времени? Поможет? Зачем?"
type input "Сколько времени? Поможет? Зачем?"
click at [720, 395] on input "Отправить в заданное время" at bounding box center [837, 396] width 667 height 14
click at [1288, 335] on div "[EMAIL_ADDRESS][DOMAIN_NAME] Аккаунт Тарифы Выйти Создать рассылку [GEOGRAPHIC_…" at bounding box center [757, 727] width 1515 height 1454
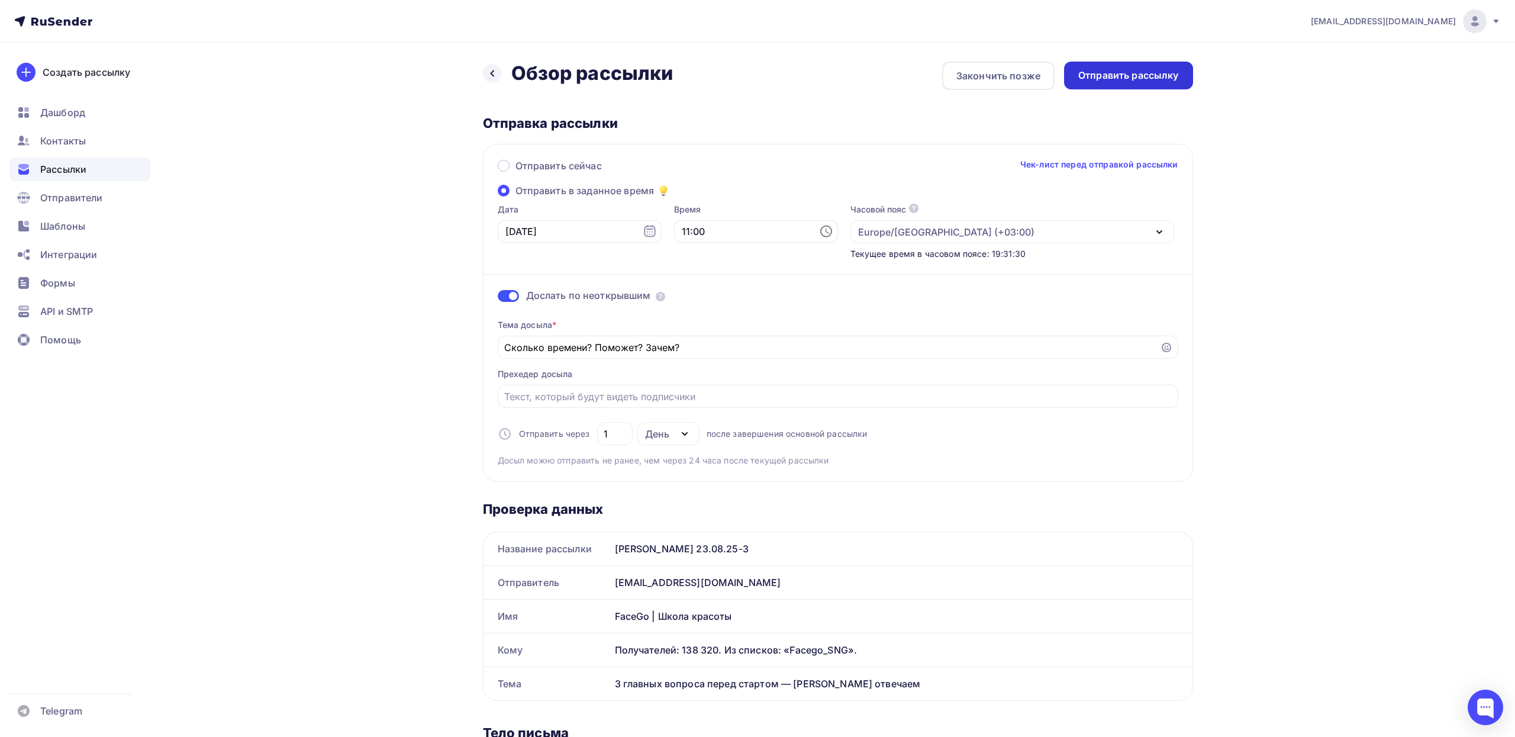
click at [1146, 80] on div "Отправить рассылку" at bounding box center [1128, 76] width 101 height 14
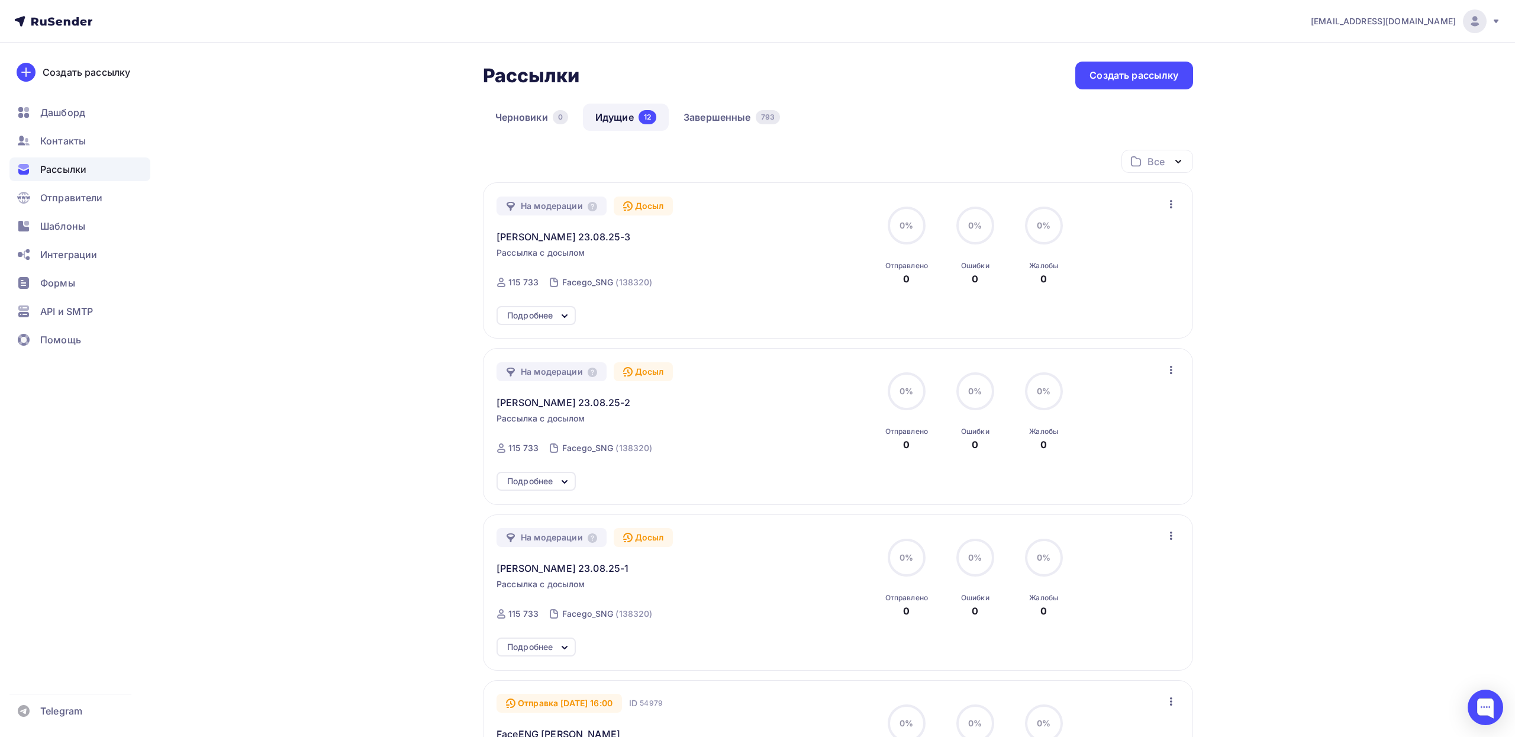
click at [1169, 202] on icon "button" at bounding box center [1171, 204] width 14 height 14
click at [560, 240] on span "[PERSON_NAME] 23.08.25-3" at bounding box center [564, 237] width 134 height 14
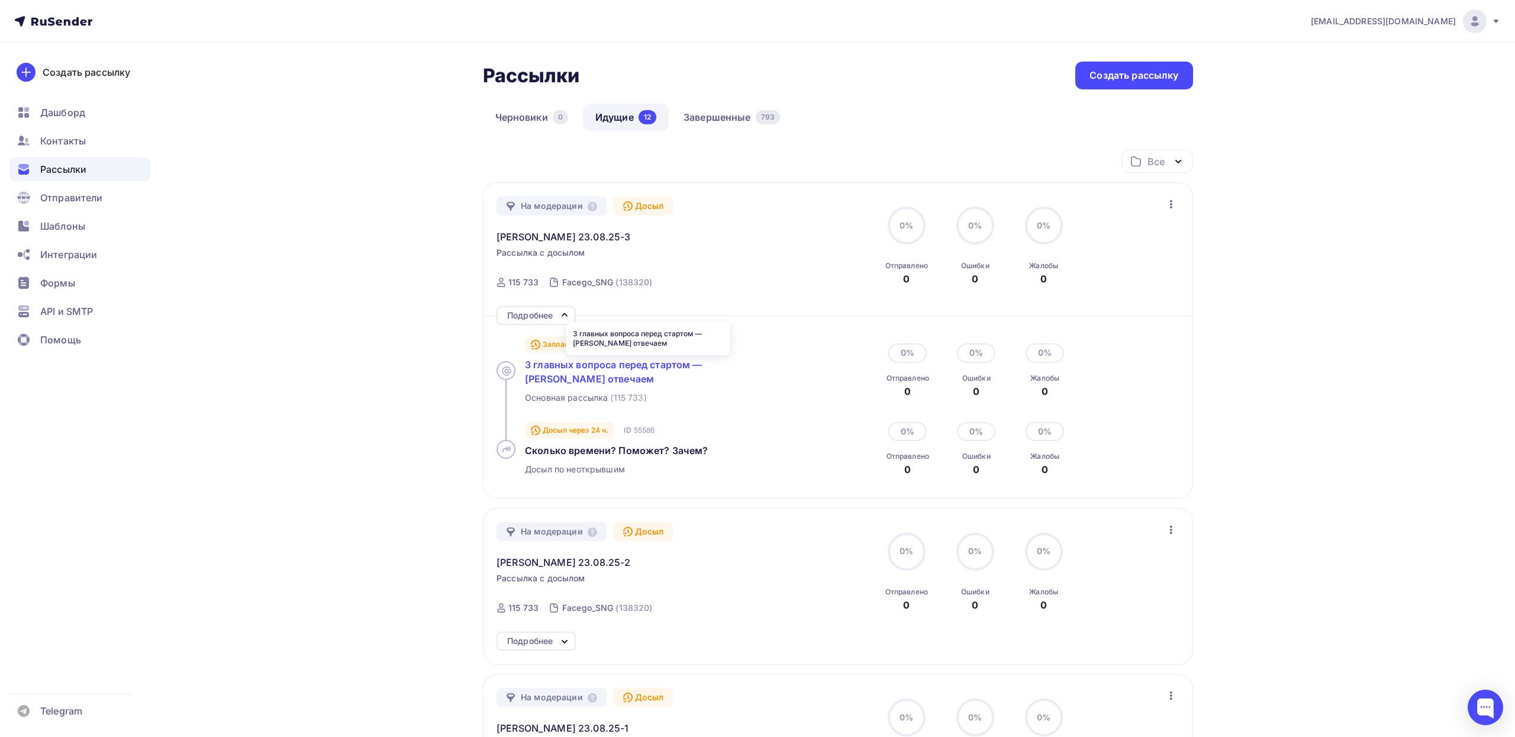
click at [572, 369] on span "3 главных вопроса перед стартом — [PERSON_NAME] отвечаем" at bounding box center [614, 372] width 178 height 26
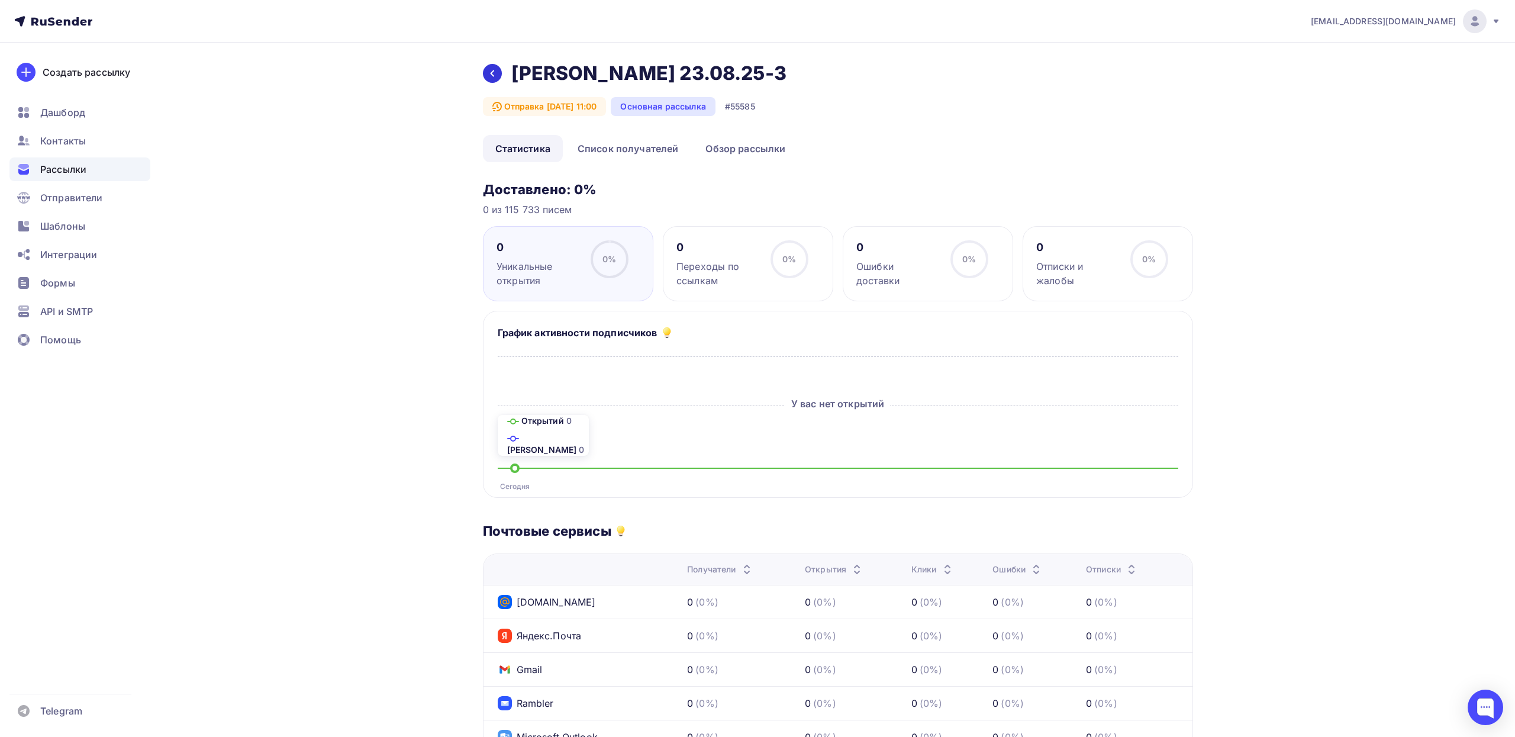
click at [489, 80] on div at bounding box center [492, 73] width 19 height 19
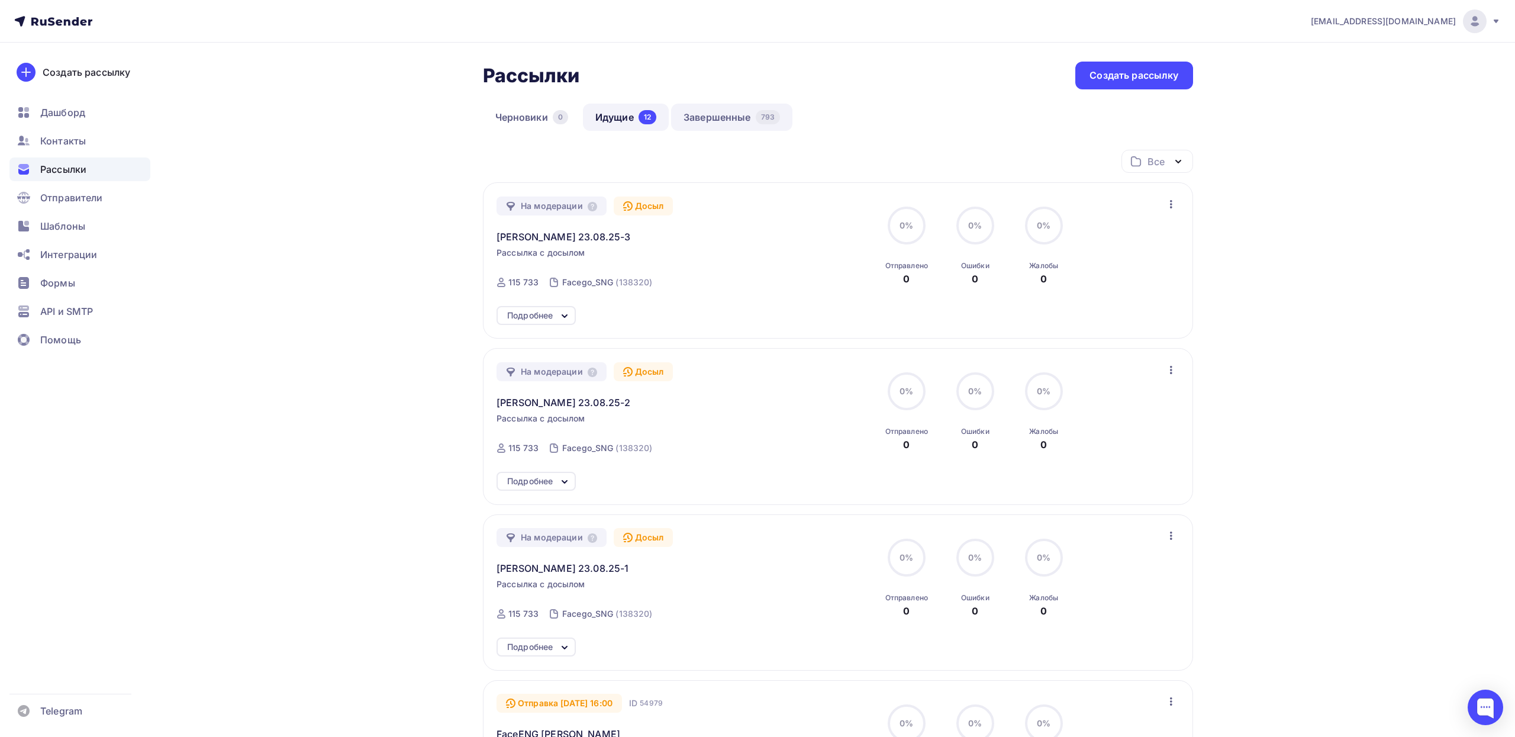
click at [708, 109] on link "Завершенные 793" at bounding box center [731, 117] width 121 height 27
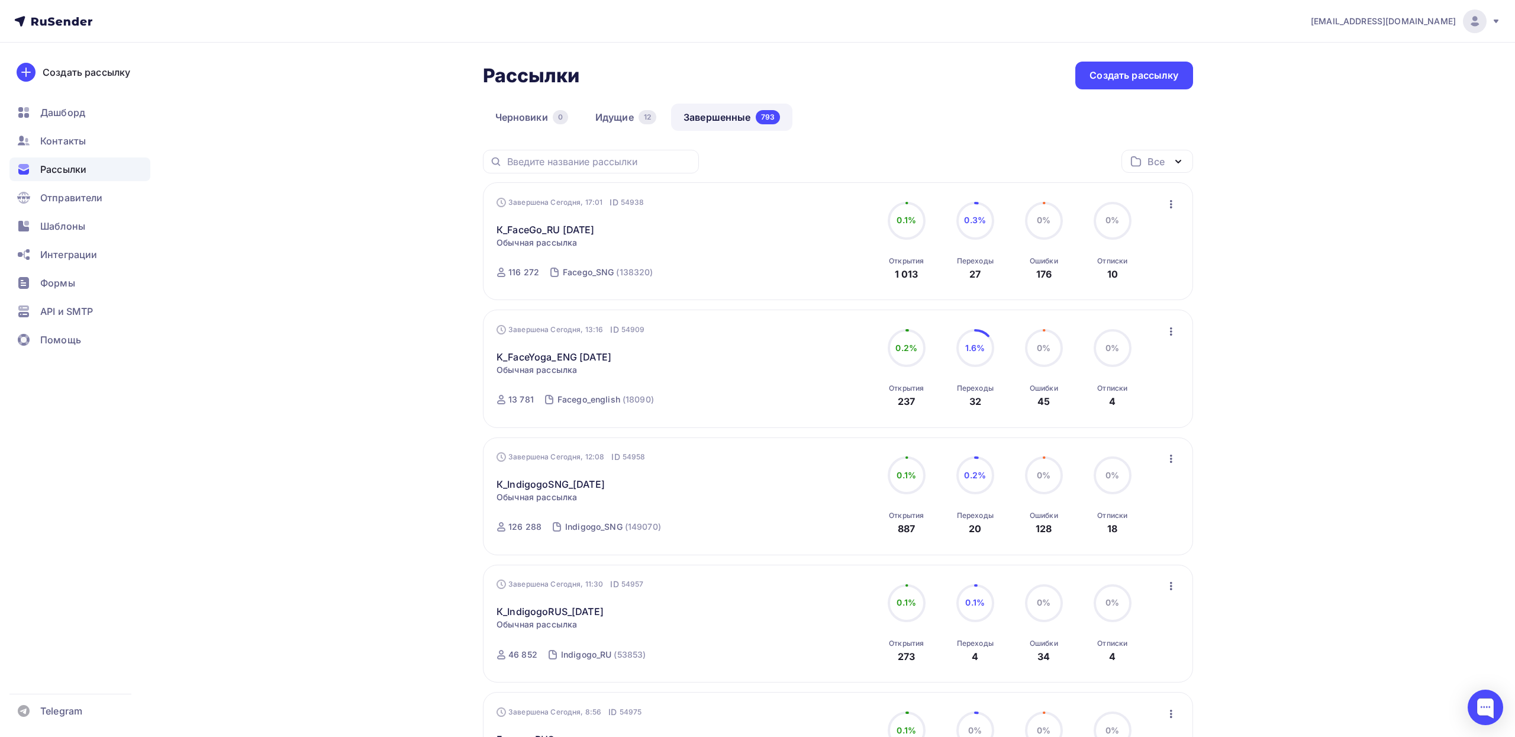
click at [1172, 200] on icon "button" at bounding box center [1171, 204] width 14 height 14
click at [1101, 280] on div "Копировать в новую" at bounding box center [1116, 282] width 121 height 14
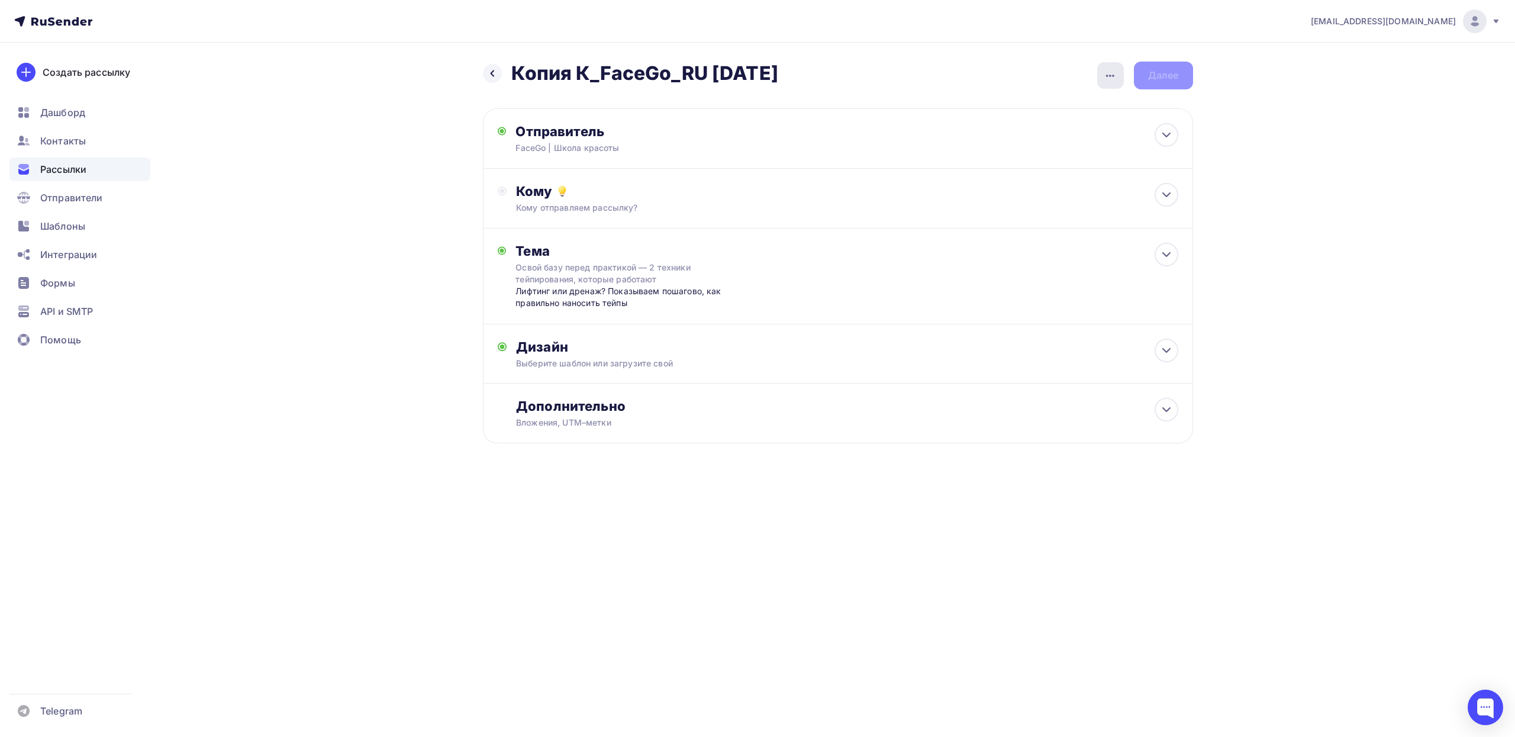
click at [1108, 76] on icon "button" at bounding box center [1110, 76] width 14 height 14
click at [1021, 133] on div "Переименовать рассылку" at bounding box center [1048, 136] width 147 height 14
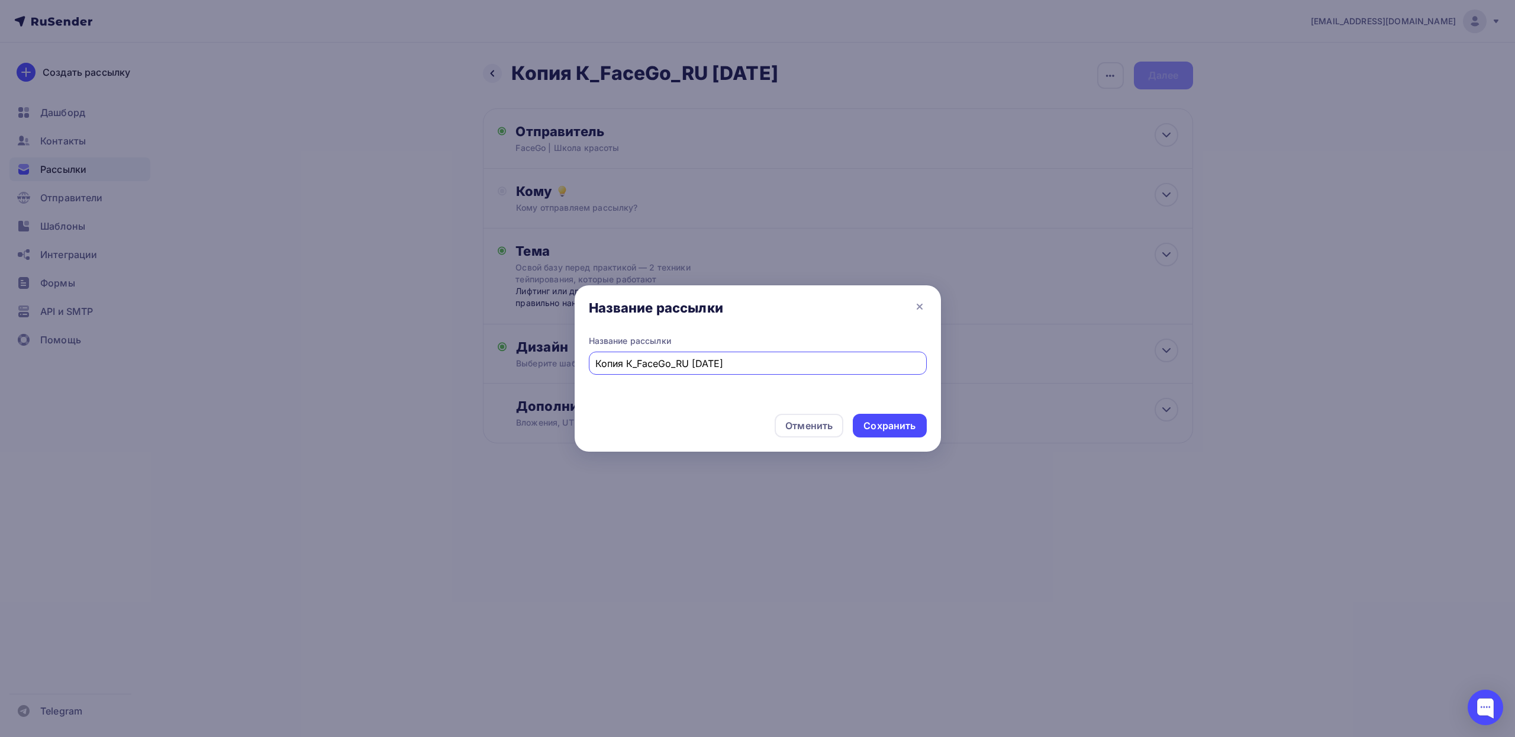
click at [624, 362] on input "Копия К_FaceGo_RU [DATE]" at bounding box center [757, 363] width 324 height 14
paste input "[PERSON_NAME] 23.08.25-1"
type input "[PERSON_NAME] 23.08.25-4(утро)"
click at [879, 434] on div "Сохранить" at bounding box center [889, 426] width 73 height 24
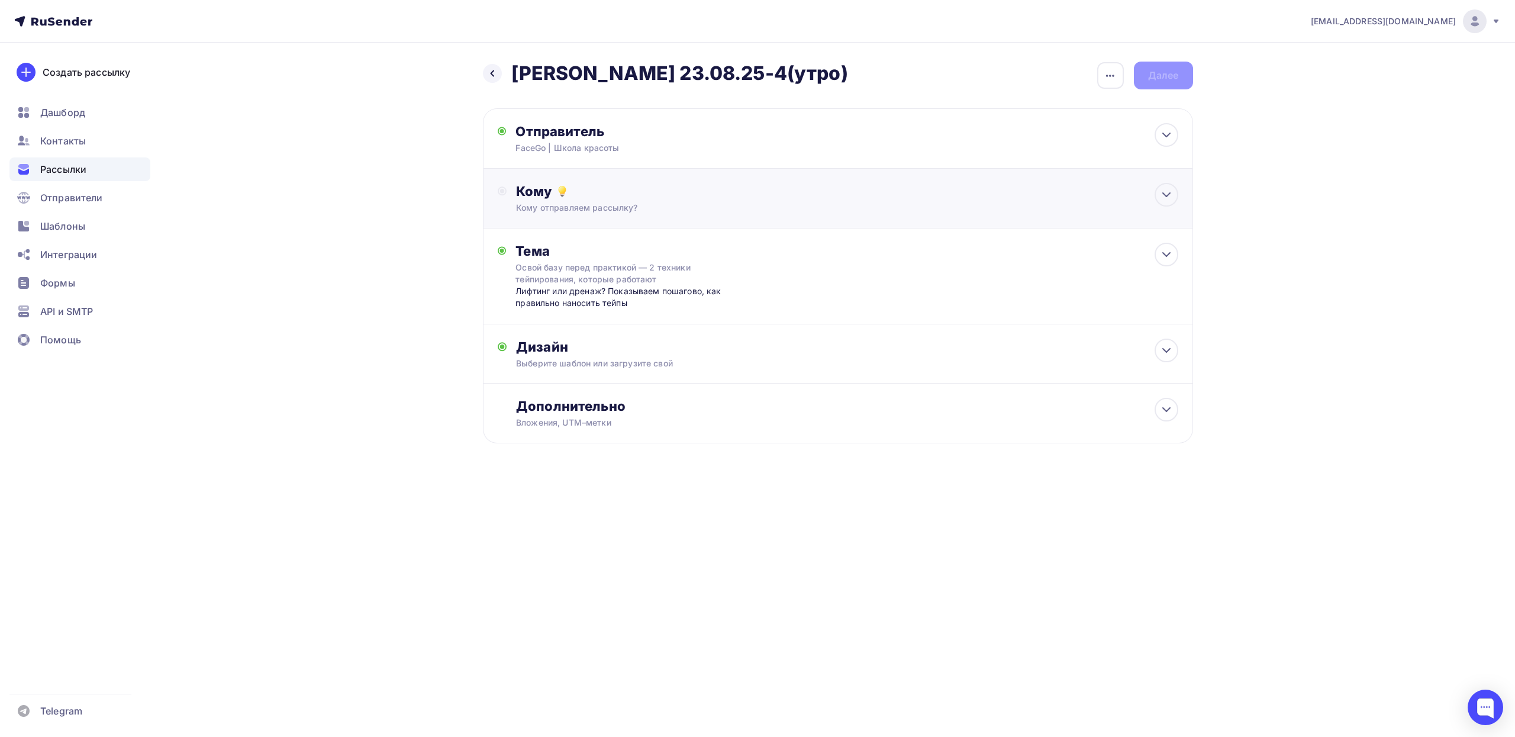
click at [1072, 187] on div "Кому" at bounding box center [847, 191] width 662 height 17
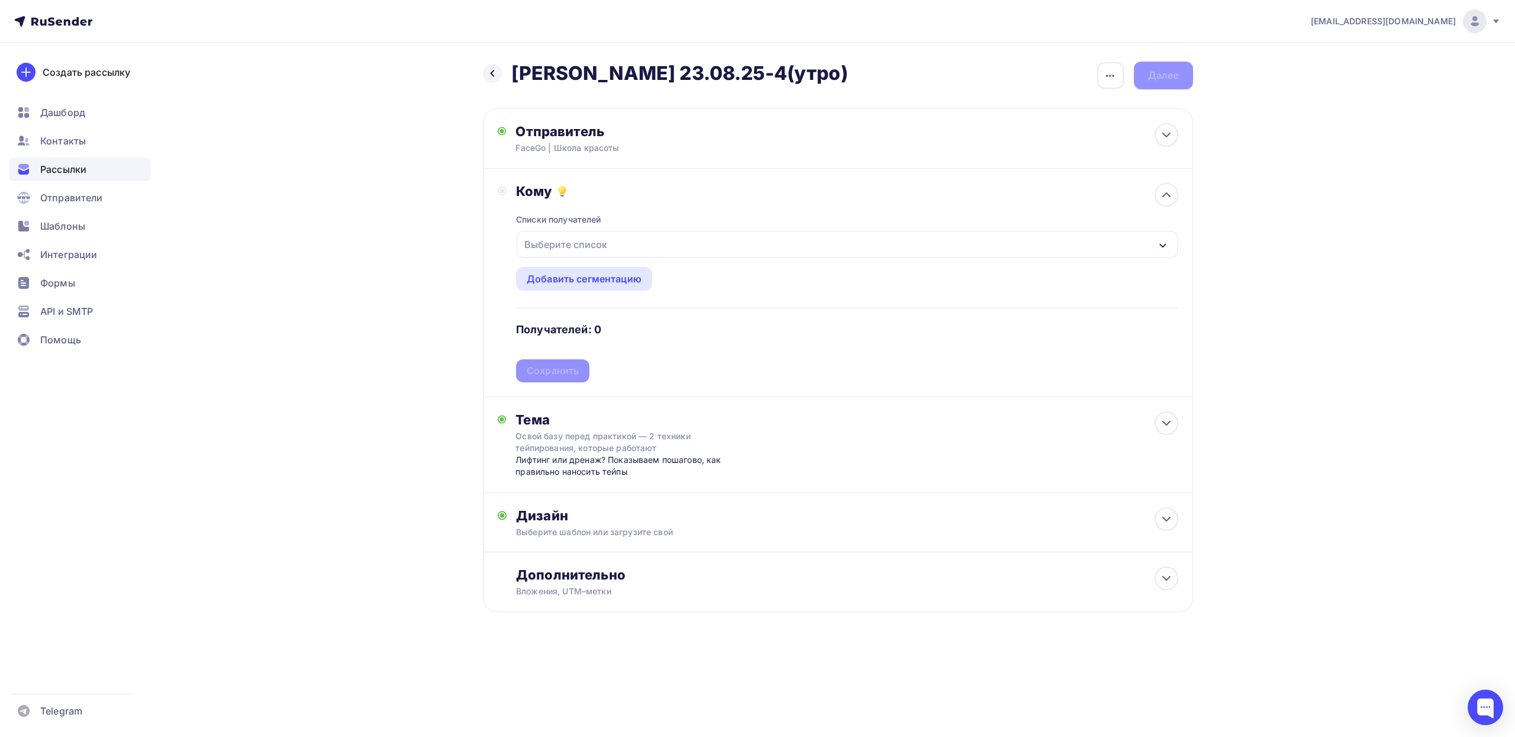
click at [726, 257] on div "Выберите список" at bounding box center [847, 244] width 660 height 27
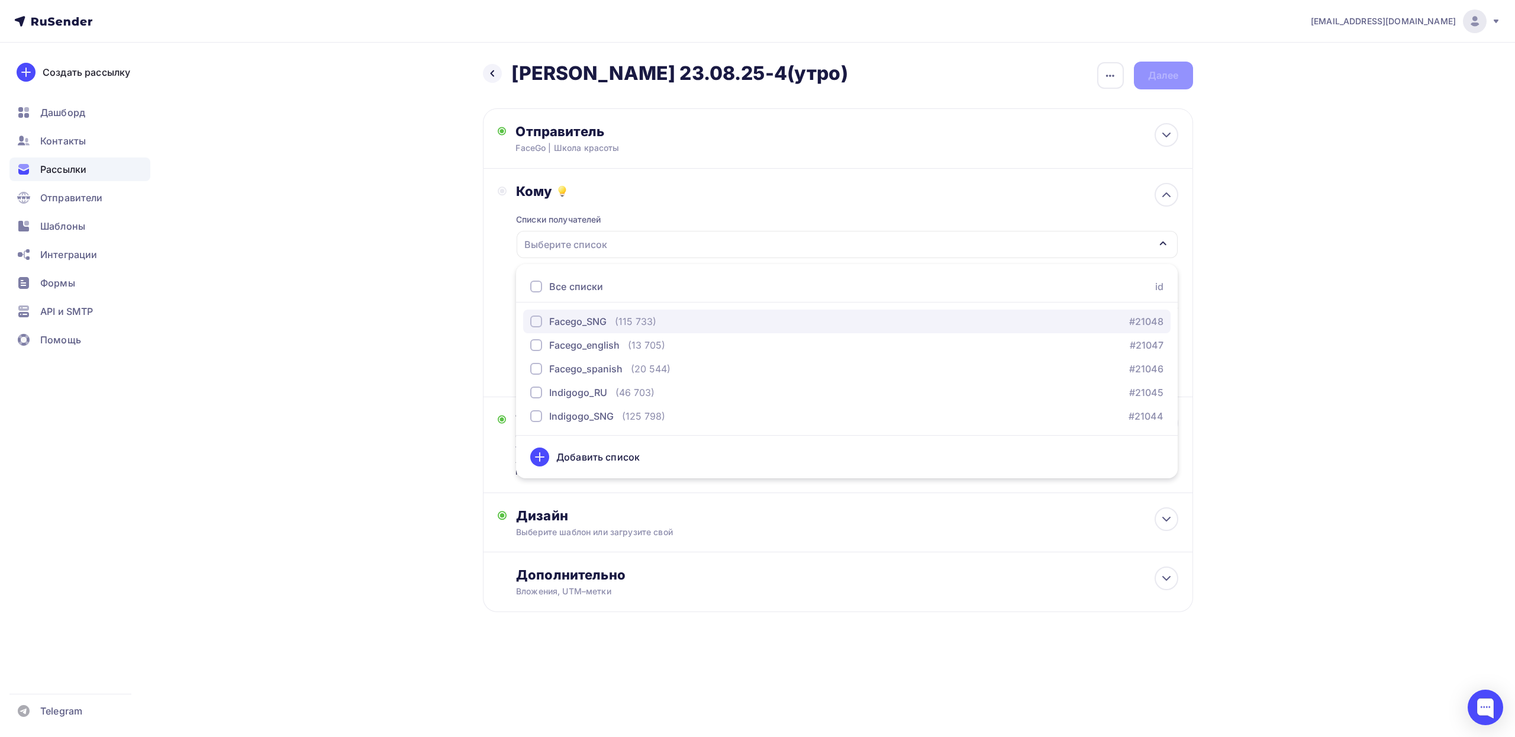
click at [536, 324] on div "button" at bounding box center [536, 321] width 12 height 12
click at [491, 307] on div "Кому Списки получателей Facego_SNG Все списки id Facego_SNG (115 733) #21048 Fa…" at bounding box center [838, 283] width 710 height 228
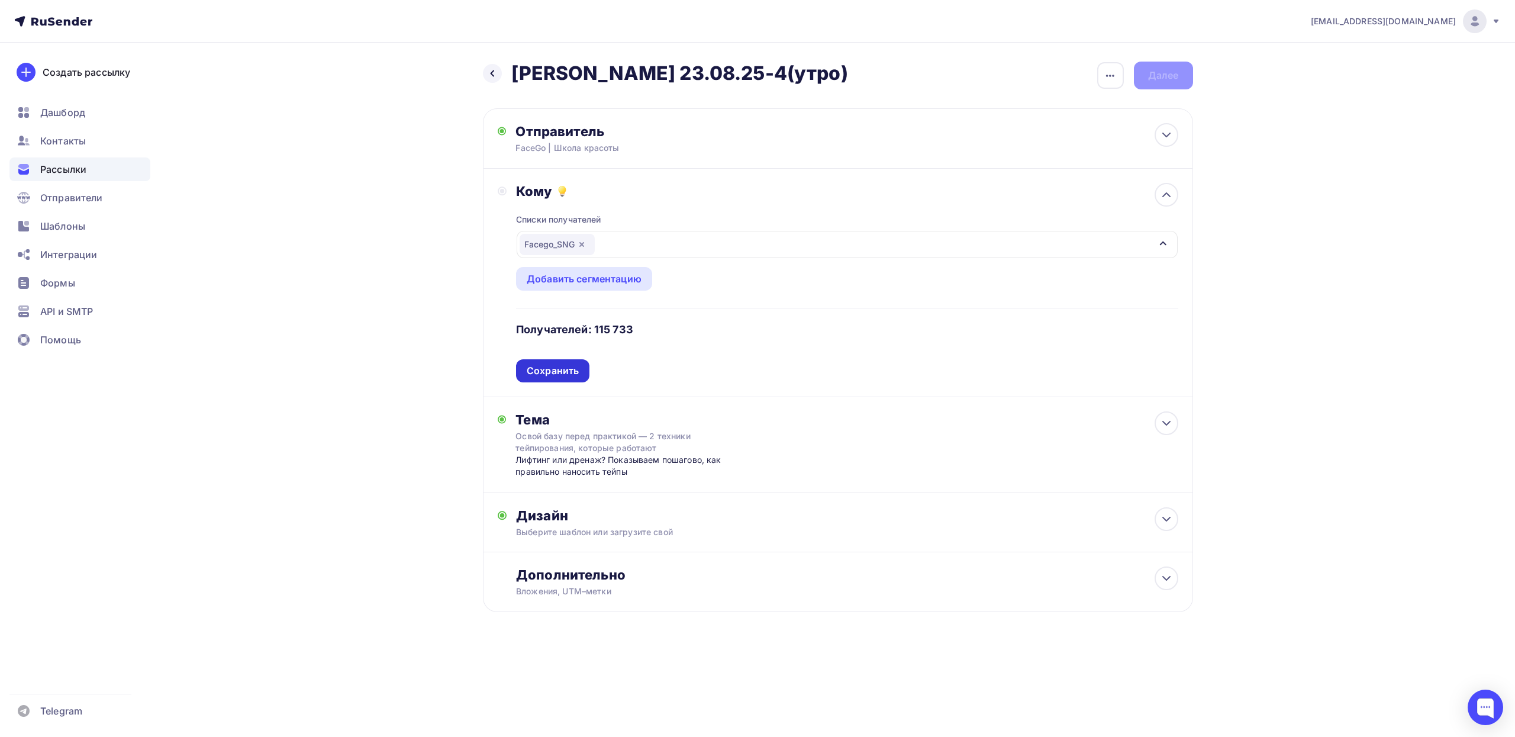
click at [547, 372] on div "Сохранить" at bounding box center [553, 371] width 52 height 14
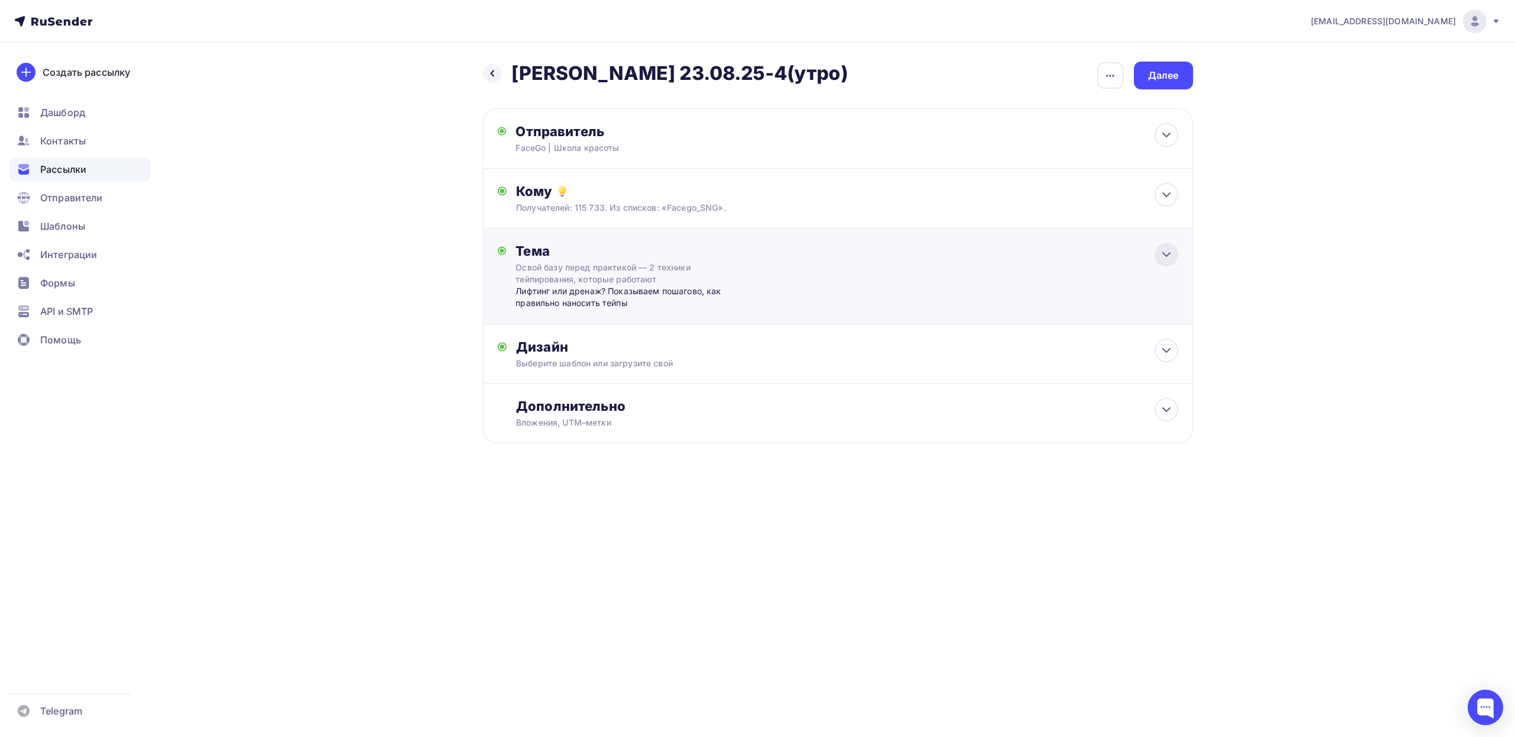
click at [1170, 260] on icon at bounding box center [1166, 254] width 14 height 14
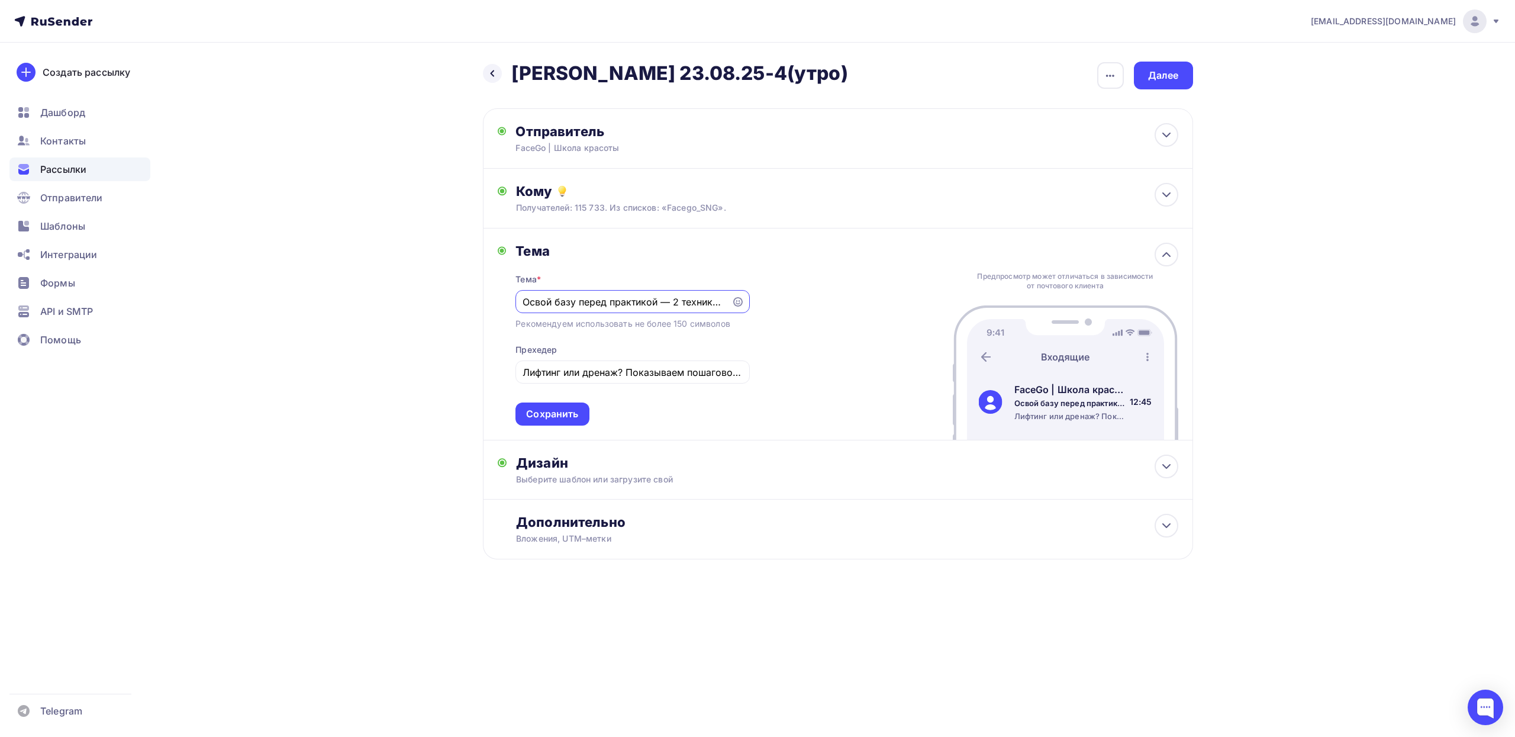
click at [593, 302] on input "Освой базу перед практикой — 2 техники тейпирования, которые работают" at bounding box center [624, 302] width 202 height 14
paste input "акрываем [DATE]: –63% на год до 23:59:59"
type input "Закрываем [DATE]: –63% на год до 23:59:59"
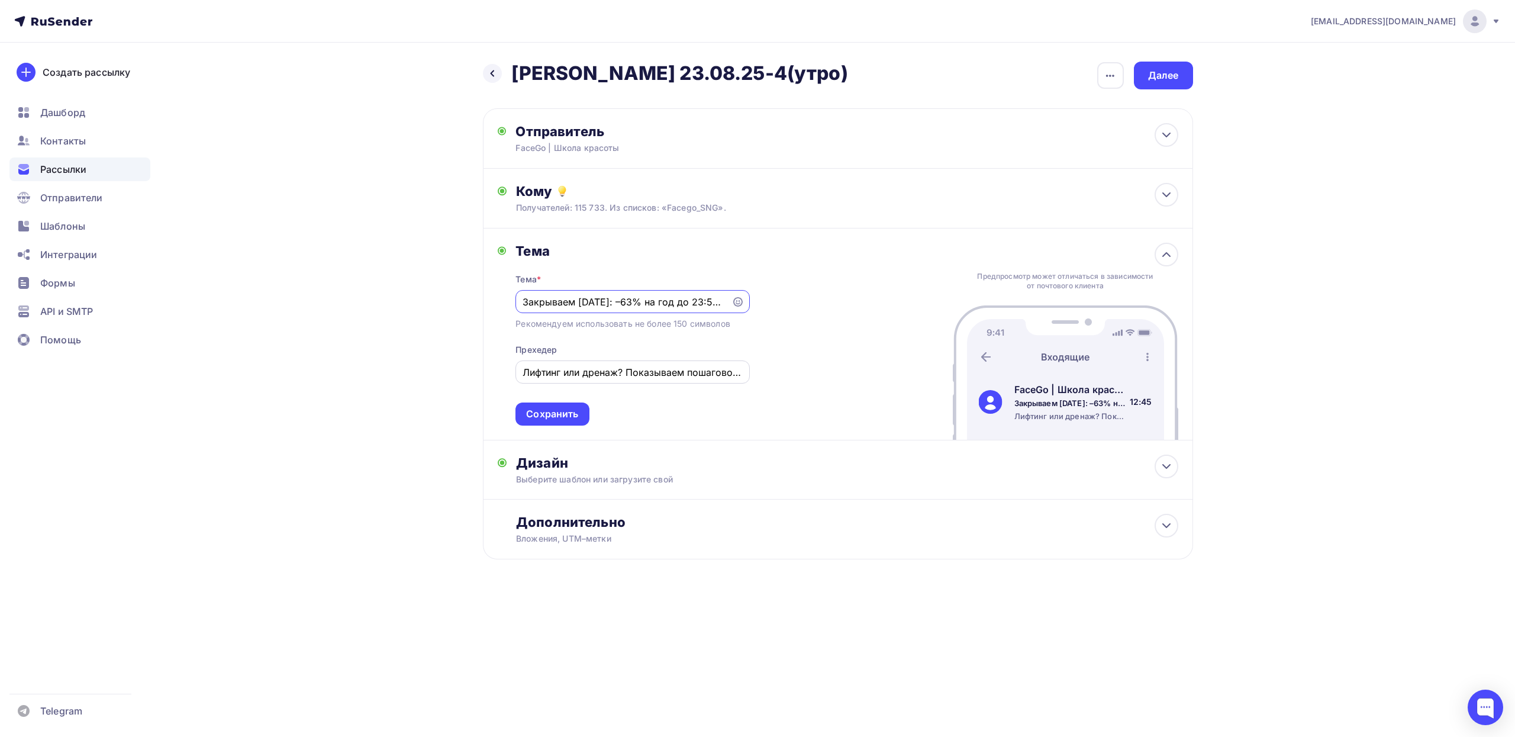
click at [565, 366] on input "Лифтинг или дренаж? Показываем пошагово, как правильно наносить тейпы" at bounding box center [633, 372] width 220 height 14
paste input "онусы только тем, кто успеет [DATE]"
type input "Бонусы только тем, кто успеет [DATE]"
click at [561, 408] on div "Сохранить" at bounding box center [552, 414] width 52 height 14
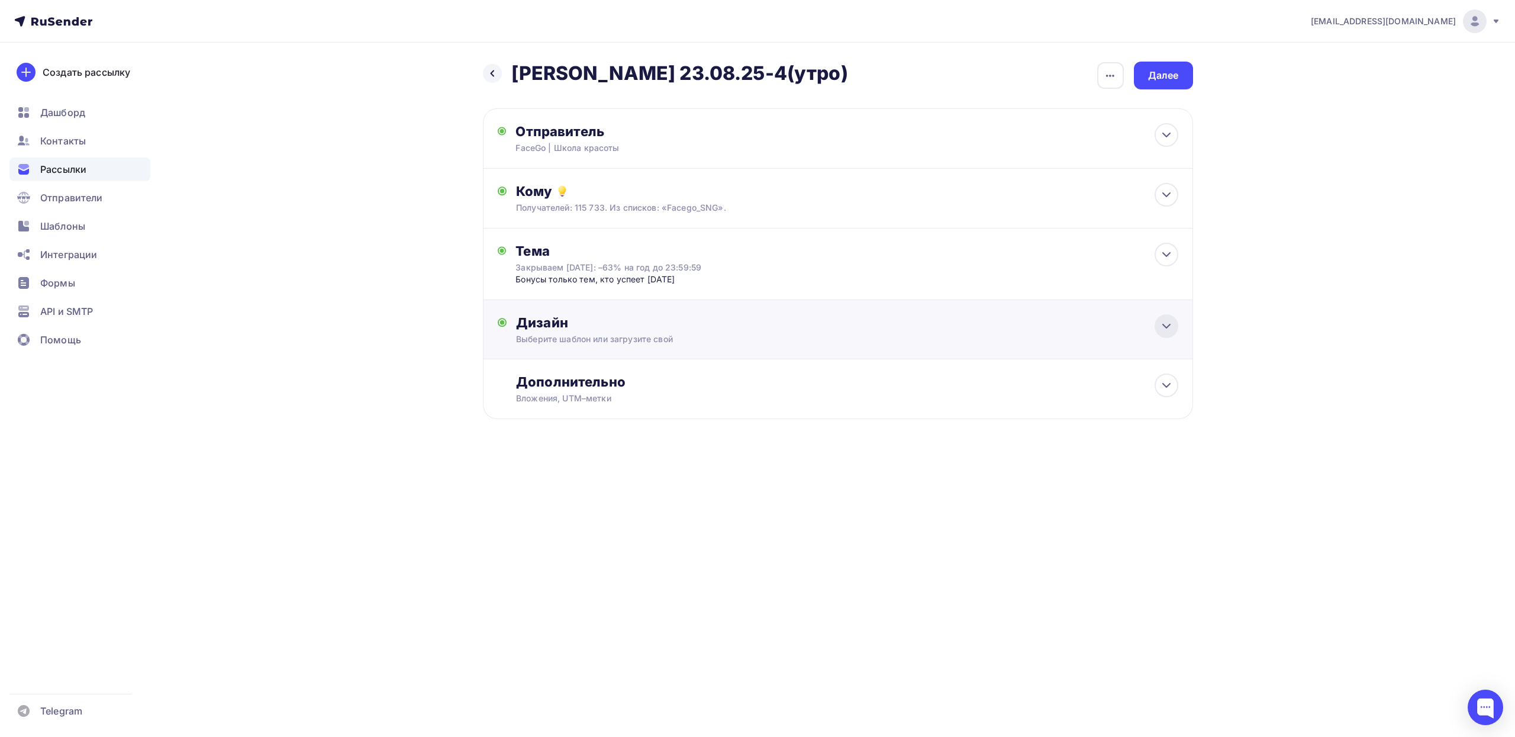
click at [1159, 324] on icon at bounding box center [1166, 326] width 14 height 14
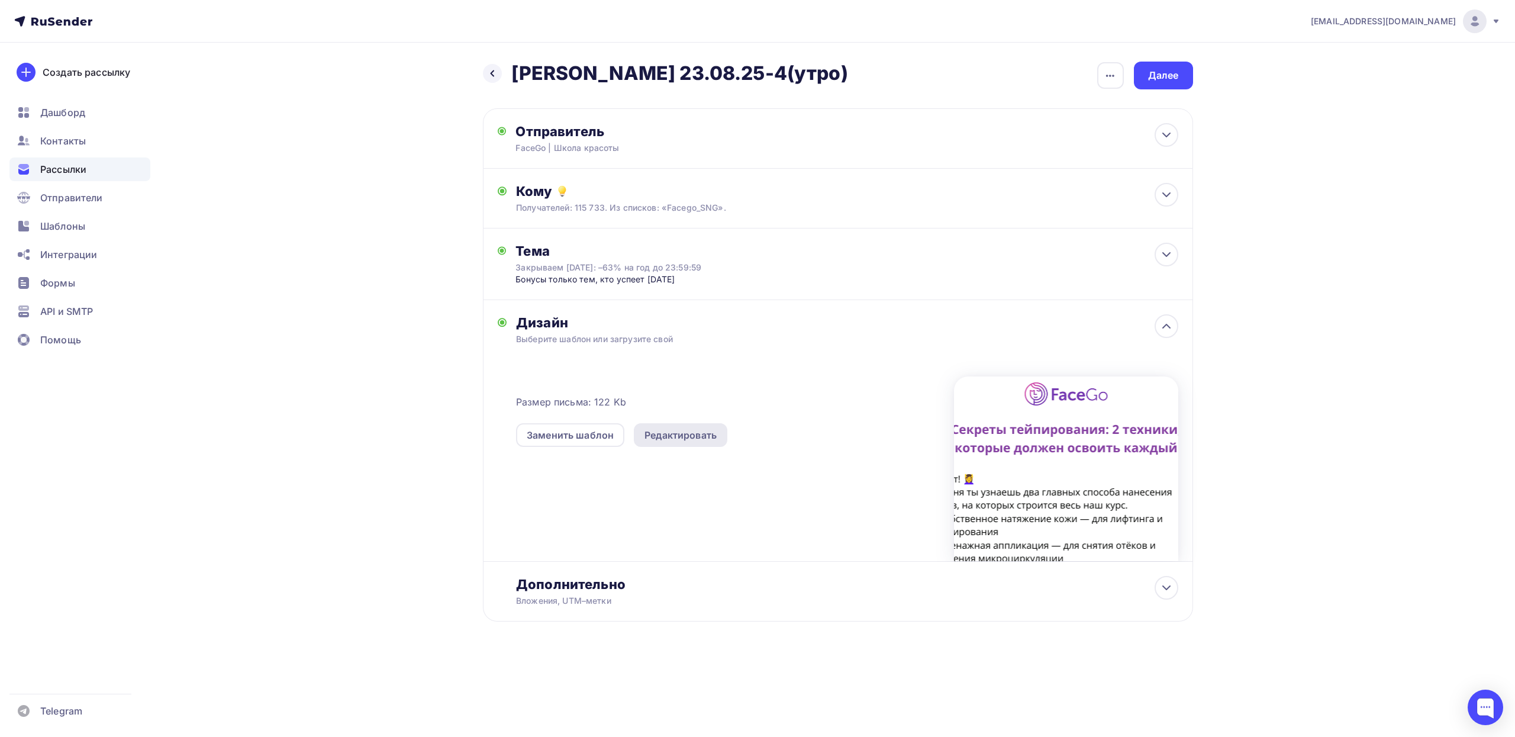
click at [702, 434] on div "Редактировать" at bounding box center [680, 435] width 72 height 14
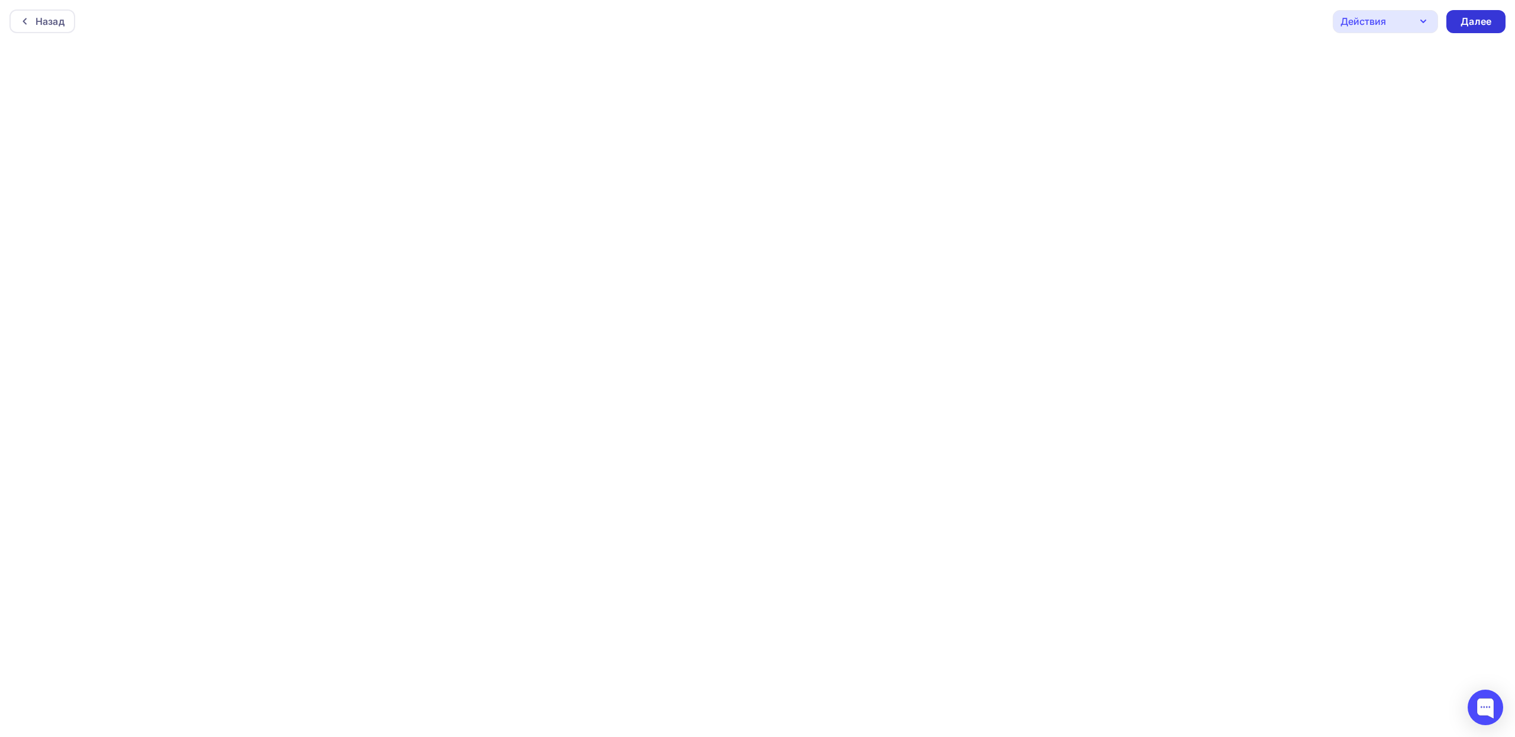
click at [1461, 20] on div "Далее" at bounding box center [1476, 22] width 31 height 14
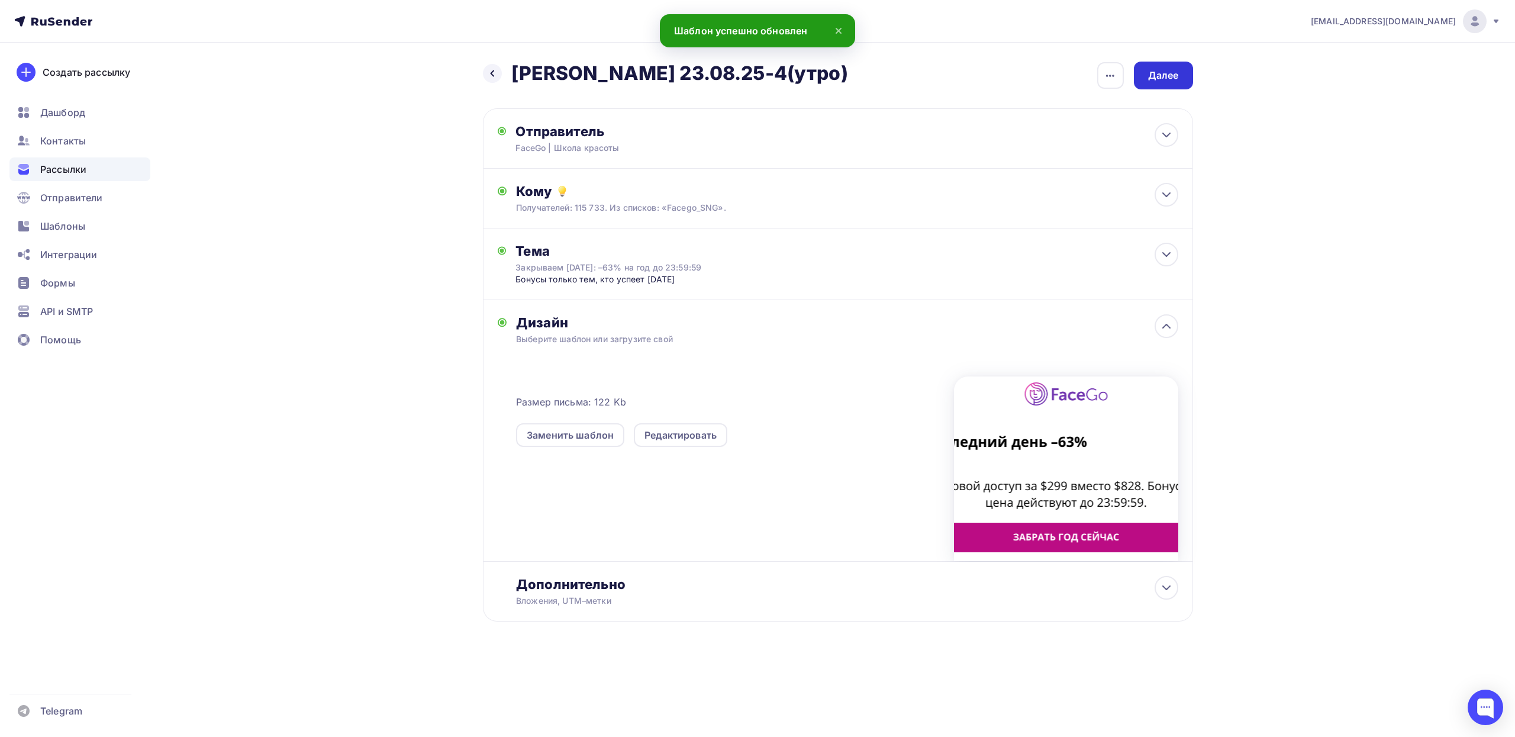
click at [1171, 73] on div "Далее" at bounding box center [1163, 76] width 31 height 14
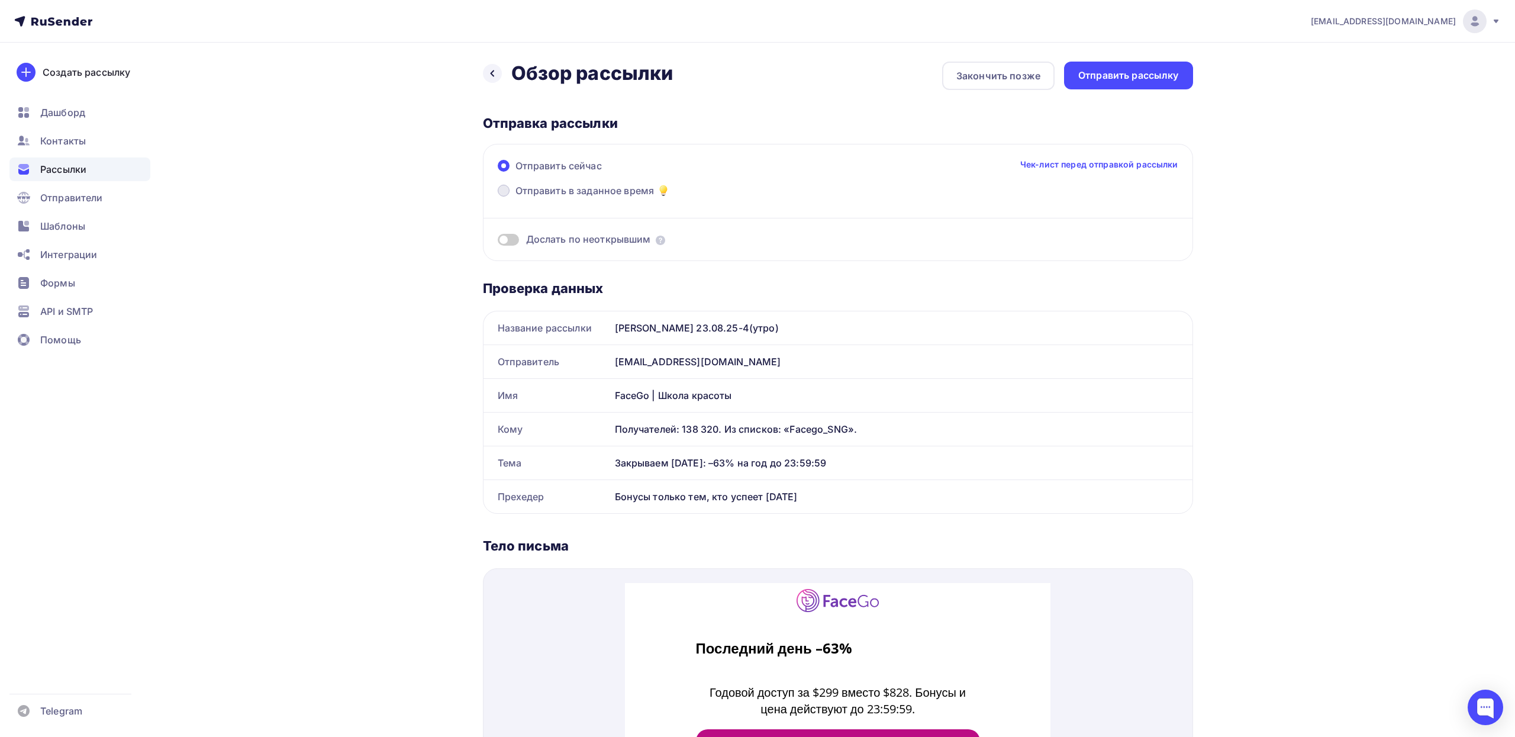
click at [585, 191] on span "Отправить в заданное время" at bounding box center [584, 190] width 139 height 14
click at [515, 198] on input "Отправить в заданное время" at bounding box center [515, 198] width 0 height 0
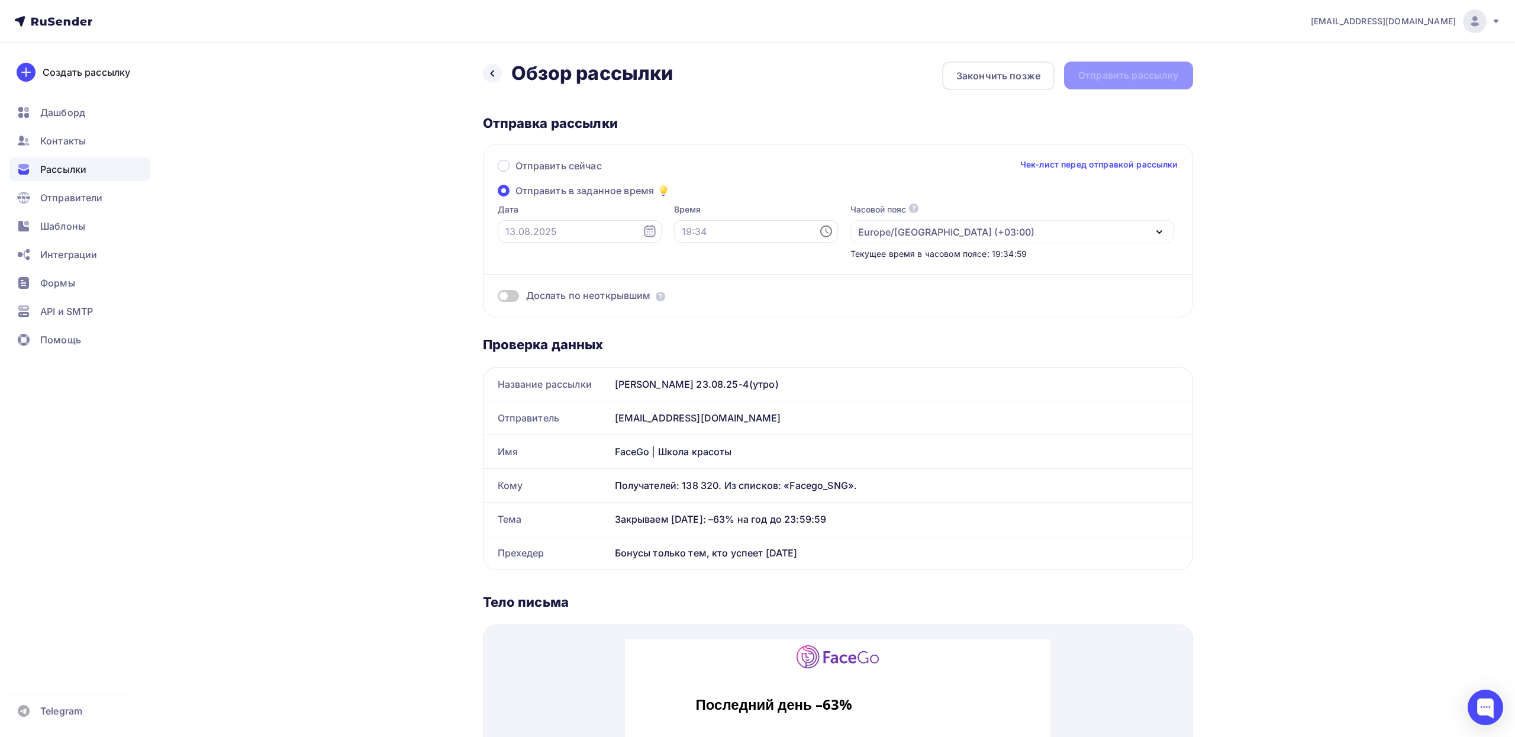
click at [643, 227] on icon at bounding box center [650, 231] width 14 height 14
click at [612, 353] on div "23" at bounding box center [609, 352] width 19 height 11
type input "[DATE]"
click at [674, 230] on input "text" at bounding box center [756, 231] width 164 height 22
click at [669, 334] on li "10" at bounding box center [674, 330] width 52 height 19
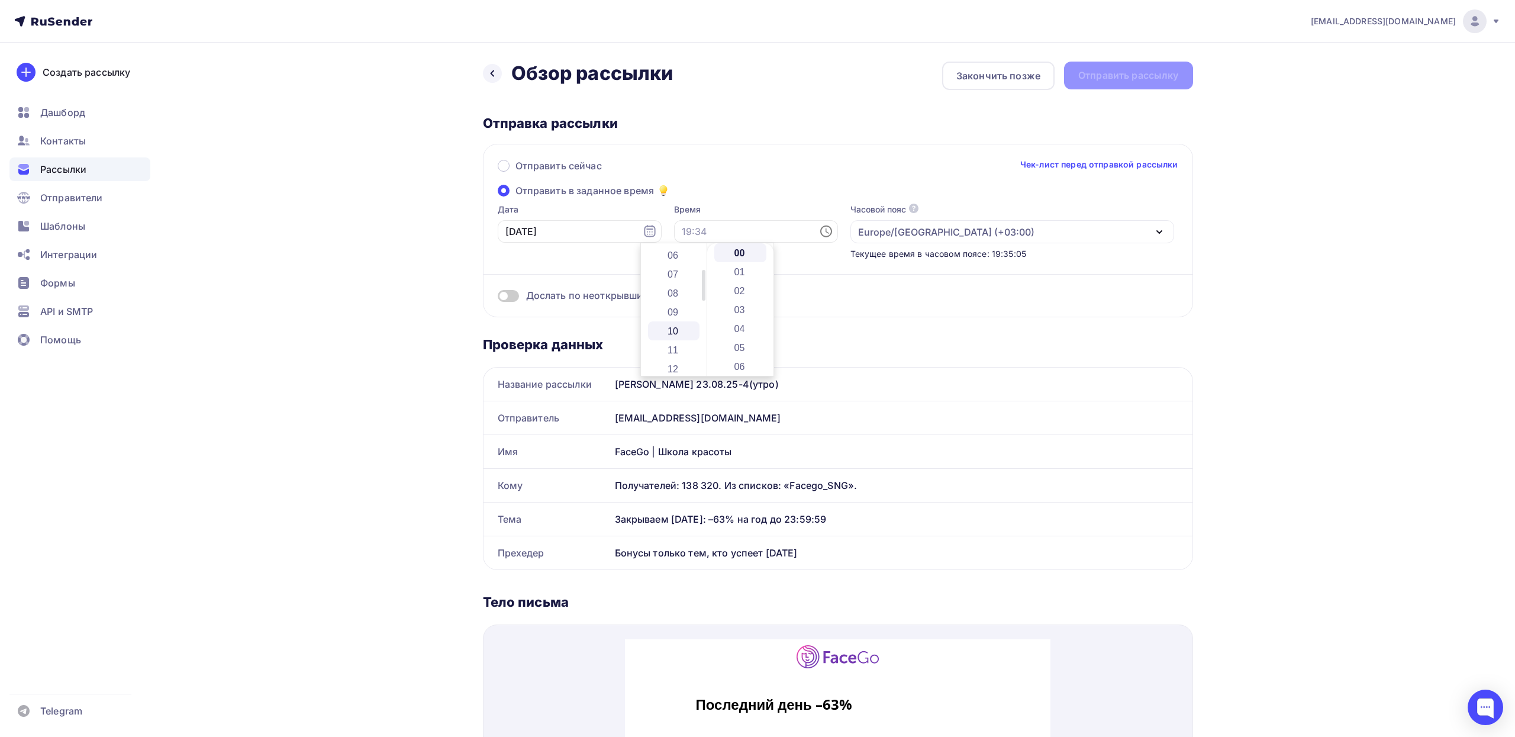
type input "10:00"
click at [1177, 263] on div "Дослать по неоткрывшим" at bounding box center [838, 281] width 681 height 43
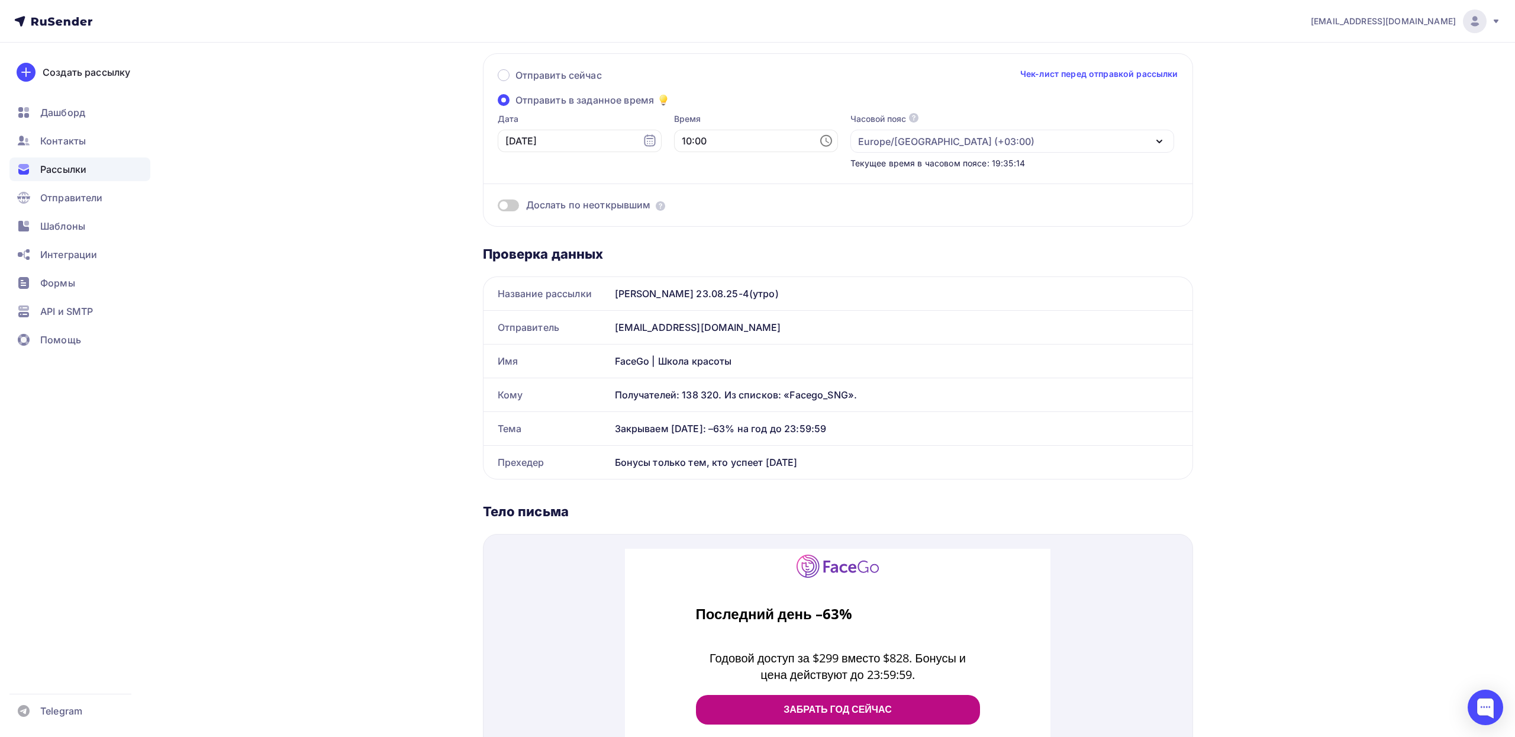
scroll to position [0, 0]
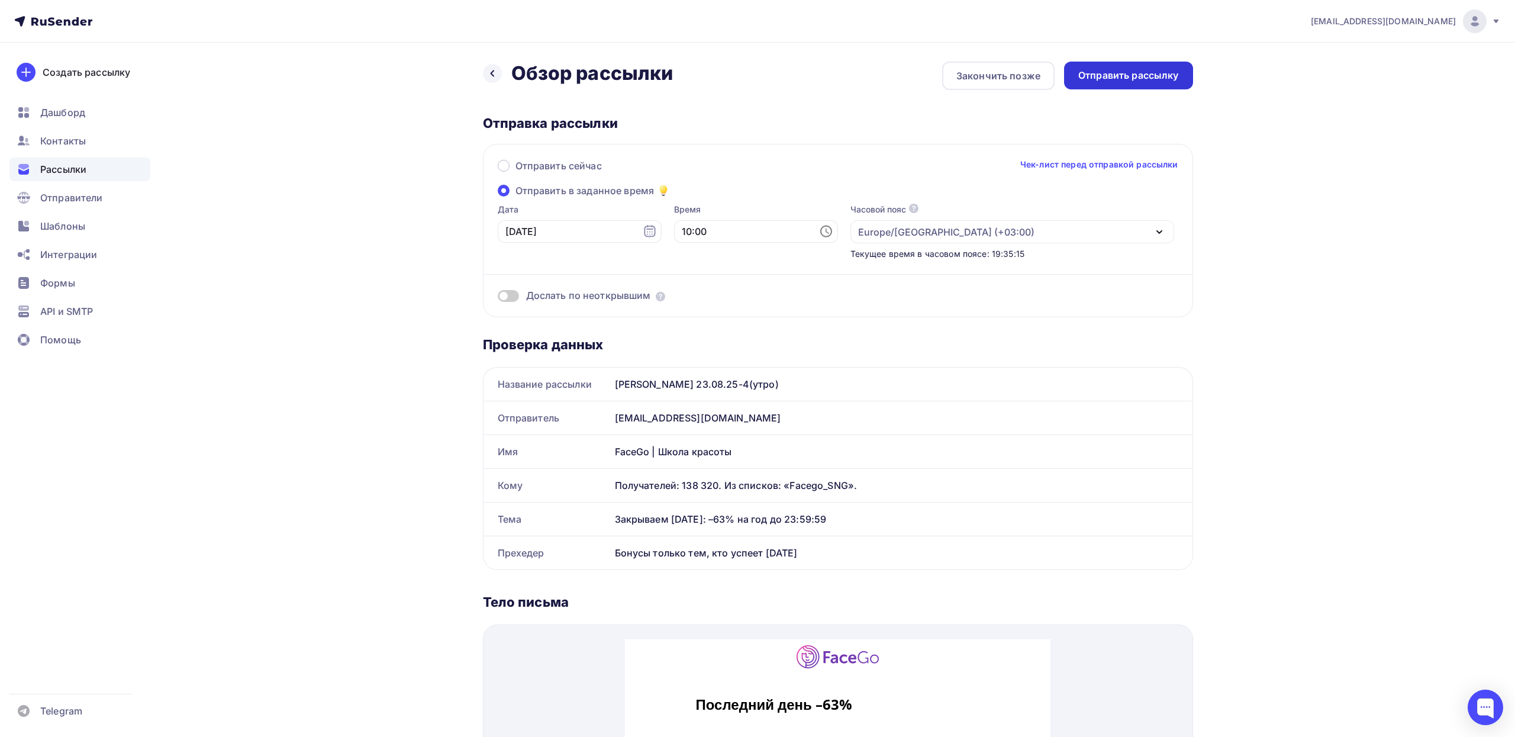
click at [1142, 82] on div "Отправить рассылку" at bounding box center [1128, 76] width 129 height 28
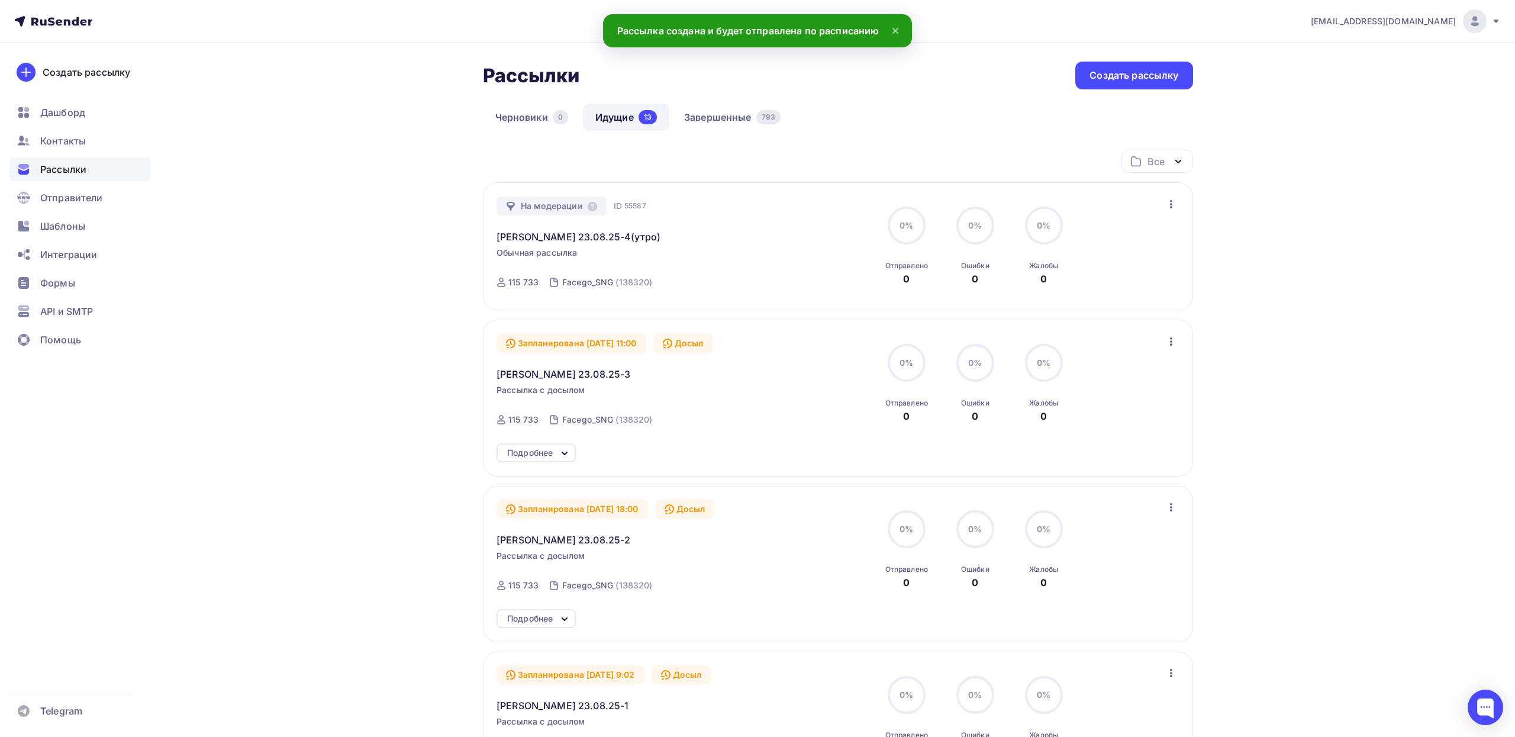
click at [1175, 208] on icon "button" at bounding box center [1171, 204] width 14 height 14
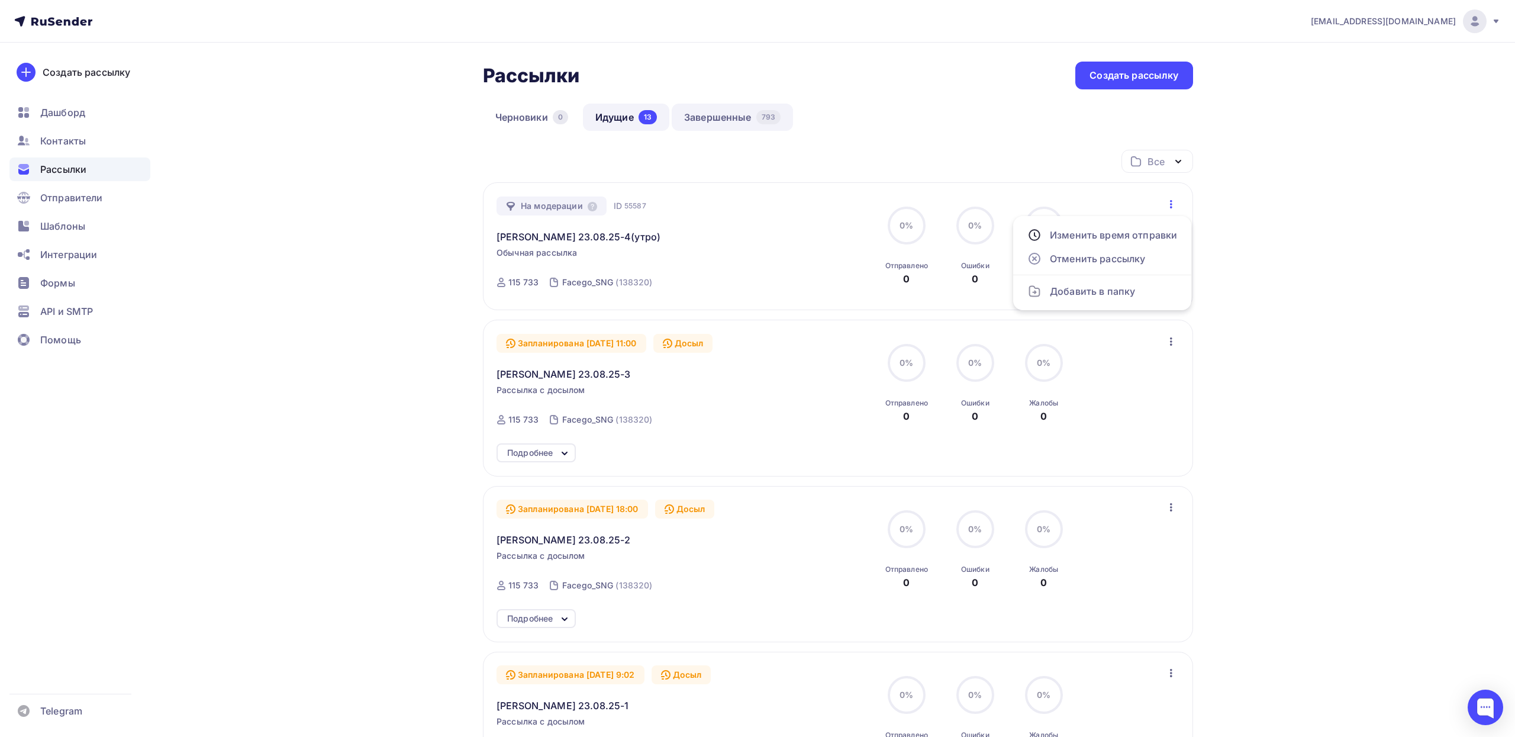
click at [731, 117] on link "Завершенные 793" at bounding box center [732, 117] width 121 height 27
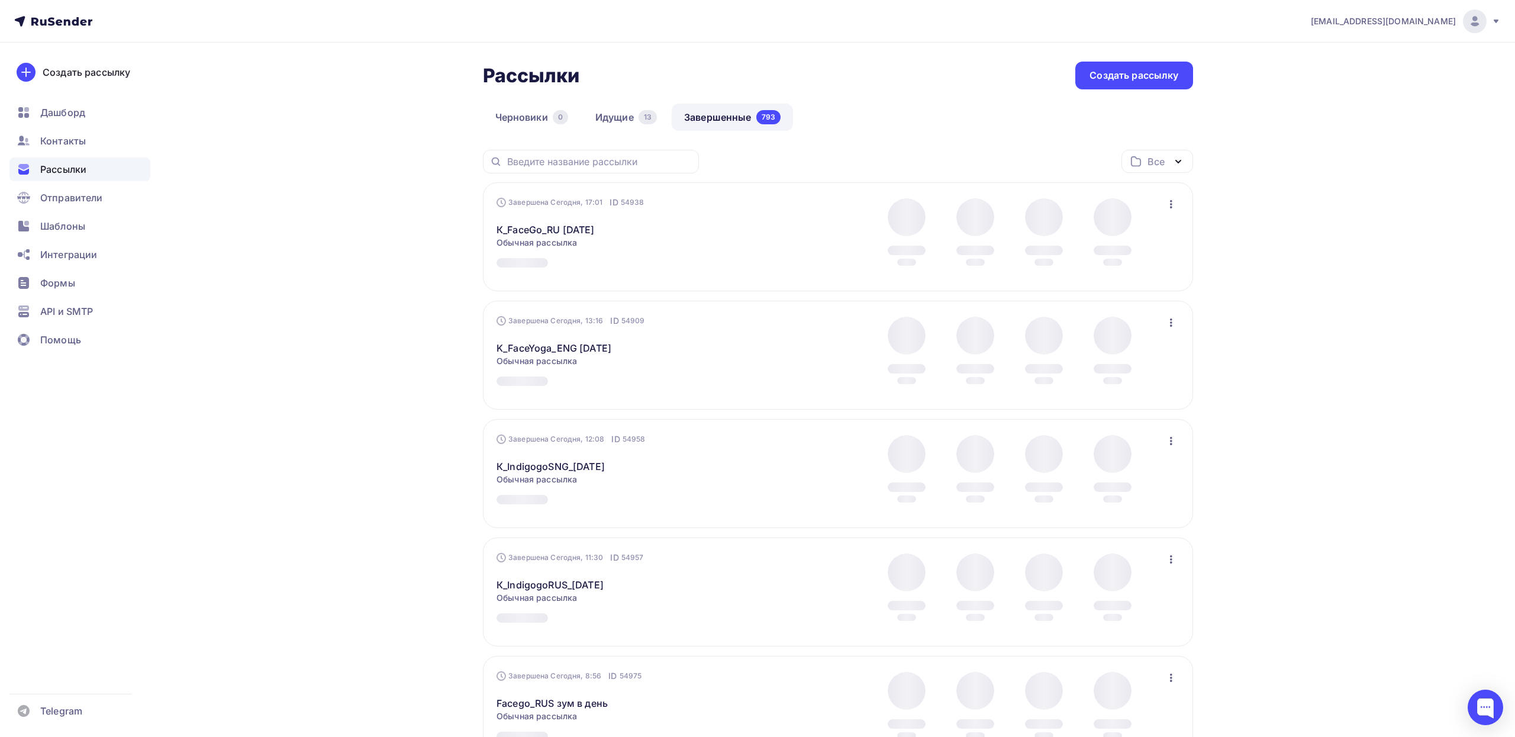
click at [1171, 204] on icon "button" at bounding box center [1171, 204] width 14 height 14
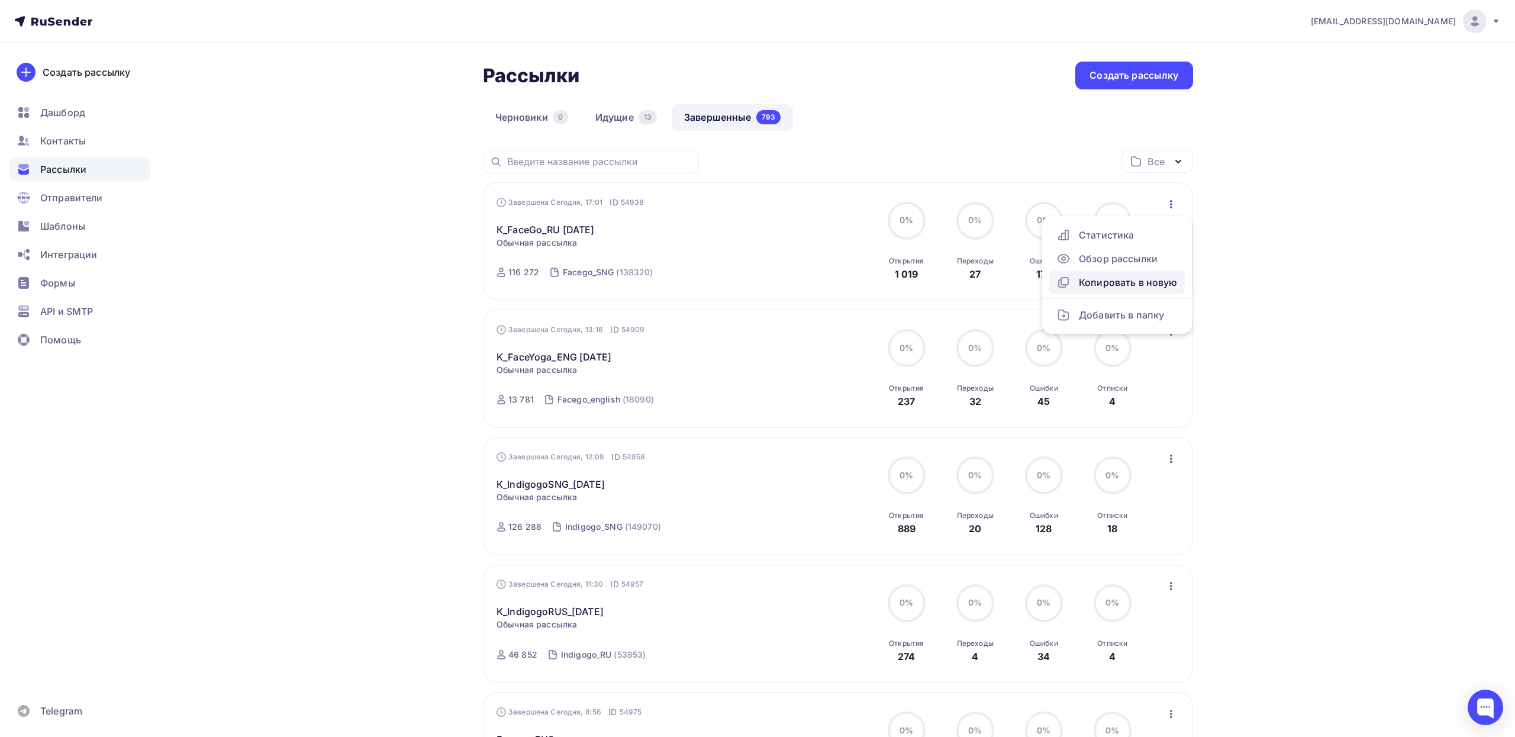
click at [1135, 279] on div "Копировать в новую" at bounding box center [1116, 282] width 121 height 14
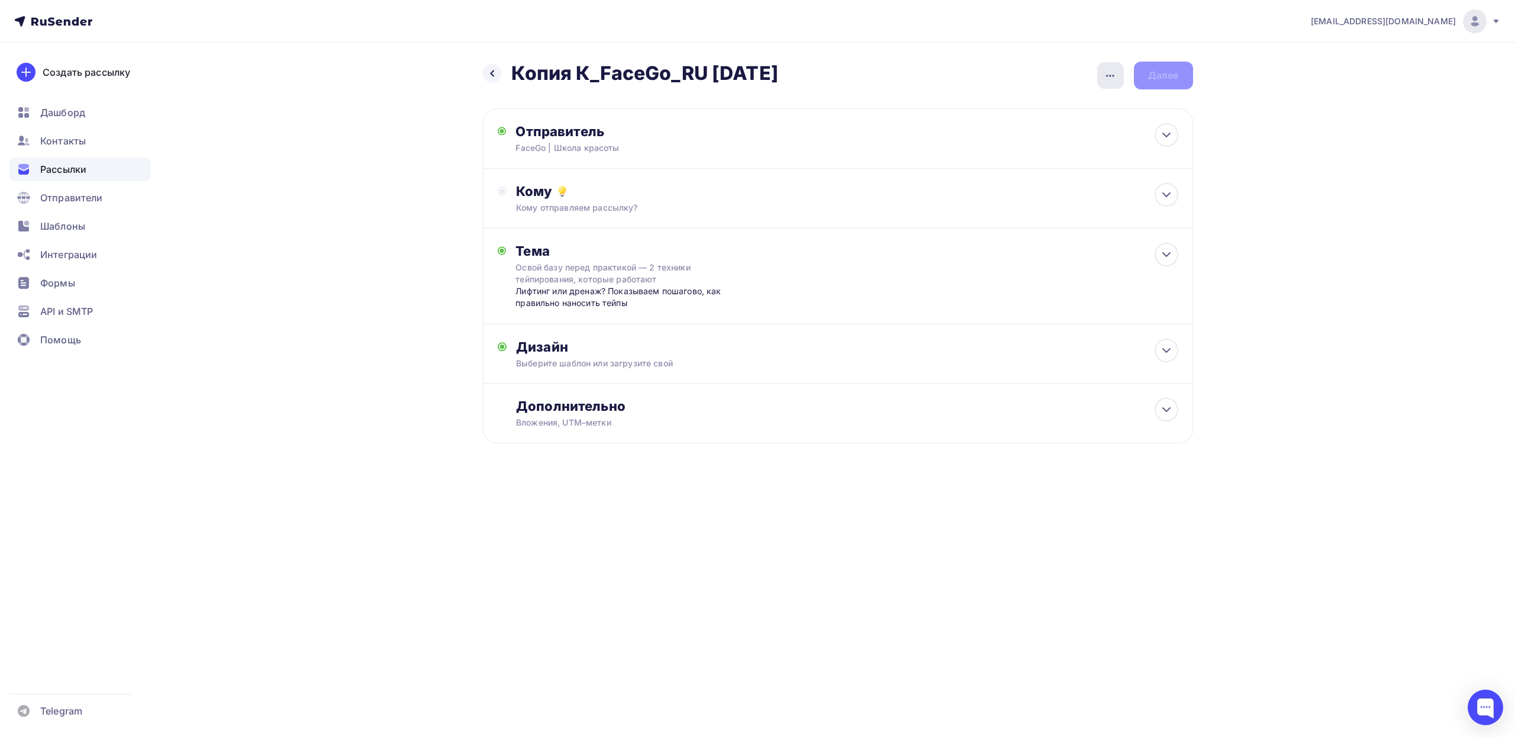
click at [1110, 80] on icon "button" at bounding box center [1110, 76] width 14 height 14
click at [991, 138] on div "Переименовать рассылку" at bounding box center [1048, 136] width 147 height 14
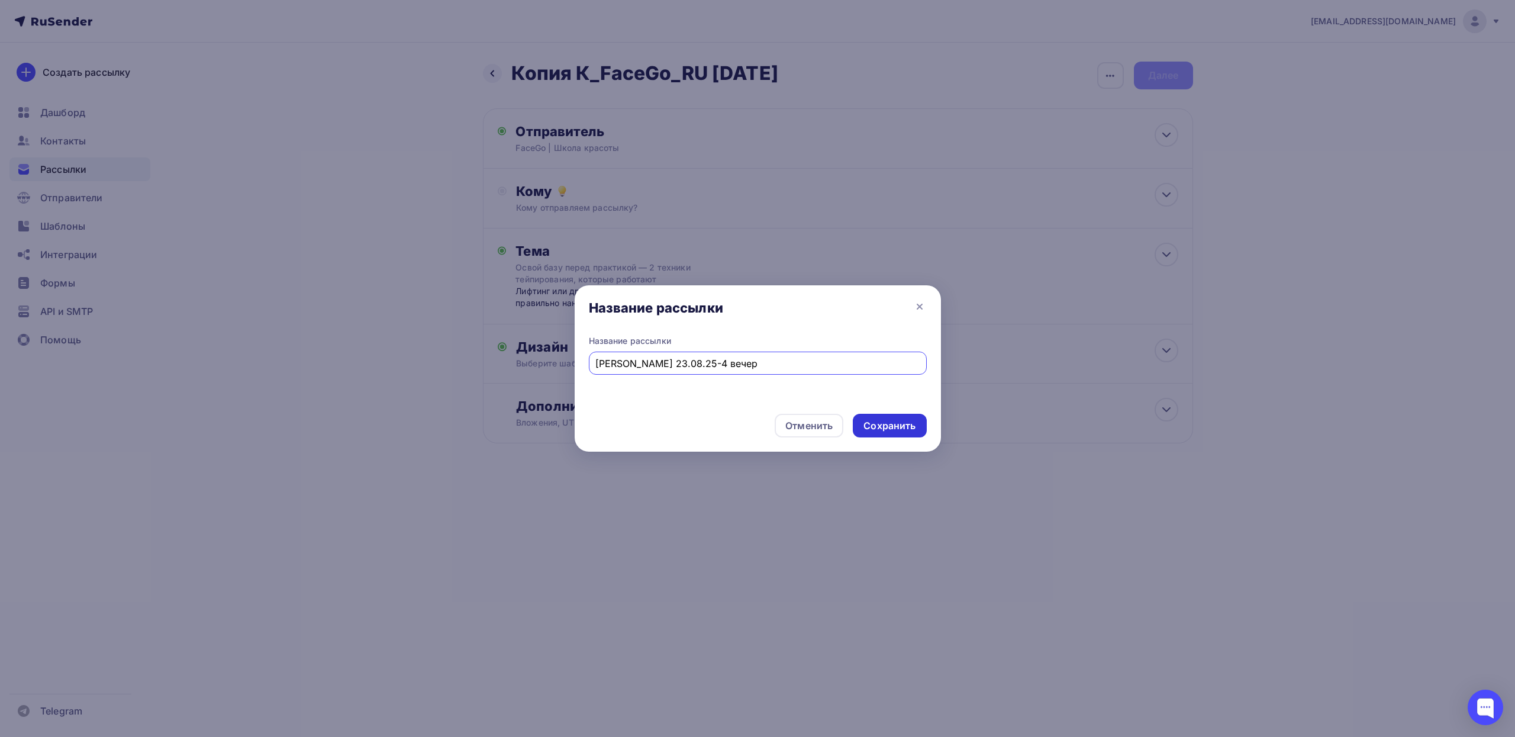
type input "[PERSON_NAME] 23.08.25-4 вечер"
click at [876, 426] on div "Сохранить" at bounding box center [889, 426] width 52 height 14
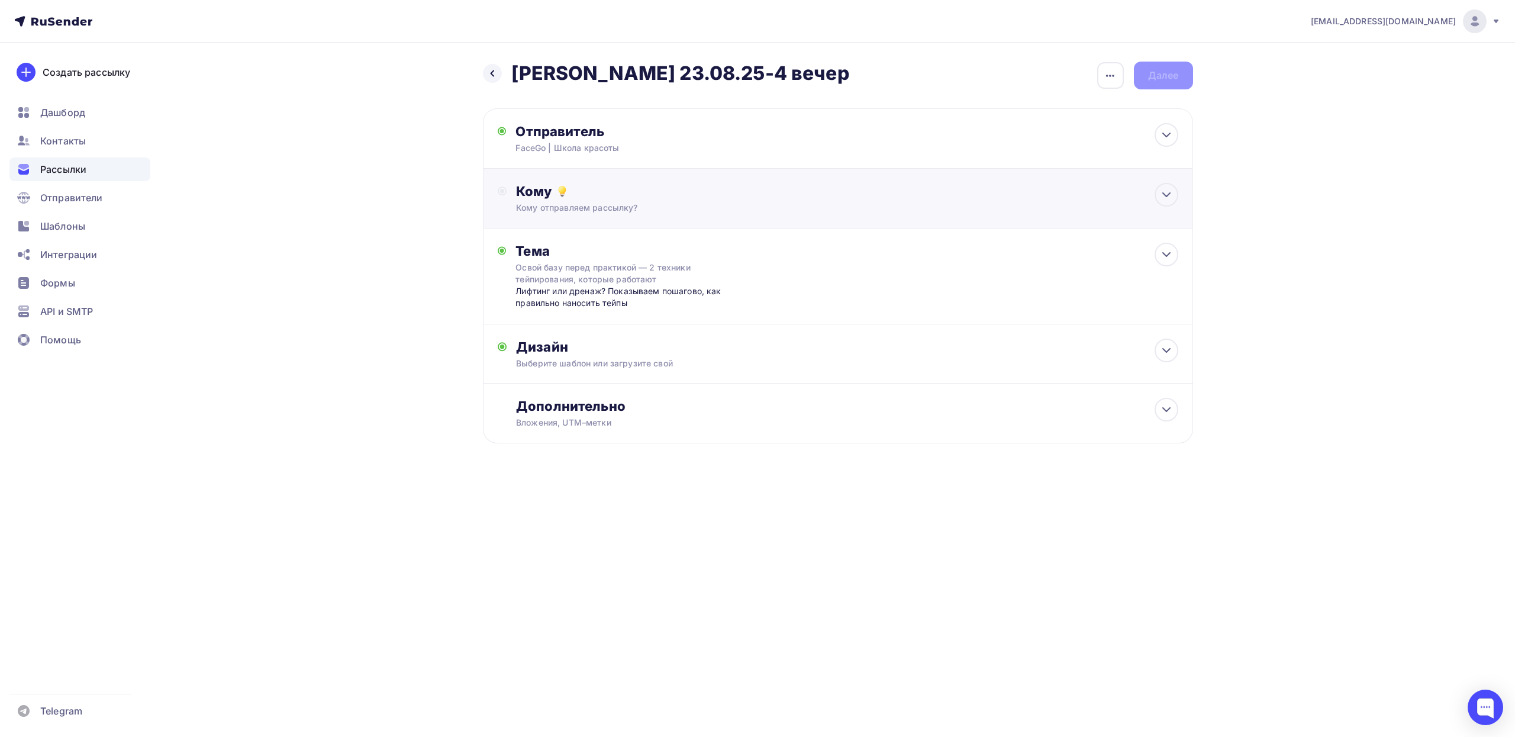
click at [903, 207] on div "Кому отправляем рассылку?" at bounding box center [814, 208] width 596 height 12
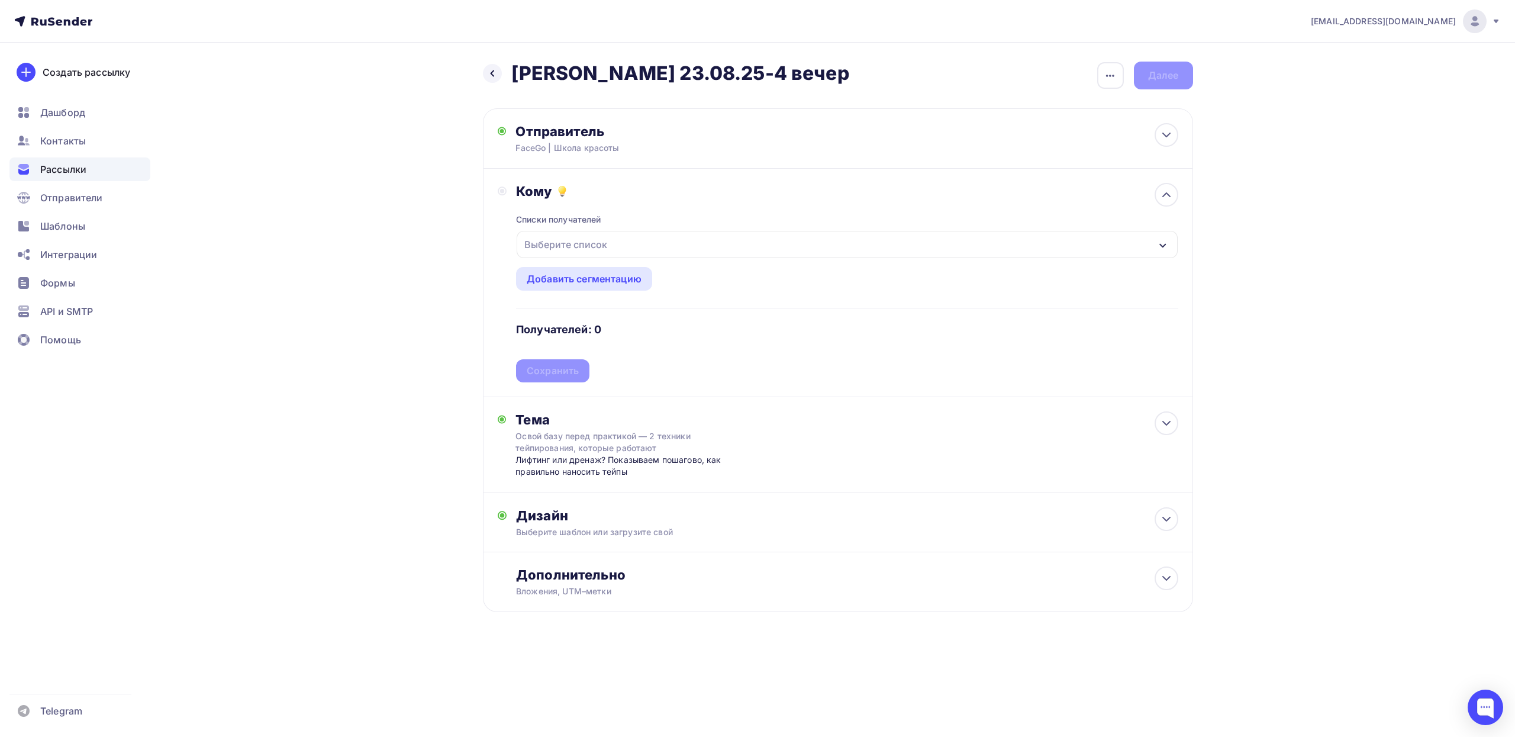
click at [547, 255] on div "Выберите список" at bounding box center [566, 244] width 92 height 21
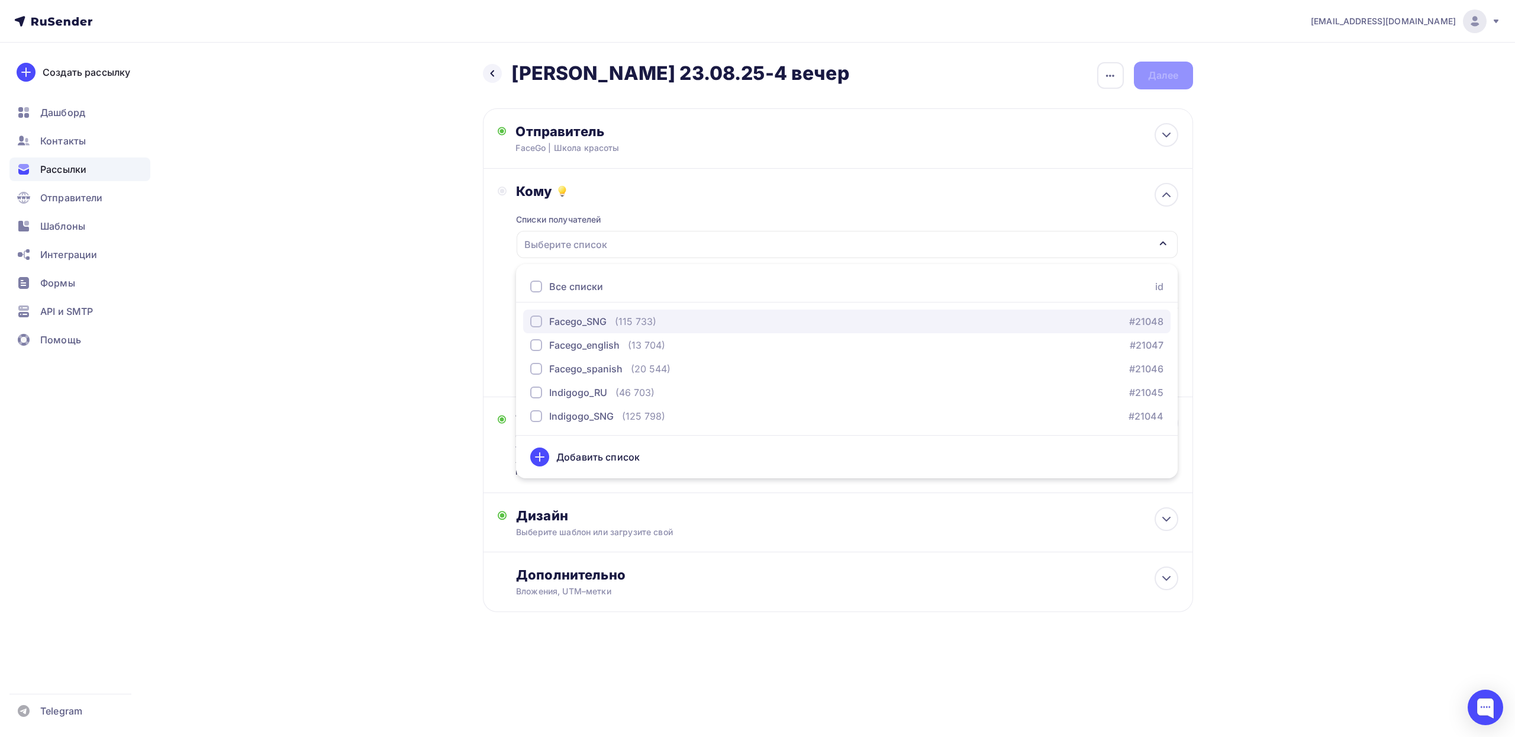
click at [535, 320] on div "button" at bounding box center [536, 321] width 12 height 12
click at [481, 299] on div "Назад Vlad_FS_до 23.08.25-4 вечер Vlad_FS_до 23.08.25-4 вечер Закончить позже П…" at bounding box center [758, 366] width 970 height 646
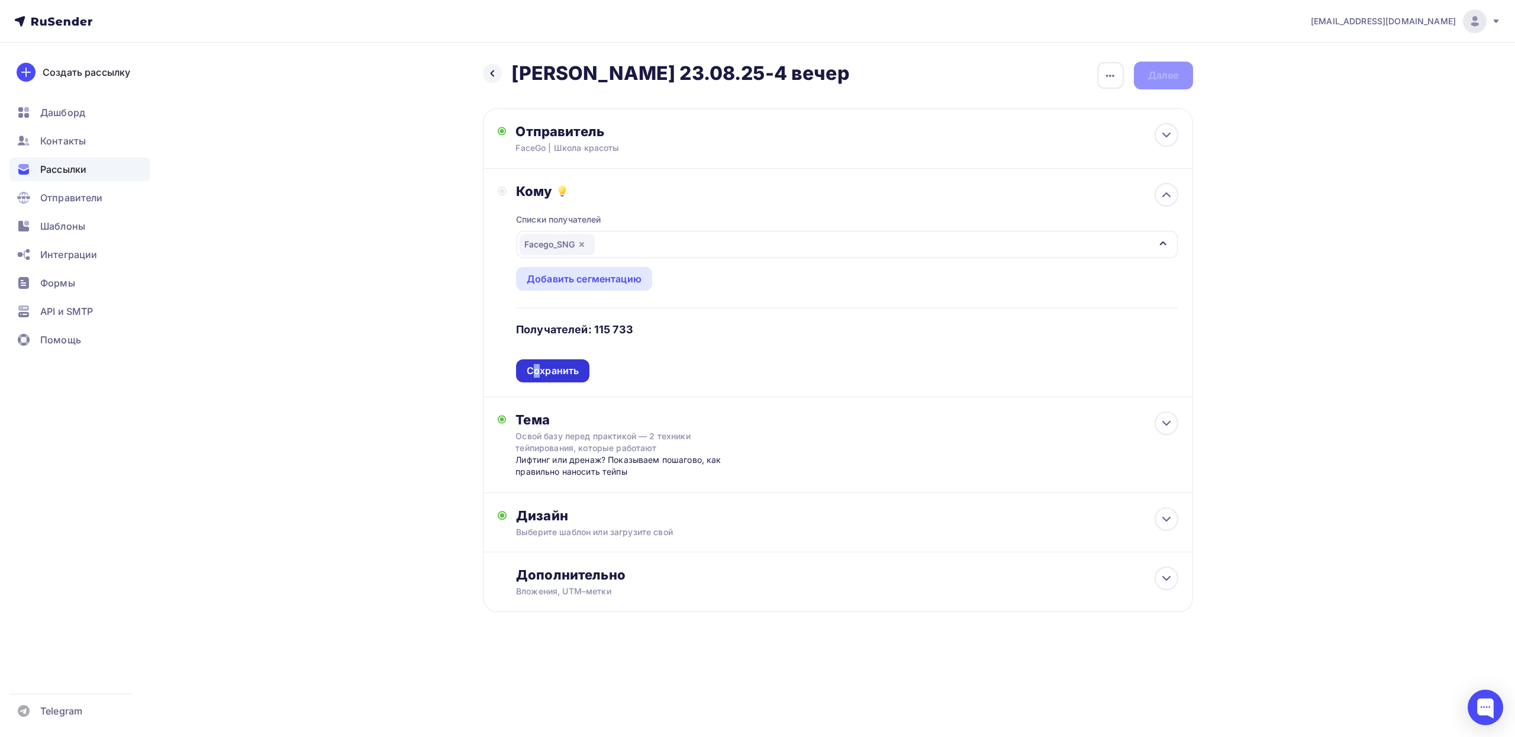
click at [537, 373] on div "Сохранить" at bounding box center [553, 371] width 52 height 14
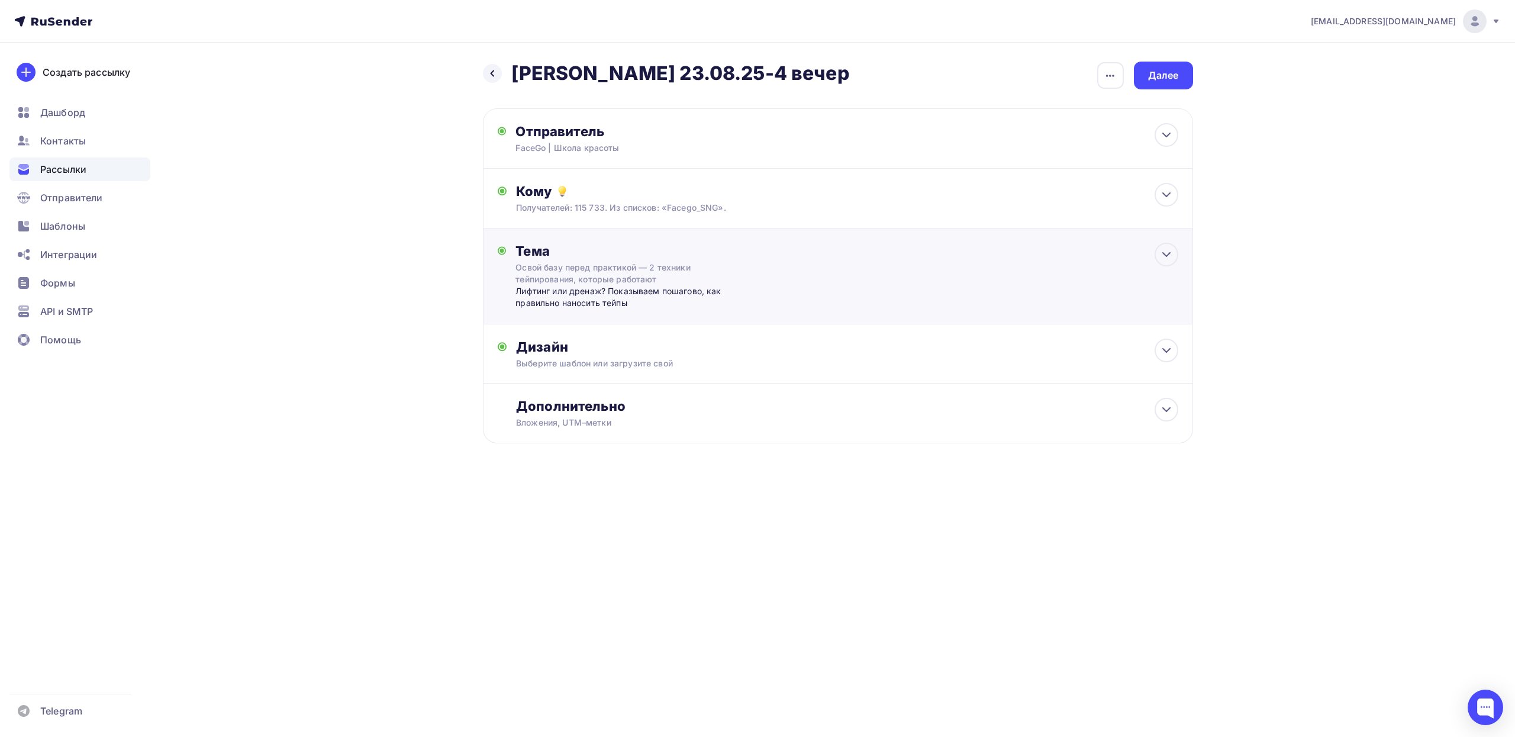
click at [921, 269] on div "Тема Освой базу перед практикой — 2 техники тейпирования, которые работают Лифт…" at bounding box center [838, 276] width 710 height 96
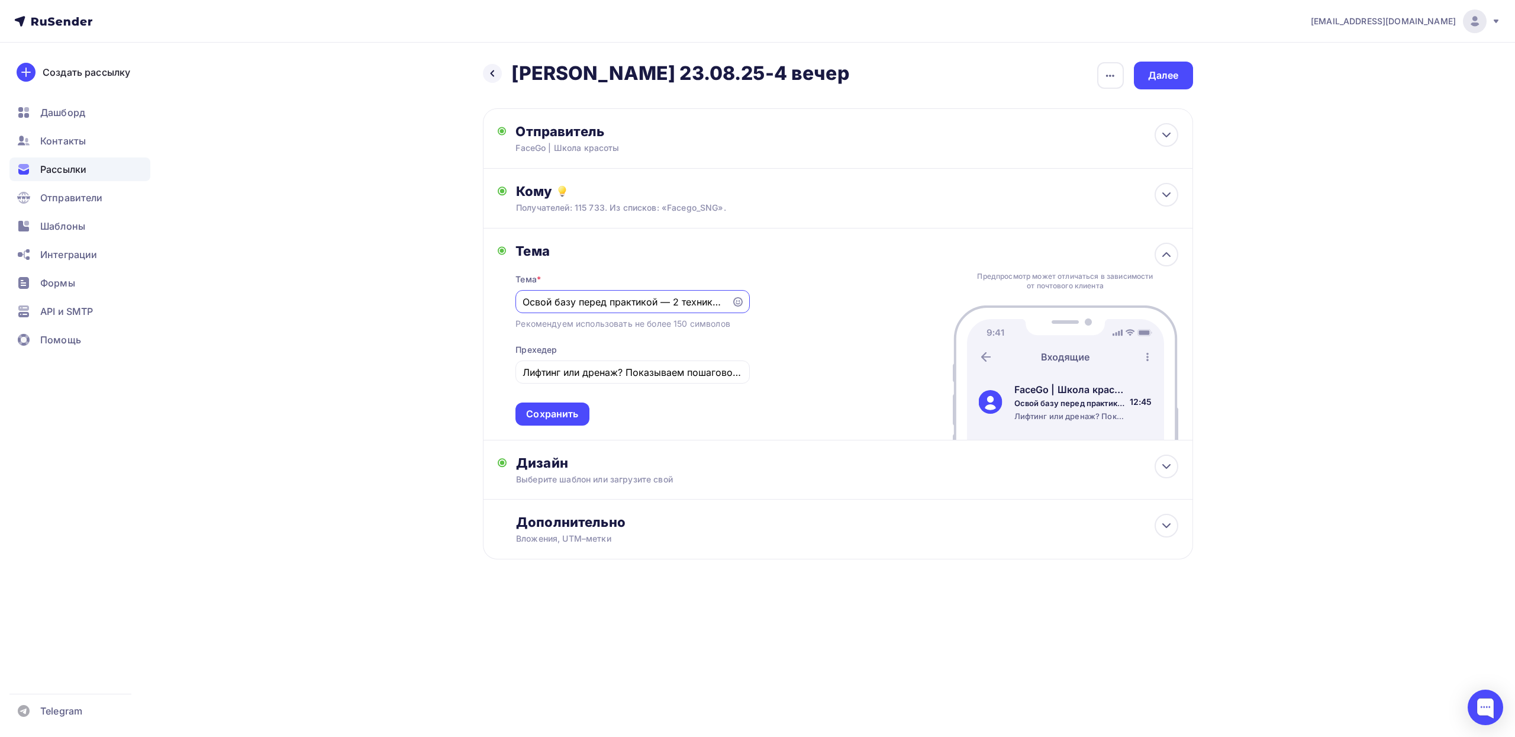
click at [599, 305] on input "Освой базу перед практикой — 2 техники тейпирования, которые работают" at bounding box center [624, 302] width 202 height 14
paste input "акрываем [DATE]: –63% на год до 23:59:59"
type input "Закрываем [DATE]: –63% на год до 23:59:59"
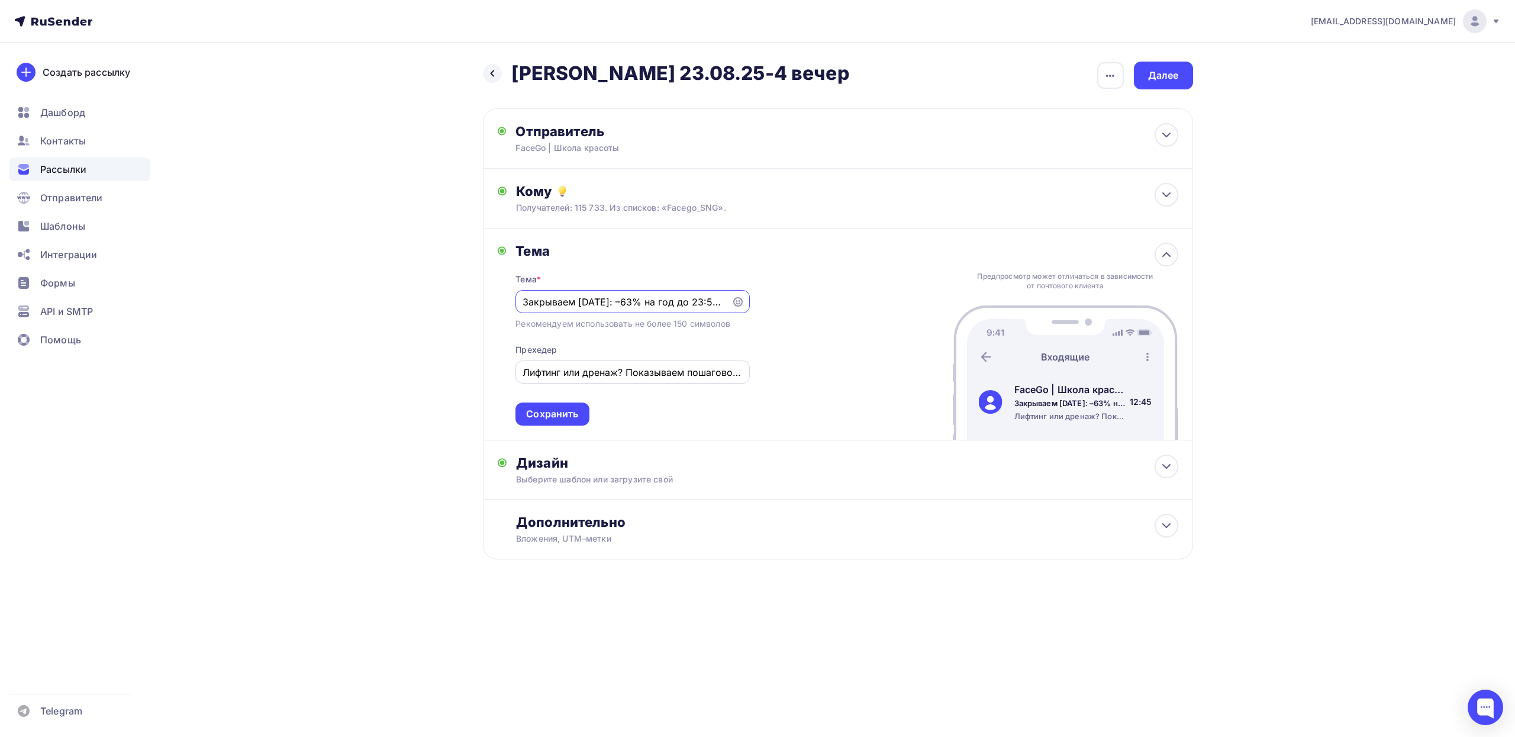
click at [639, 378] on input "Лифтинг или дренаж? Показываем пошагово, как правильно наносить тейпы" at bounding box center [633, 372] width 220 height 14
paste input "онусы только тем, кто успеет [DATE]"
type input "Бонусы только тем, кто успеет [DATE]"
click at [572, 414] on div "Сохранить" at bounding box center [552, 414] width 52 height 14
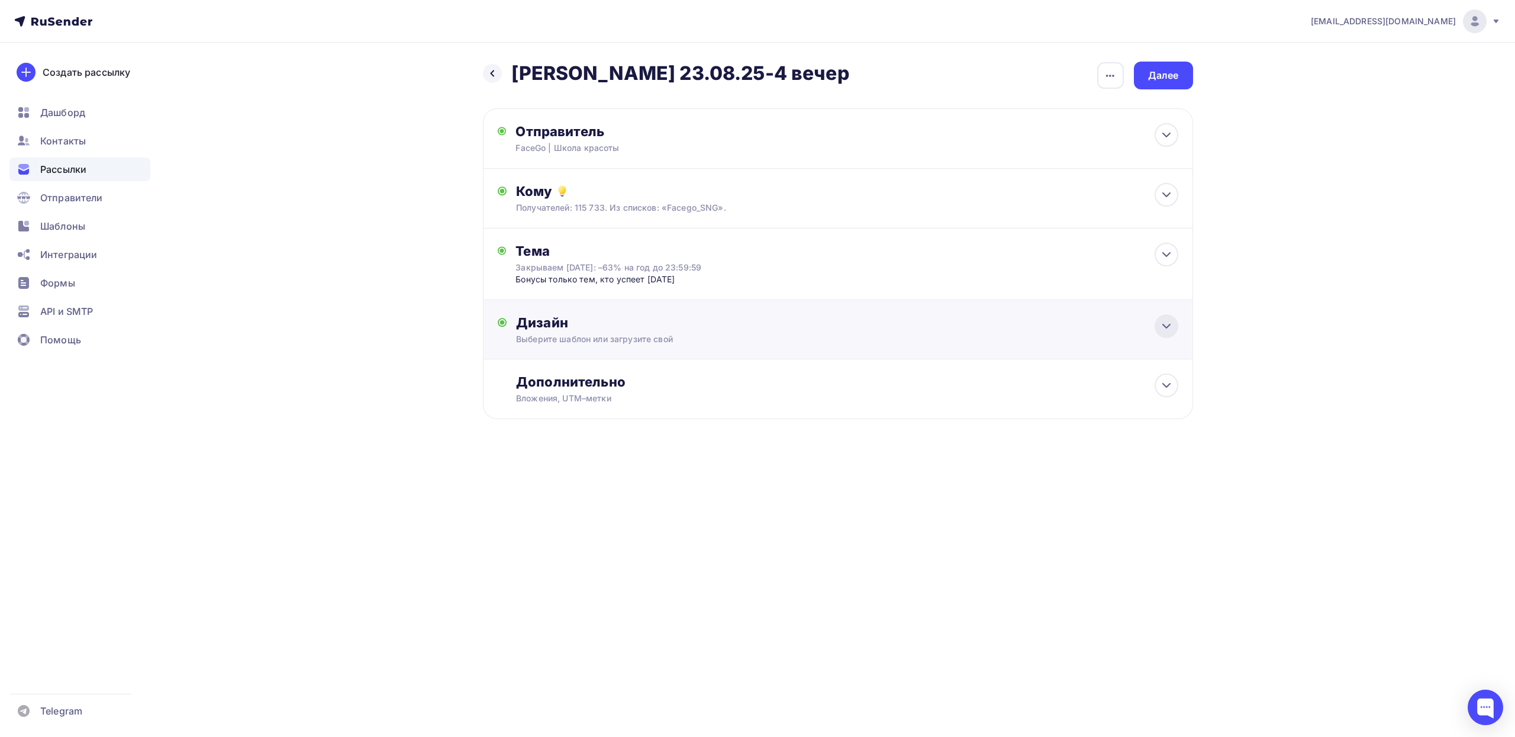
click at [1164, 325] on icon at bounding box center [1166, 326] width 14 height 14
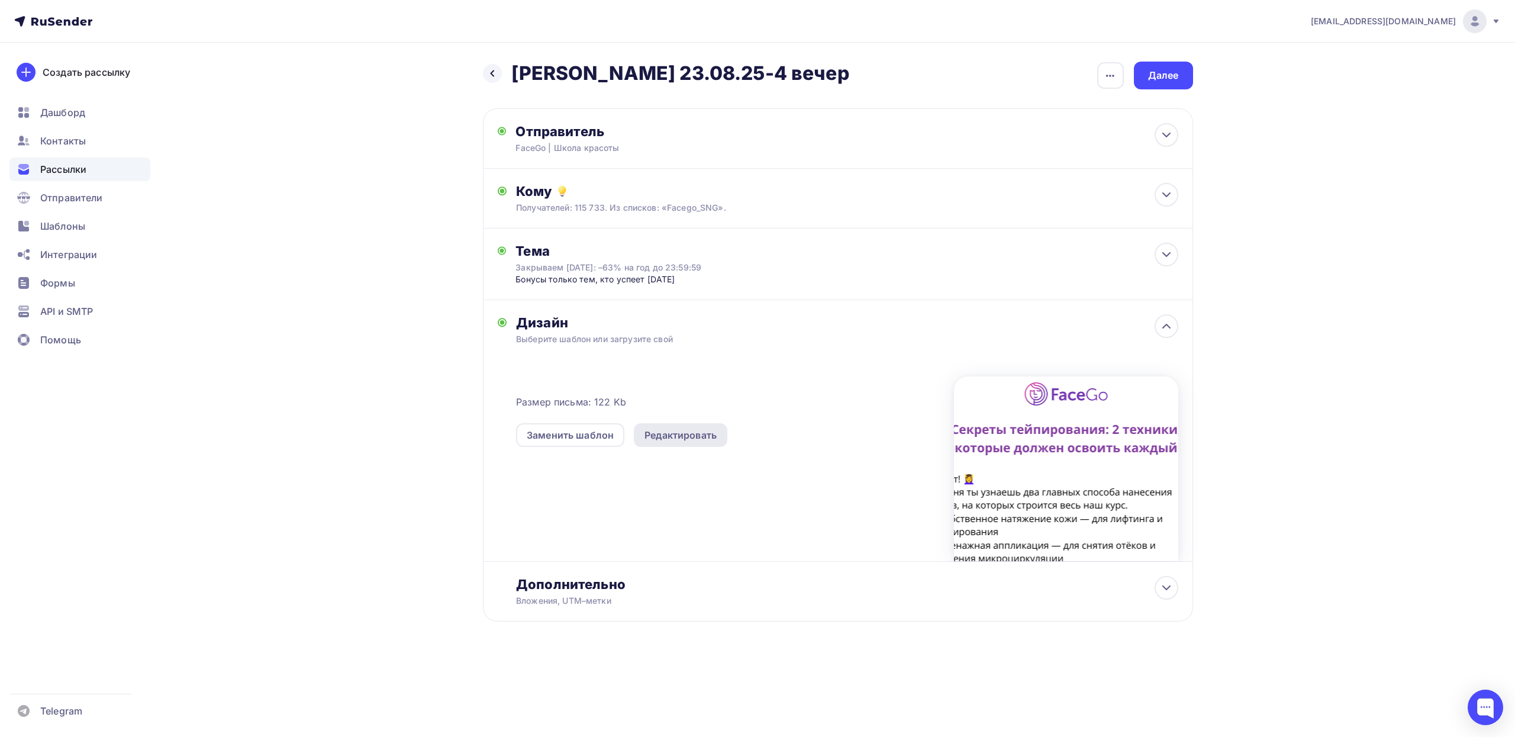
click at [694, 433] on div "Редактировать" at bounding box center [680, 435] width 72 height 14
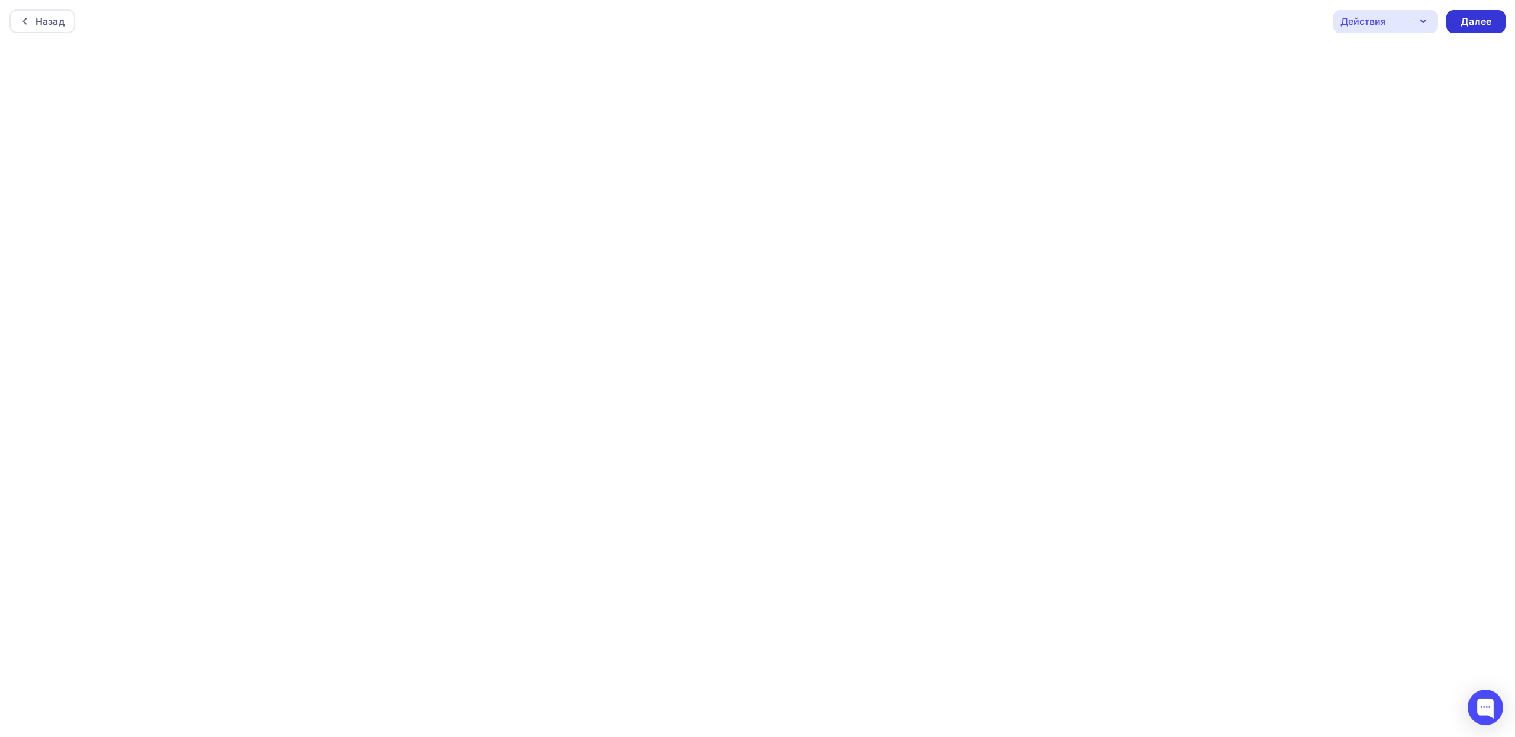
click at [1471, 24] on div "Далее" at bounding box center [1476, 22] width 31 height 14
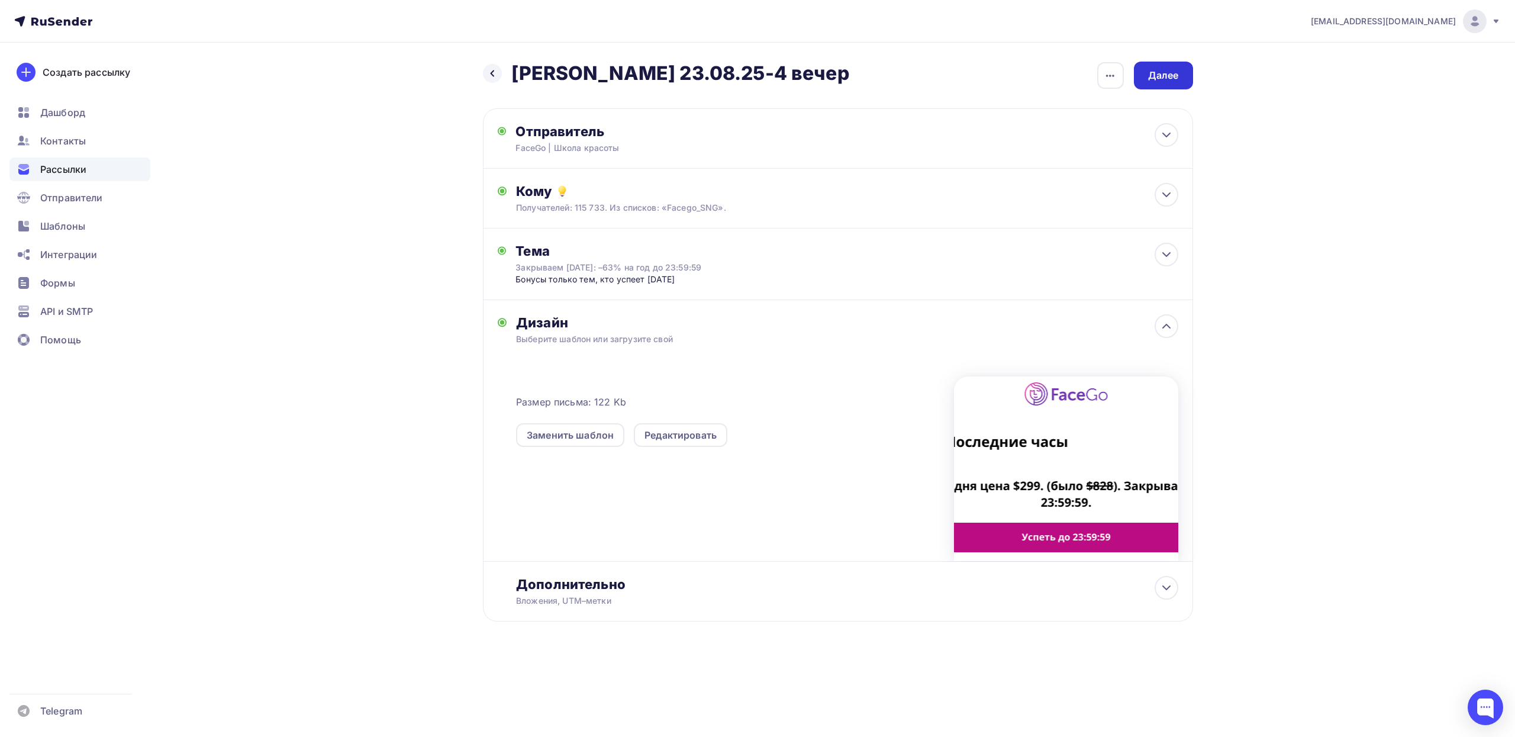
click at [1164, 79] on div "Далее" at bounding box center [1163, 76] width 31 height 14
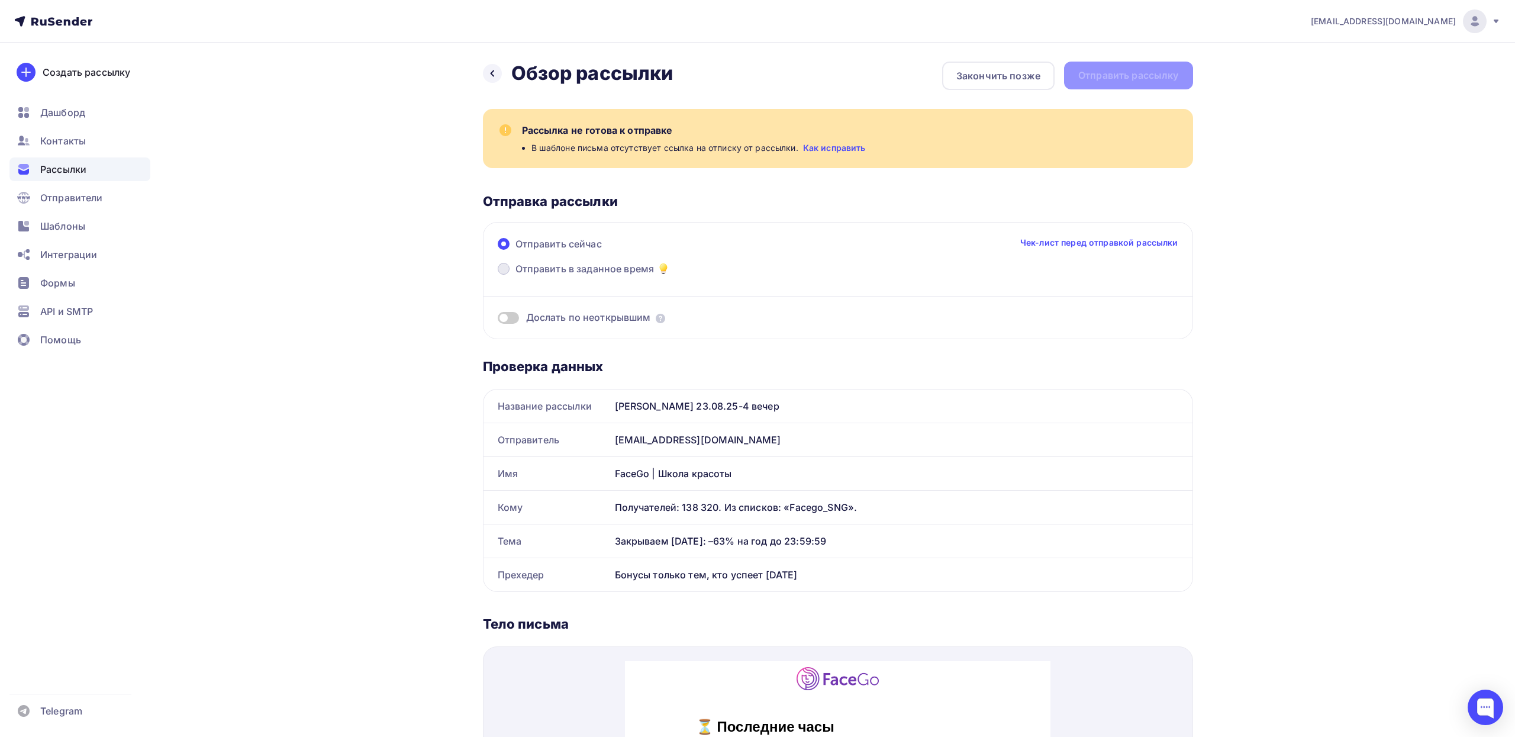
click at [566, 271] on span "Отправить в заданное время" at bounding box center [584, 269] width 139 height 14
click at [515, 276] on input "Отправить в заданное время" at bounding box center [515, 276] width 0 height 0
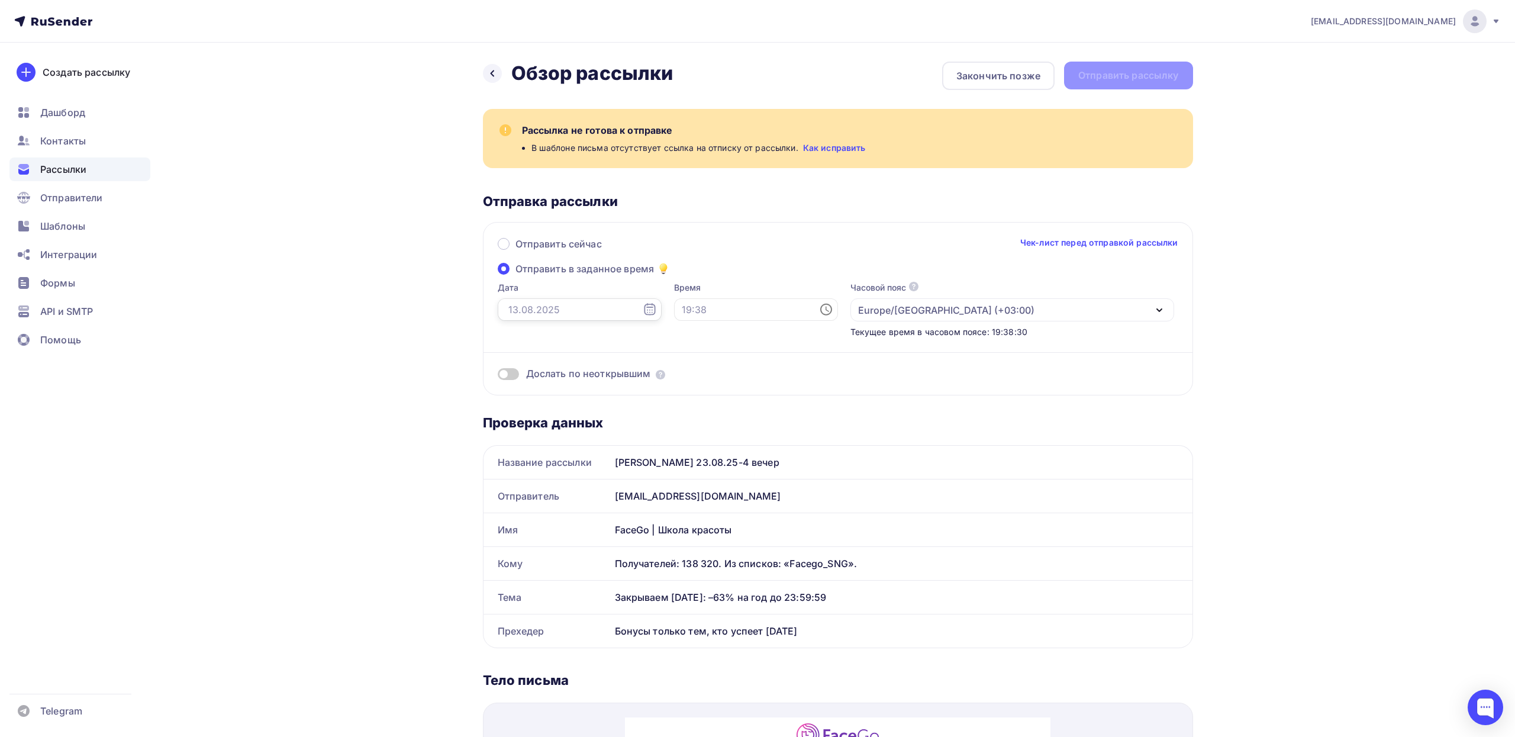
click at [549, 308] on input "text" at bounding box center [580, 309] width 164 height 22
click at [611, 428] on div "23" at bounding box center [609, 430] width 19 height 11
type input "[DATE]"
click at [674, 310] on input "text" at bounding box center [756, 309] width 164 height 22
click at [708, 278] on div "Отправить сейчас Чек-лист перед отправкой рассылки Отправить в заданное время Д…" at bounding box center [838, 308] width 710 height 173
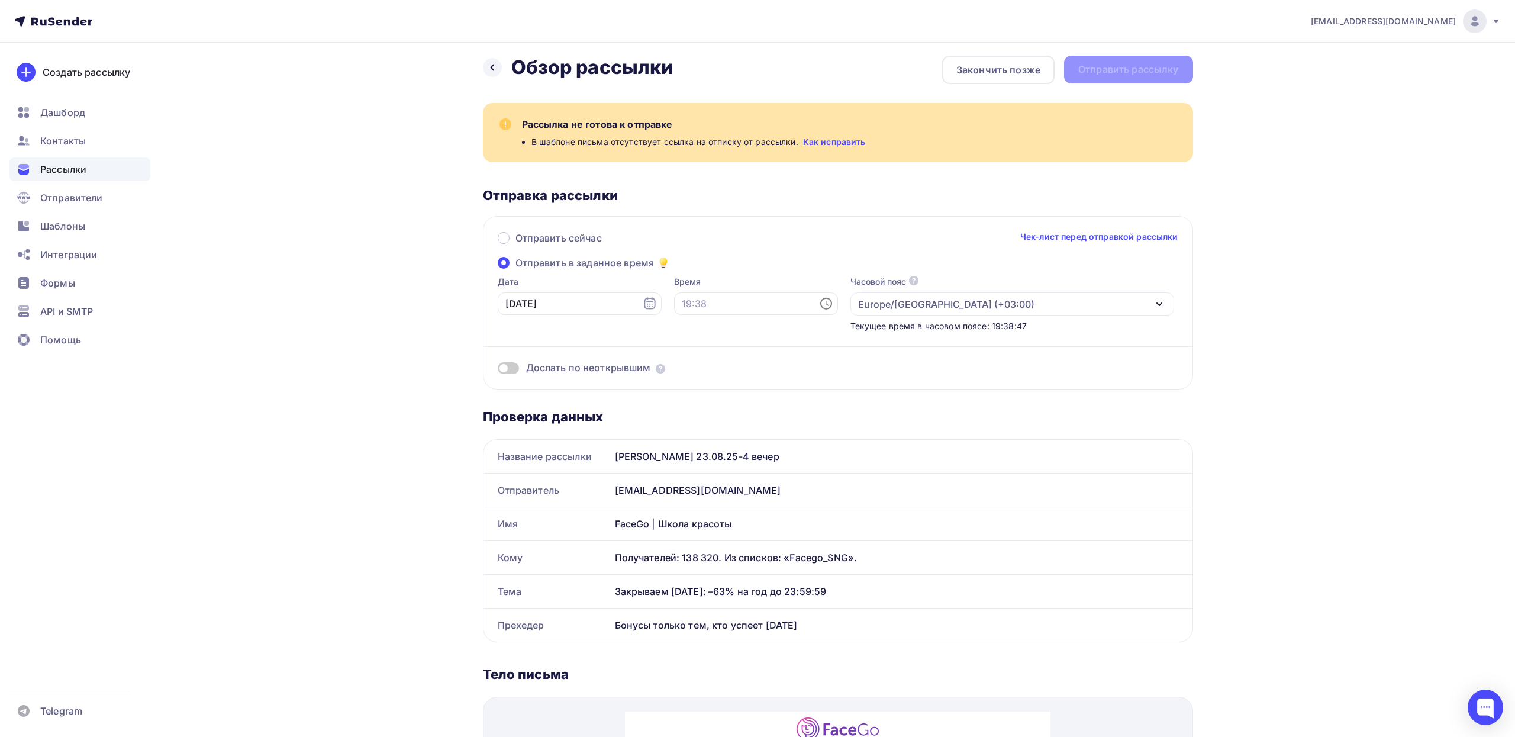
scroll to position [5, 0]
click at [494, 67] on icon at bounding box center [492, 68] width 9 height 9
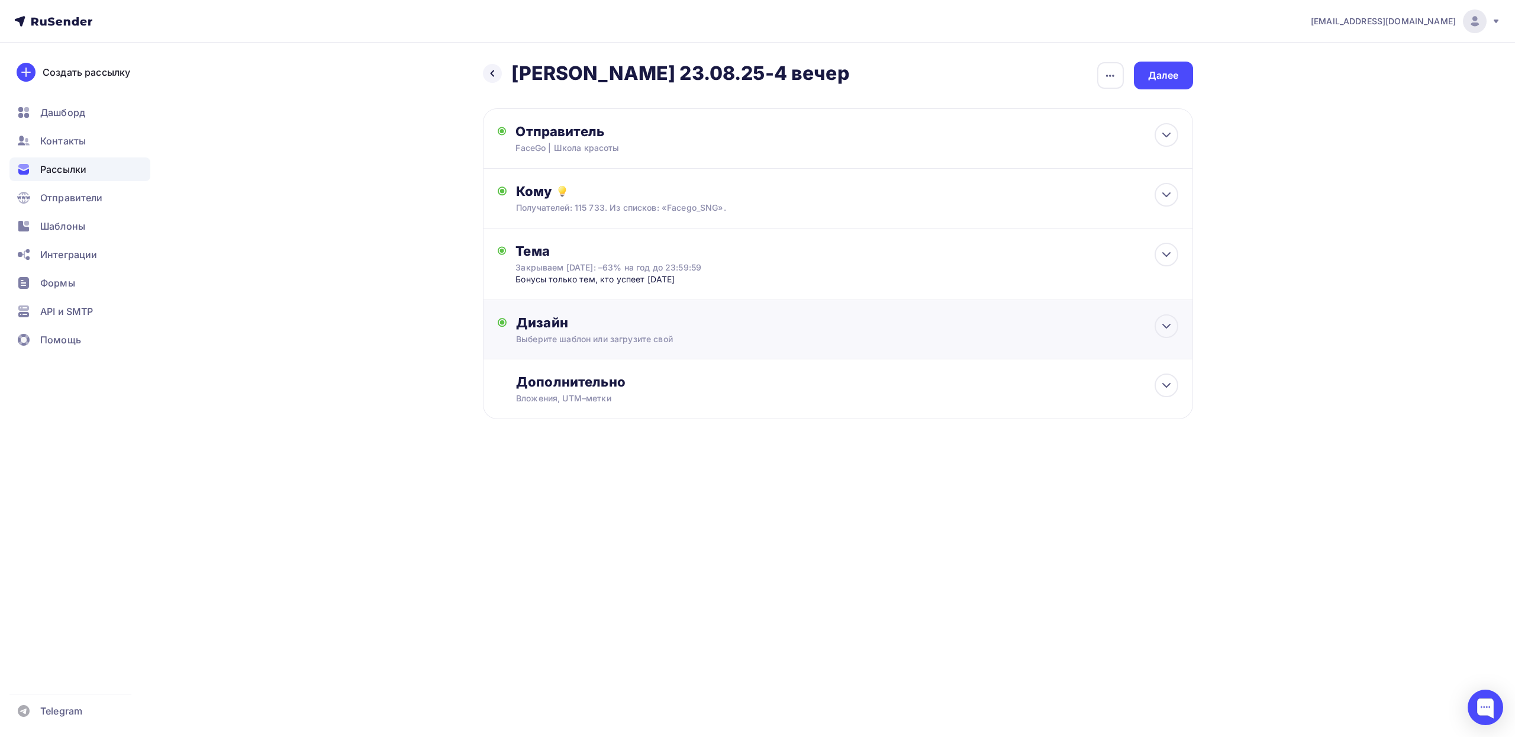
click at [752, 336] on div "Выберите шаблон или загрузите свой" at bounding box center [814, 339] width 596 height 12
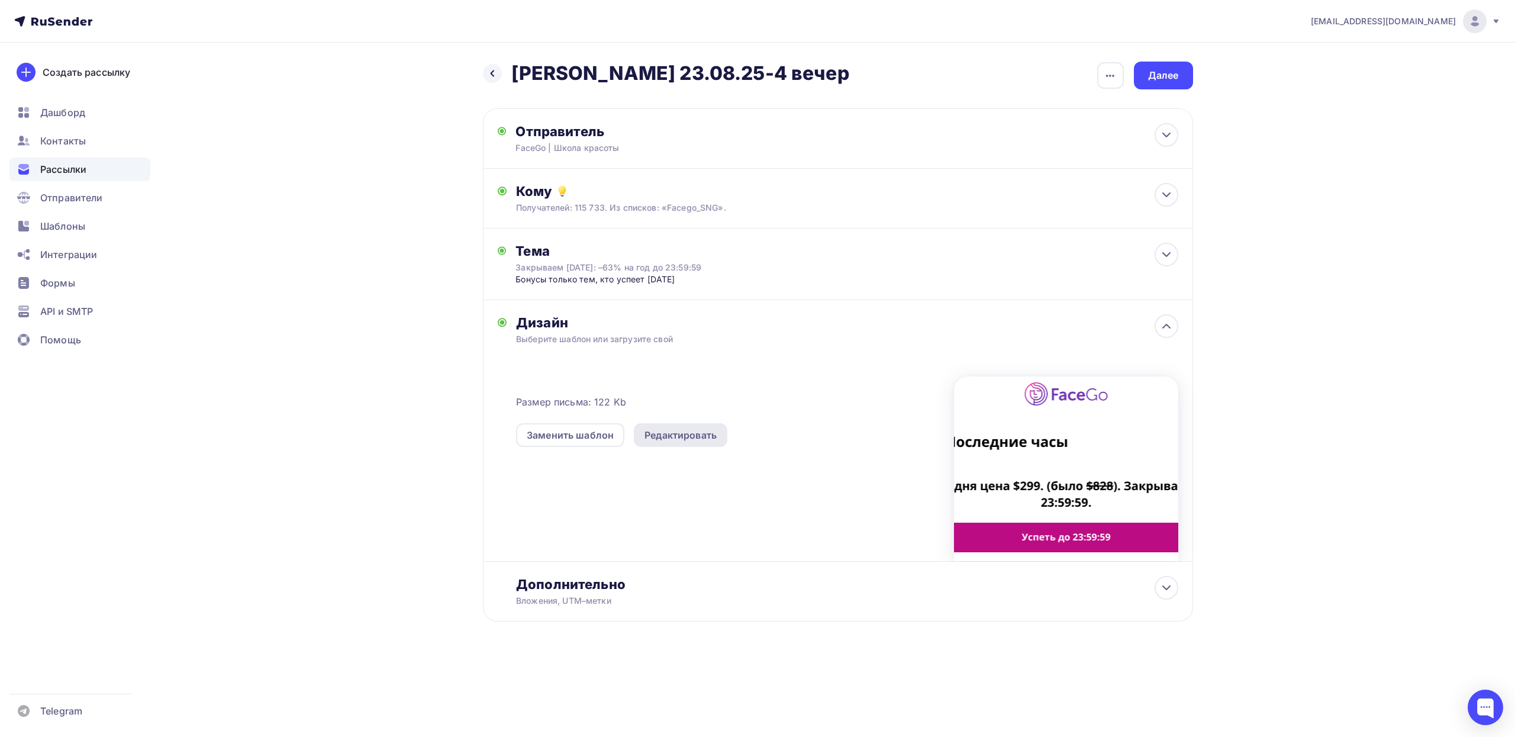
click at [701, 438] on div "Редактировать" at bounding box center [680, 435] width 72 height 14
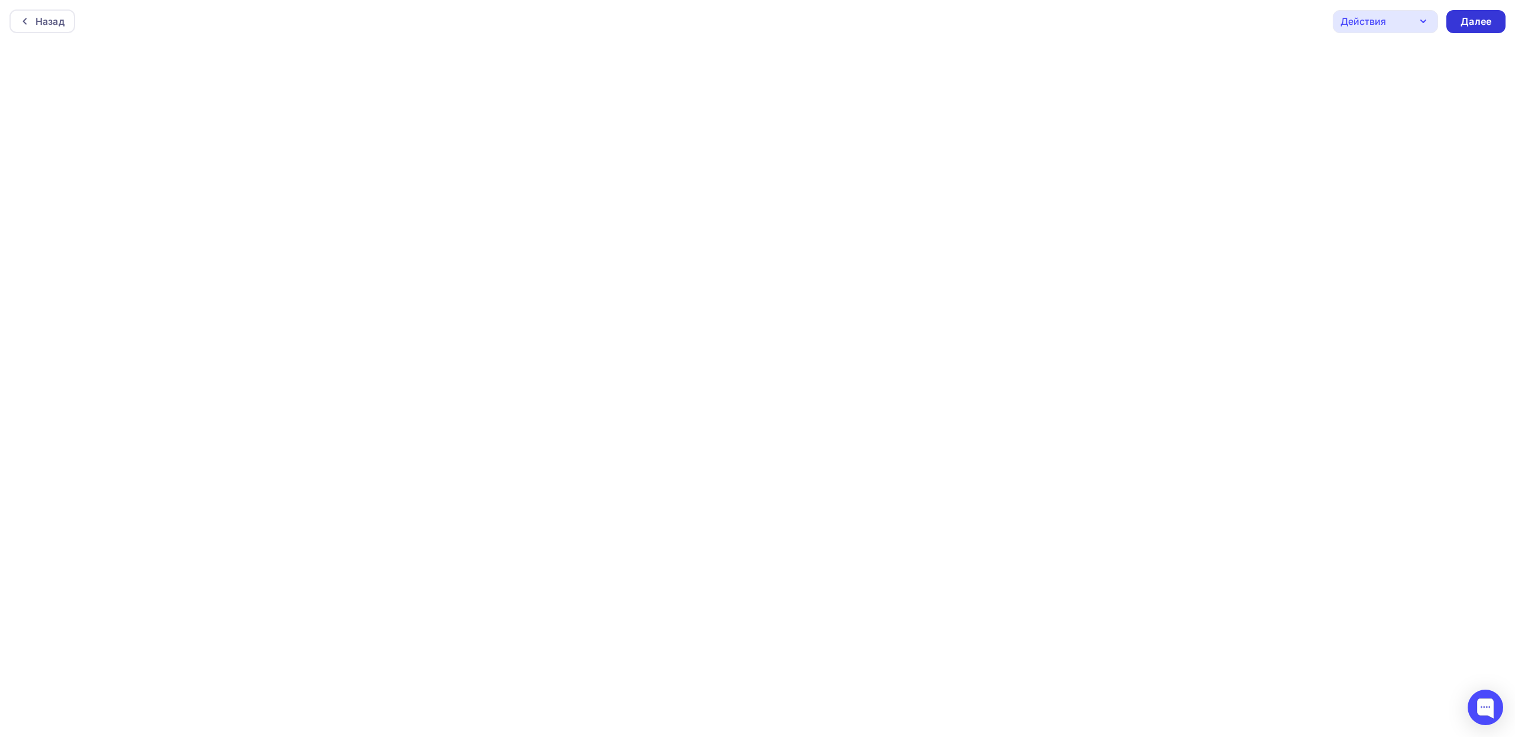
click at [1467, 19] on div "Далее" at bounding box center [1476, 22] width 31 height 14
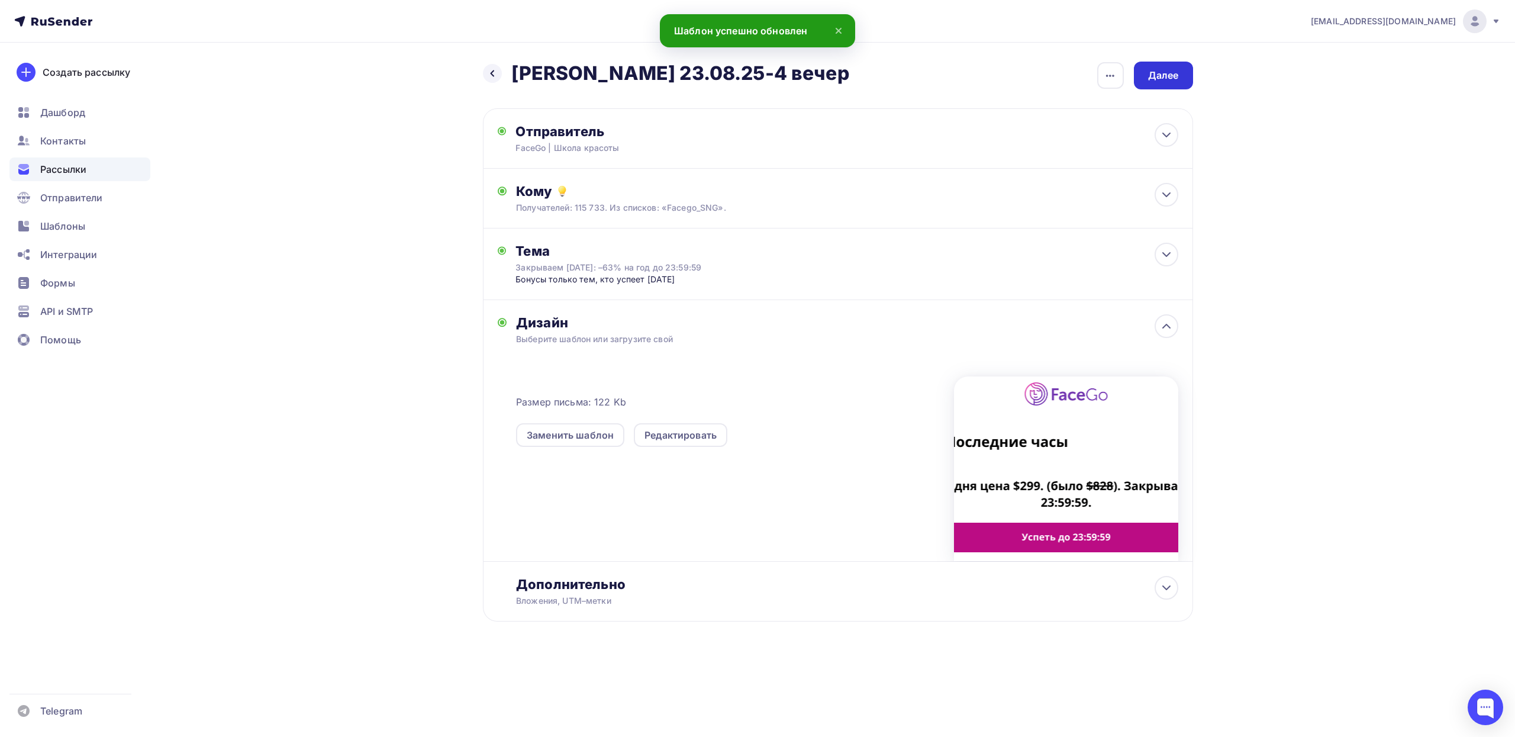
click at [1166, 81] on div "Далее" at bounding box center [1163, 76] width 31 height 14
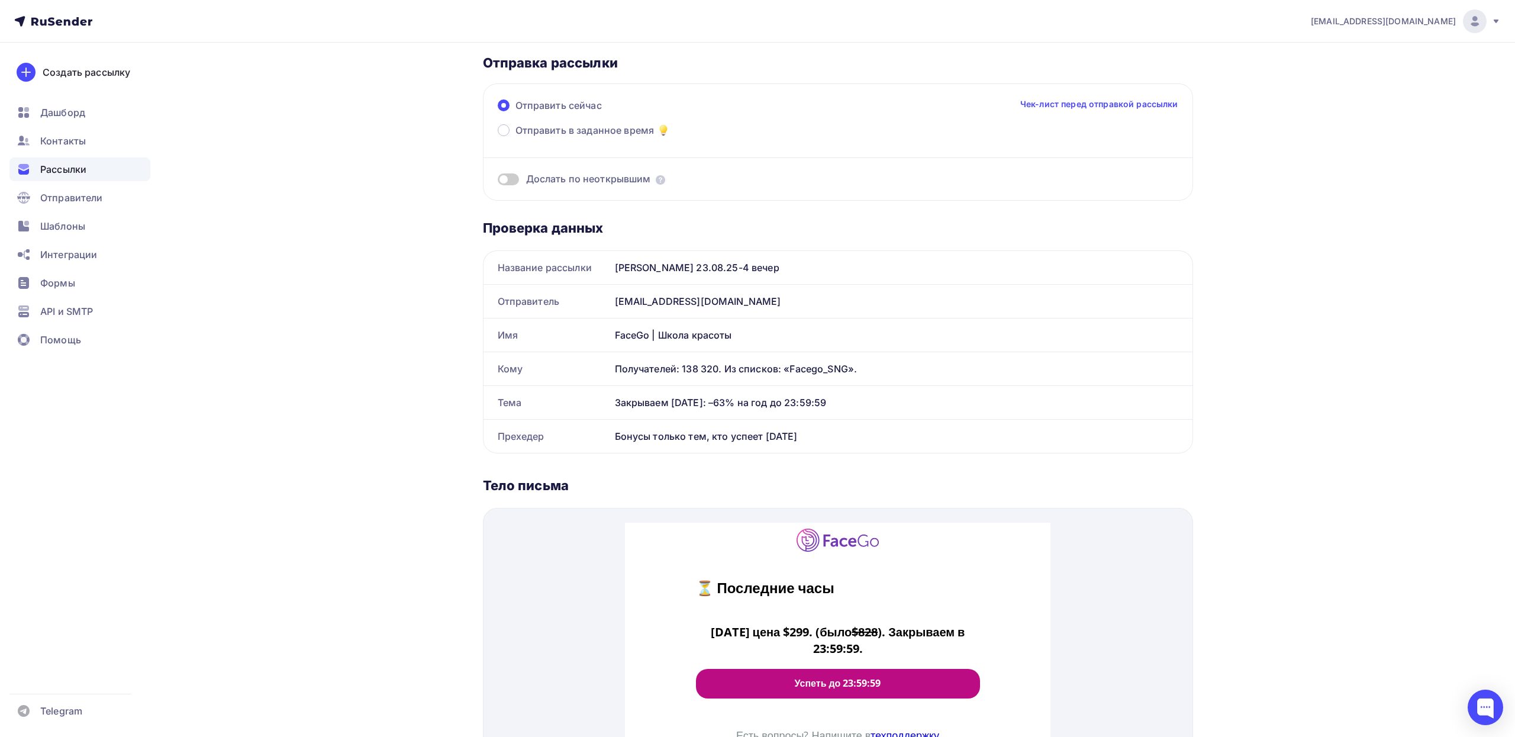
scroll to position [60, 0]
click at [624, 131] on span "Отправить в заданное время" at bounding box center [584, 131] width 139 height 14
click at [515, 138] on input "Отправить в заданное время" at bounding box center [515, 138] width 0 height 0
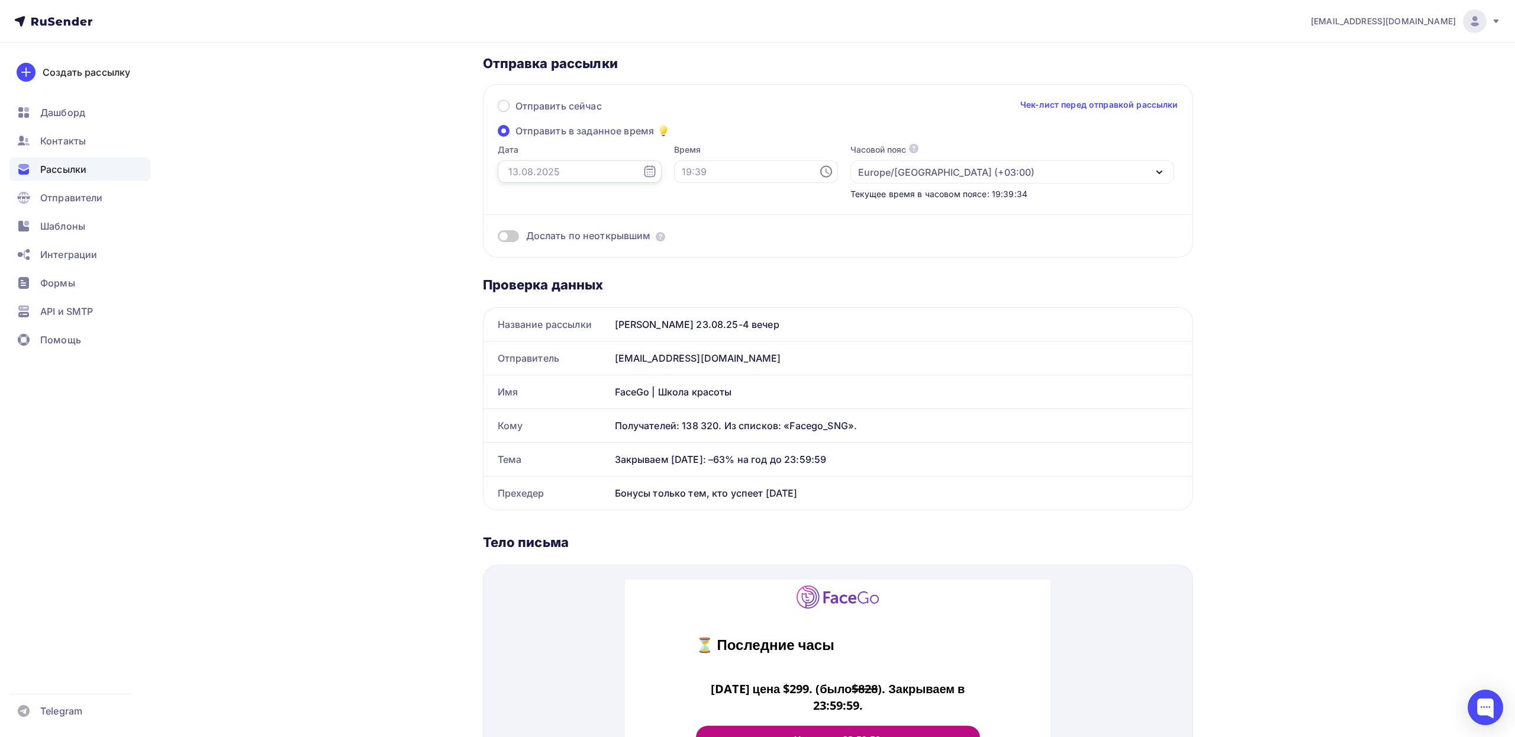
click at [585, 166] on input "text" at bounding box center [580, 171] width 164 height 22
click at [609, 295] on div "23" at bounding box center [609, 292] width 19 height 11
type input "[DATE]"
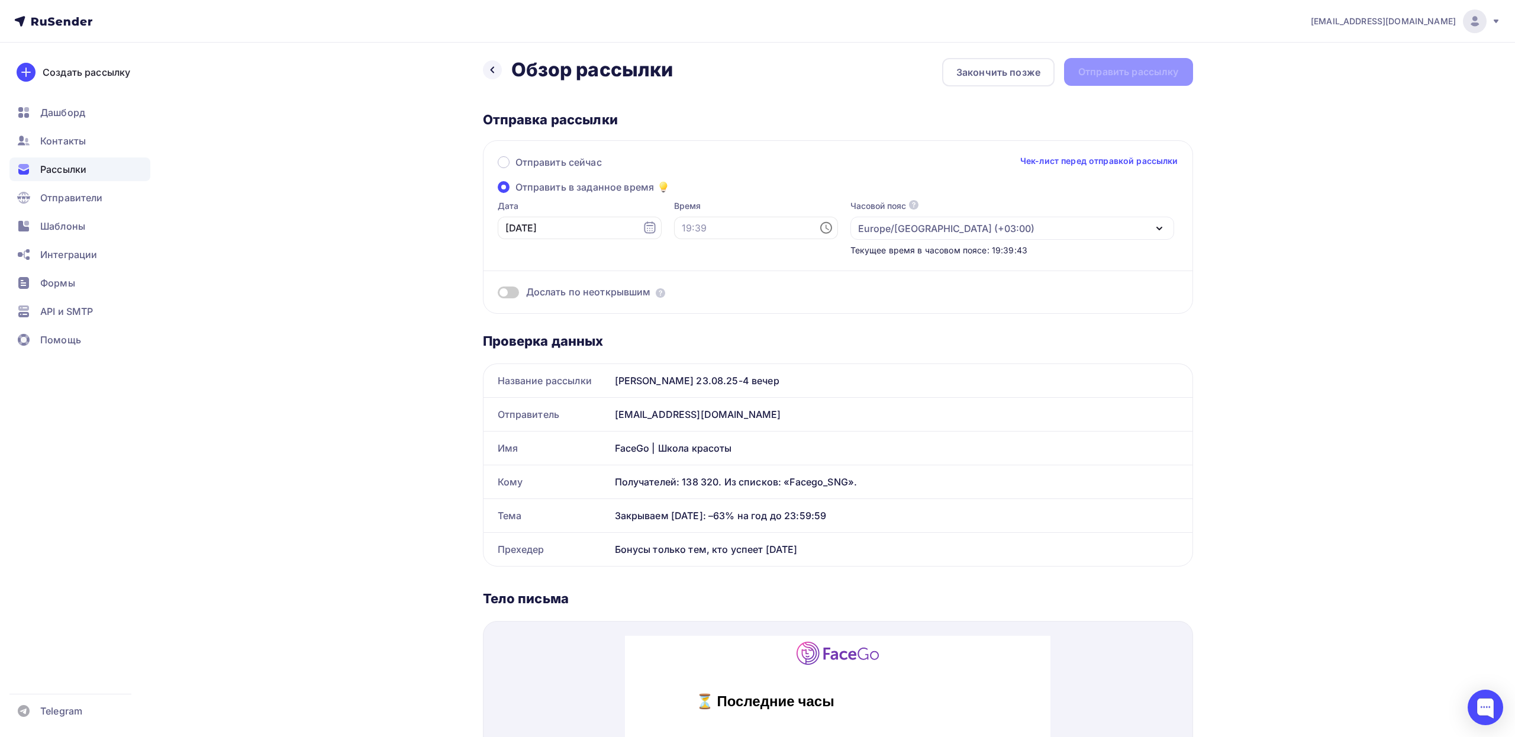
scroll to position [0, 0]
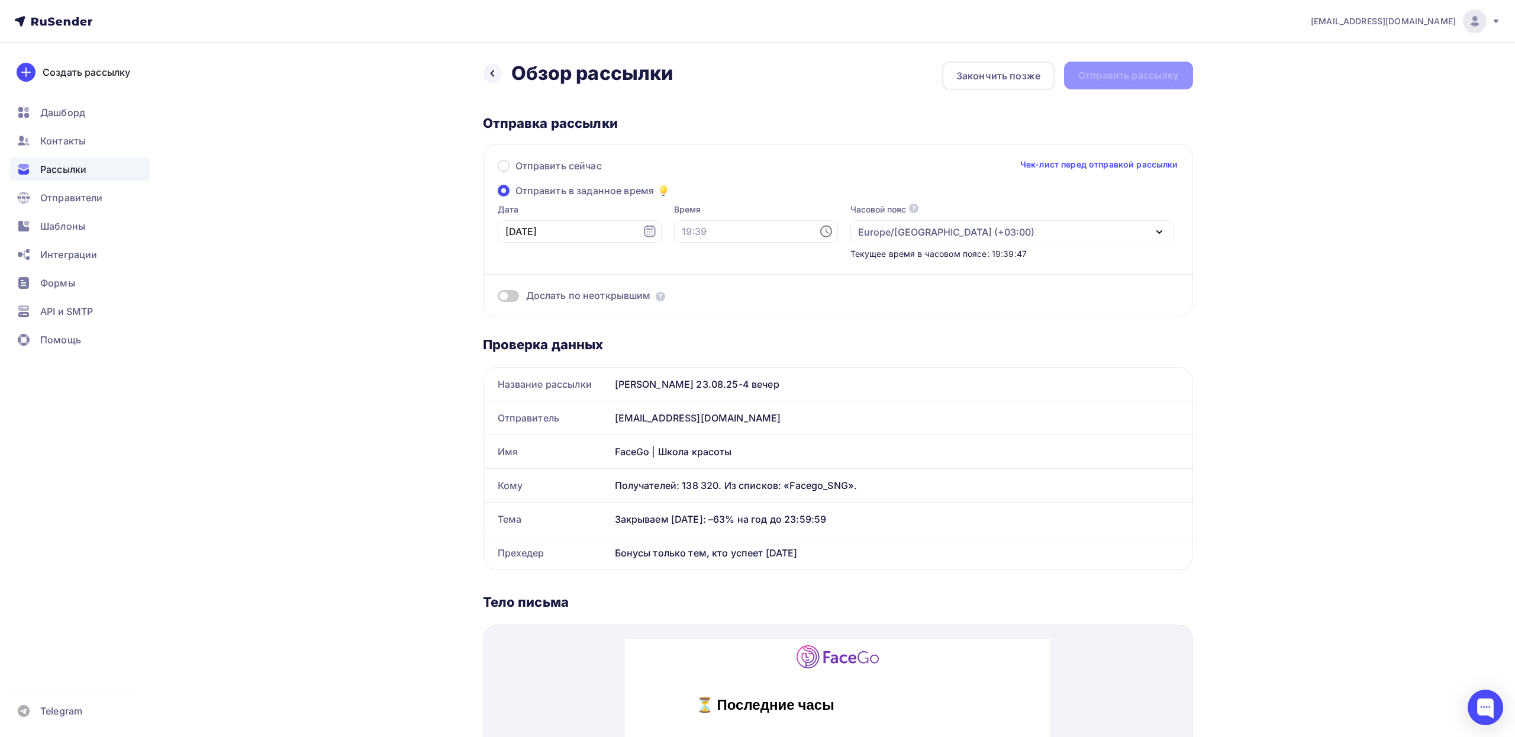
click at [1106, 84] on div "Назад Обзор рассылки Обзор рассылки Закончить позже Отправить рассылку" at bounding box center [838, 76] width 710 height 28
click at [508, 304] on div "Отправить сейчас Чек-лист перед отправкой рассылки Отправить в заданное время Д…" at bounding box center [838, 230] width 710 height 173
click at [509, 296] on span at bounding box center [508, 296] width 21 height 12
click at [498, 298] on input "checkbox" at bounding box center [498, 298] width 0 height 0
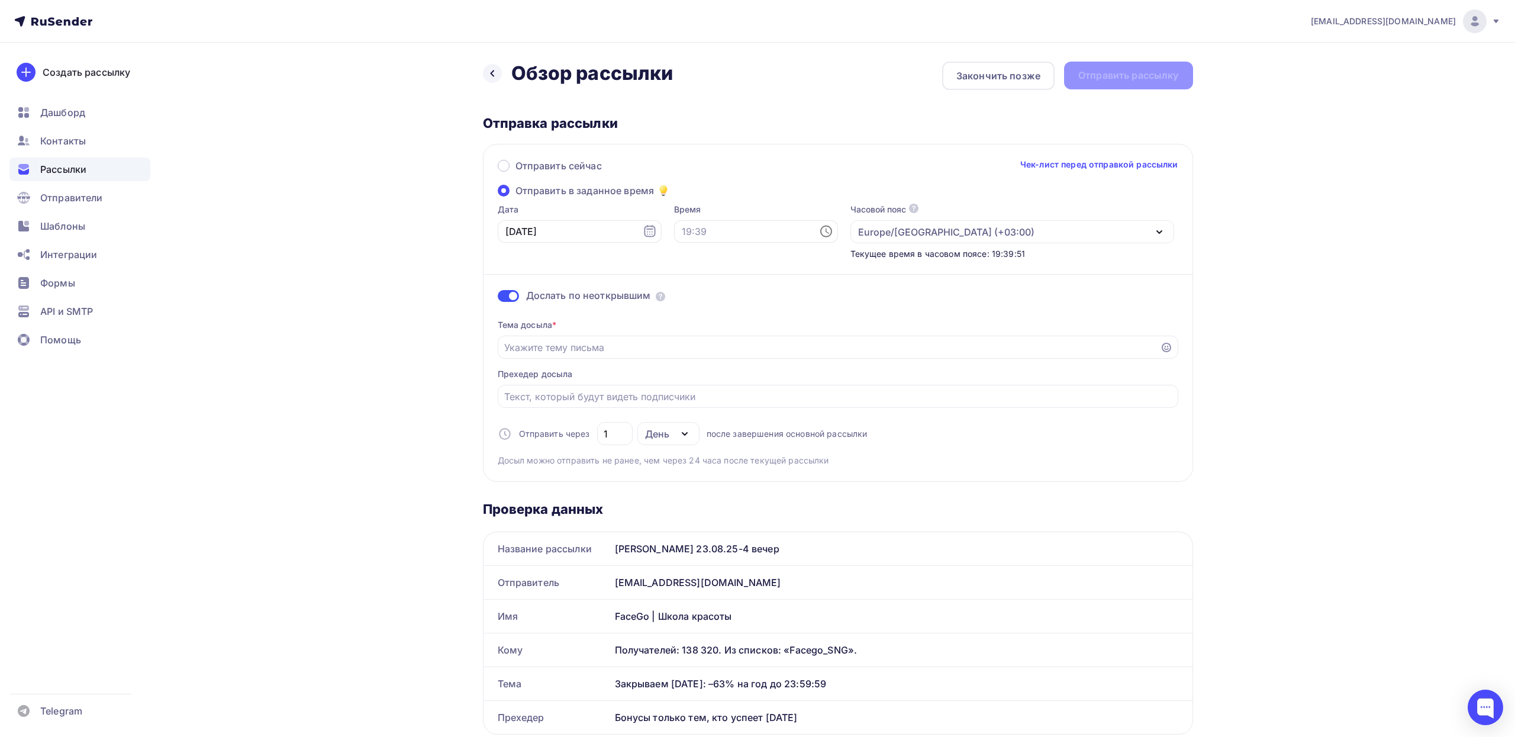
click at [509, 296] on span at bounding box center [508, 296] width 21 height 12
click at [498, 298] on input "checkbox" at bounding box center [498, 298] width 0 height 0
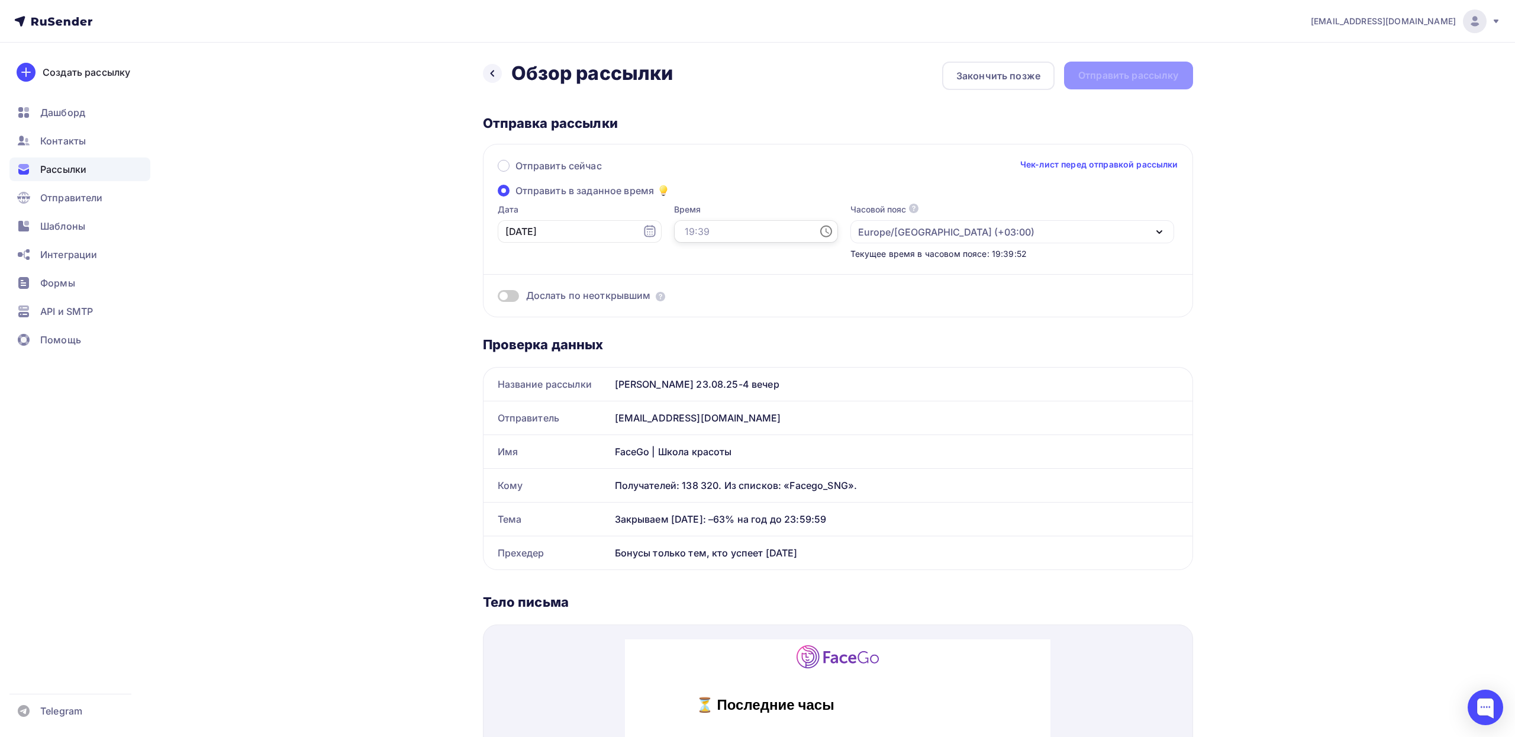
click at [691, 228] on input "text" at bounding box center [756, 231] width 164 height 22
click at [673, 333] on li "19" at bounding box center [674, 327] width 52 height 19
click at [748, 308] on li "03" at bounding box center [740, 309] width 52 height 19
type input "19:03"
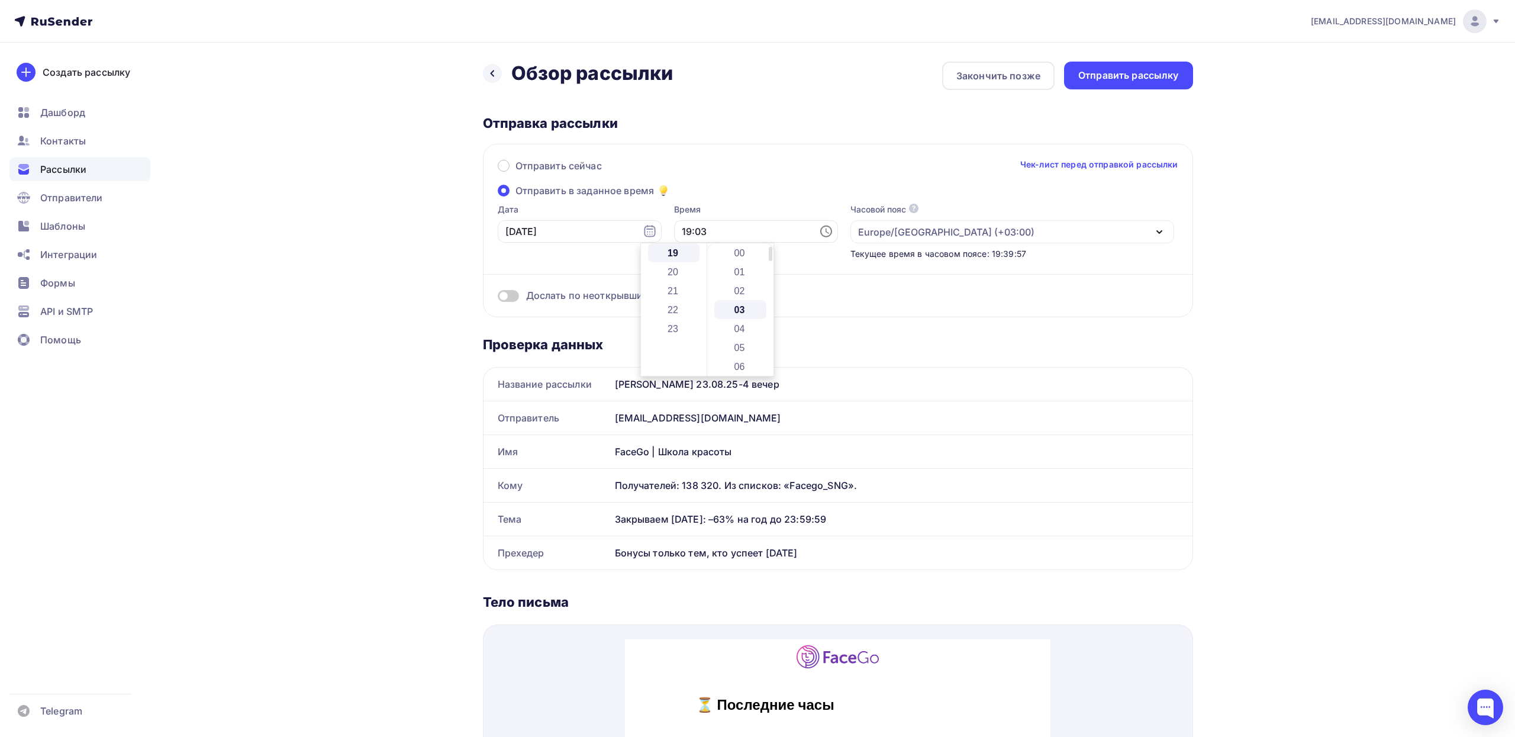
scroll to position [57, 0]
click at [1304, 259] on div "[EMAIL_ADDRESS][DOMAIN_NAME] Аккаунт Тарифы Выйти Создать рассылку [GEOGRAPHIC_…" at bounding box center [757, 661] width 1515 height 1323
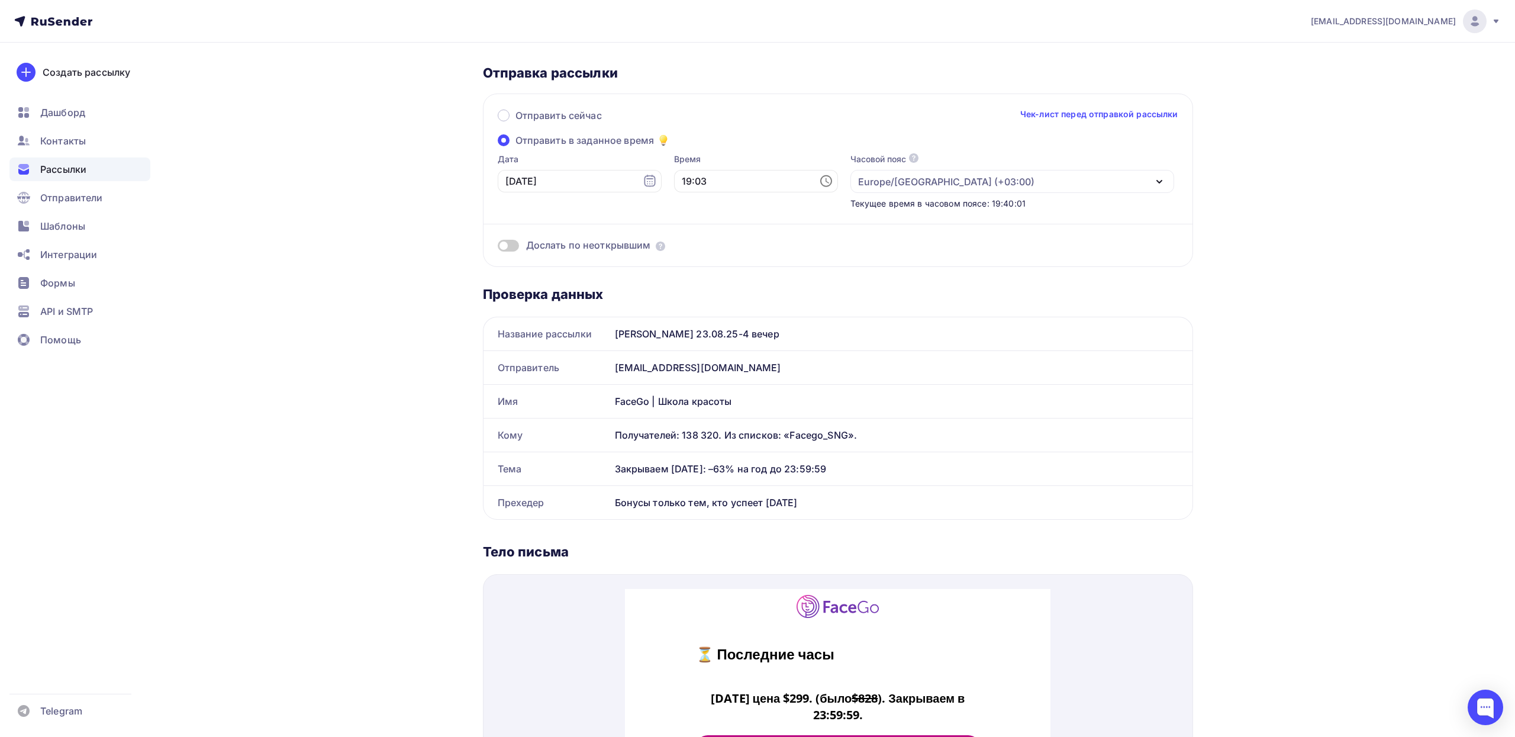
scroll to position [0, 0]
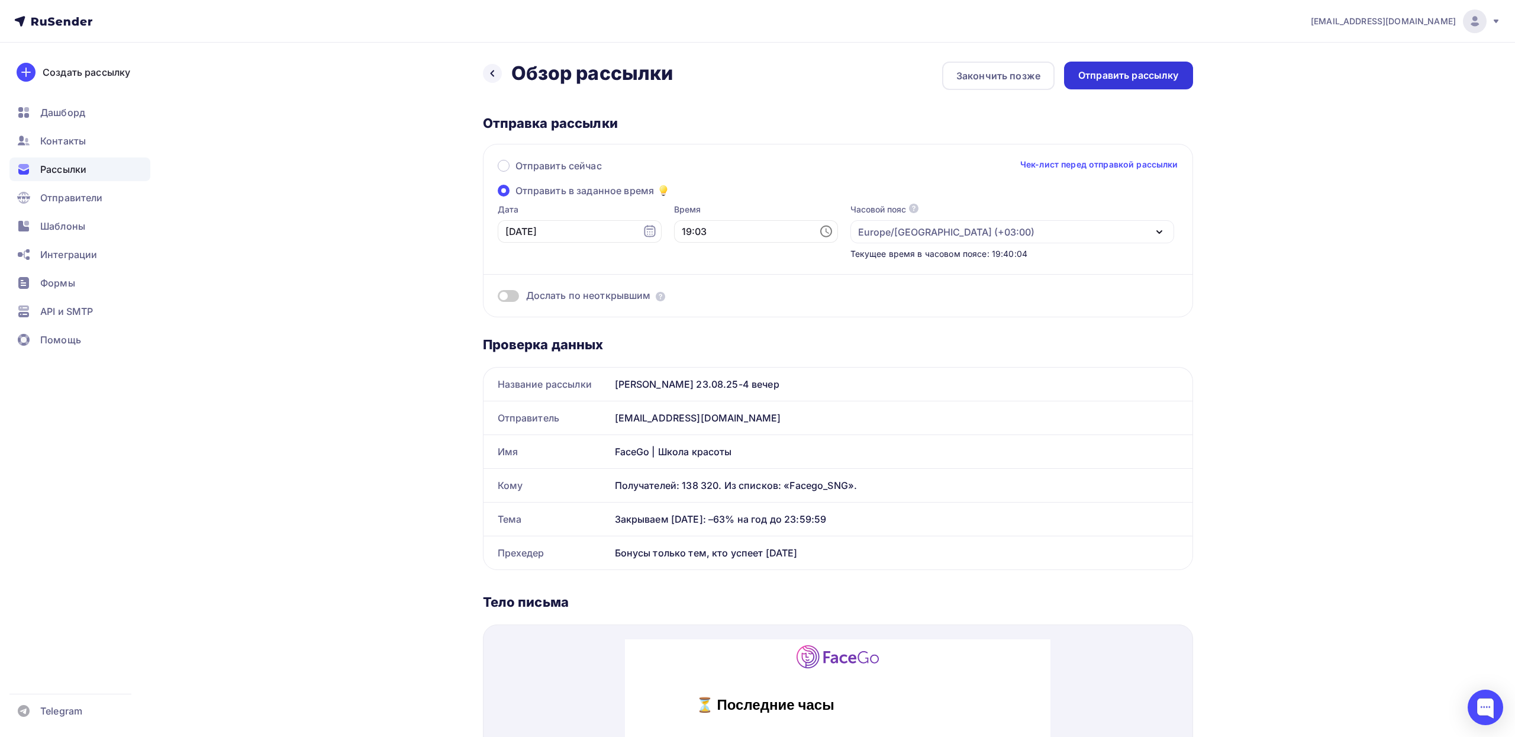
click at [1143, 73] on div "Отправить рассылку" at bounding box center [1128, 76] width 101 height 14
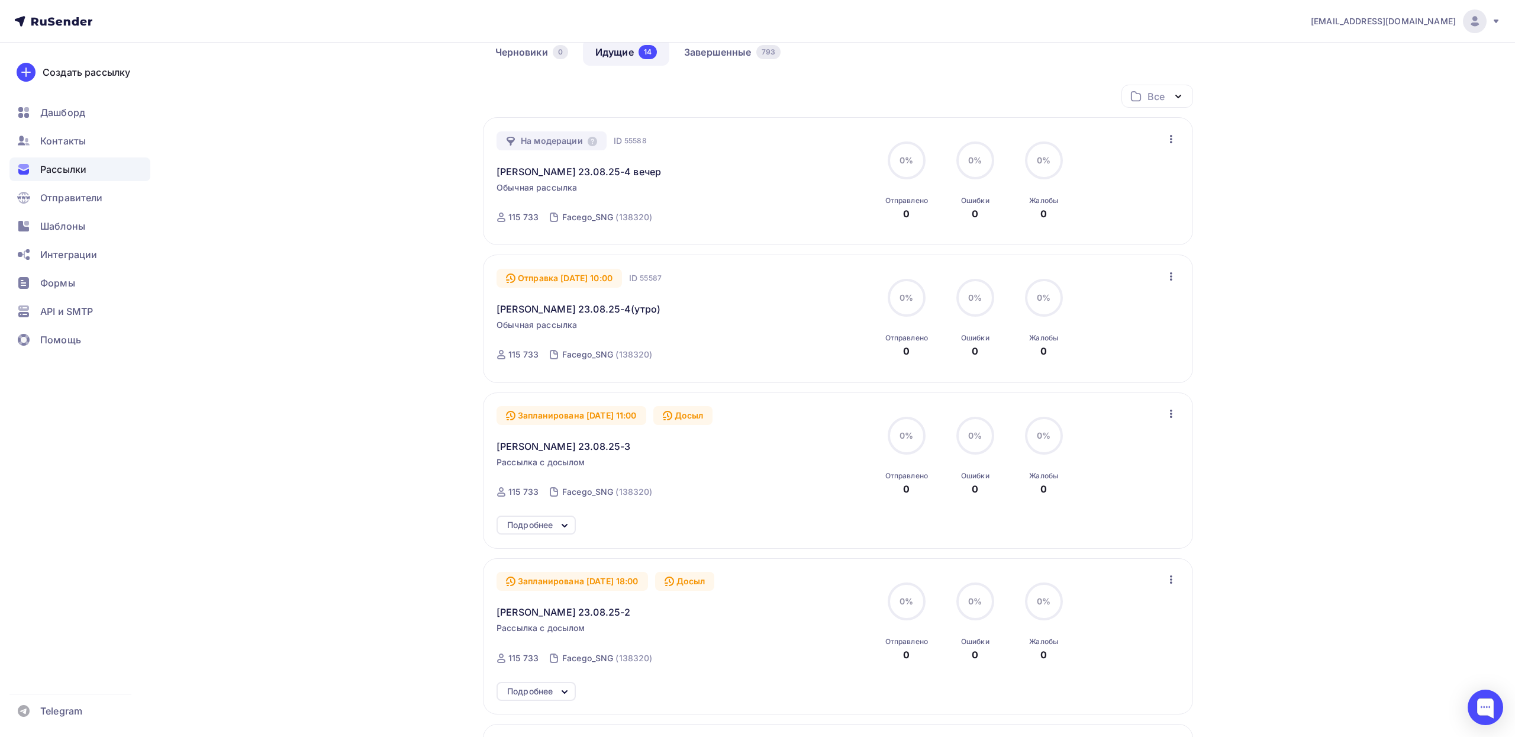
scroll to position [71, 0]
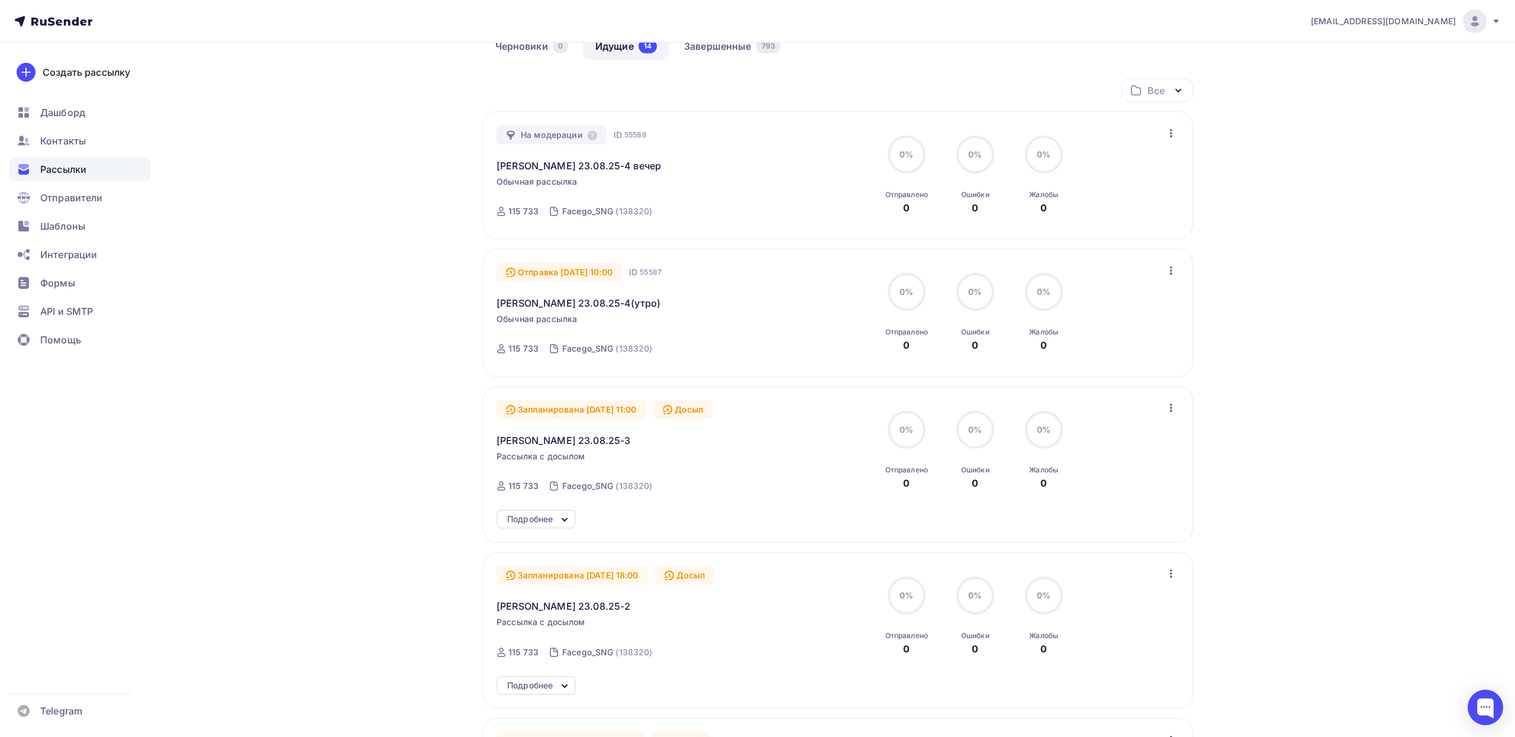
click at [1165, 270] on icon "button" at bounding box center [1171, 270] width 14 height 14
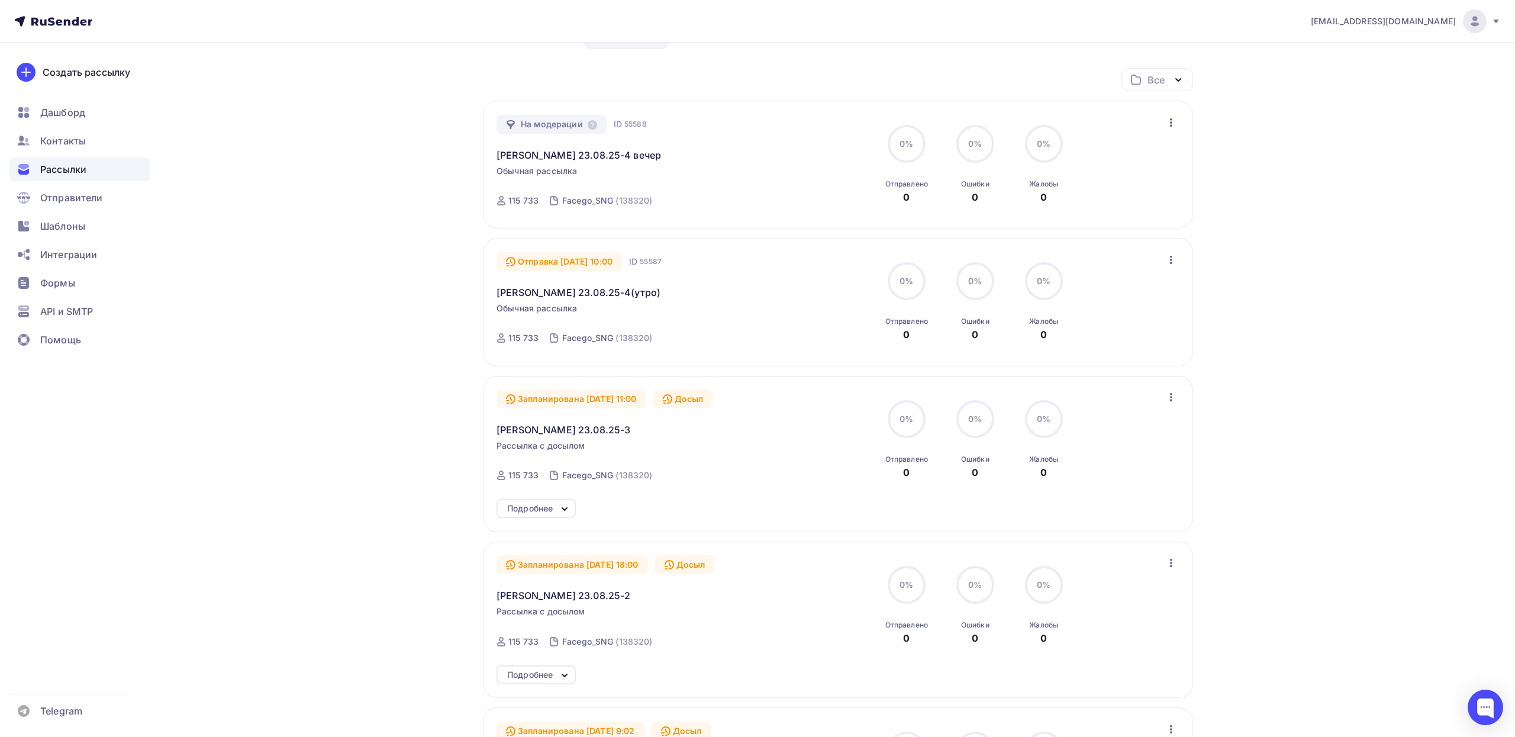
scroll to position [0, 0]
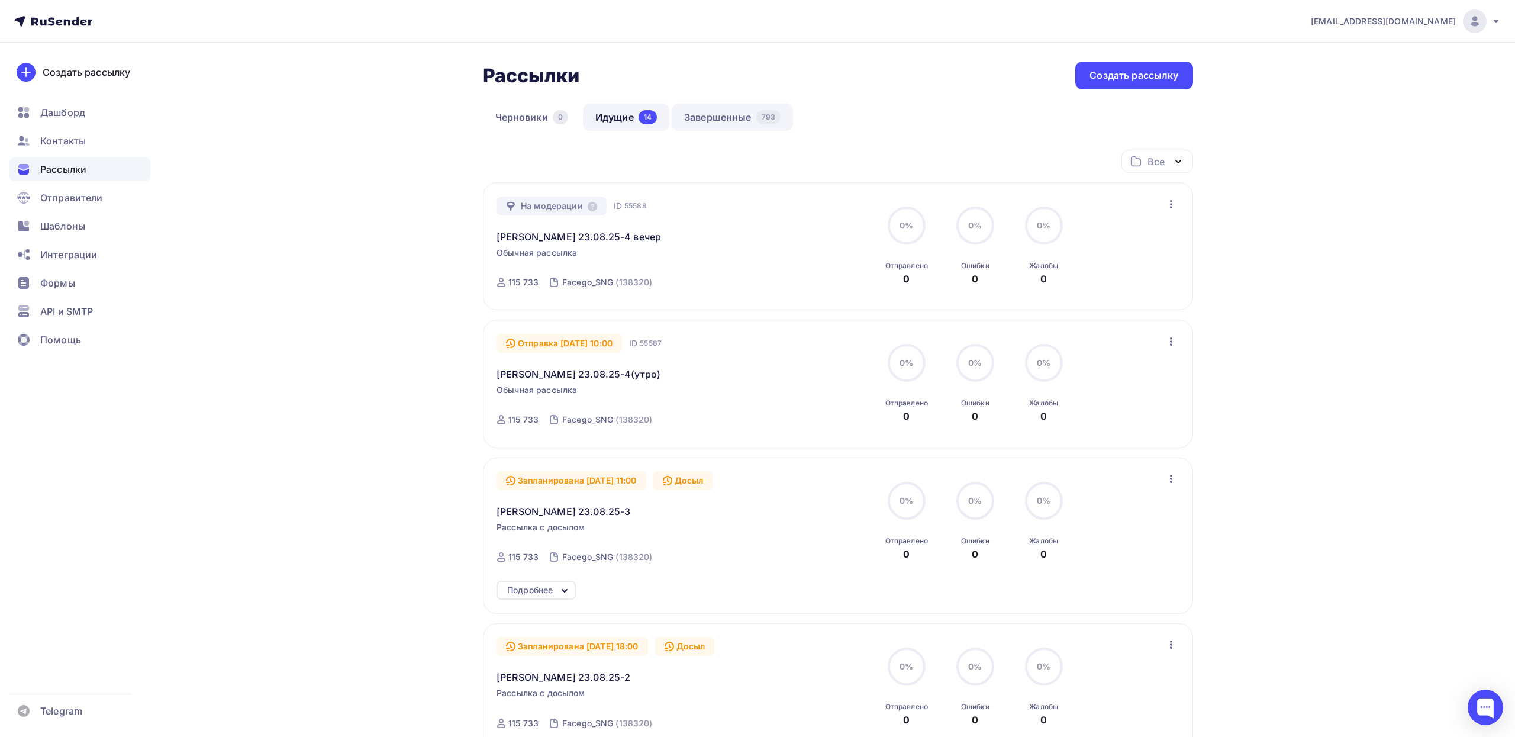
click at [715, 124] on link "Завершенные 793" at bounding box center [732, 117] width 121 height 27
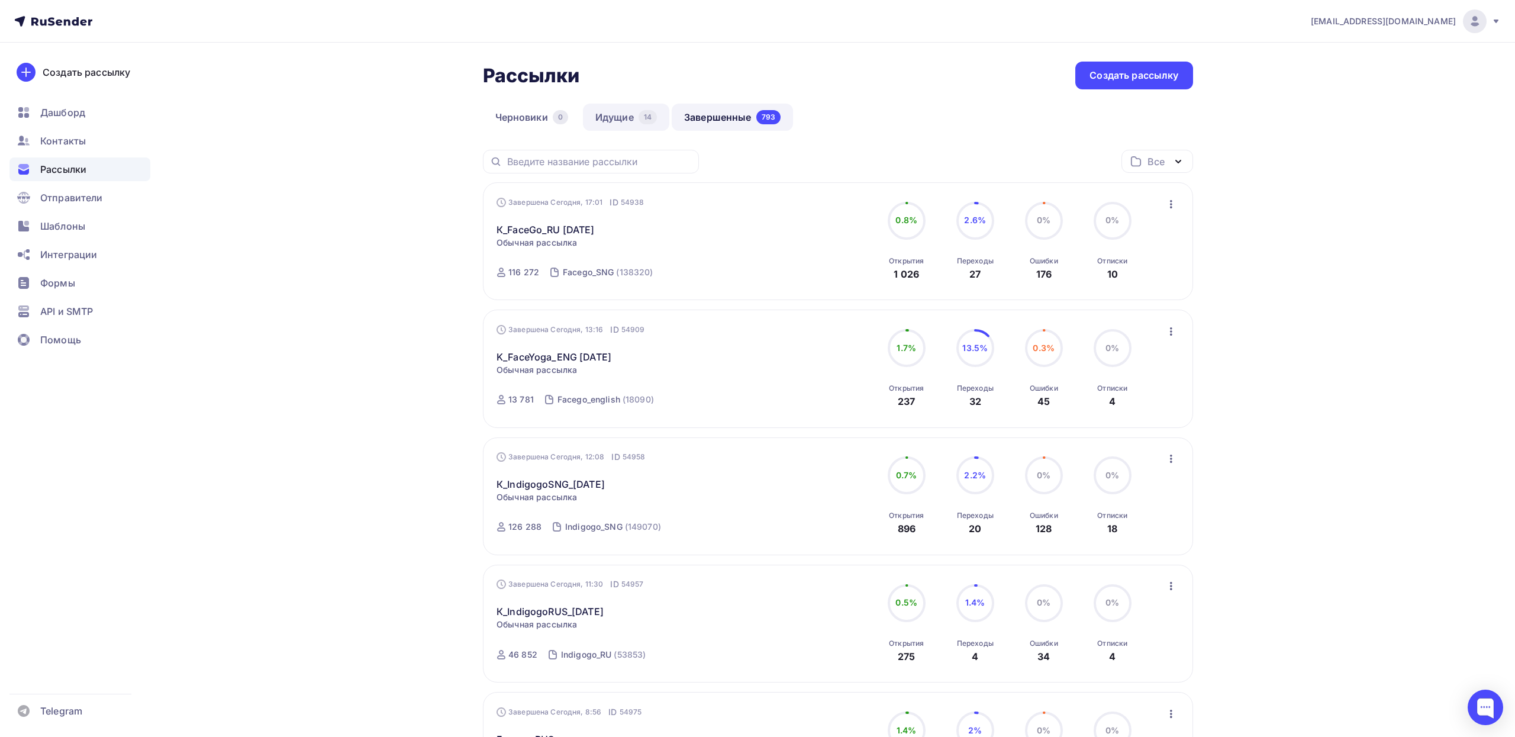
click at [610, 119] on link "Идущие 14" at bounding box center [626, 117] width 86 height 27
